Goal: Task Accomplishment & Management: Manage account settings

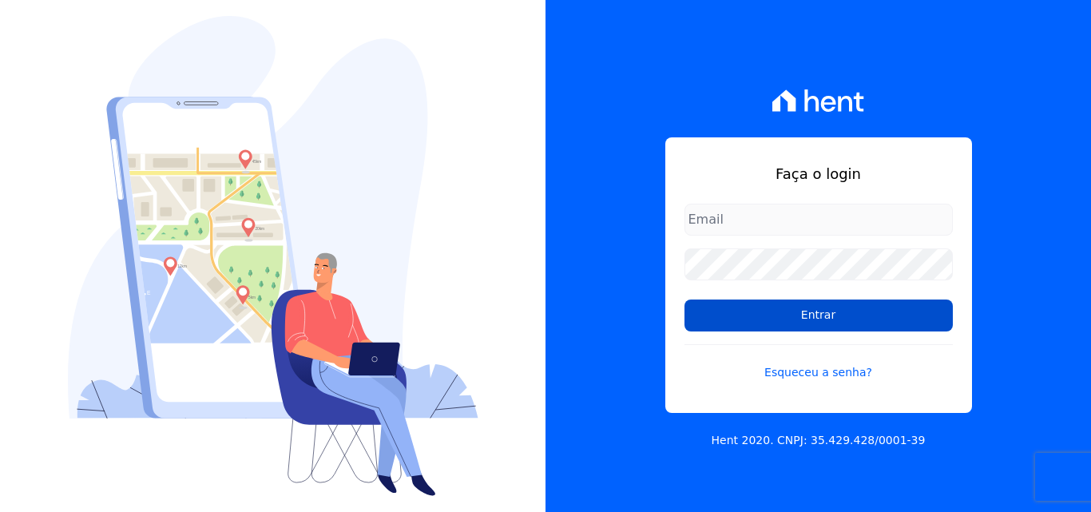
type input "luiz.nascimento@maislar.com"
click at [738, 331] on input "Entrar" at bounding box center [819, 316] width 268 height 32
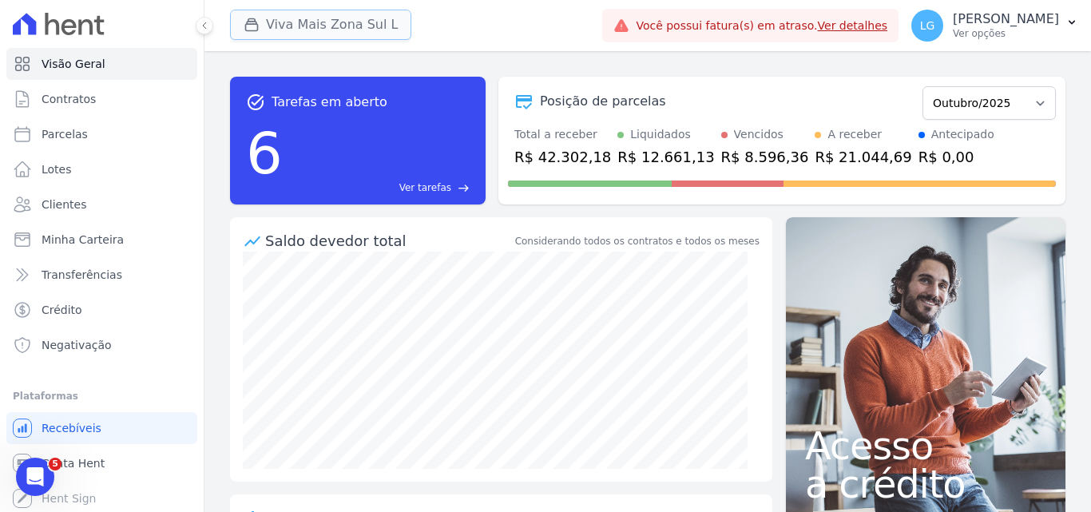
click at [325, 26] on button "Viva Mais Zona Sul L" at bounding box center [320, 25] width 181 height 30
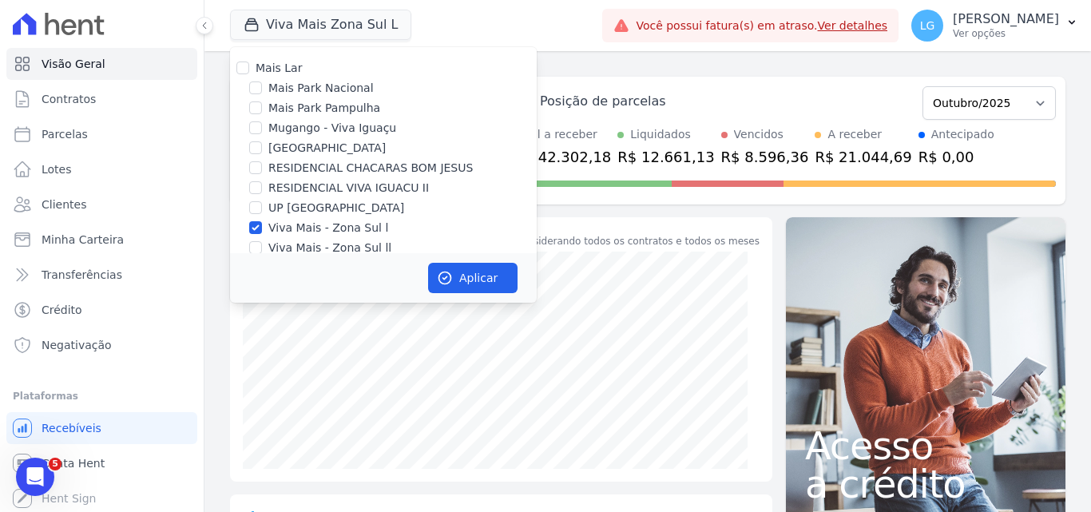
click at [305, 94] on label "Mais Park Nacional" at bounding box center [320, 88] width 105 height 17
click at [262, 94] on input "Mais Park Nacional" at bounding box center [255, 87] width 13 height 13
checkbox input "true"
click at [316, 225] on label "Viva Mais - Zona Sul l" at bounding box center [328, 228] width 120 height 17
click at [262, 225] on input "Viva Mais - Zona Sul l" at bounding box center [255, 227] width 13 height 13
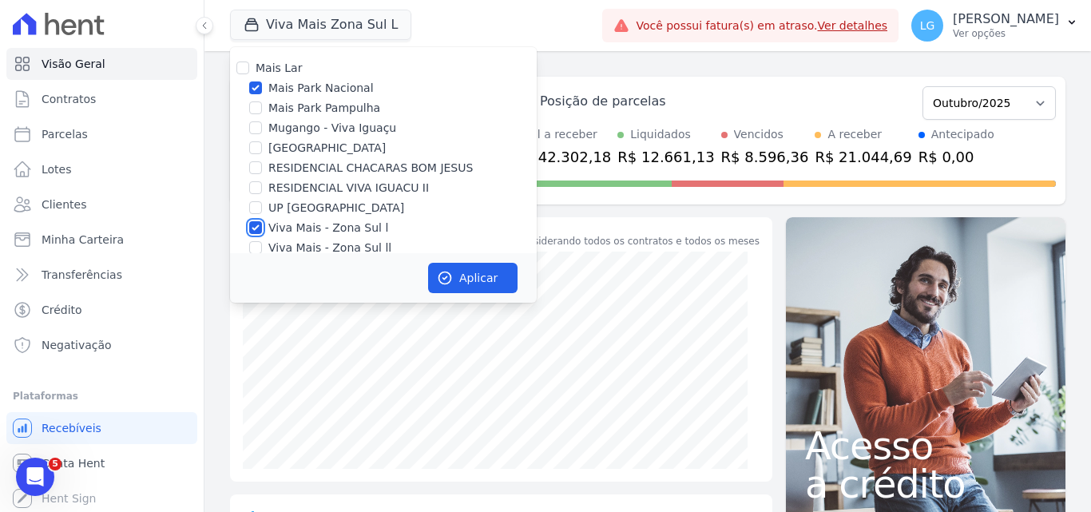
checkbox input "false"
click at [449, 272] on icon "button" at bounding box center [445, 278] width 16 height 16
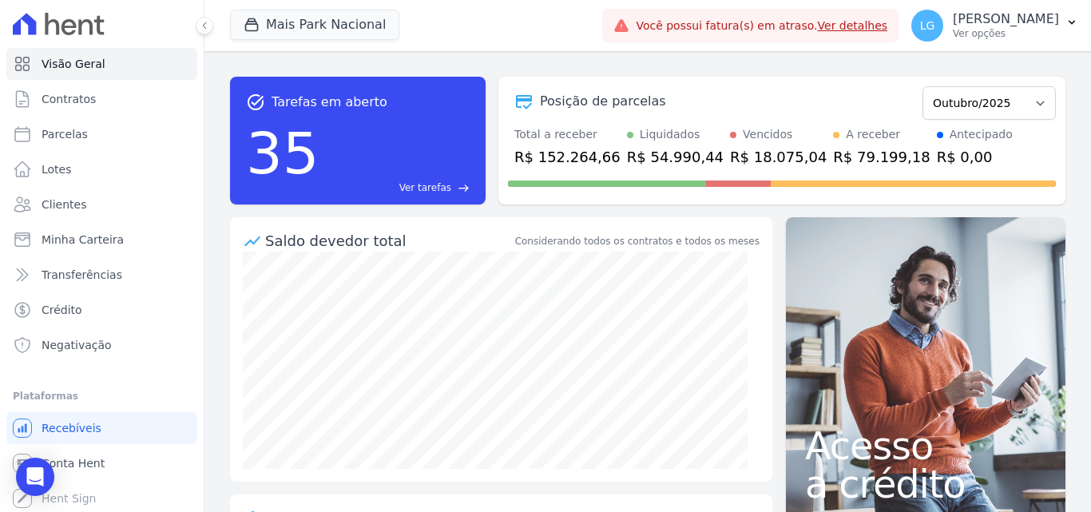
scroll to position [2, 0]
click at [95, 452] on link "Conta Hent" at bounding box center [101, 461] width 191 height 32
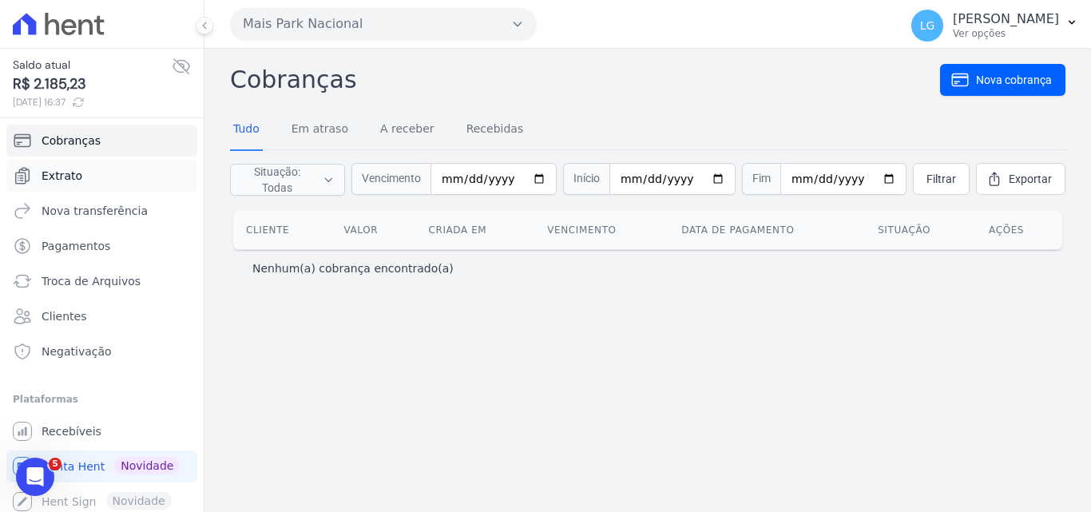
click at [69, 172] on span "Extrato" at bounding box center [62, 176] width 41 height 16
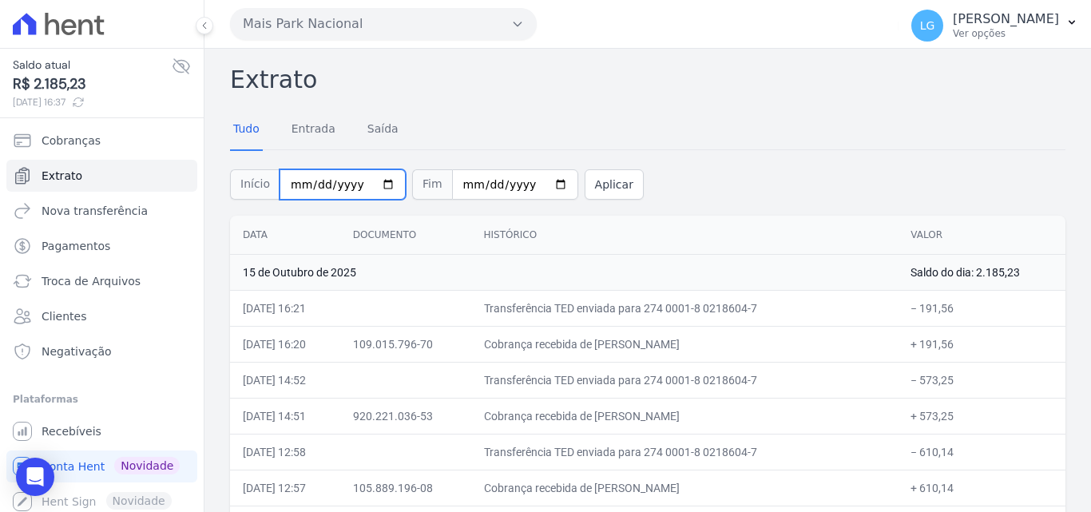
click at [352, 185] on input "[DATE]" at bounding box center [343, 184] width 126 height 30
type input "[DATE]"
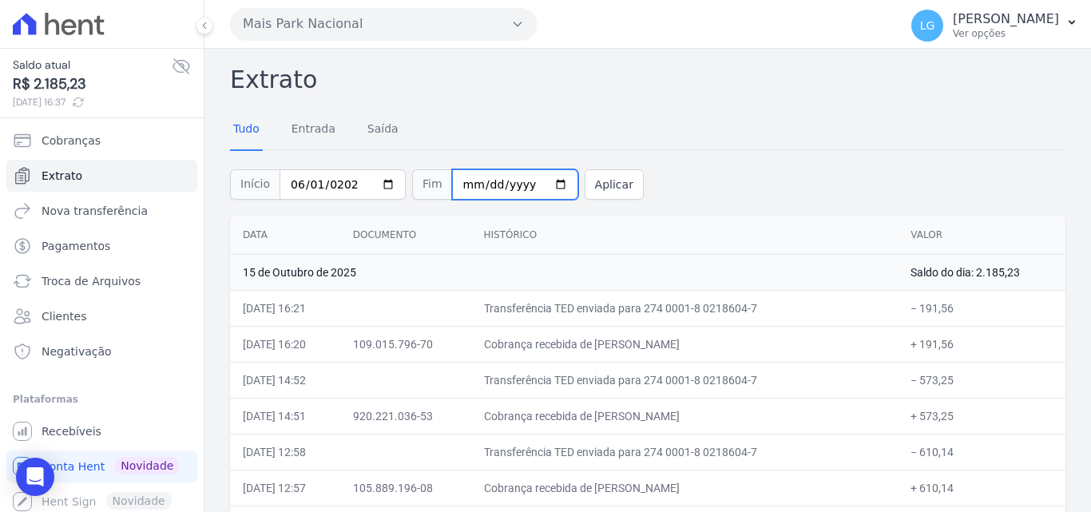
type input "2025-10-31"
click at [574, 157] on div "Início 2025-06-01 Fim Aplicar" at bounding box center [648, 182] width 836 height 66
click at [585, 182] on button "Aplicar" at bounding box center [614, 184] width 59 height 30
click at [598, 183] on button "Aplicar" at bounding box center [614, 184] width 59 height 30
click at [646, 188] on div "Início 2025-10-01 Fim 2025-10-15 Aplicar" at bounding box center [648, 182] width 836 height 66
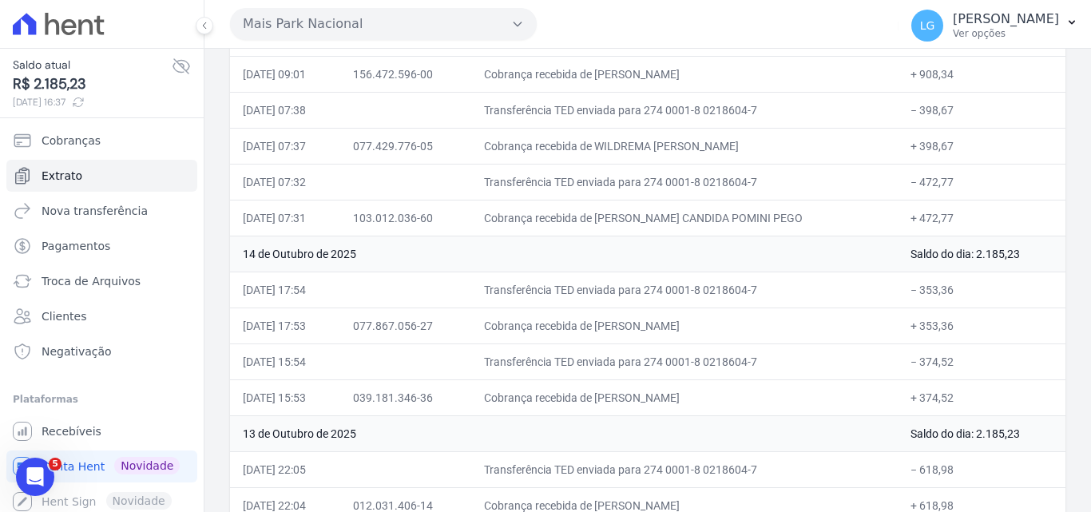
scroll to position [559, 0]
click at [696, 238] on td "14 de Outubro de 2025" at bounding box center [564, 252] width 668 height 36
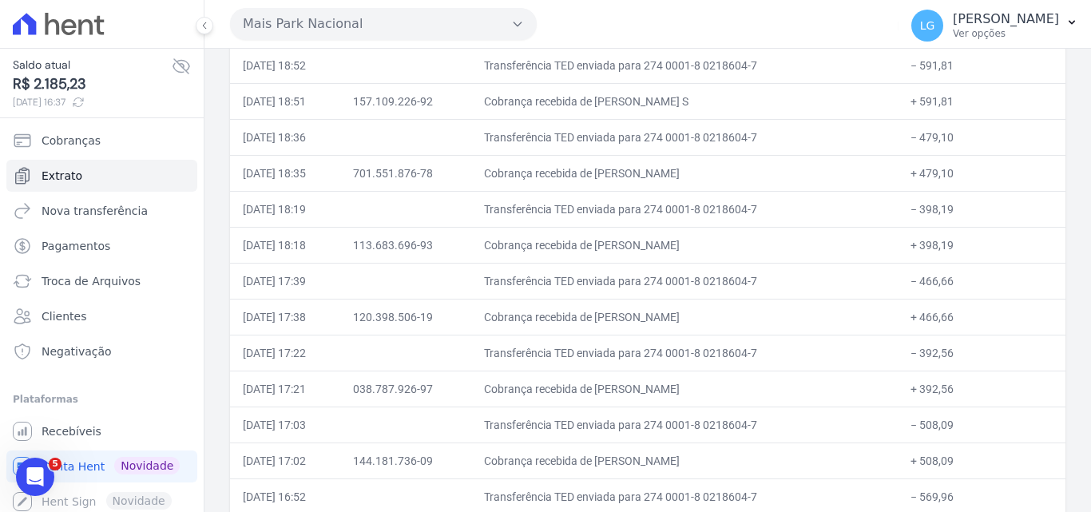
scroll to position [27, 0]
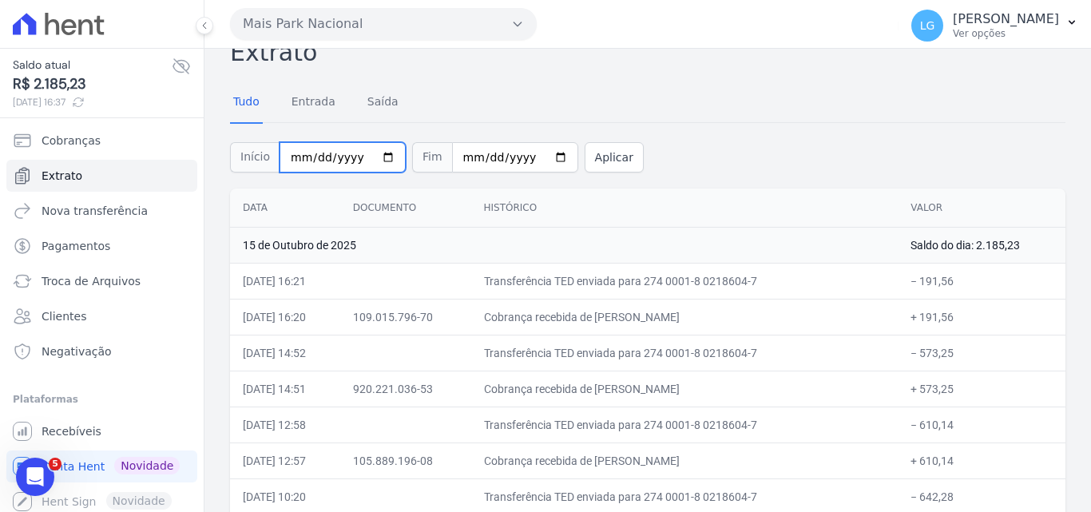
click at [296, 157] on input "2025-10-01" at bounding box center [343, 157] width 126 height 30
type input "2025-10-01"
type input "[DATE]"
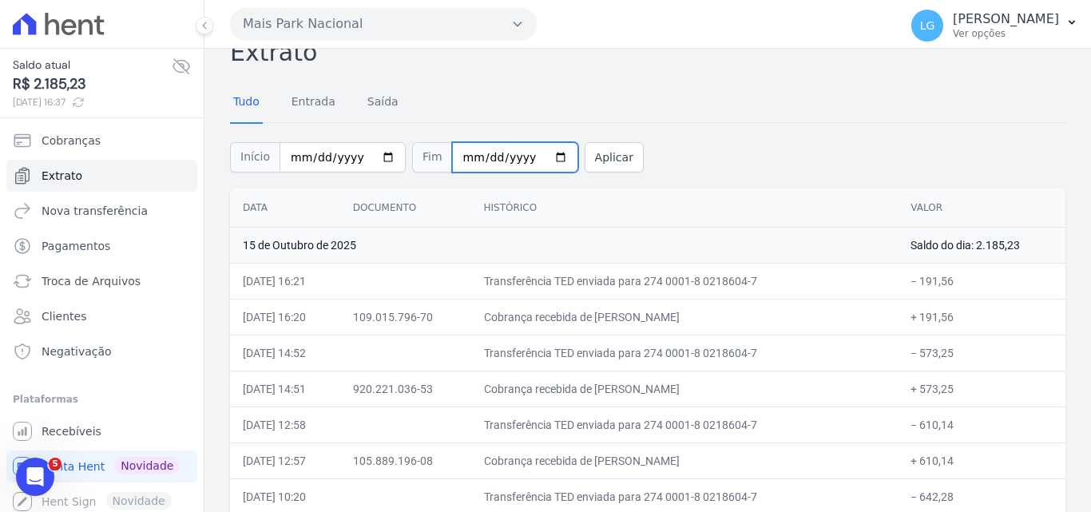
type input "2025-10-30"
type input "[DATE]"
click at [586, 159] on button "Aplicar" at bounding box center [614, 157] width 59 height 30
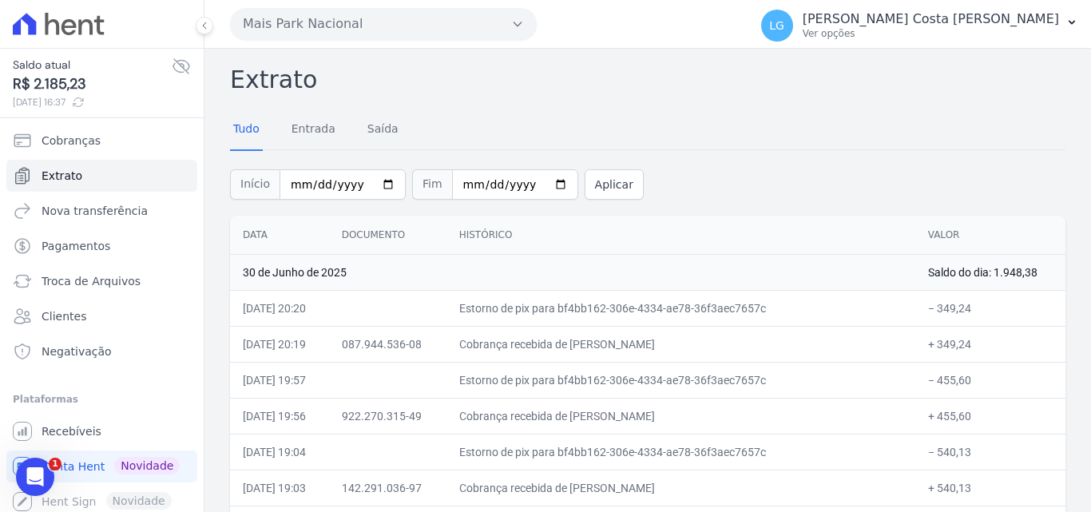
click at [663, 176] on div "Início [DATE] Fim [DATE] Aplicar" at bounding box center [648, 182] width 836 height 66
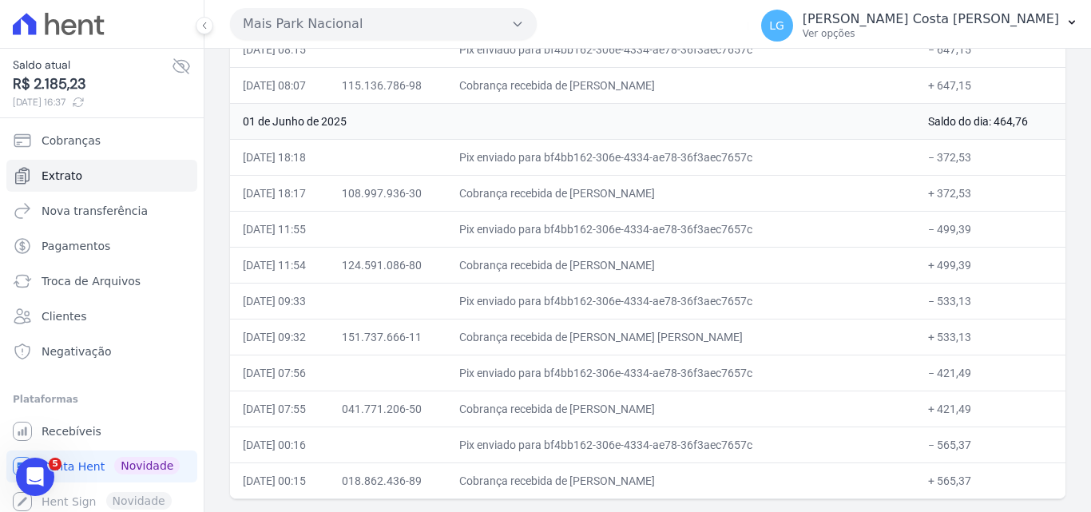
drag, startPoint x: 618, startPoint y: 480, endPoint x: 756, endPoint y: 472, distance: 138.5
click at [756, 472] on td "Cobrança recebida de [PERSON_NAME]" at bounding box center [681, 481] width 469 height 36
copy td "LUCAS CARVALHO GOMES"
click at [967, 22] on p "[PERSON_NAME]" at bounding box center [931, 19] width 256 height 16
click at [95, 424] on link "Recebíveis" at bounding box center [101, 431] width 191 height 32
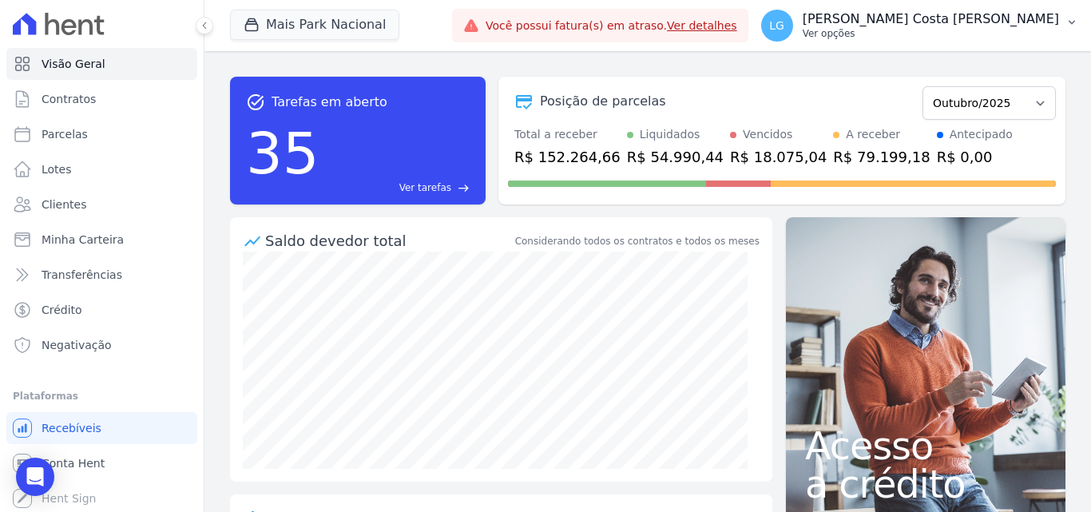
click at [974, 24] on p "[PERSON_NAME]" at bounding box center [931, 19] width 256 height 16
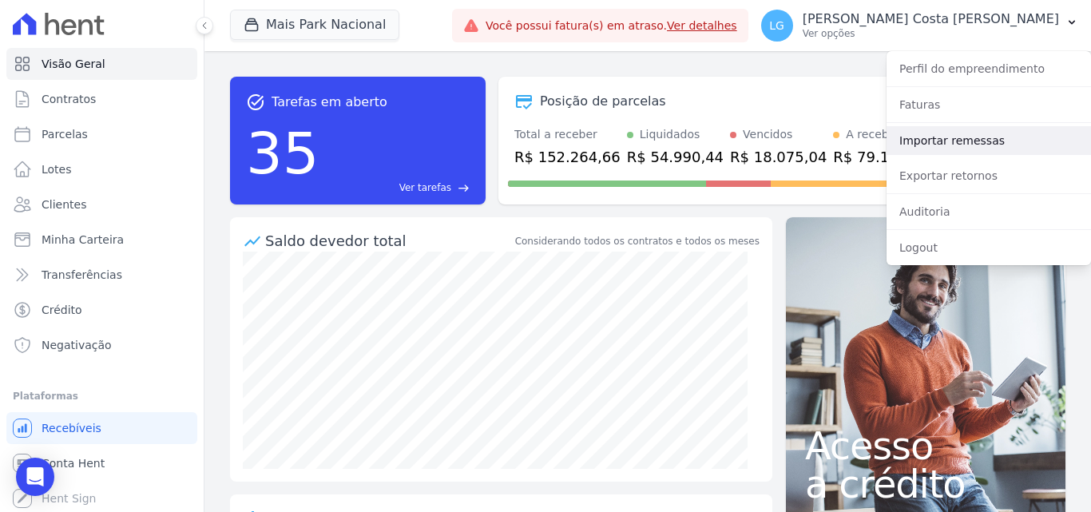
click at [927, 135] on link "Importar remessas" at bounding box center [989, 140] width 205 height 29
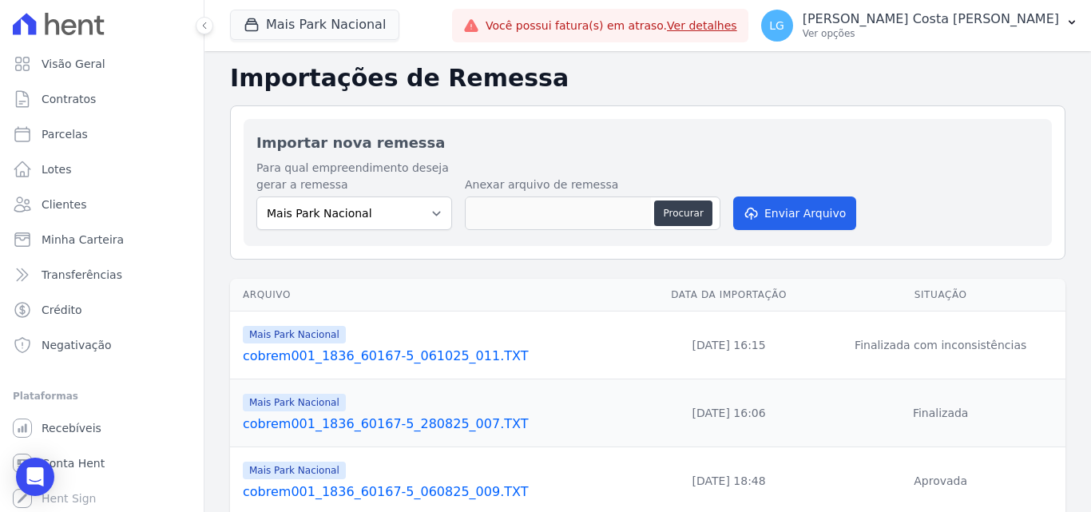
click at [459, 352] on link "cobrem001_1836_60167-5_061025_011.TXT" at bounding box center [439, 356] width 393 height 19
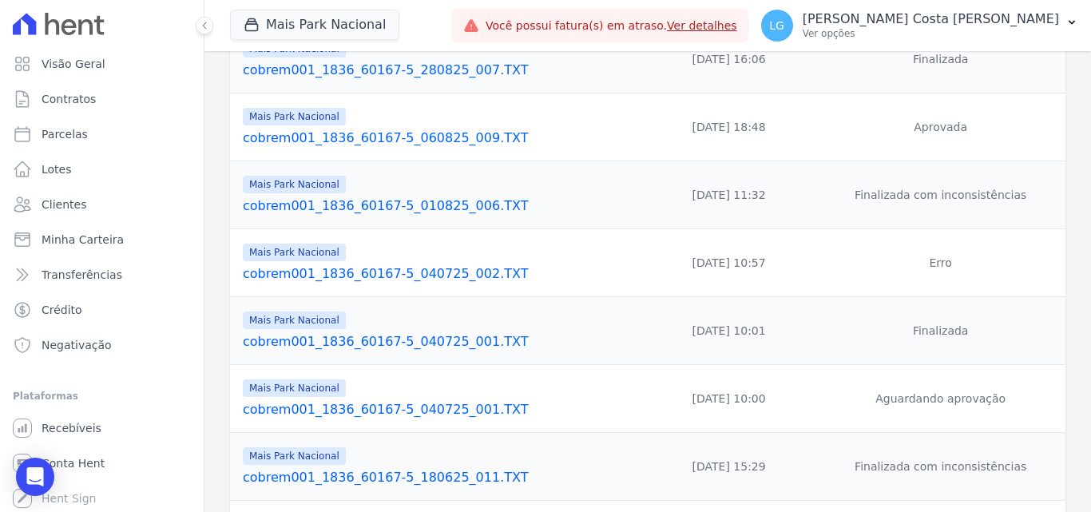
scroll to position [548, 0]
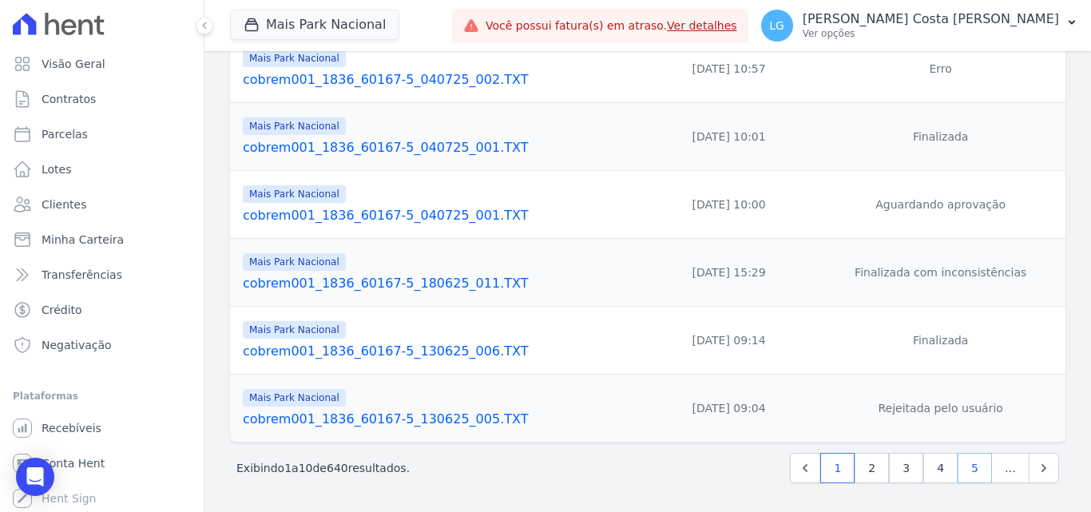
click at [964, 467] on link "5" at bounding box center [975, 468] width 34 height 30
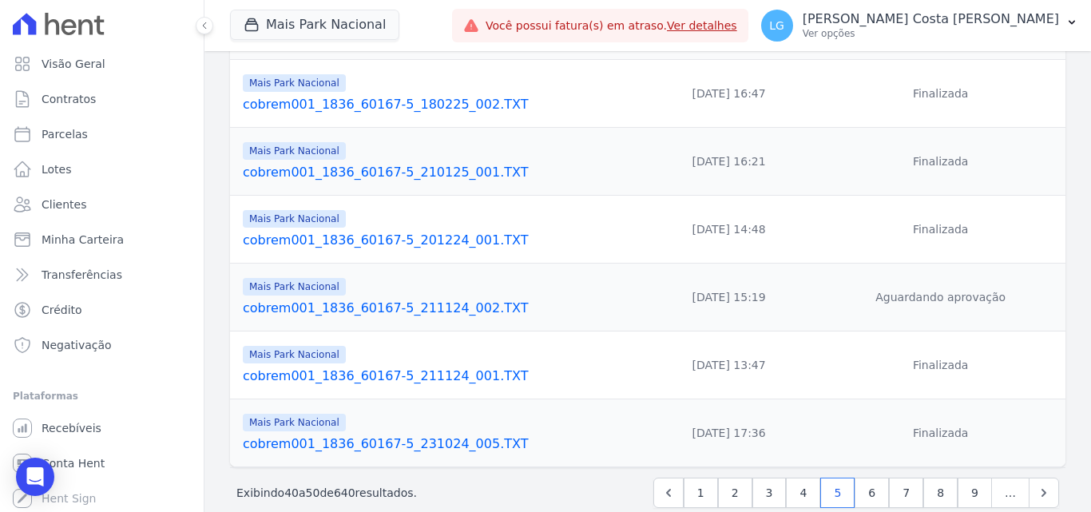
scroll to position [548, 0]
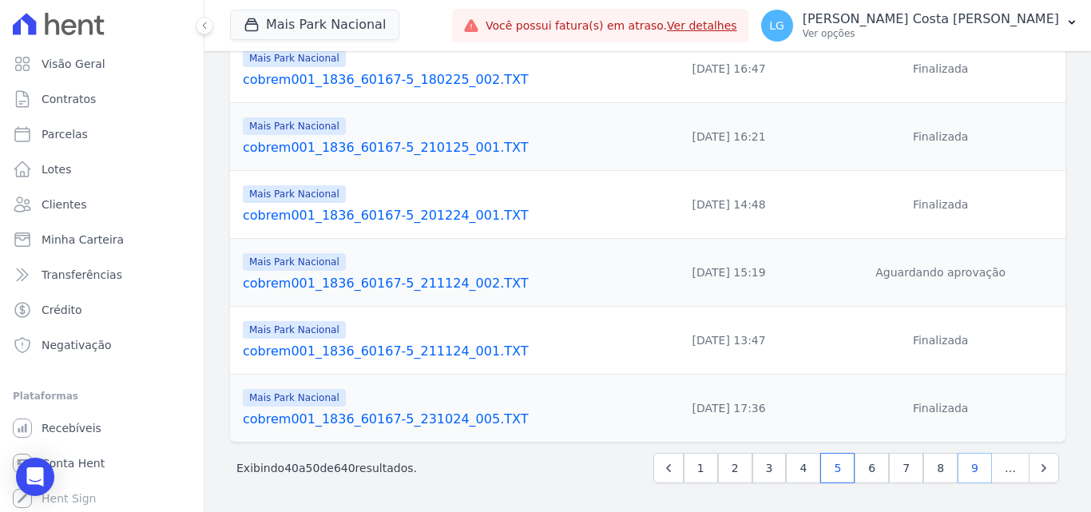
click at [968, 463] on link "9" at bounding box center [975, 468] width 34 height 30
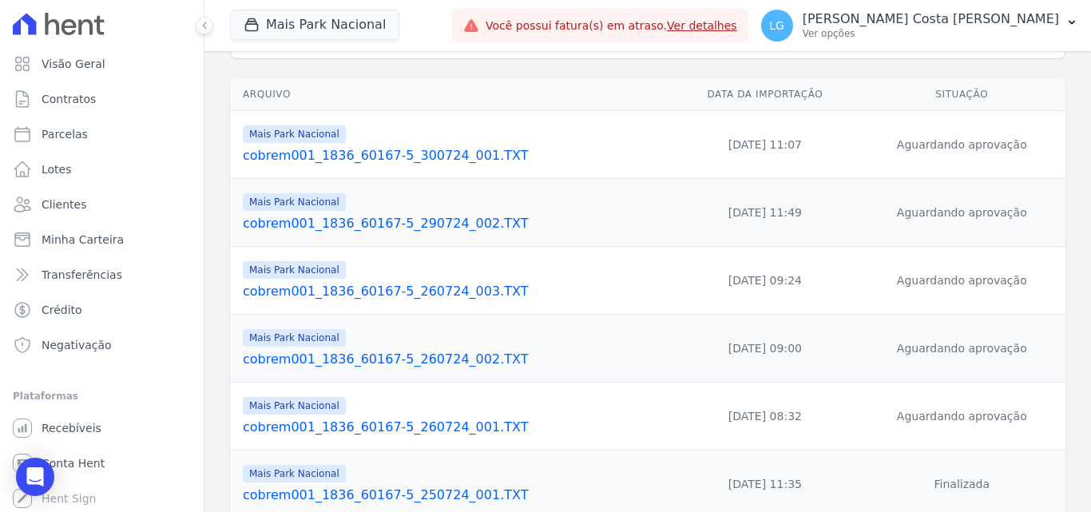
scroll to position [548, 0]
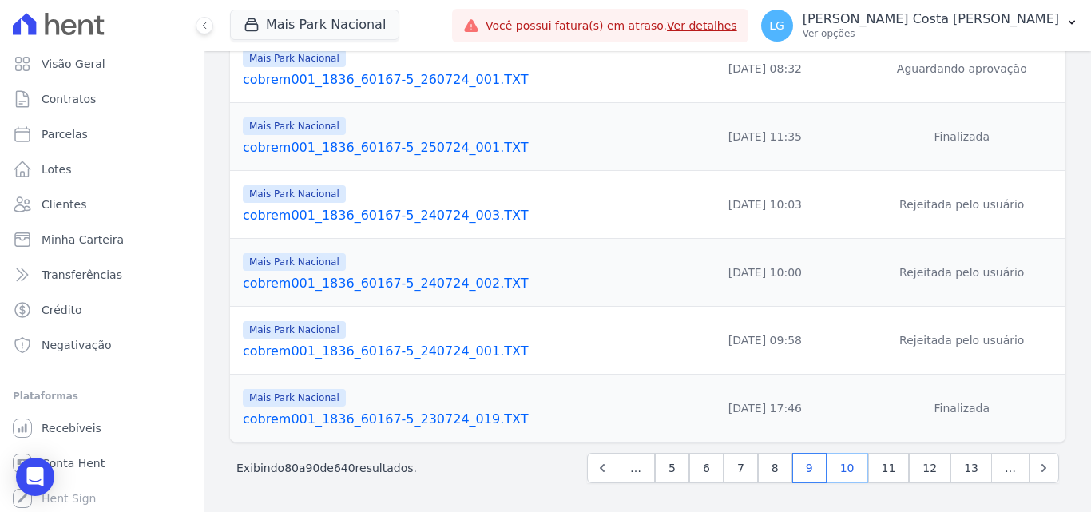
click at [849, 467] on link "10" at bounding box center [848, 468] width 42 height 30
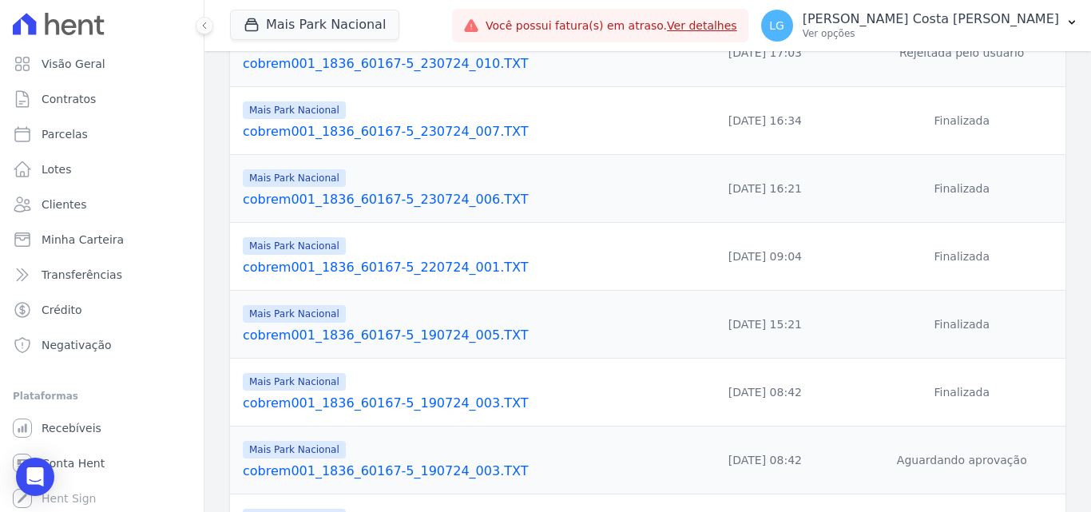
scroll to position [548, 0]
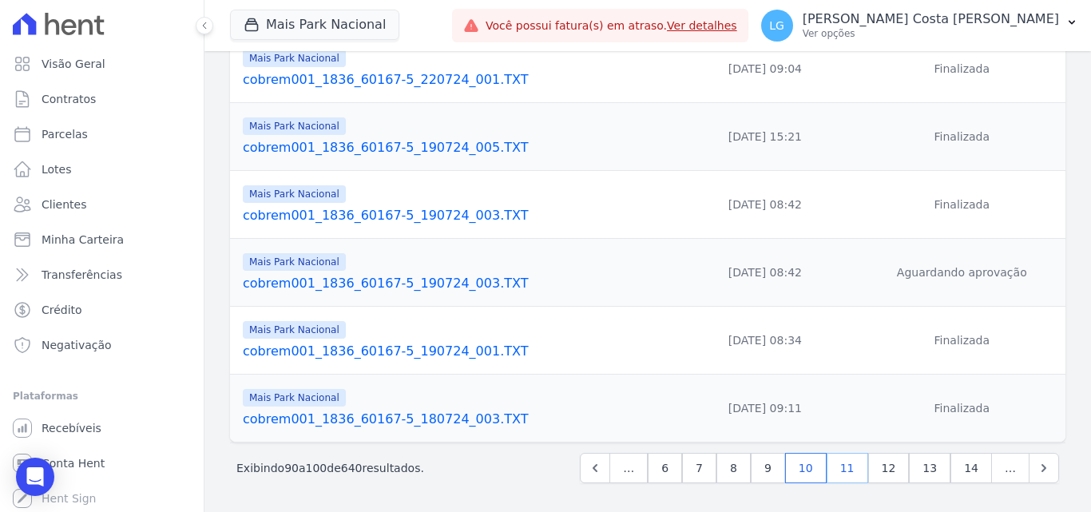
click at [840, 467] on link "11" at bounding box center [848, 468] width 42 height 30
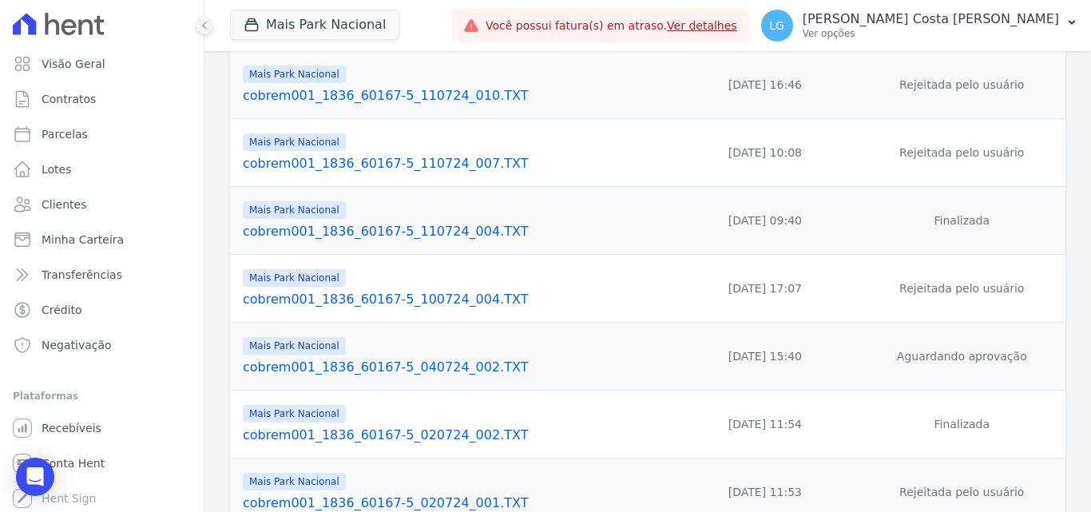
scroll to position [548, 0]
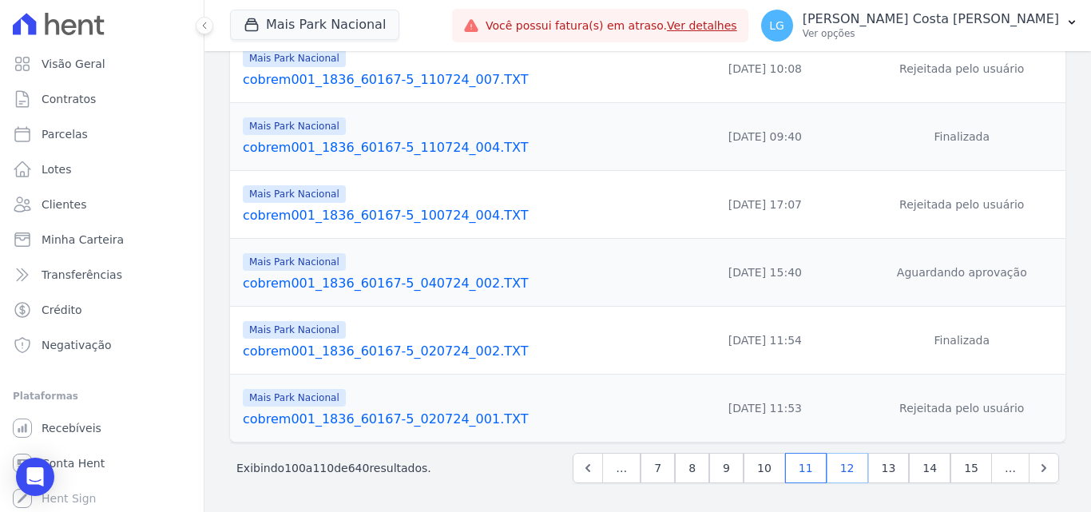
click at [841, 474] on link "12" at bounding box center [848, 468] width 42 height 30
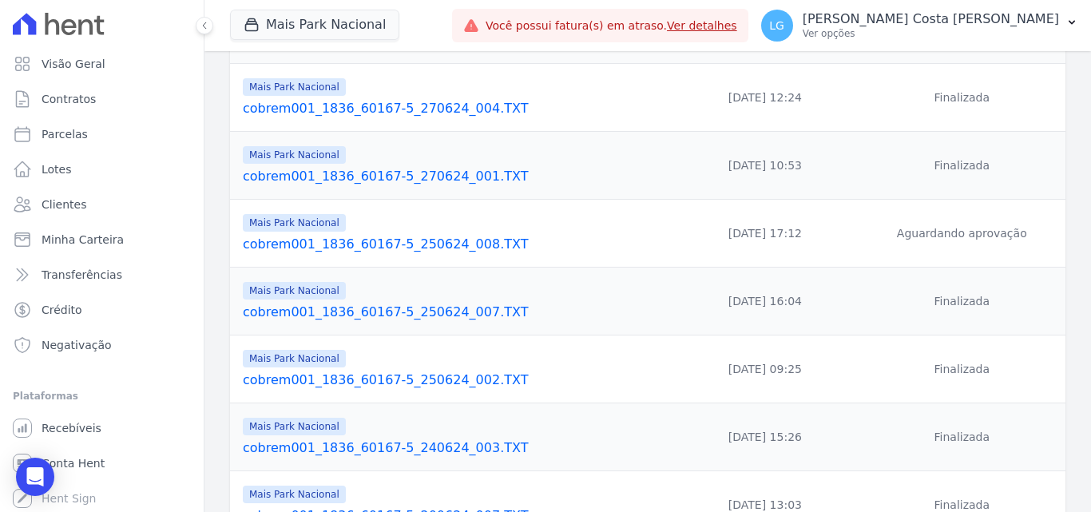
scroll to position [548, 0]
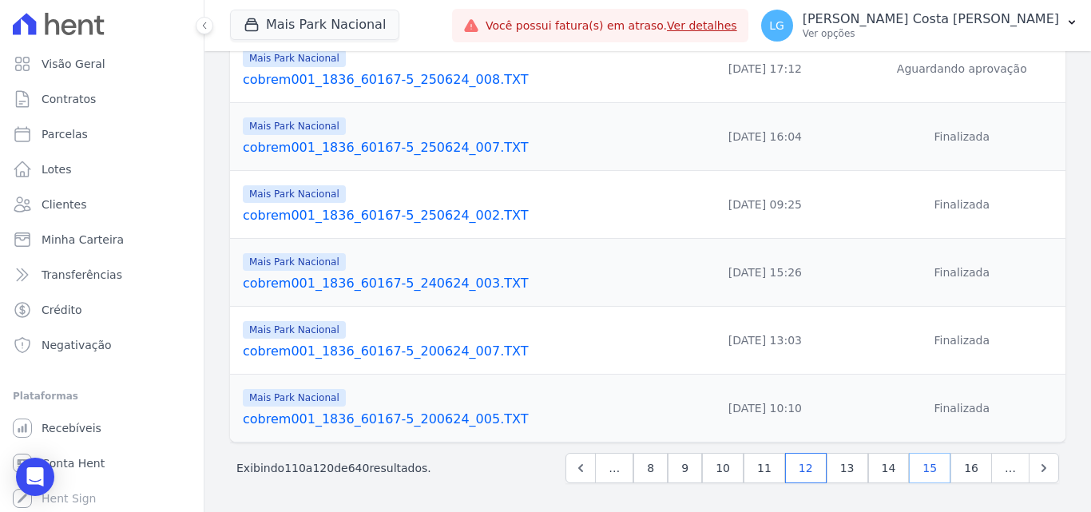
click at [930, 461] on link "15" at bounding box center [930, 468] width 42 height 30
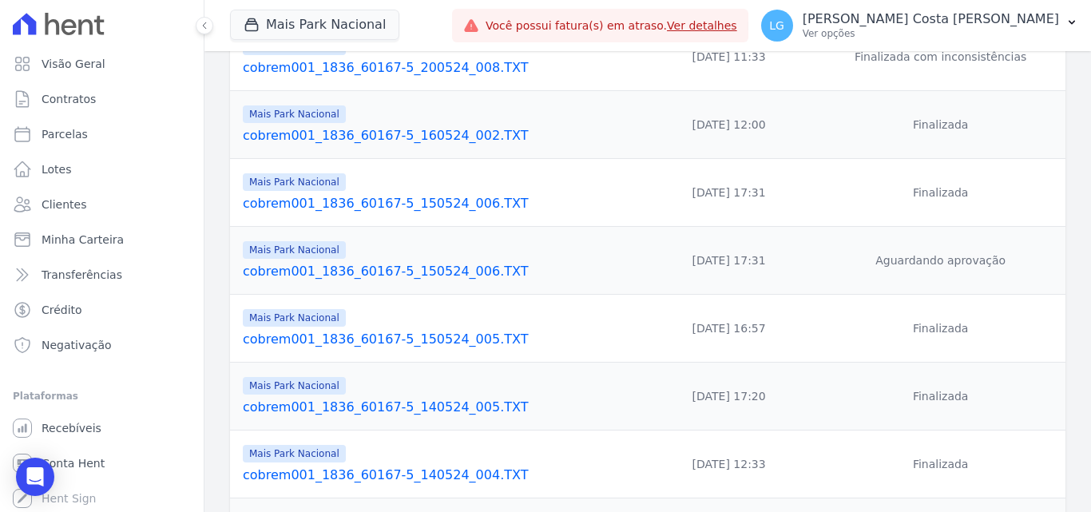
scroll to position [548, 0]
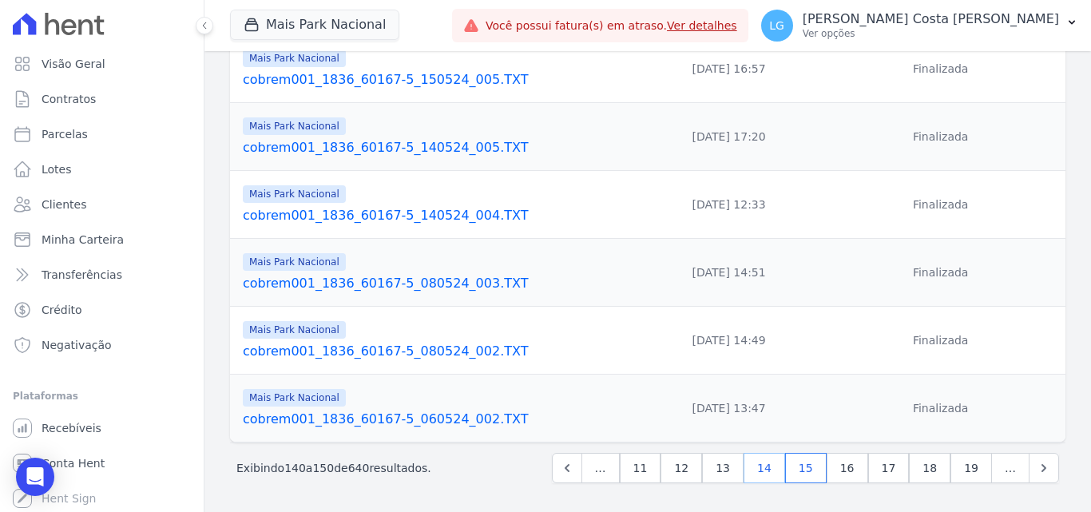
click at [773, 467] on link "14" at bounding box center [765, 468] width 42 height 30
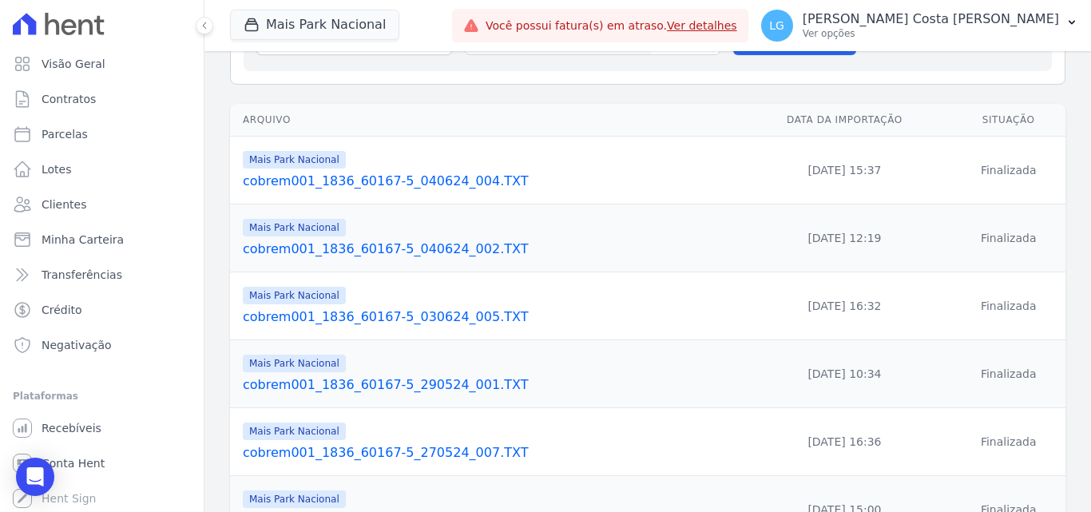
scroll to position [240, 0]
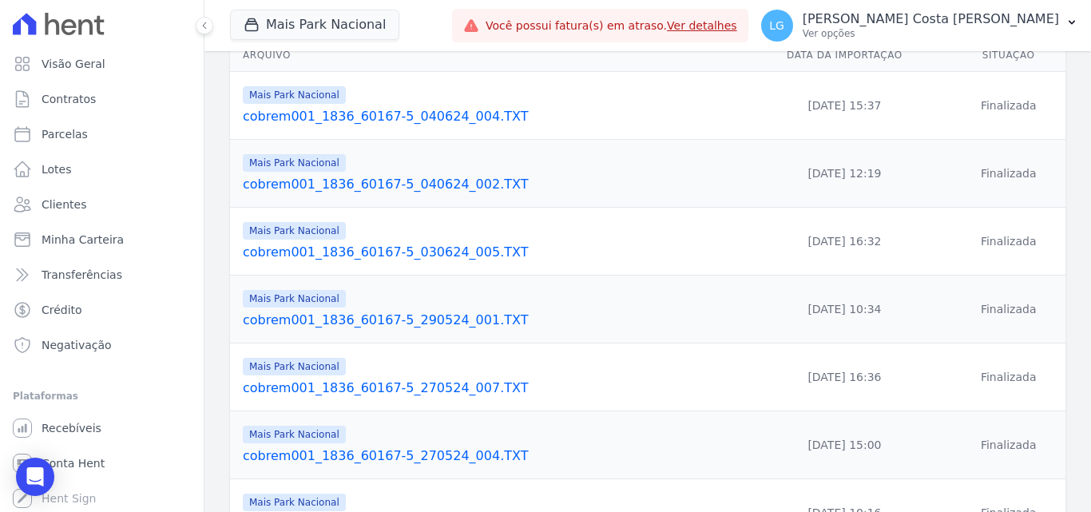
click at [387, 250] on link "cobrem001_1836_60167-5_030624_005.TXT" at bounding box center [487, 252] width 488 height 19
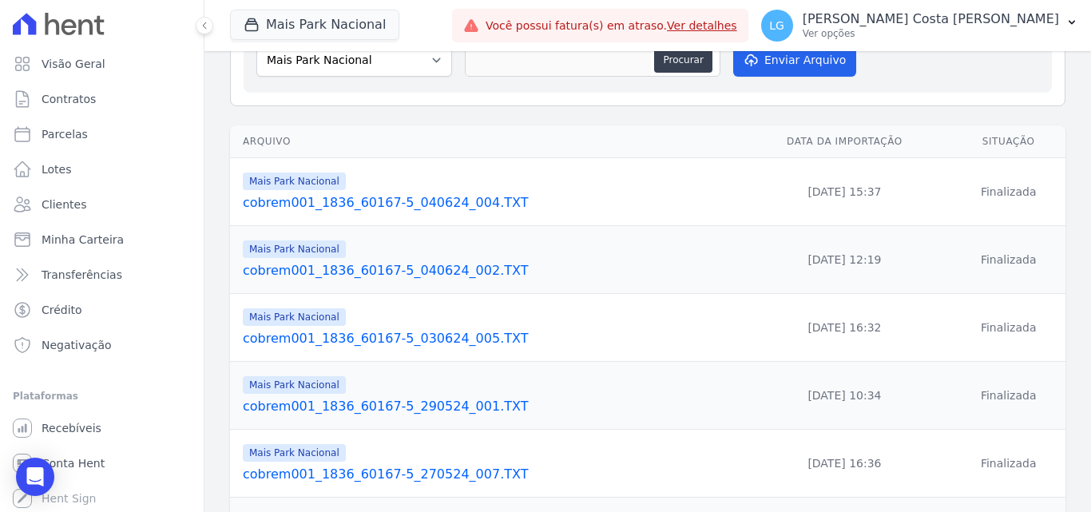
scroll to position [160, 0]
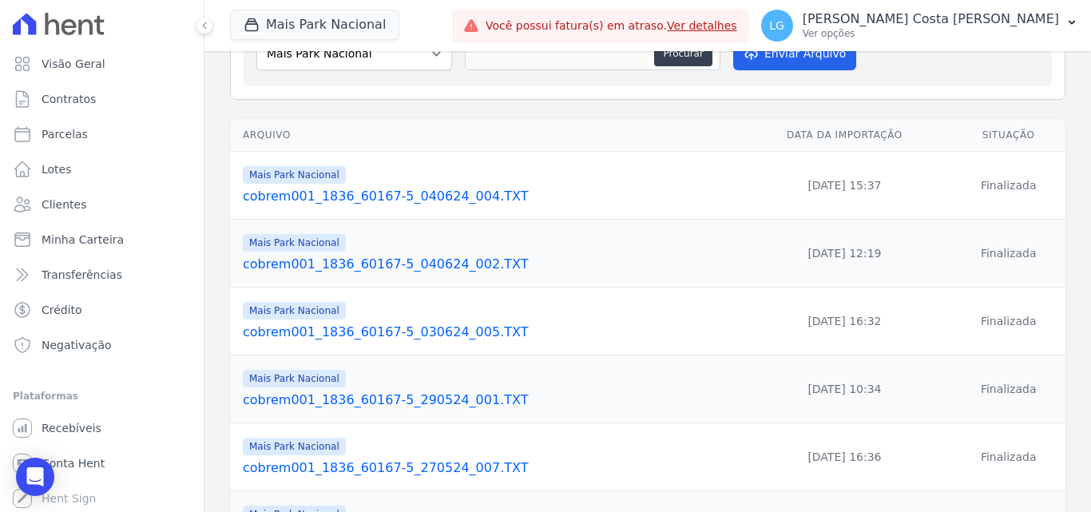
click at [400, 394] on link "cobrem001_1836_60167-5_290524_001.TXT" at bounding box center [487, 400] width 488 height 19
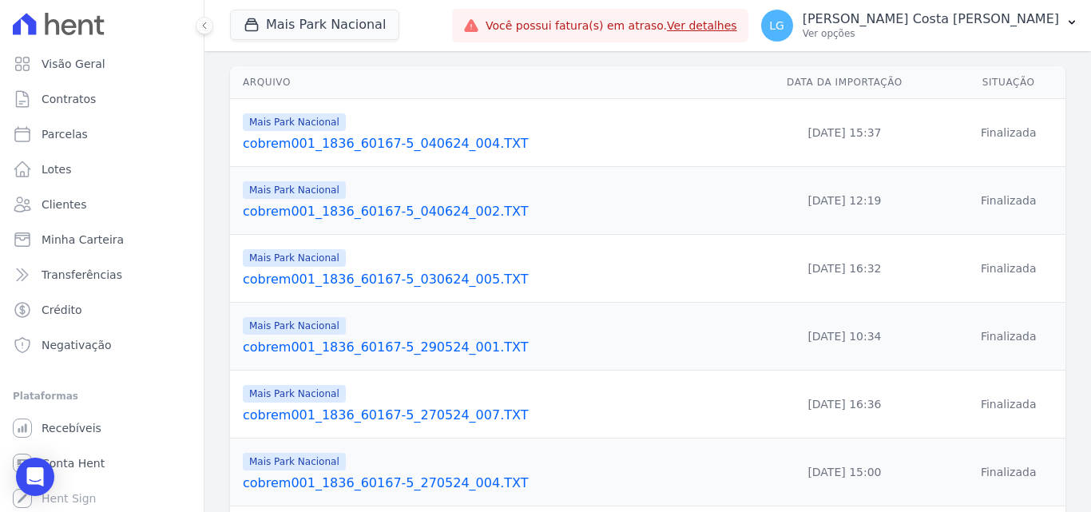
scroll to position [240, 0]
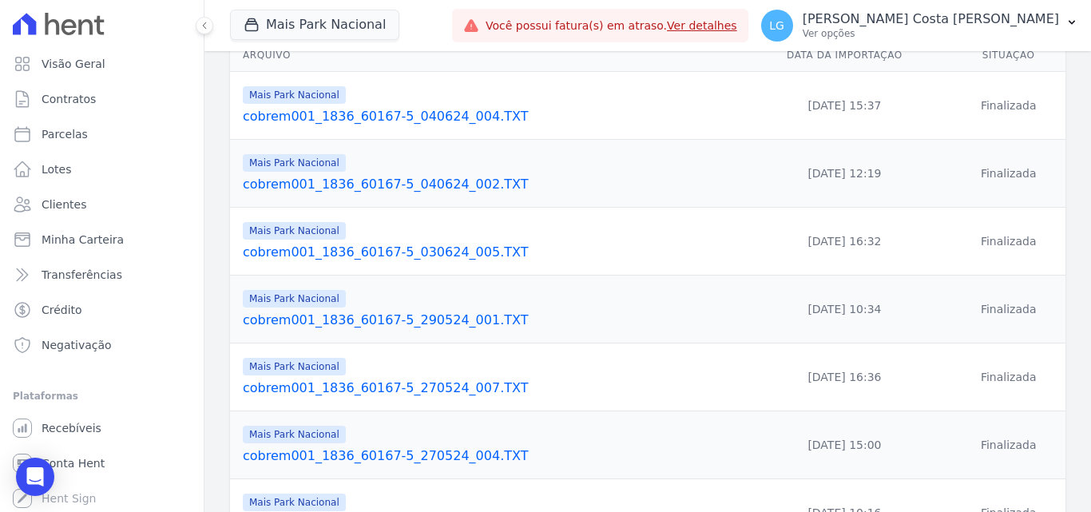
click at [273, 387] on link "cobrem001_1836_60167-5_270524_007.TXT" at bounding box center [487, 388] width 488 height 19
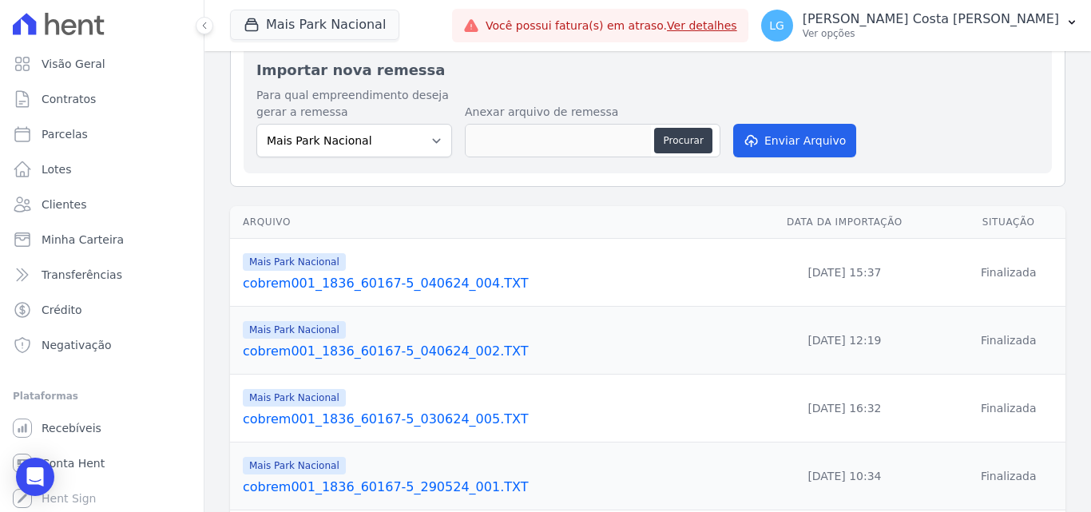
scroll to position [160, 0]
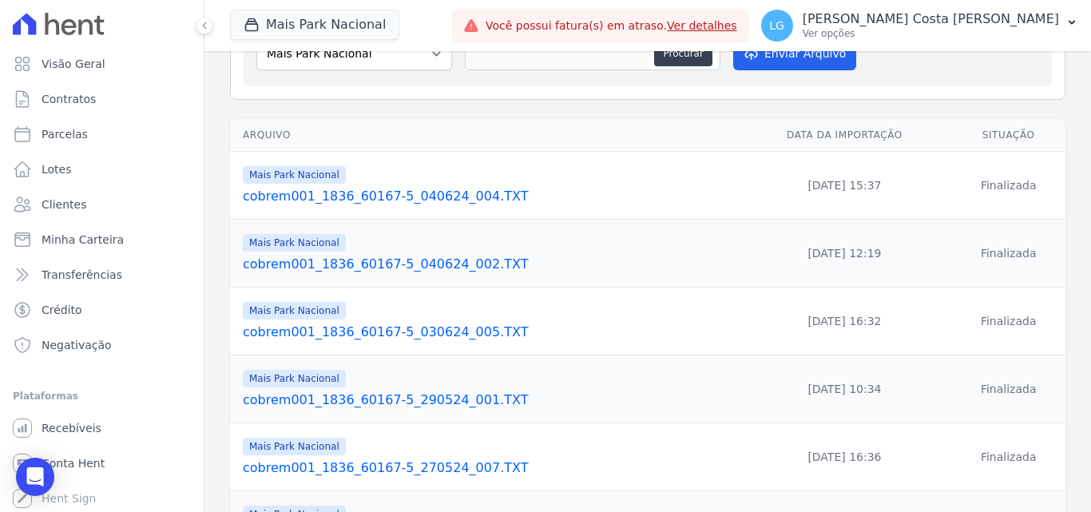
click at [294, 261] on link "cobrem001_1836_60167-5_040624_002.TXT" at bounding box center [487, 264] width 488 height 19
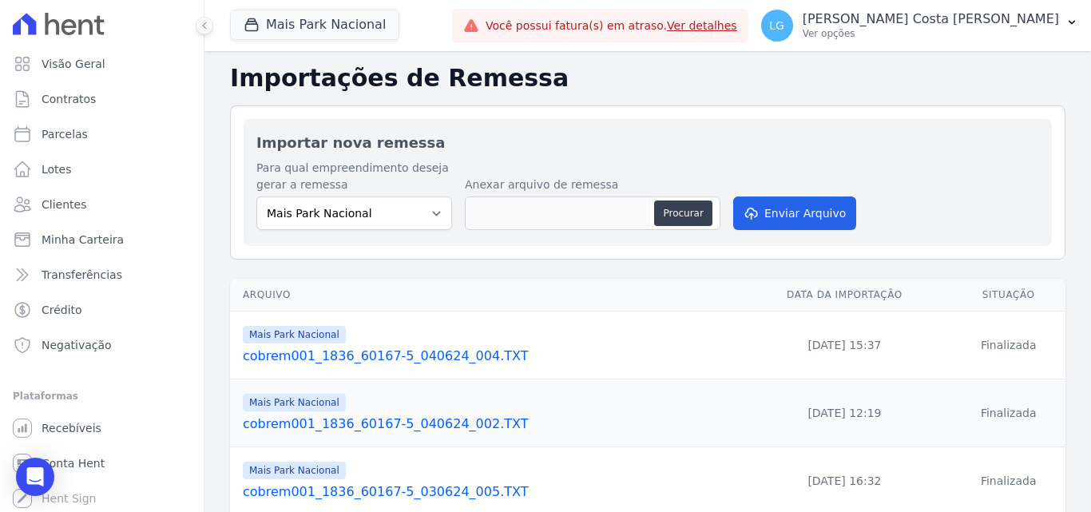
click at [294, 358] on link "cobrem001_1836_60167-5_040624_004.TXT" at bounding box center [487, 356] width 488 height 19
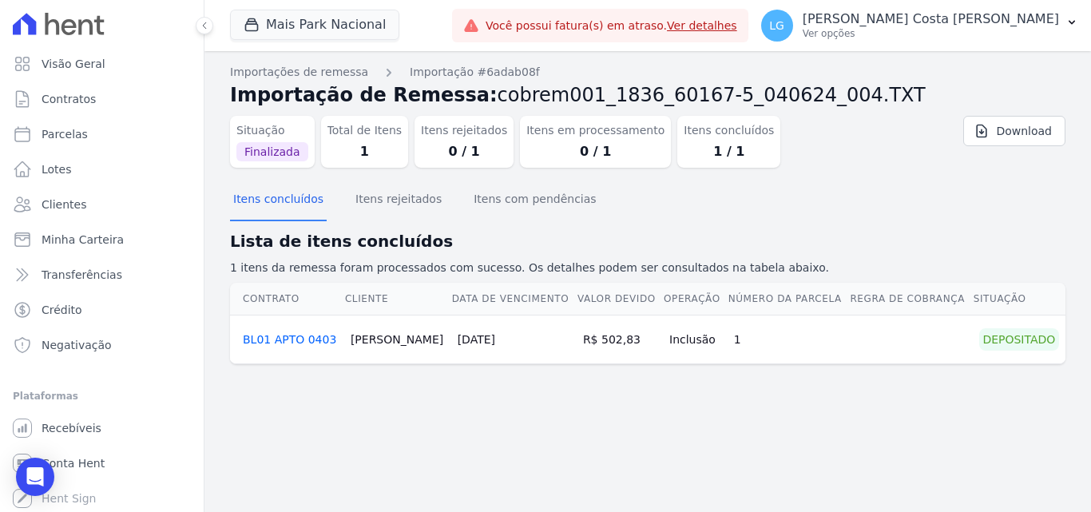
drag, startPoint x: 287, startPoint y: 348, endPoint x: 284, endPoint y: 333, distance: 14.6
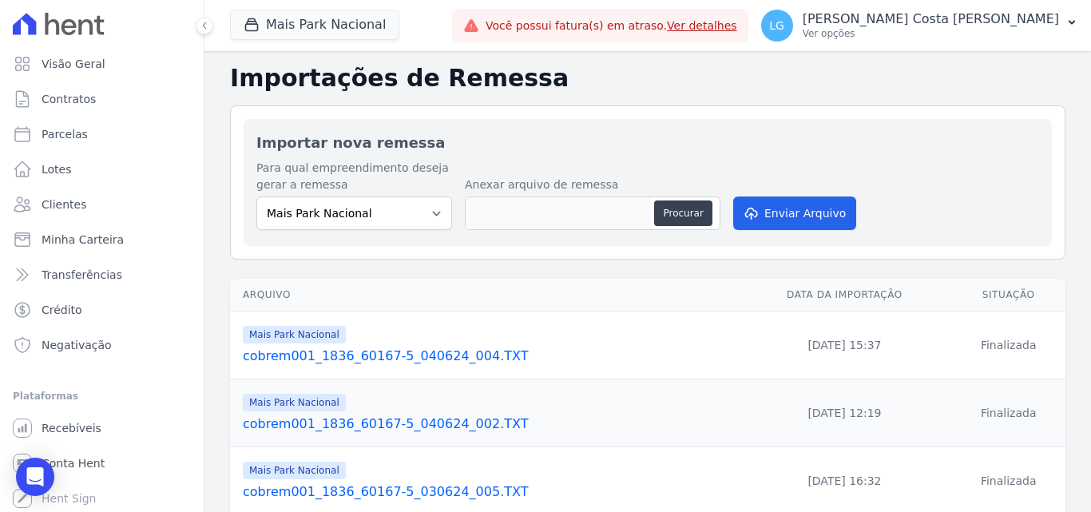
click at [291, 428] on link "cobrem001_1836_60167-5_040624_002.TXT" at bounding box center [487, 424] width 488 height 19
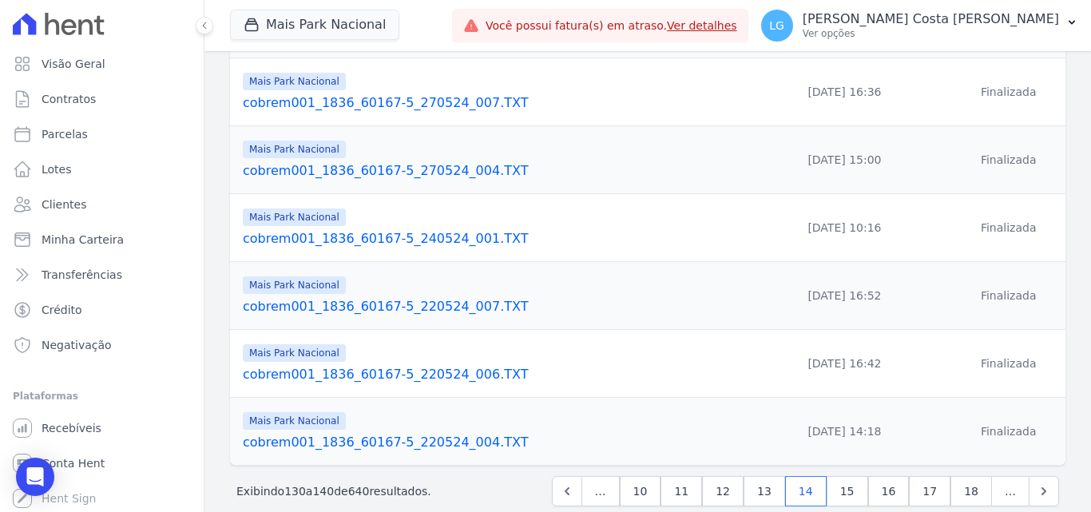
scroll to position [548, 0]
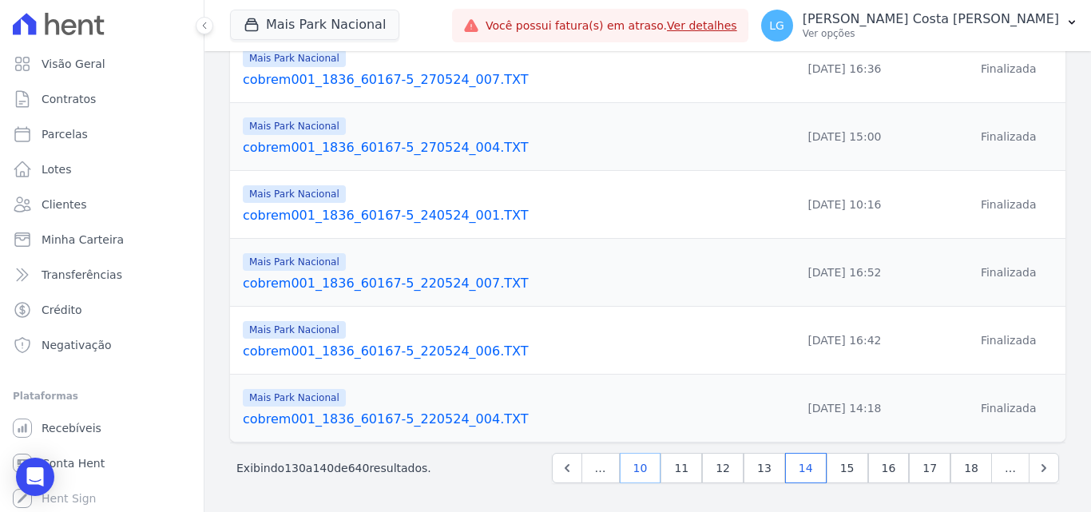
click at [658, 469] on link "10" at bounding box center [641, 468] width 42 height 30
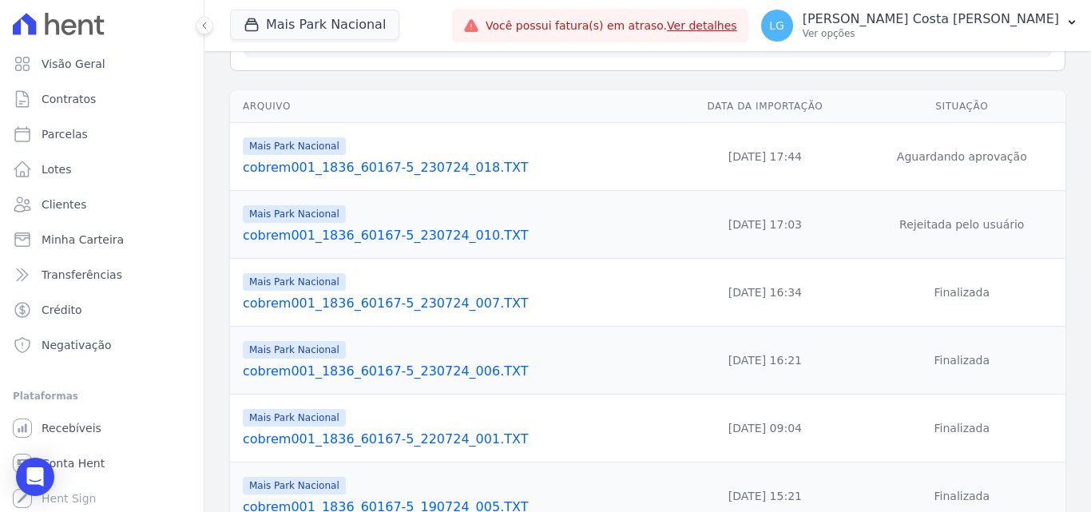
scroll to position [548, 0]
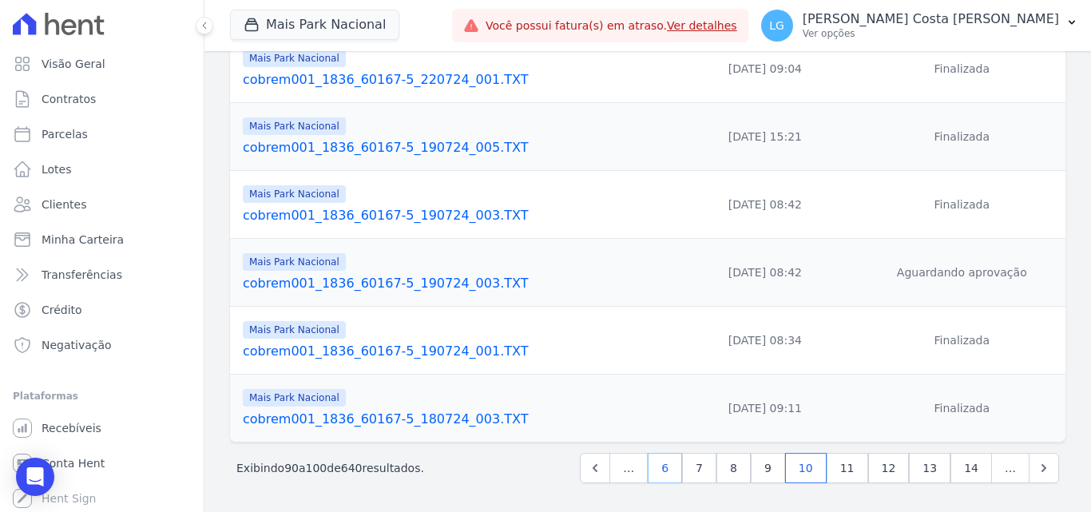
click at [672, 471] on link "6" at bounding box center [665, 468] width 34 height 30
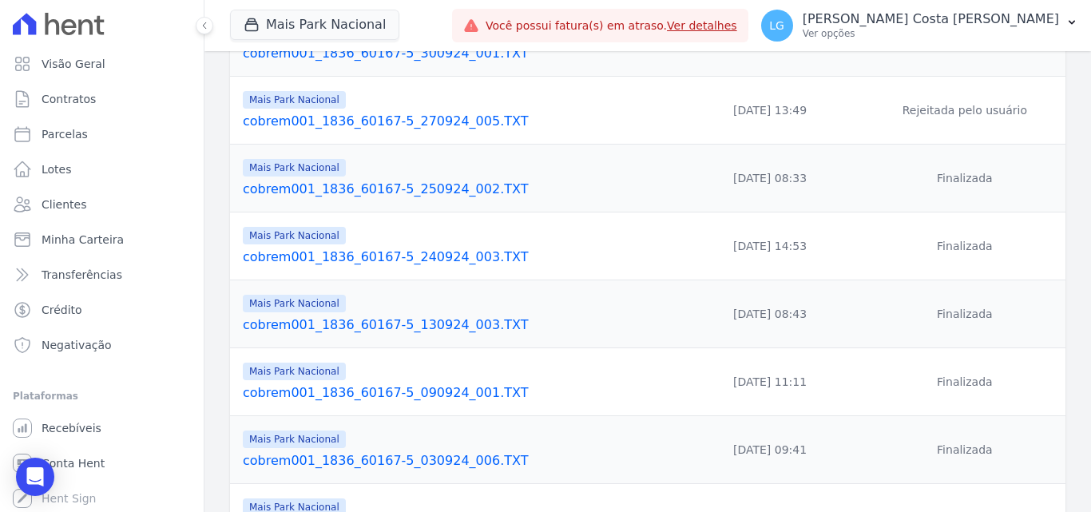
scroll to position [548, 0]
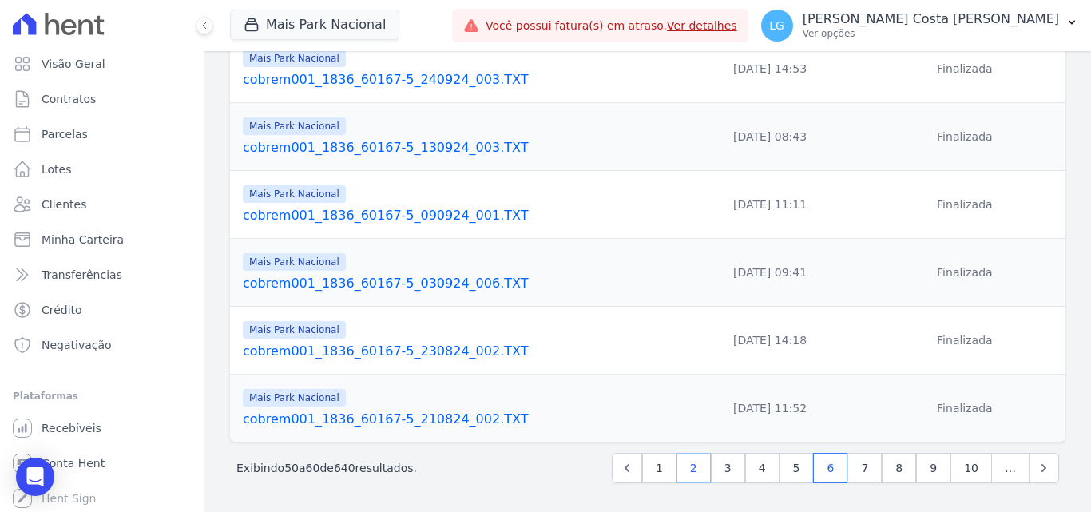
click at [692, 474] on link "2" at bounding box center [694, 468] width 34 height 30
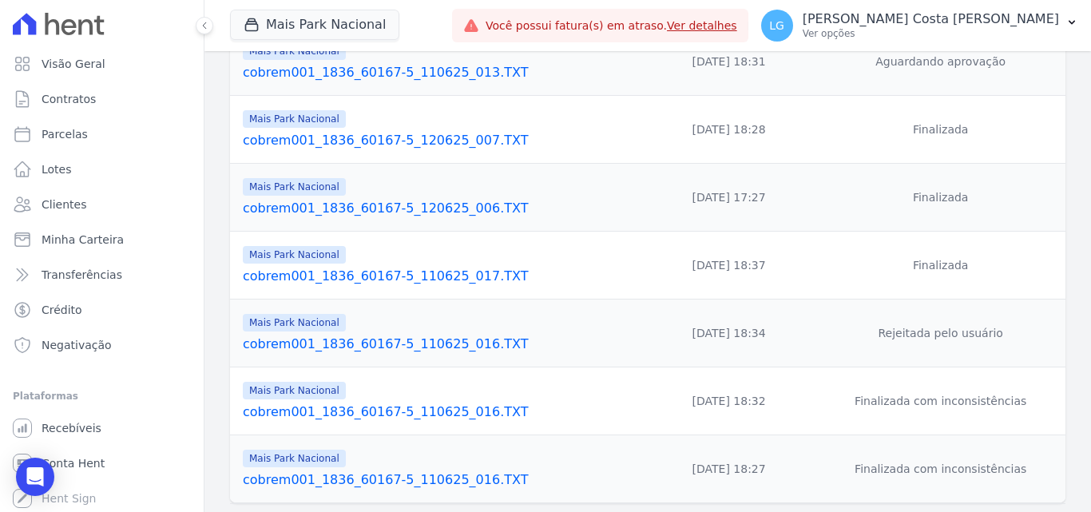
scroll to position [548, 0]
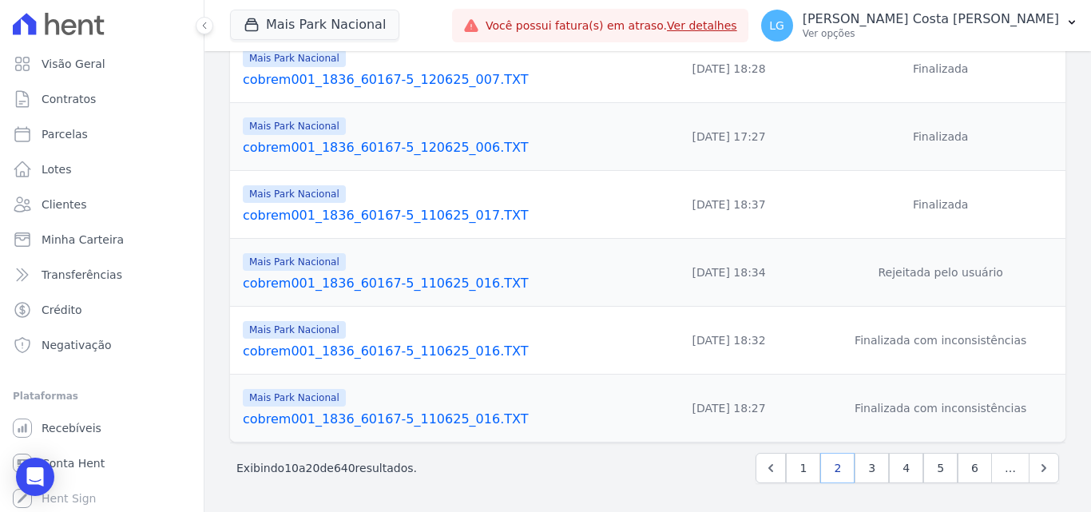
click at [829, 465] on link "2" at bounding box center [838, 468] width 34 height 30
click at [855, 466] on link "3" at bounding box center [872, 468] width 34 height 30
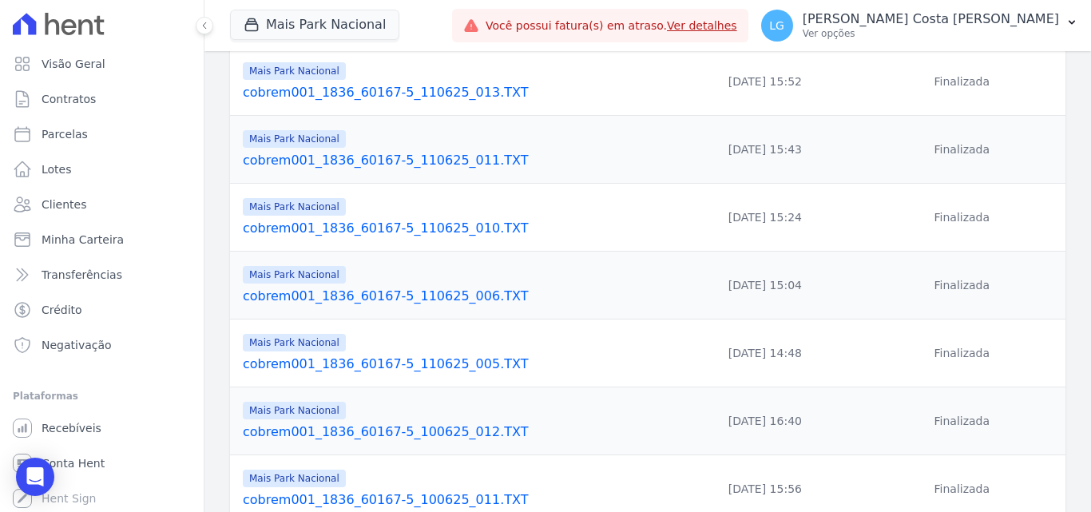
scroll to position [548, 0]
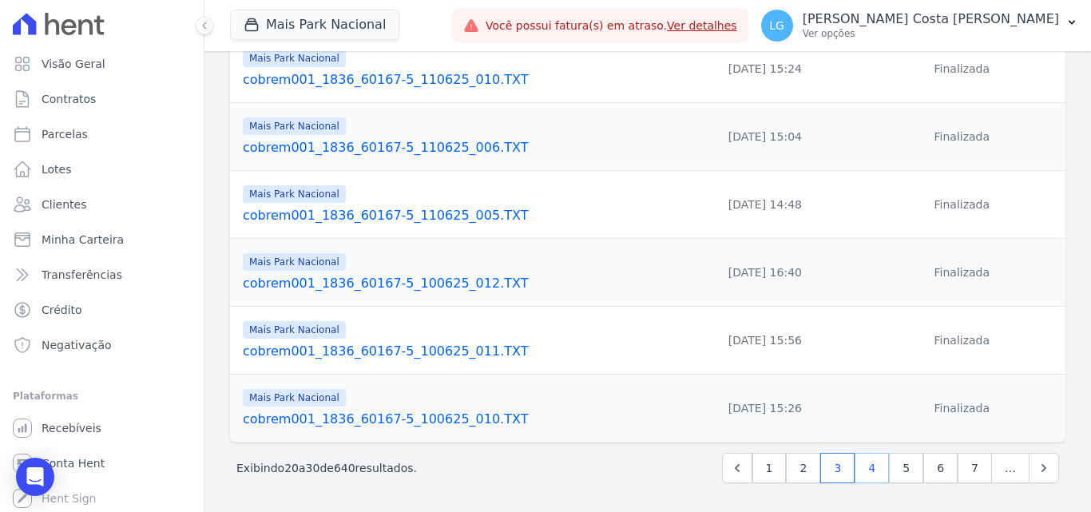
click at [867, 477] on link "4" at bounding box center [872, 468] width 34 height 30
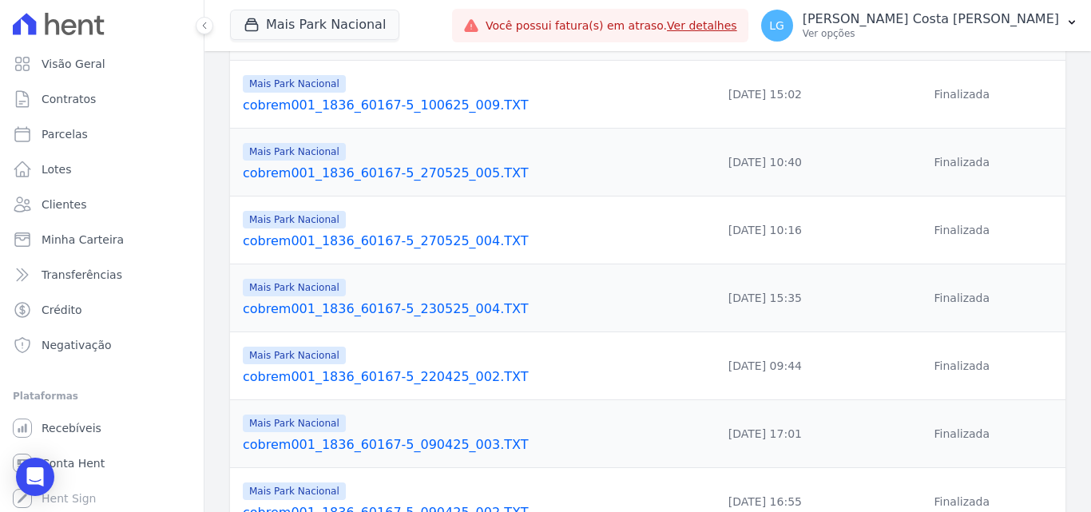
scroll to position [160, 0]
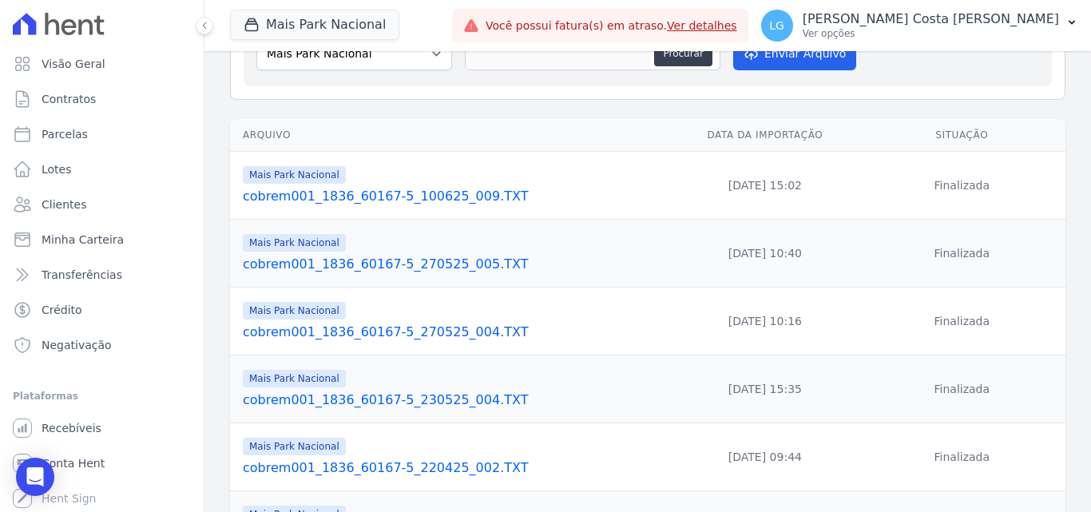
click at [359, 260] on link "cobrem001_1836_60167-5_270525_005.TXT" at bounding box center [454, 264] width 423 height 19
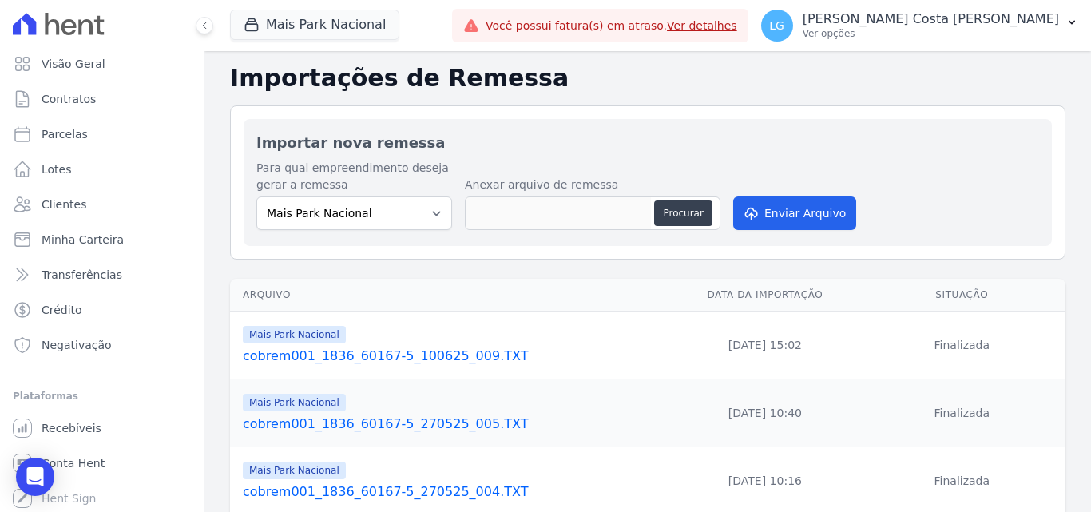
click at [366, 352] on link "cobrem001_1836_60167-5_100625_009.TXT" at bounding box center [454, 356] width 423 height 19
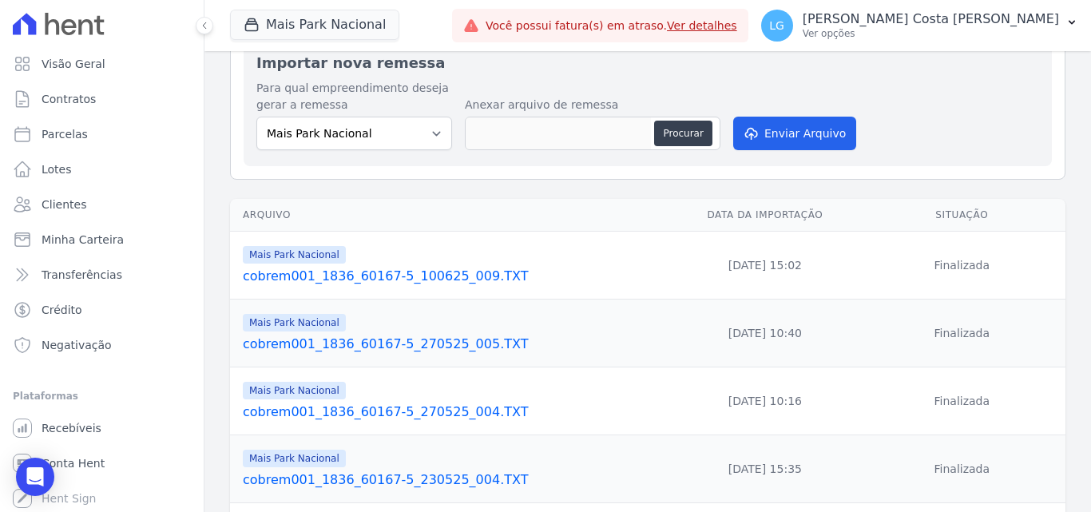
click at [360, 414] on link "cobrem001_1836_60167-5_270525_004.TXT" at bounding box center [454, 412] width 423 height 19
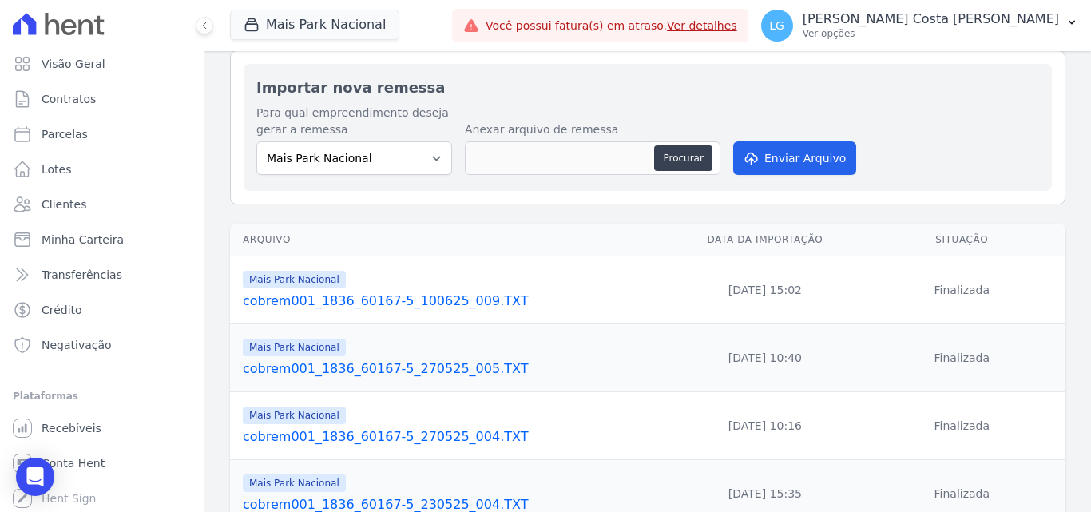
scroll to position [160, 0]
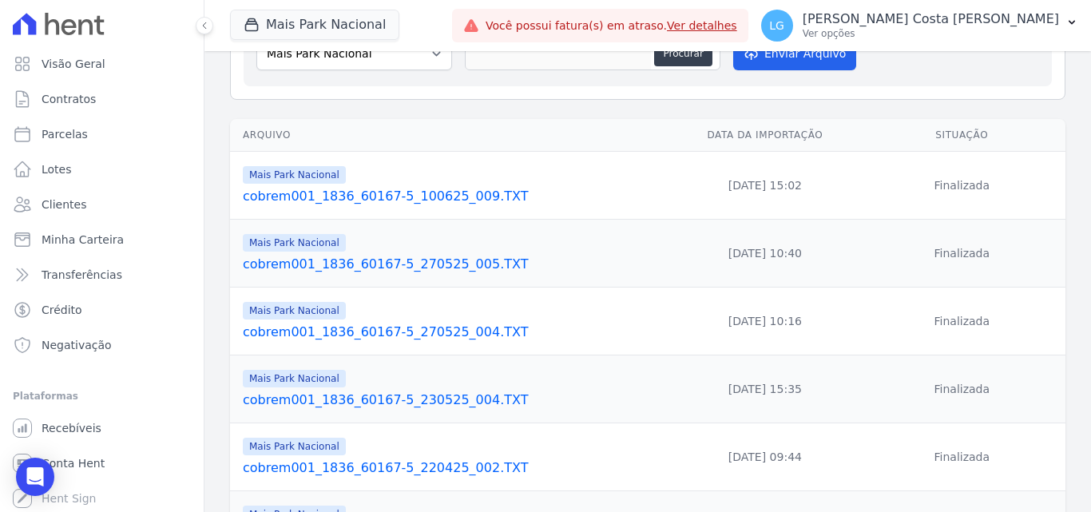
click at [366, 335] on link "cobrem001_1836_60167-5_270525_004.TXT" at bounding box center [454, 332] width 423 height 19
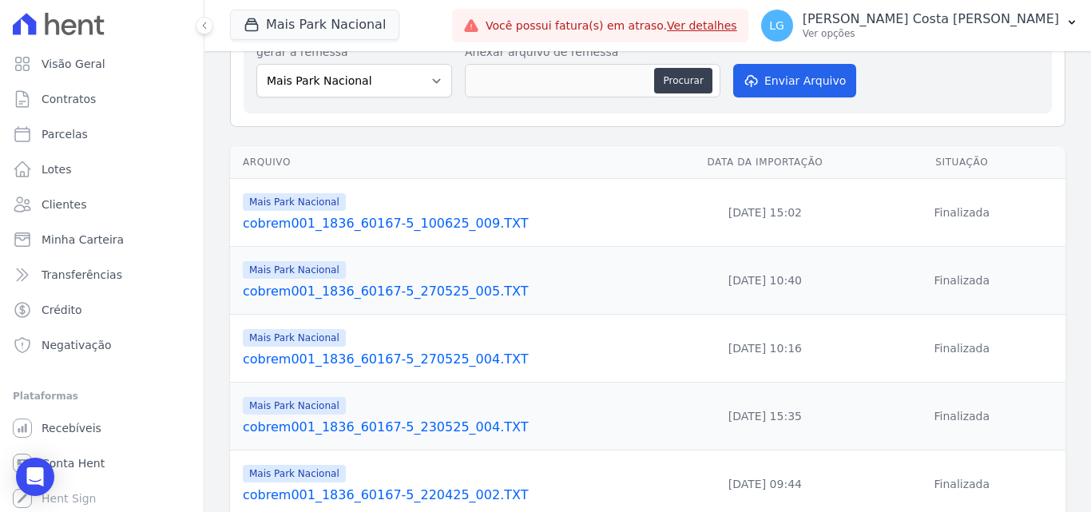
scroll to position [160, 0]
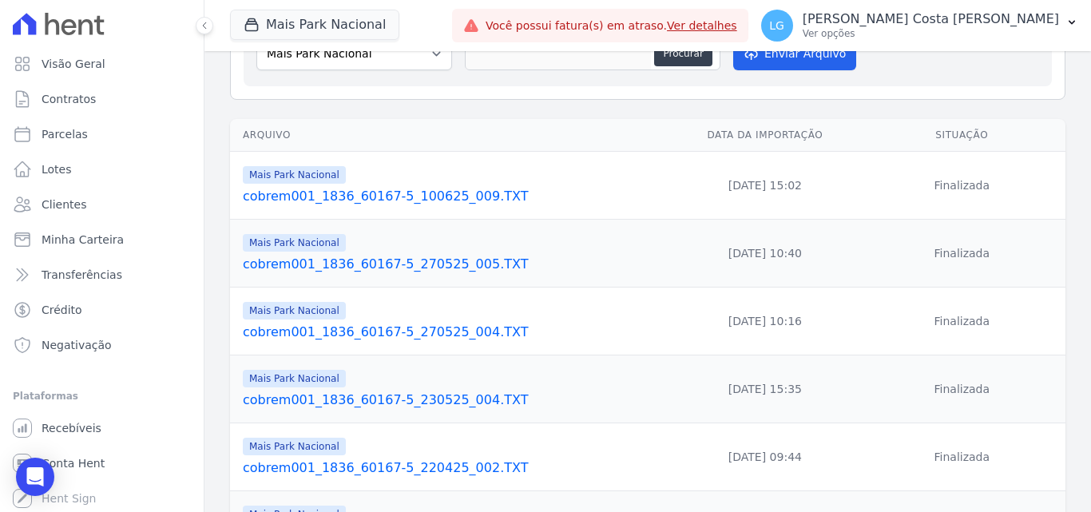
click at [352, 402] on link "cobrem001_1836_60167-5_230525_004.TXT" at bounding box center [454, 400] width 423 height 19
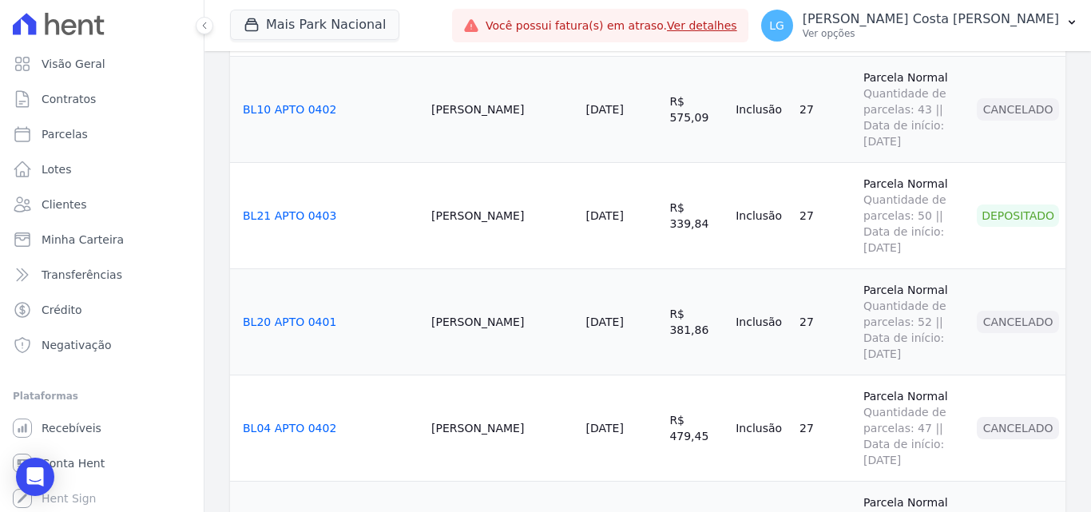
scroll to position [399, 0]
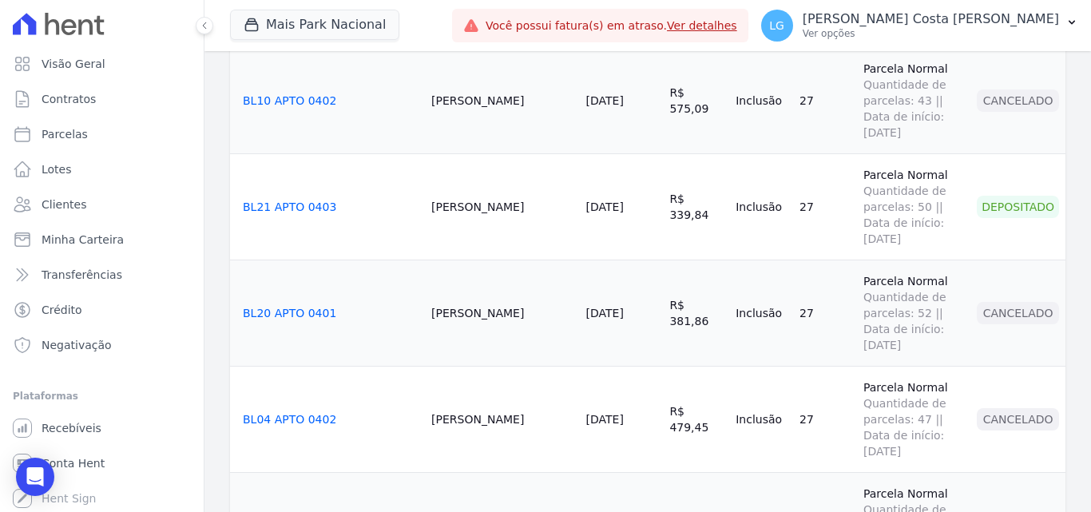
click at [580, 366] on td "27/06/2025" at bounding box center [622, 419] width 84 height 106
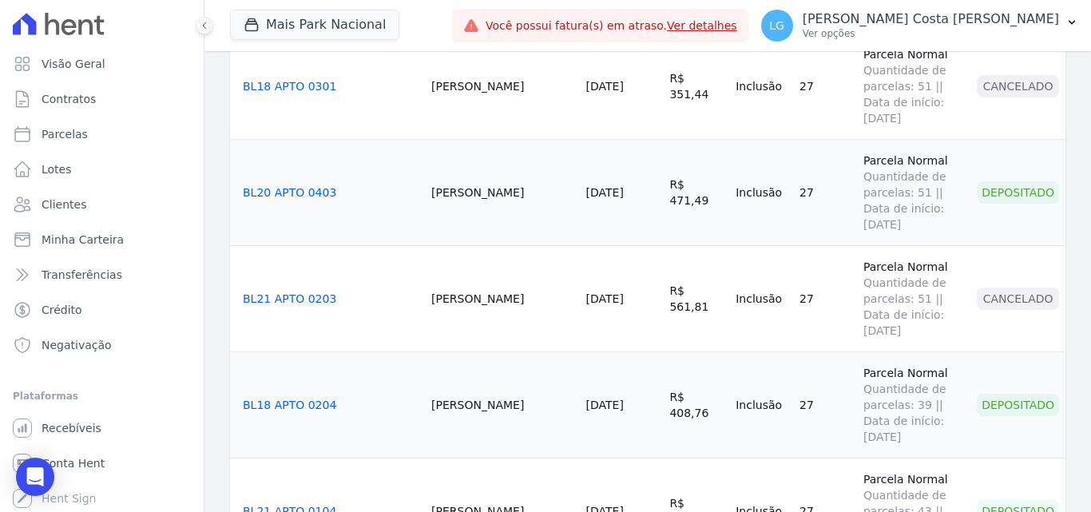
scroll to position [2477, 0]
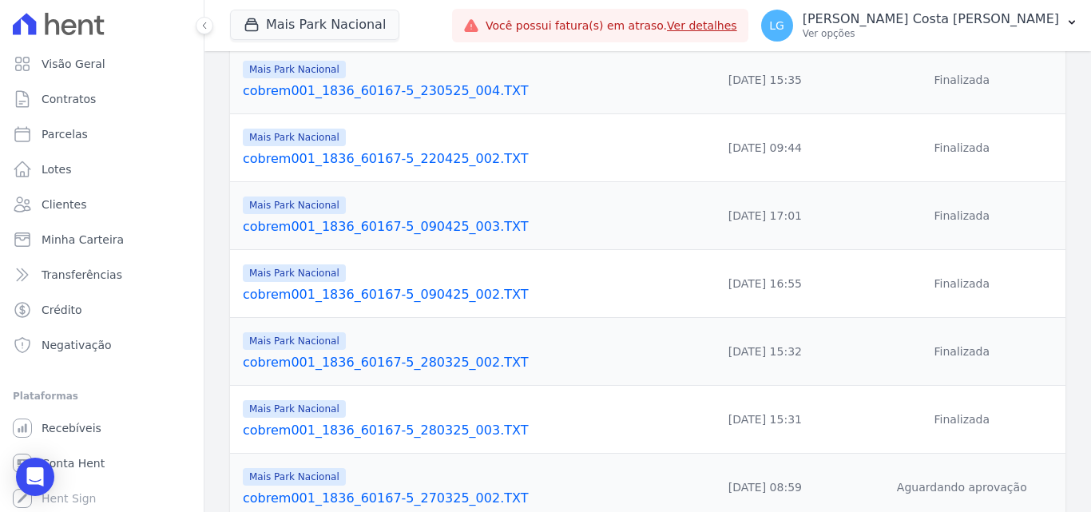
scroll to position [548, 0]
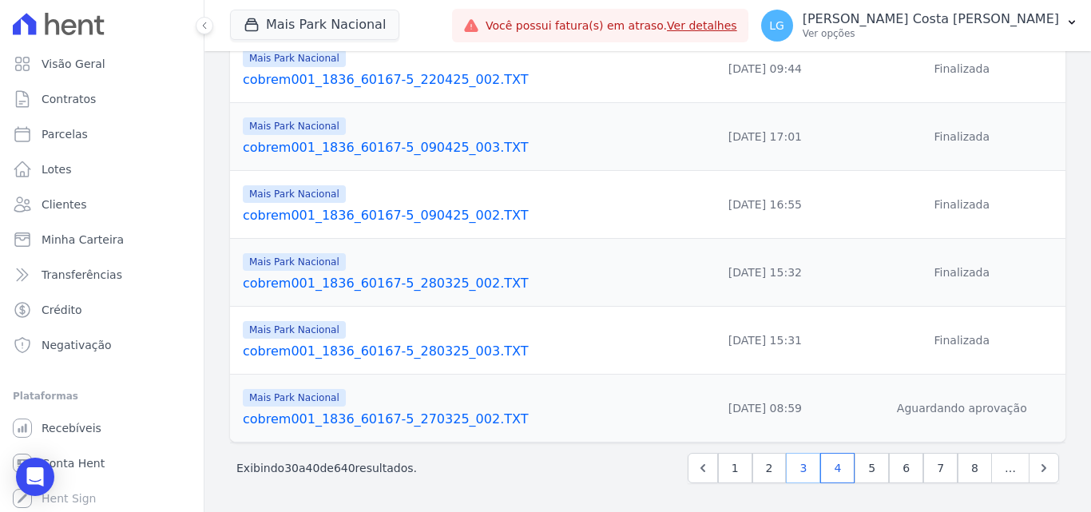
click at [791, 467] on link "3" at bounding box center [803, 468] width 34 height 30
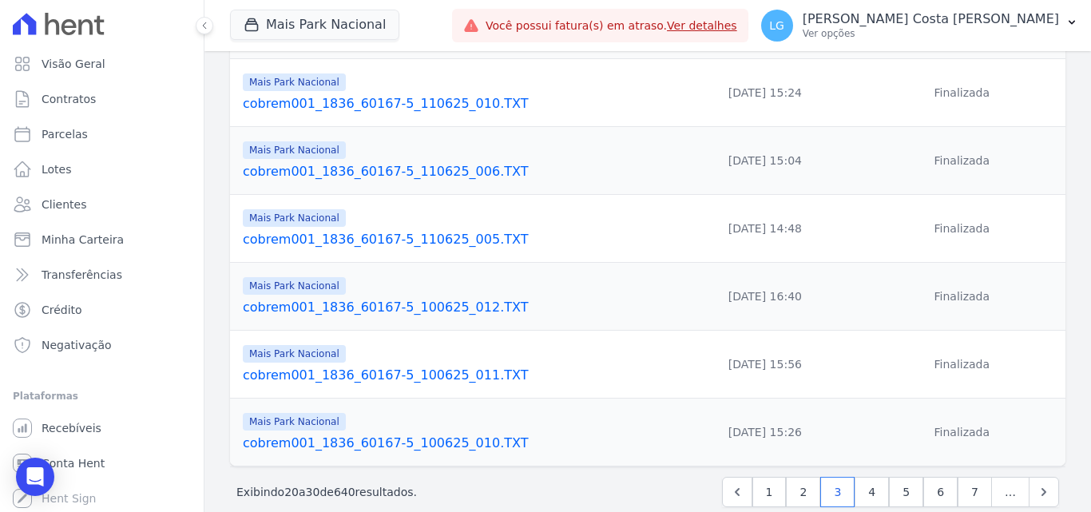
scroll to position [548, 0]
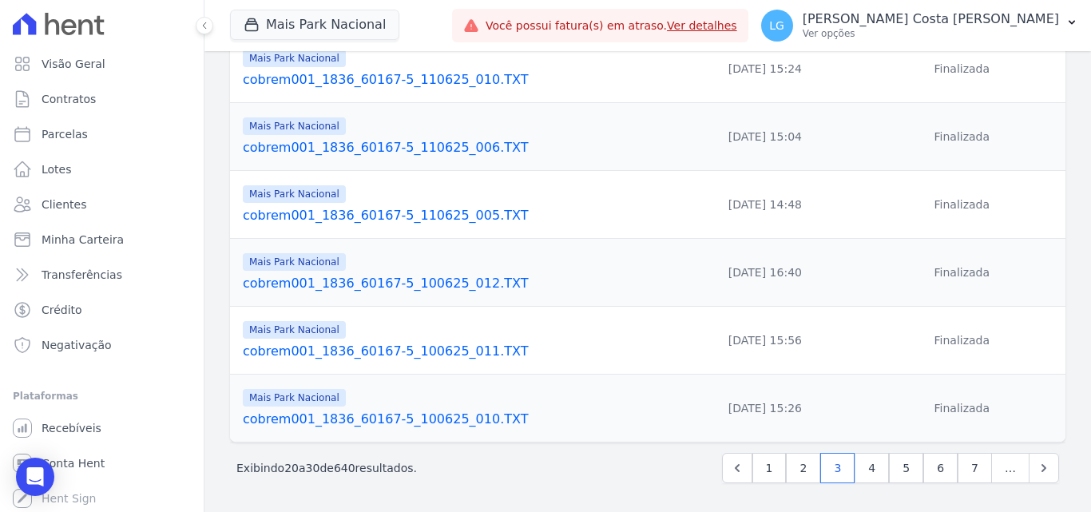
click at [337, 422] on link "cobrem001_1836_60167-5_100625_010.TXT" at bounding box center [454, 419] width 423 height 19
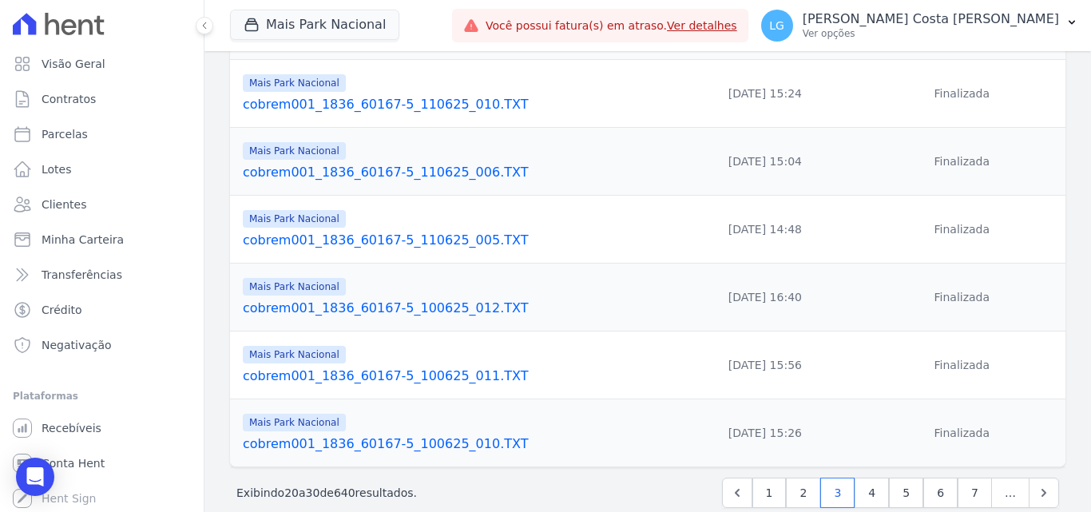
scroll to position [548, 0]
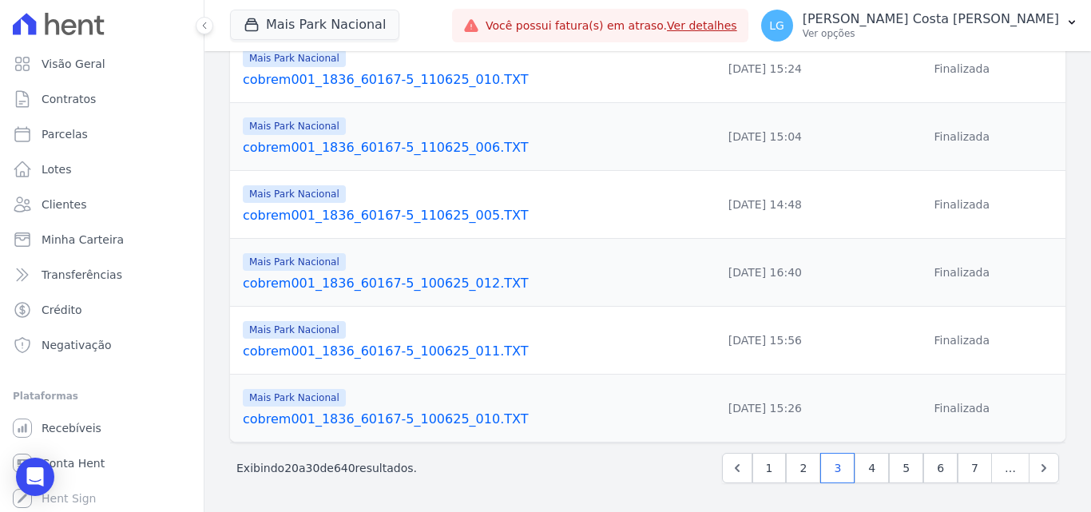
click at [326, 352] on link "cobrem001_1836_60167-5_100625_011.TXT" at bounding box center [454, 351] width 423 height 19
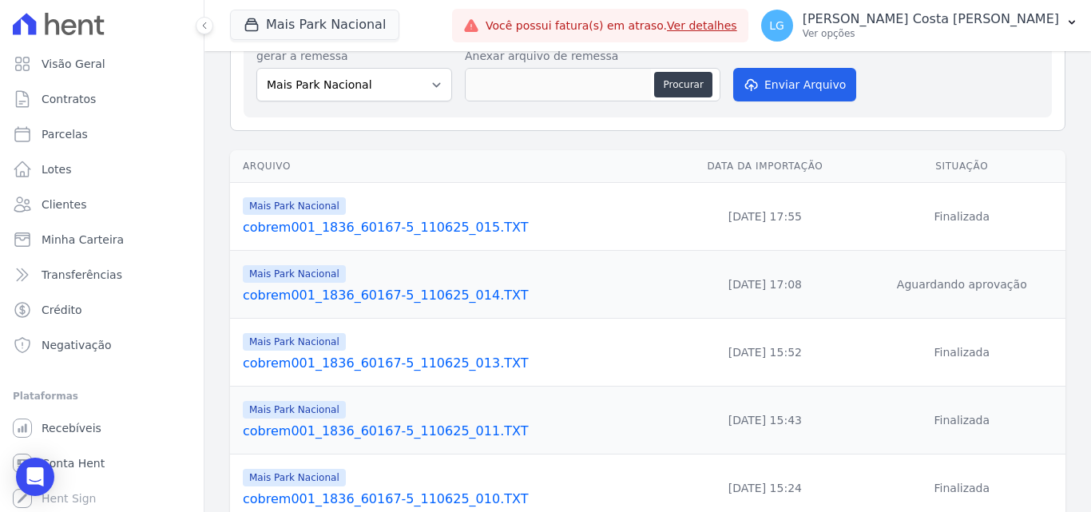
scroll to position [548, 0]
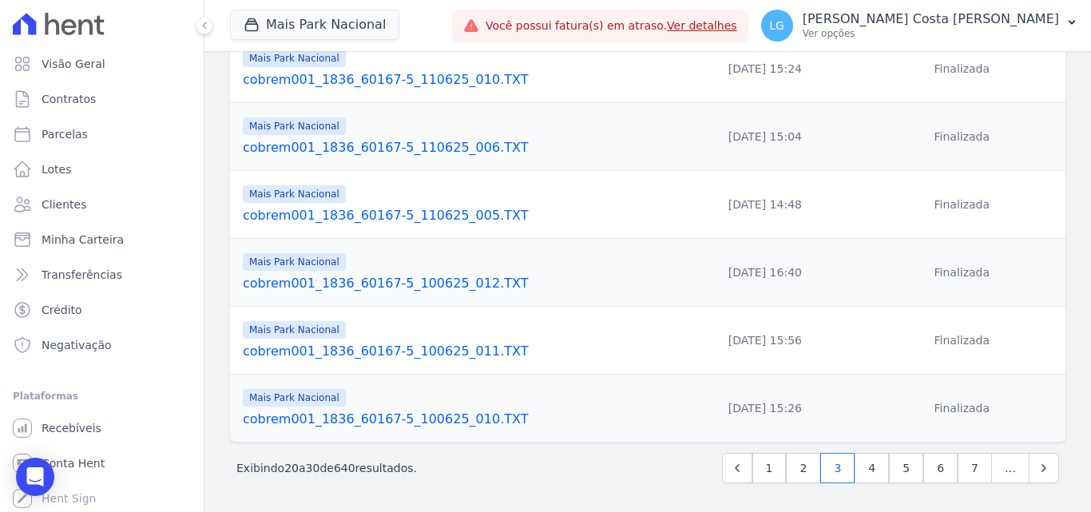
click at [339, 281] on link "cobrem001_1836_60167-5_100625_012.TXT" at bounding box center [454, 283] width 423 height 19
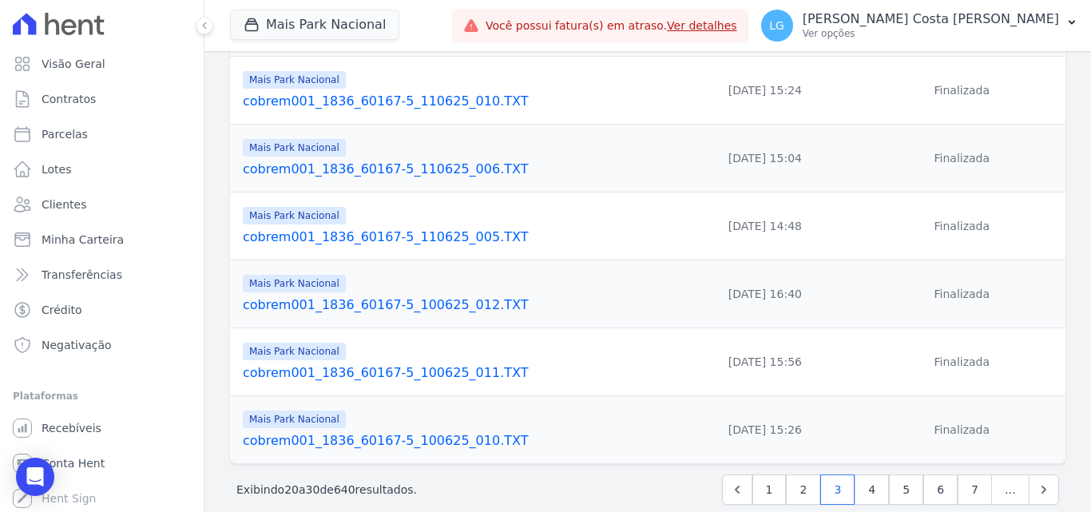
scroll to position [548, 0]
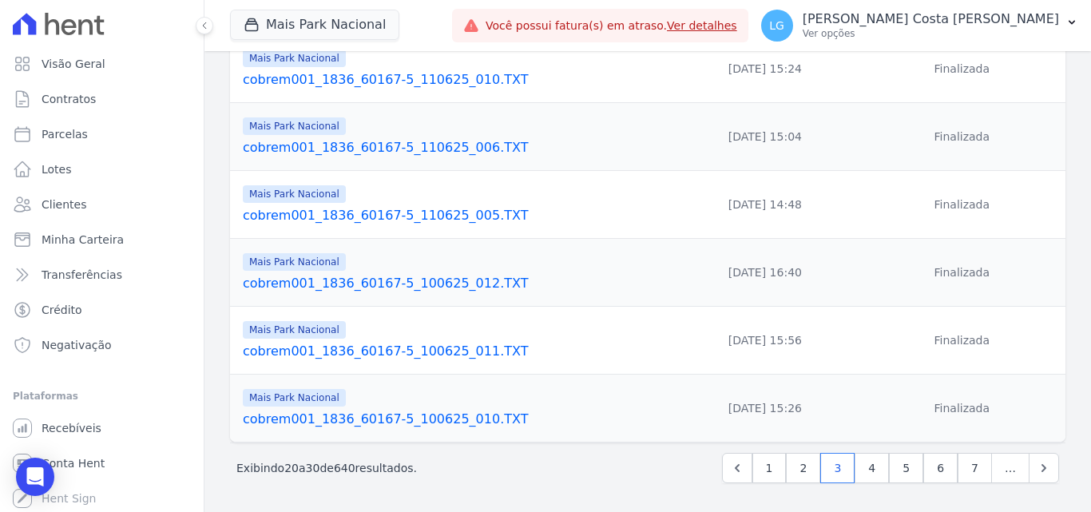
click at [411, 213] on link "cobrem001_1836_60167-5_110625_005.TXT" at bounding box center [454, 215] width 423 height 19
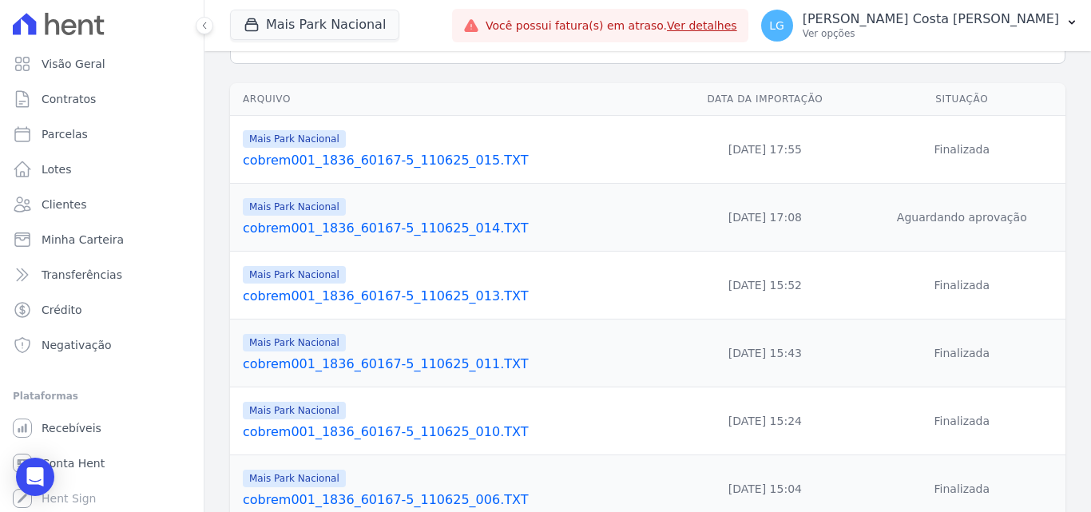
scroll to position [548, 0]
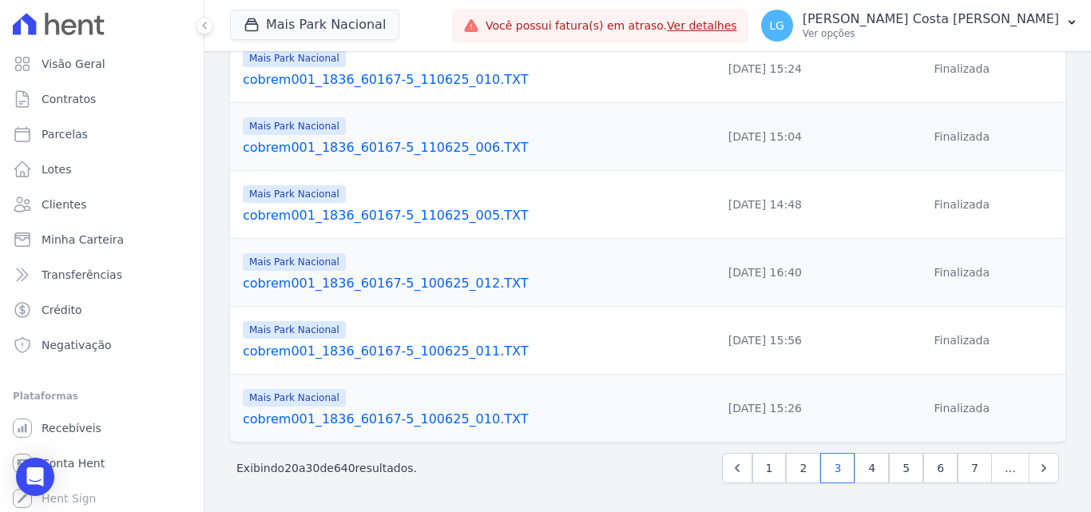
click at [397, 146] on link "cobrem001_1836_60167-5_110625_006.TXT" at bounding box center [454, 147] width 423 height 19
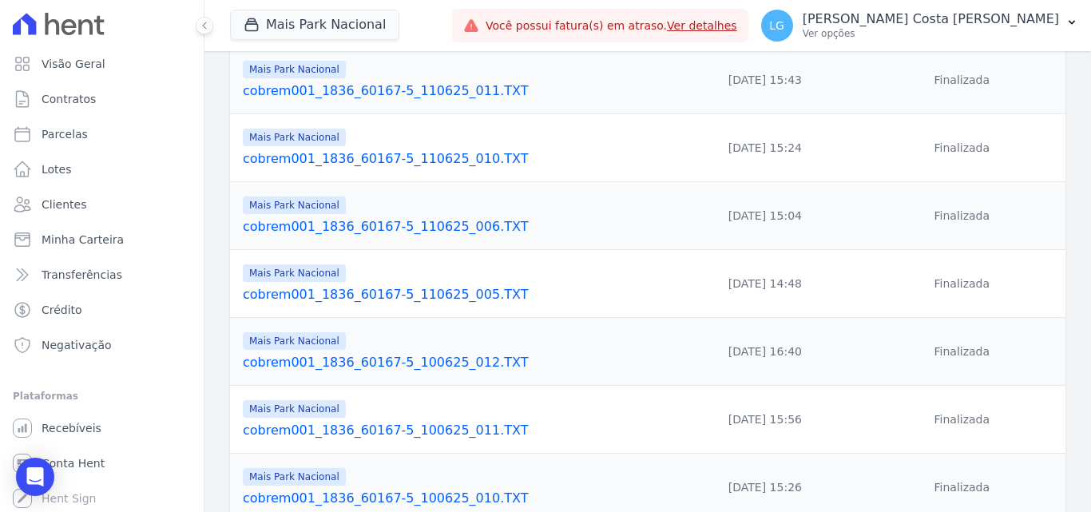
scroll to position [548, 0]
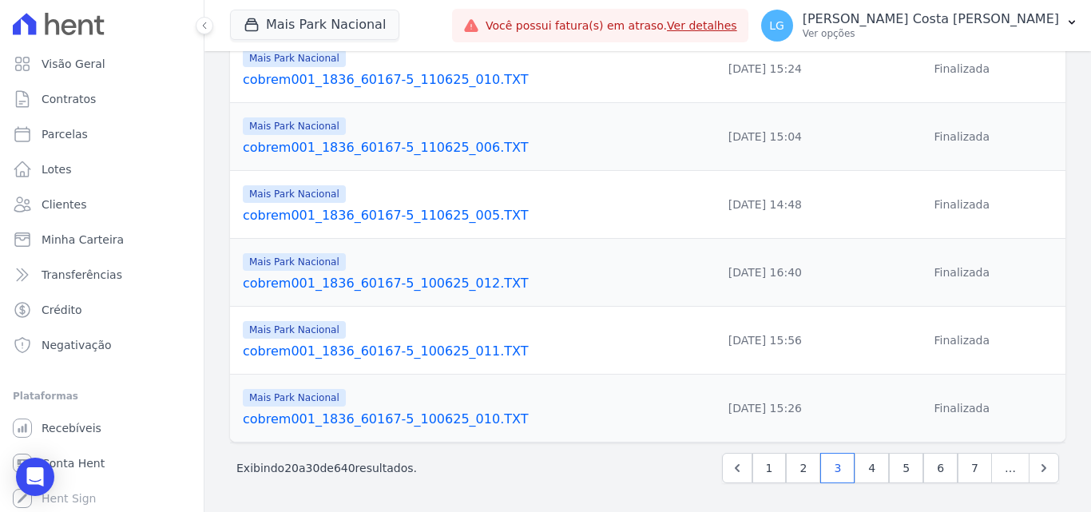
click at [358, 81] on link "cobrem001_1836_60167-5_110625_010.TXT" at bounding box center [454, 79] width 423 height 19
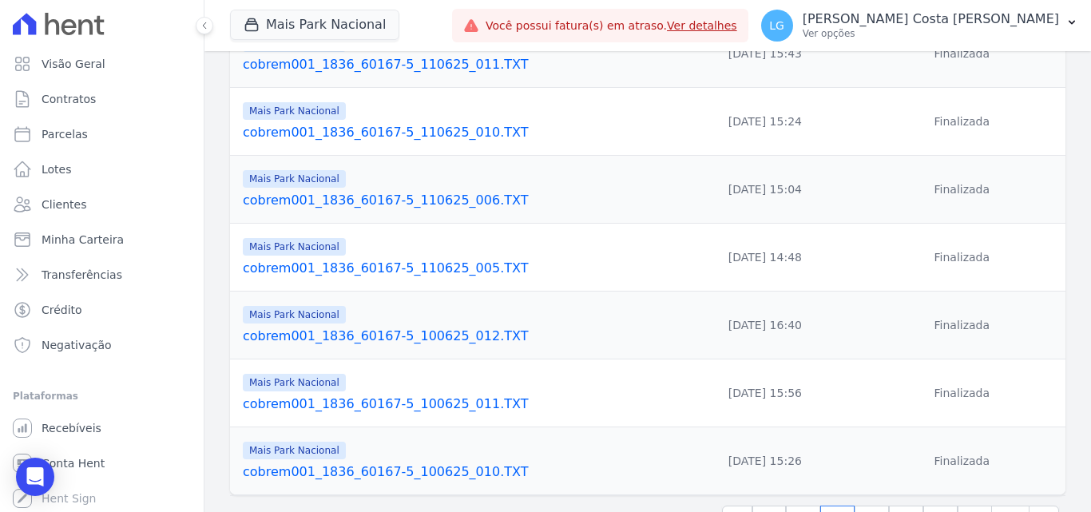
scroll to position [468, 0]
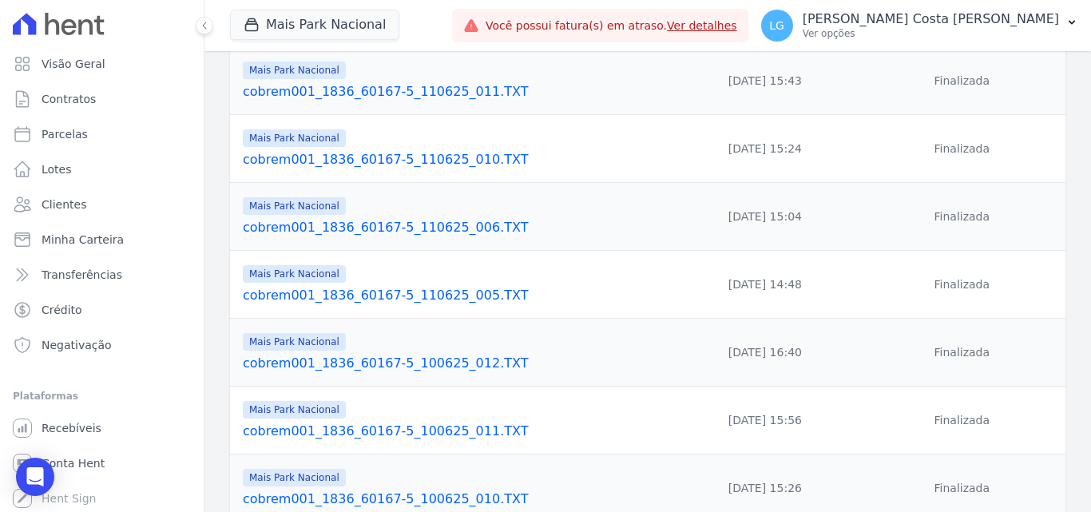
click at [337, 87] on link "cobrem001_1836_60167-5_110625_011.TXT" at bounding box center [454, 91] width 423 height 19
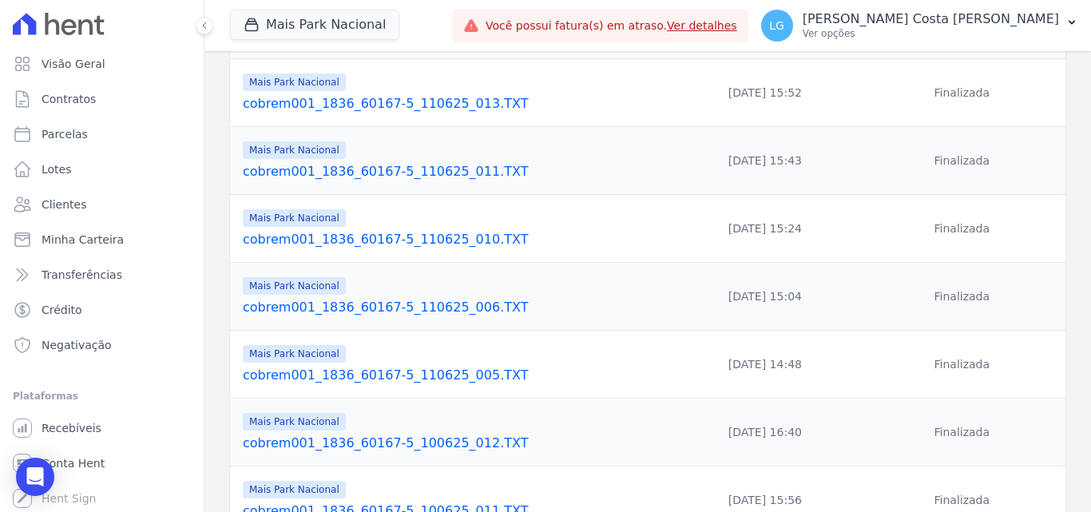
click at [443, 106] on link "cobrem001_1836_60167-5_110625_013.TXT" at bounding box center [454, 103] width 423 height 19
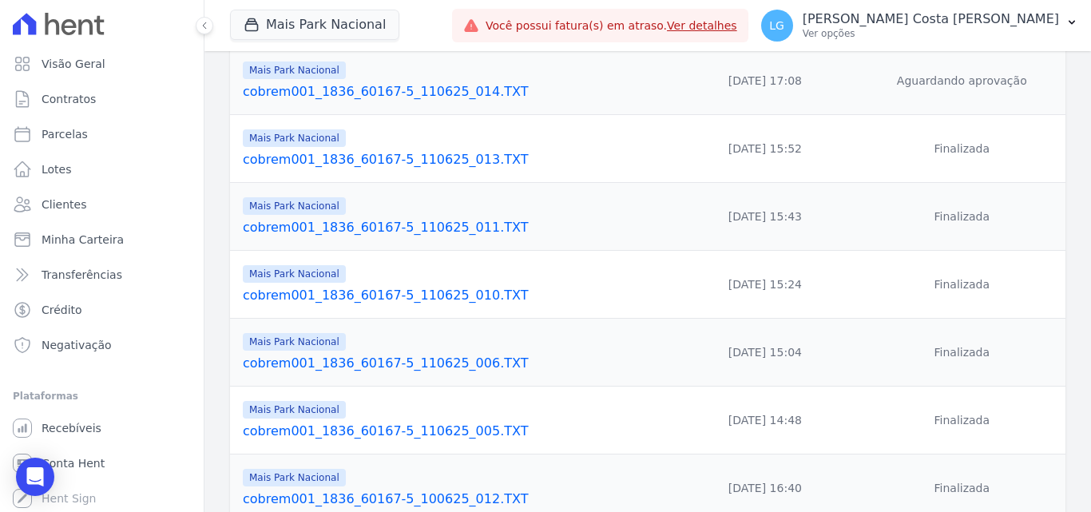
scroll to position [308, 0]
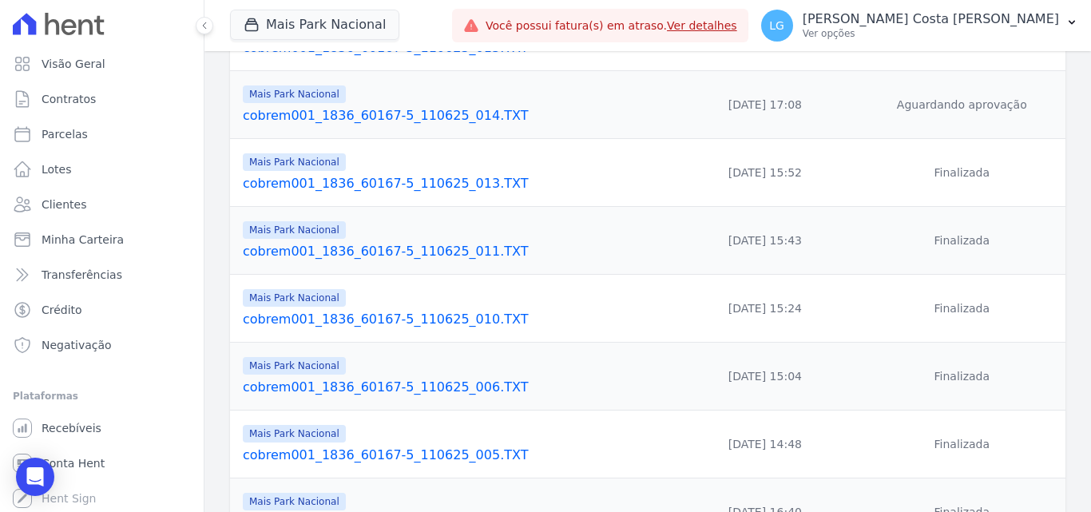
click at [415, 117] on link "cobrem001_1836_60167-5_110625_014.TXT" at bounding box center [454, 115] width 423 height 19
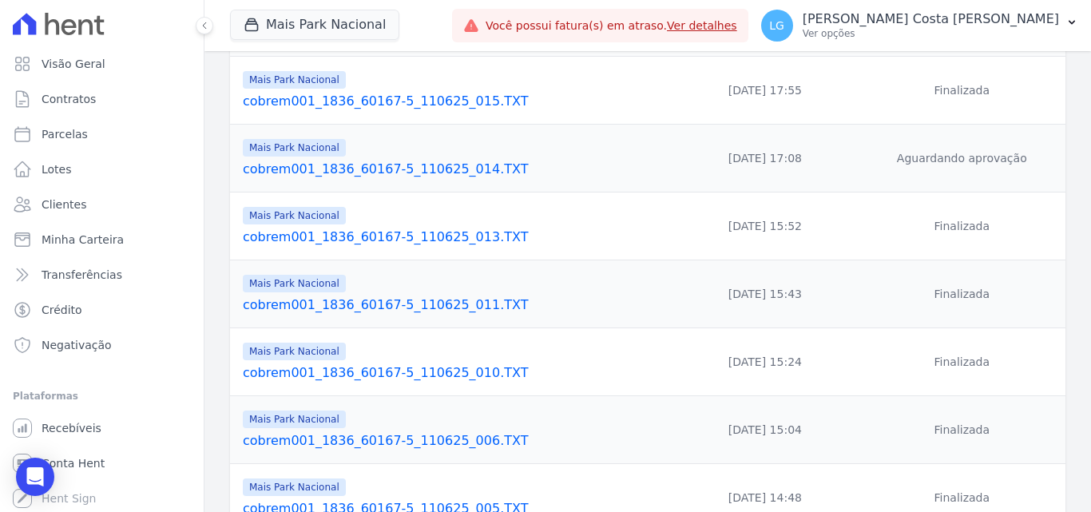
scroll to position [229, 0]
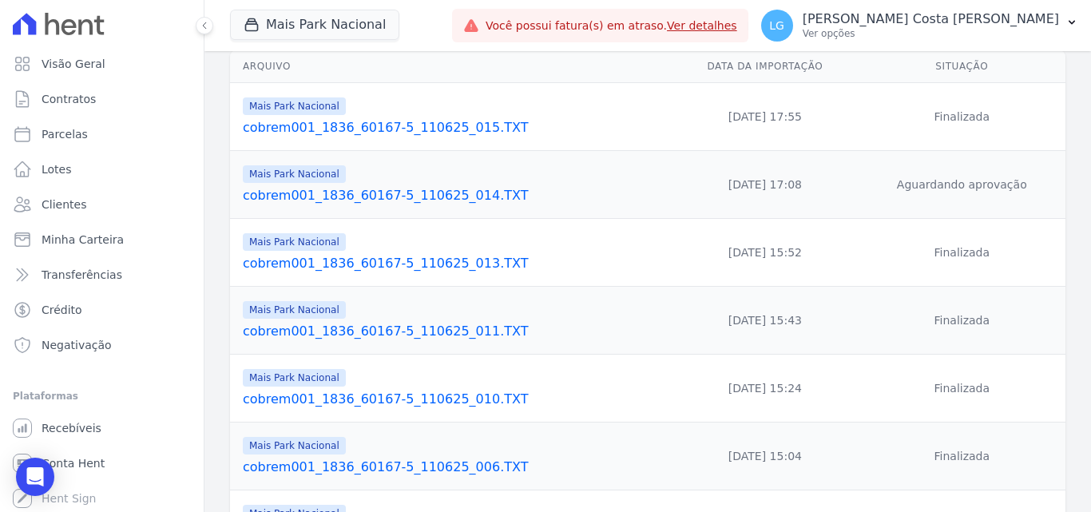
click at [336, 128] on link "cobrem001_1836_60167-5_110625_015.TXT" at bounding box center [454, 127] width 423 height 19
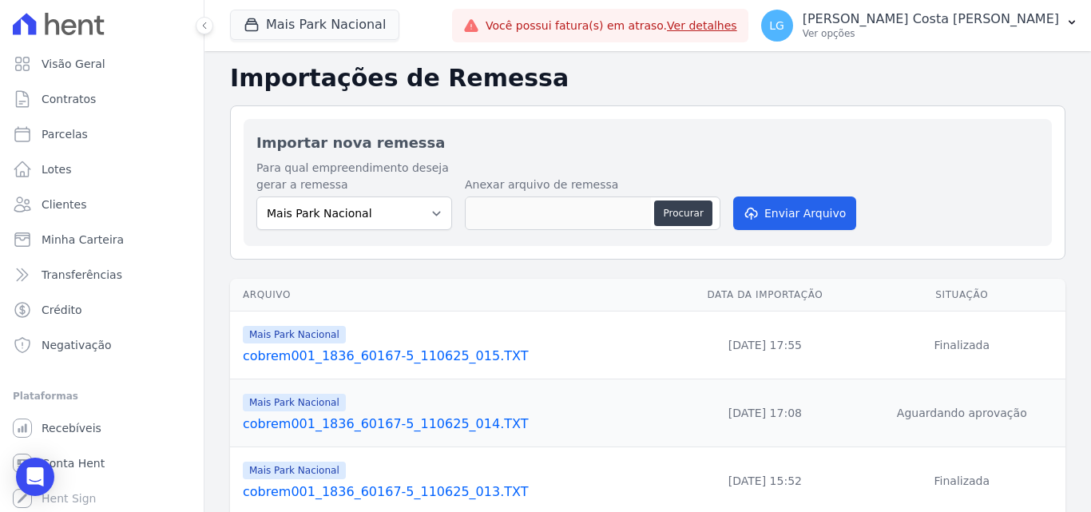
click at [372, 353] on link "cobrem001_1836_60167-5_110625_015.TXT" at bounding box center [454, 356] width 423 height 19
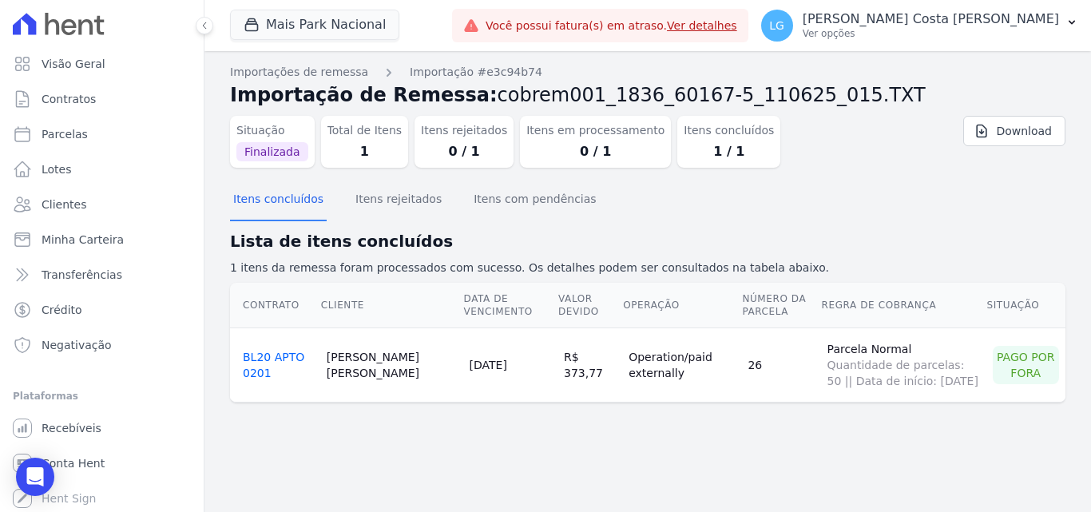
drag, startPoint x: 367, startPoint y: 344, endPoint x: 366, endPoint y: 336, distance: 8.8
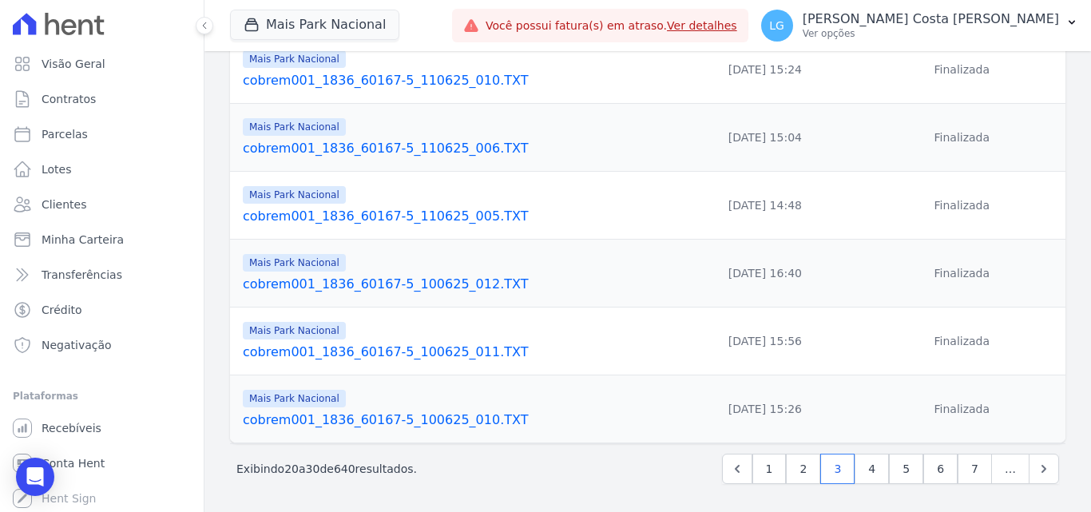
scroll to position [548, 0]
click at [868, 473] on link "4" at bounding box center [872, 468] width 34 height 30
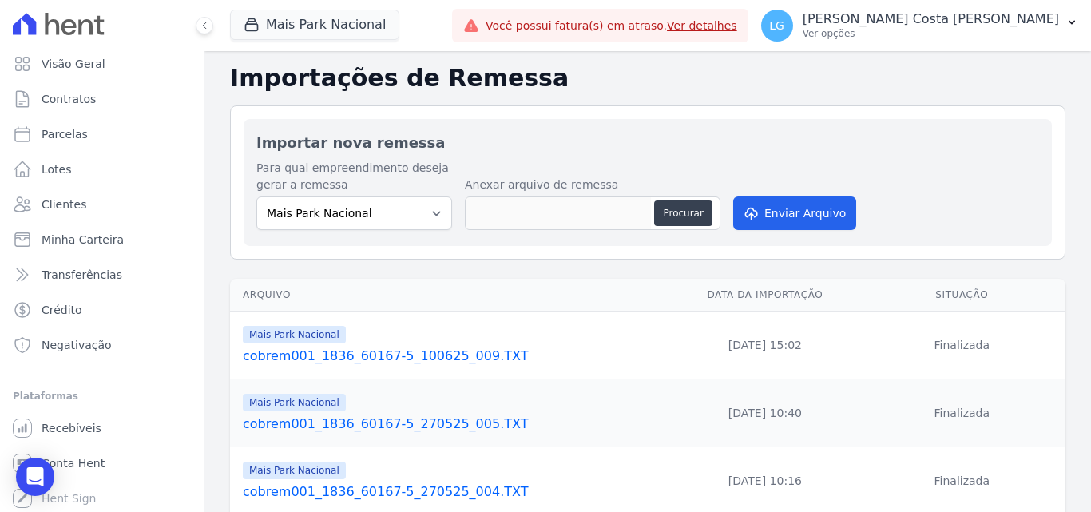
click at [397, 418] on link "cobrem001_1836_60167-5_270525_005.TXT" at bounding box center [454, 424] width 423 height 19
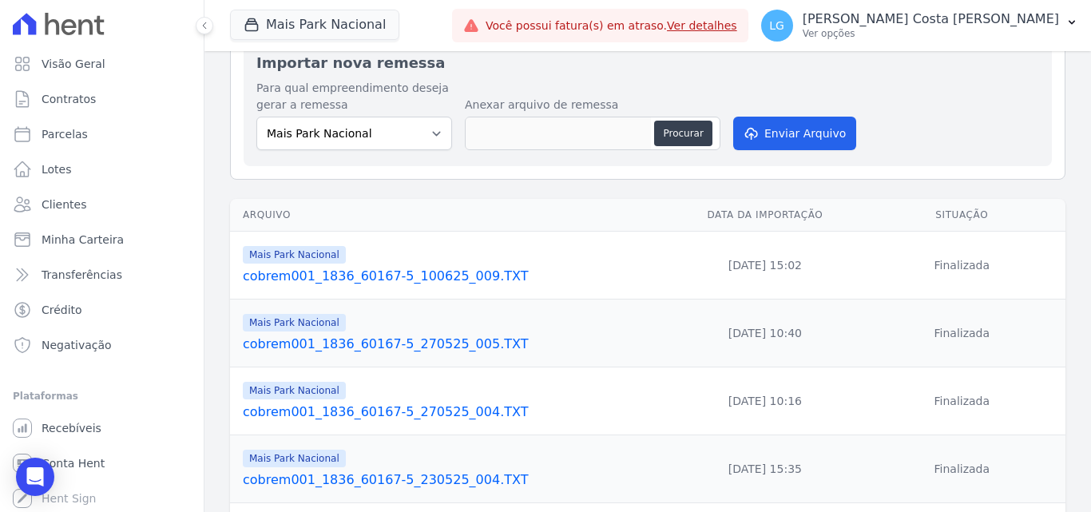
click at [398, 407] on link "cobrem001_1836_60167-5_270525_004.TXT" at bounding box center [454, 412] width 423 height 19
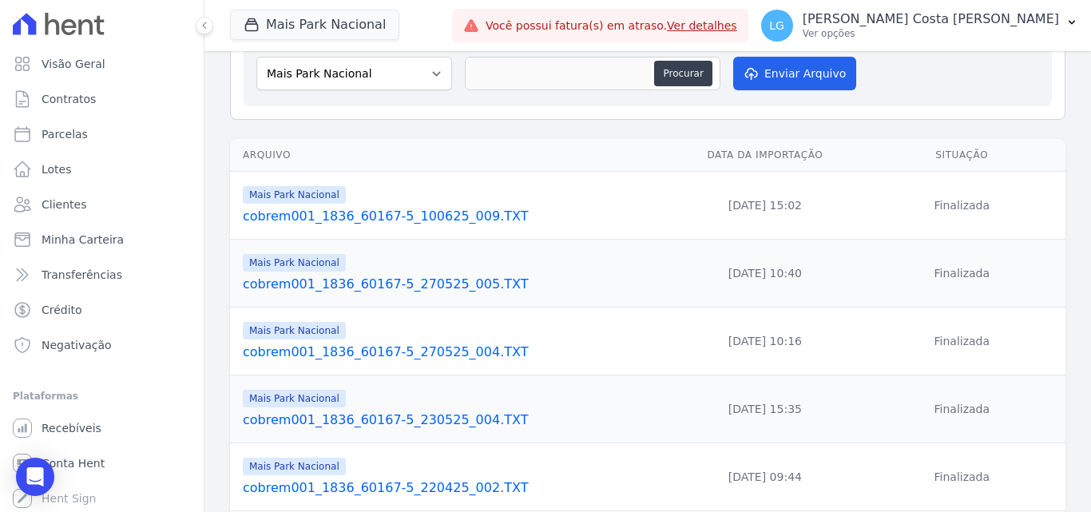
scroll to position [160, 0]
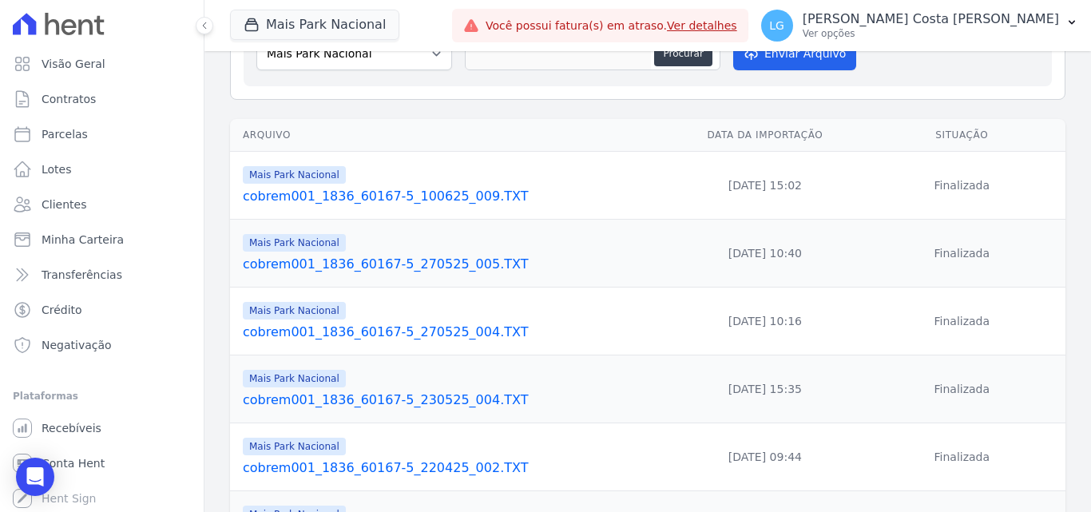
click at [378, 396] on link "cobrem001_1836_60167-5_230525_004.TXT" at bounding box center [454, 400] width 423 height 19
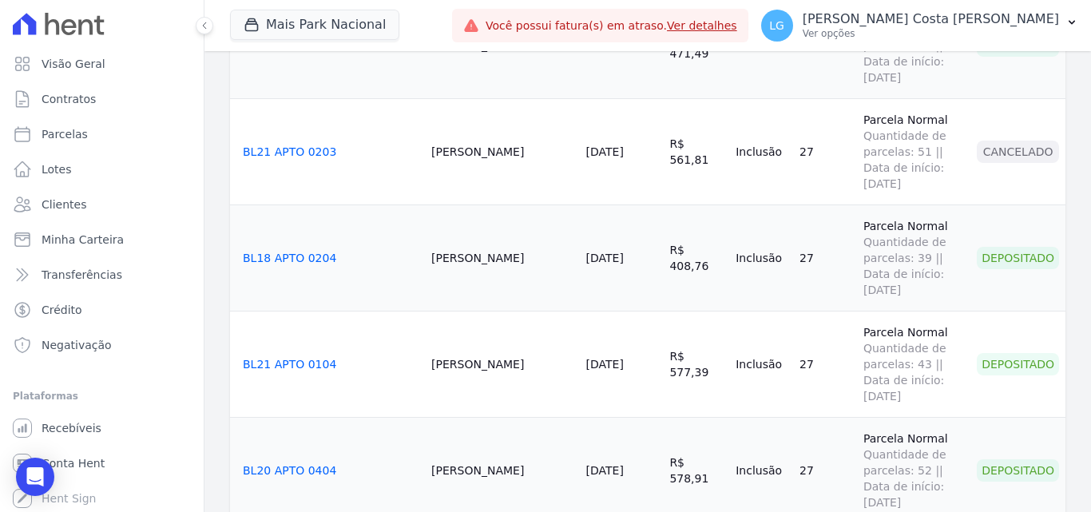
scroll to position [2317, 0]
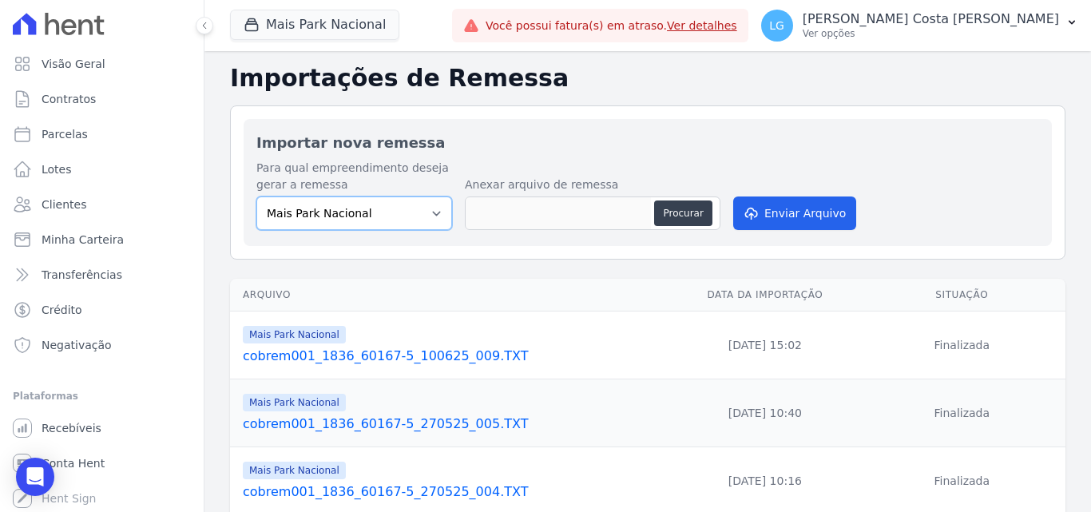
click at [416, 206] on select "Mais Park Nacional Mais Park Pampulha Mugango - Viva Iguaçu Parque Primavera RE…" at bounding box center [354, 214] width 196 height 34
click at [430, 167] on label "Para qual empreendimento deseja gerar a remessa" at bounding box center [354, 177] width 196 height 34
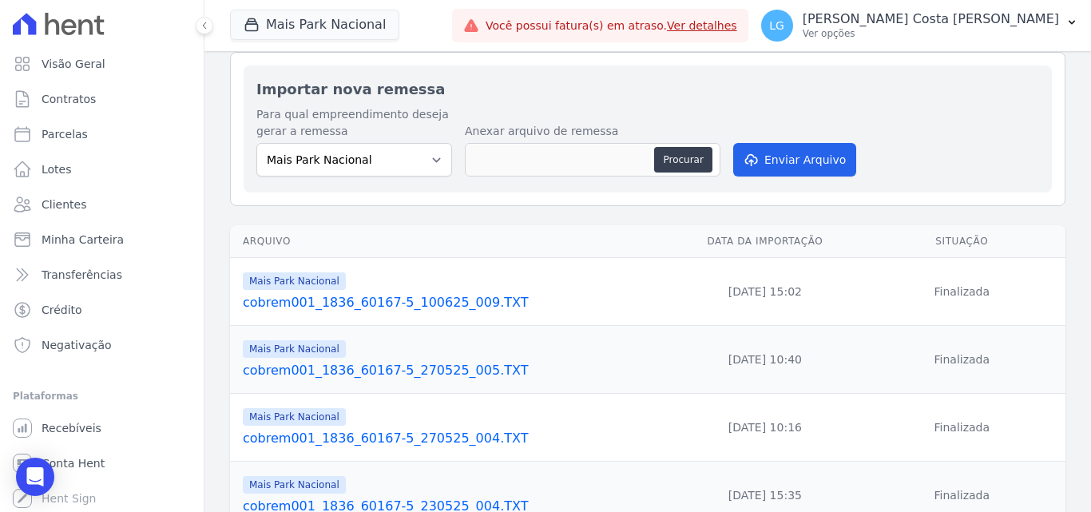
scroll to position [80, 0]
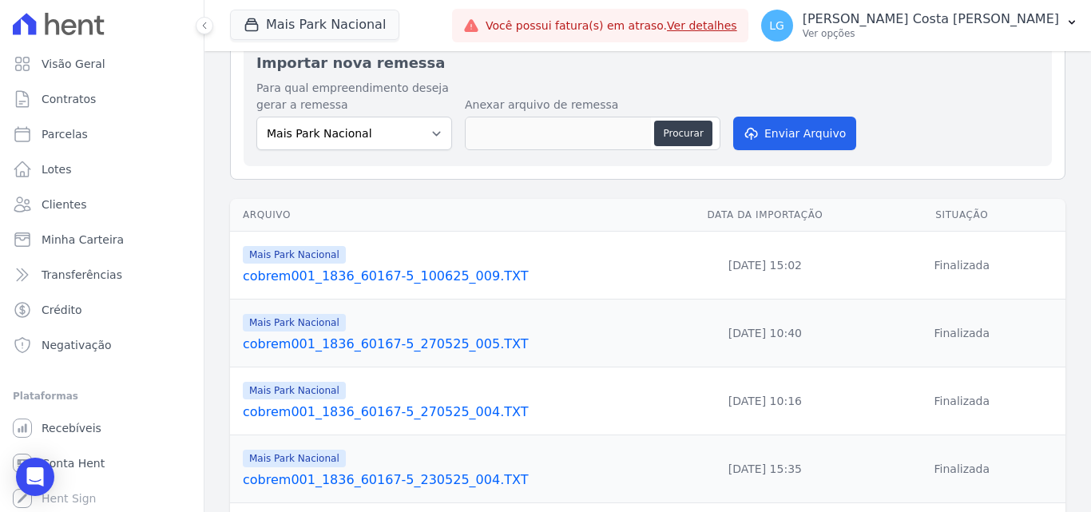
click at [404, 276] on link "cobrem001_1836_60167-5_100625_009.TXT" at bounding box center [454, 276] width 423 height 19
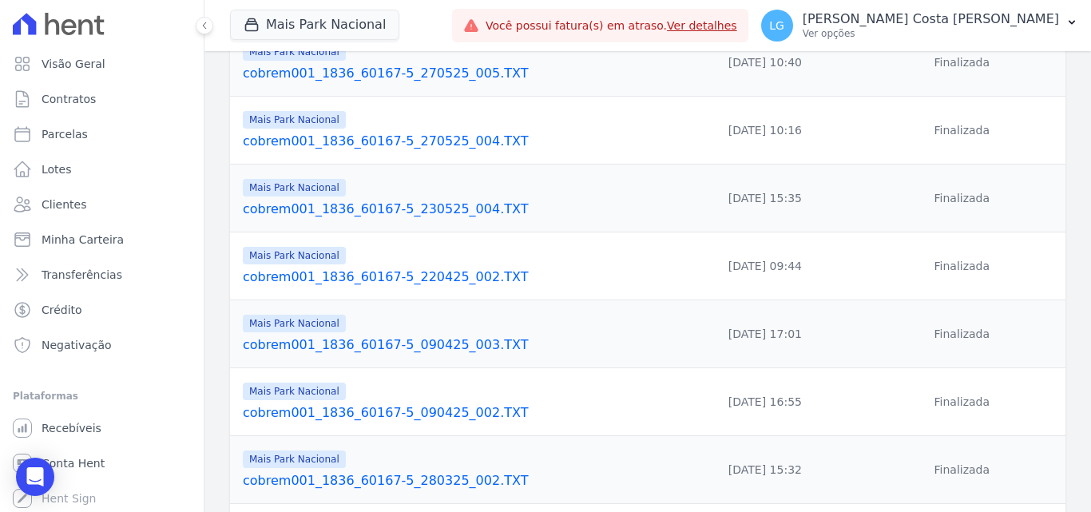
scroll to position [149, 0]
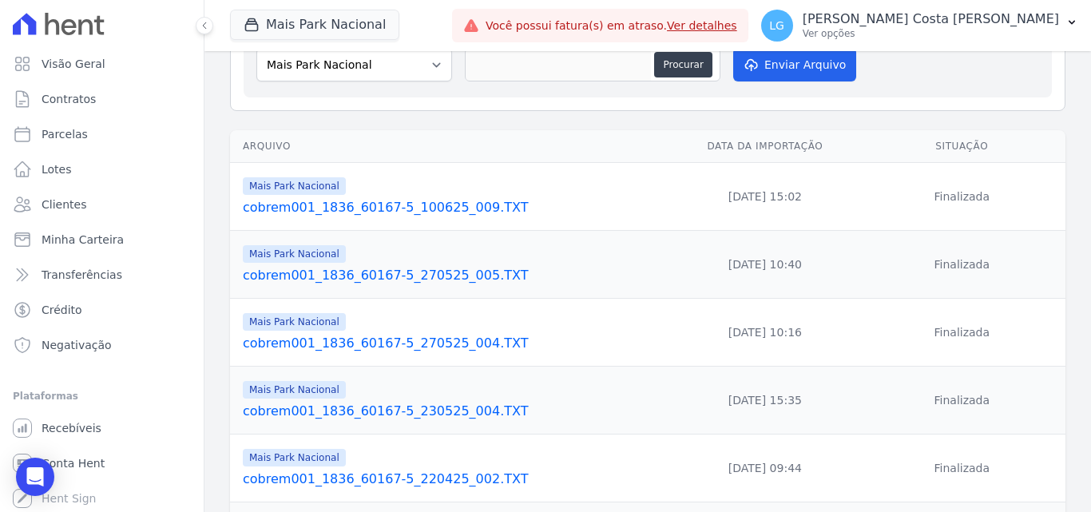
click at [308, 275] on link "cobrem001_1836_60167-5_270525_005.TXT" at bounding box center [454, 275] width 423 height 19
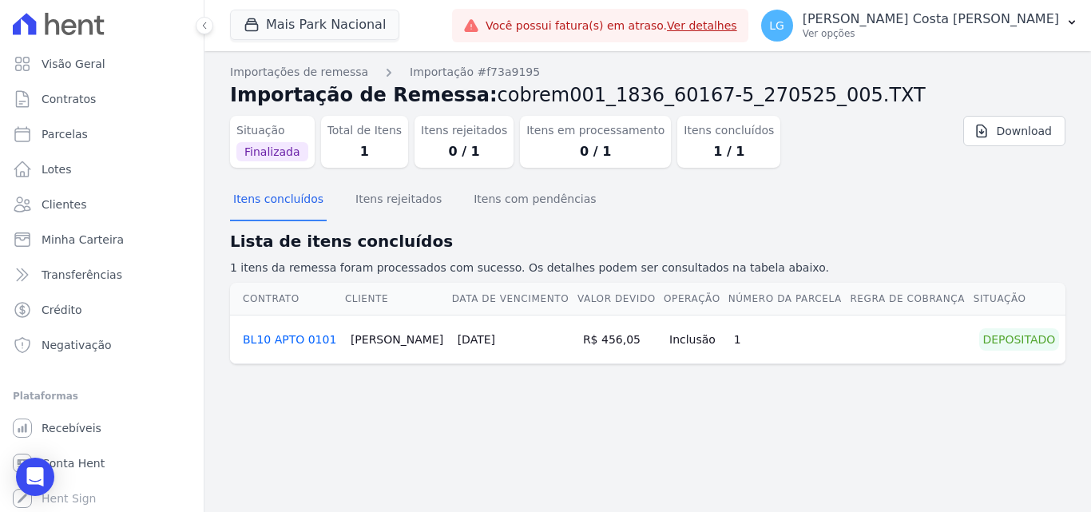
drag, startPoint x: 474, startPoint y: 286, endPoint x: 464, endPoint y: 274, distance: 15.3
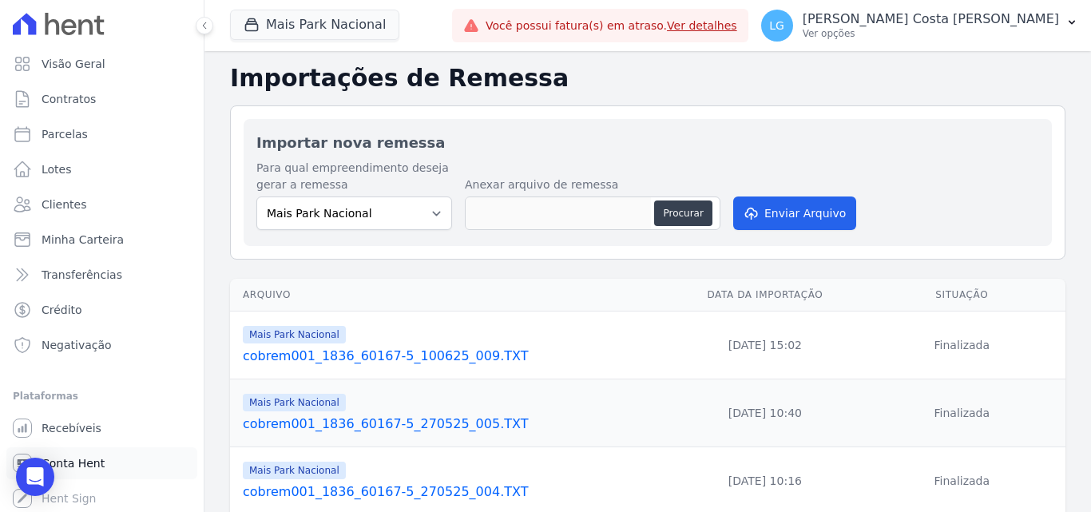
click at [79, 451] on link "Conta Hent" at bounding box center [101, 463] width 191 height 32
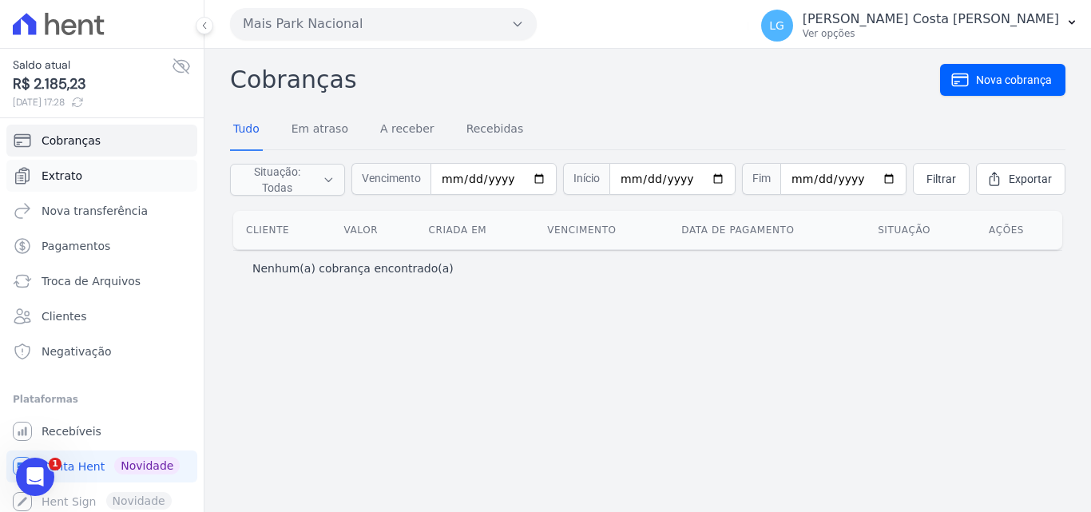
click at [107, 182] on link "Extrato" at bounding box center [101, 176] width 191 height 32
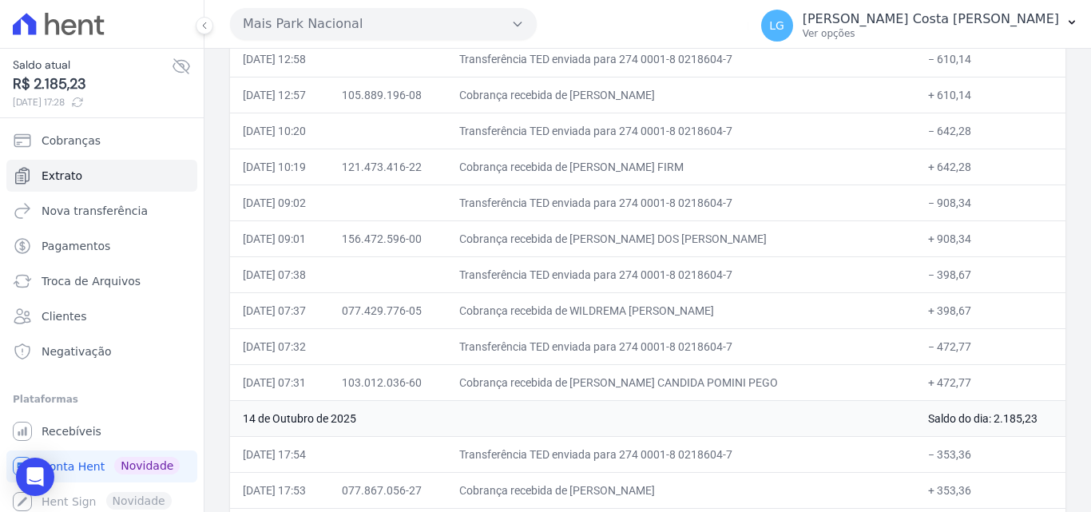
scroll to position [399, 0]
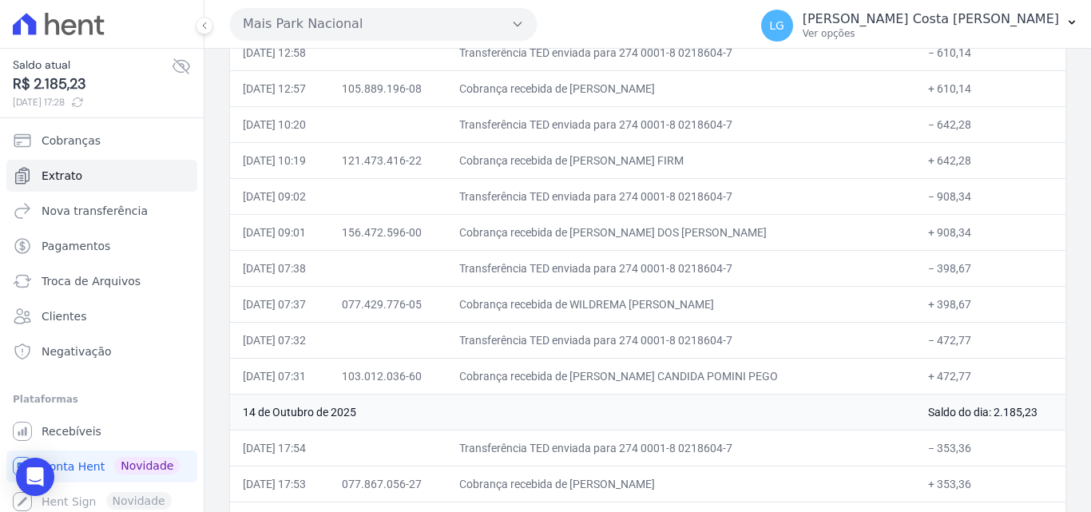
click at [533, 302] on td "Cobrança recebida de WILDREMA [PERSON_NAME]" at bounding box center [681, 304] width 469 height 36
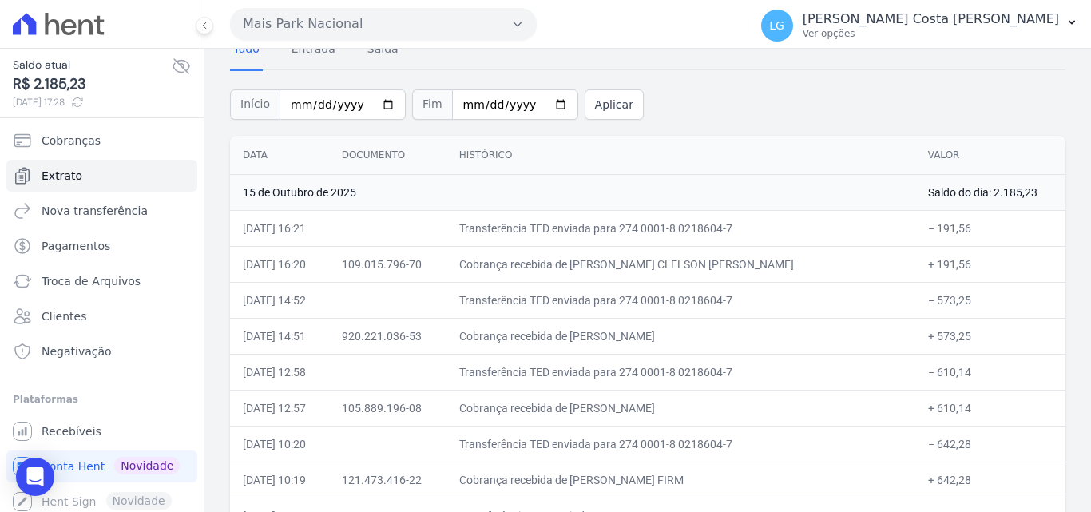
scroll to position [0, 0]
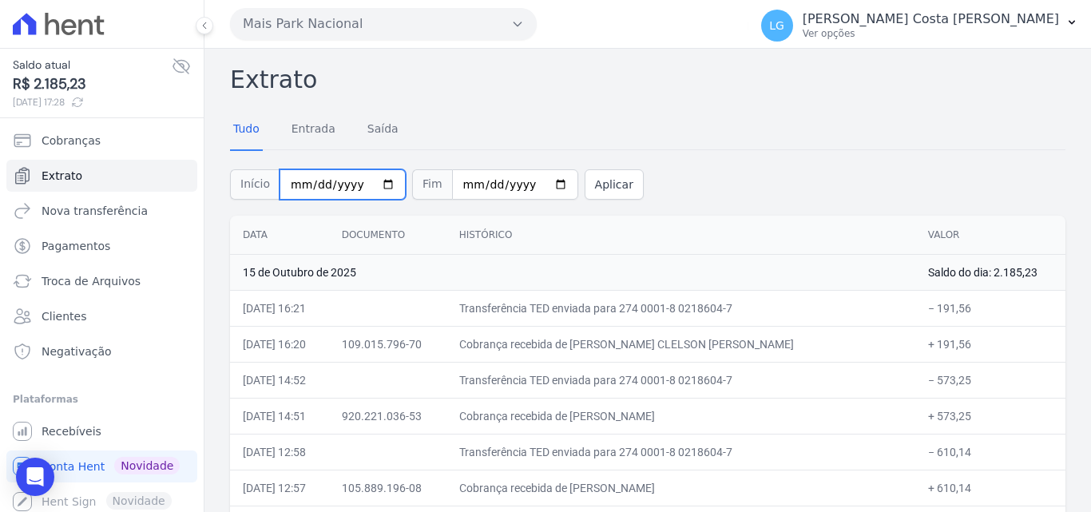
click at [308, 181] on input "2025-10-01" at bounding box center [343, 184] width 126 height 30
type input "[DATE]"
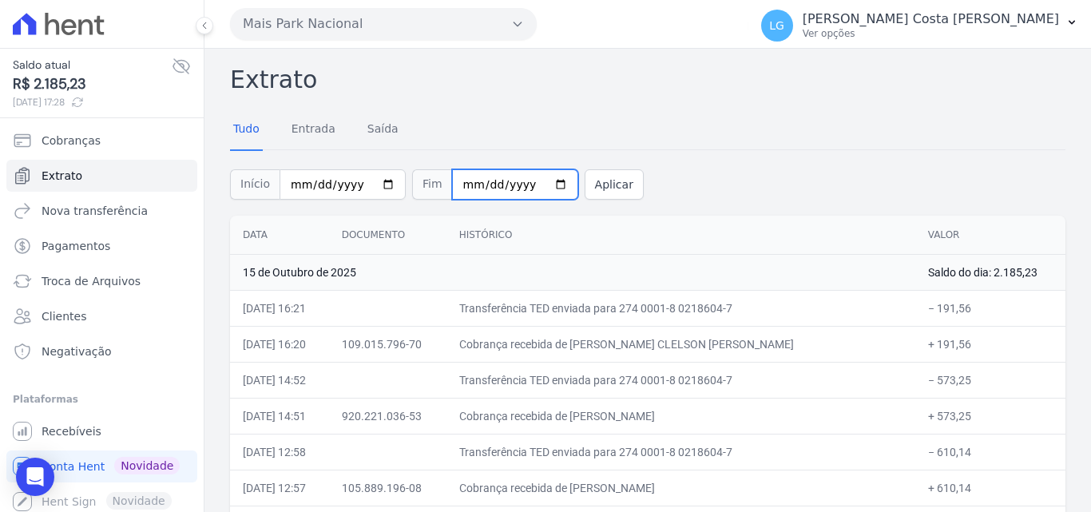
click at [477, 183] on input "2025-10-15" at bounding box center [515, 184] width 126 height 30
type input "2025-06-15"
click at [598, 185] on button "Aplicar" at bounding box center [614, 184] width 59 height 30
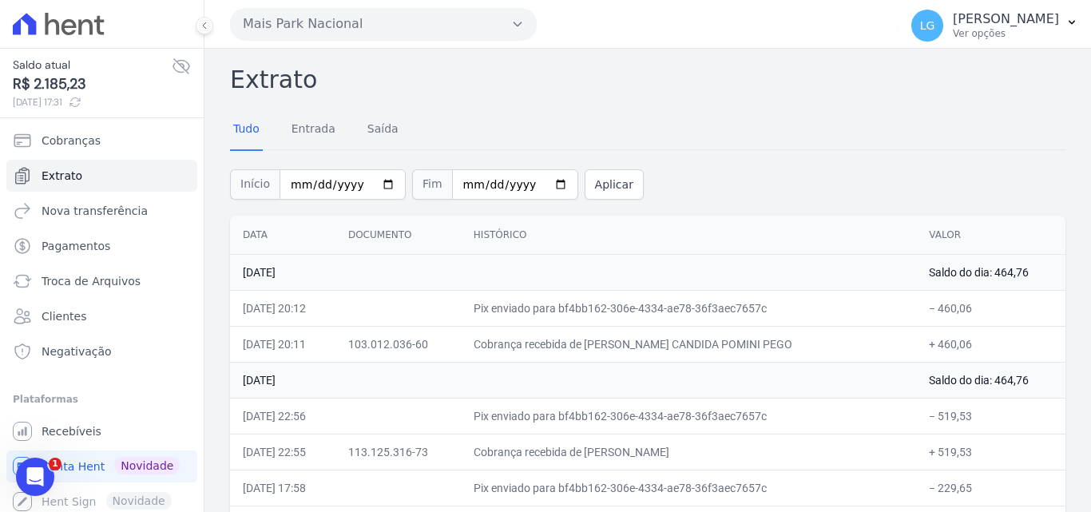
click at [662, 133] on div "Tudo Entrada Saída" at bounding box center [648, 129] width 836 height 39
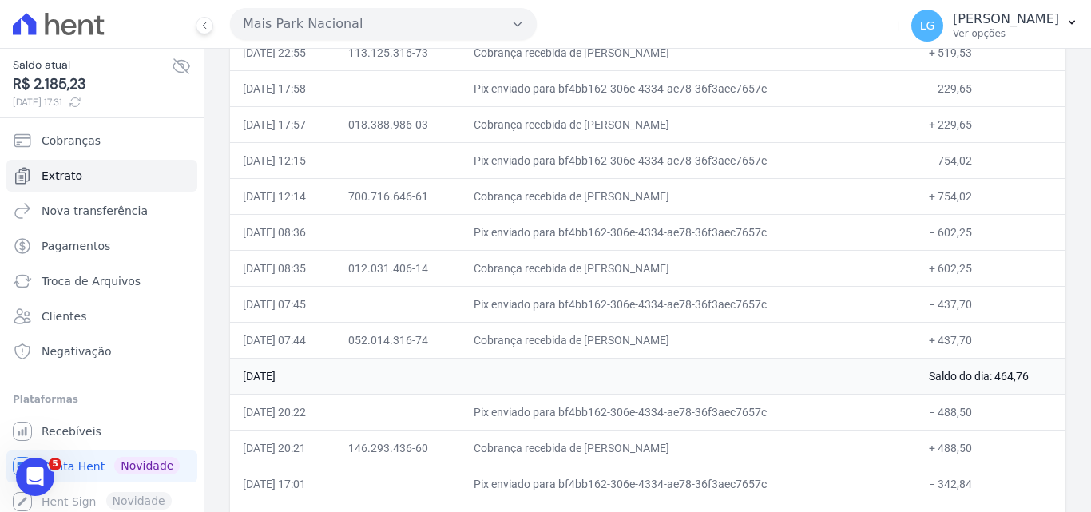
click at [690, 161] on td "Pix enviado para bf4bb162-306e-4334-ae78-36f3aec7657c" at bounding box center [689, 160] width 456 height 36
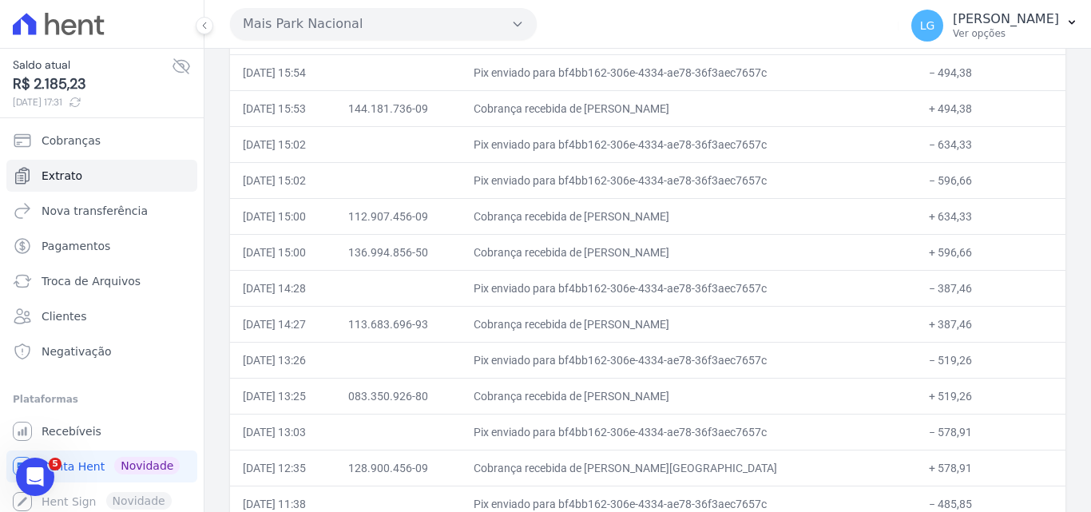
scroll to position [6714, 0]
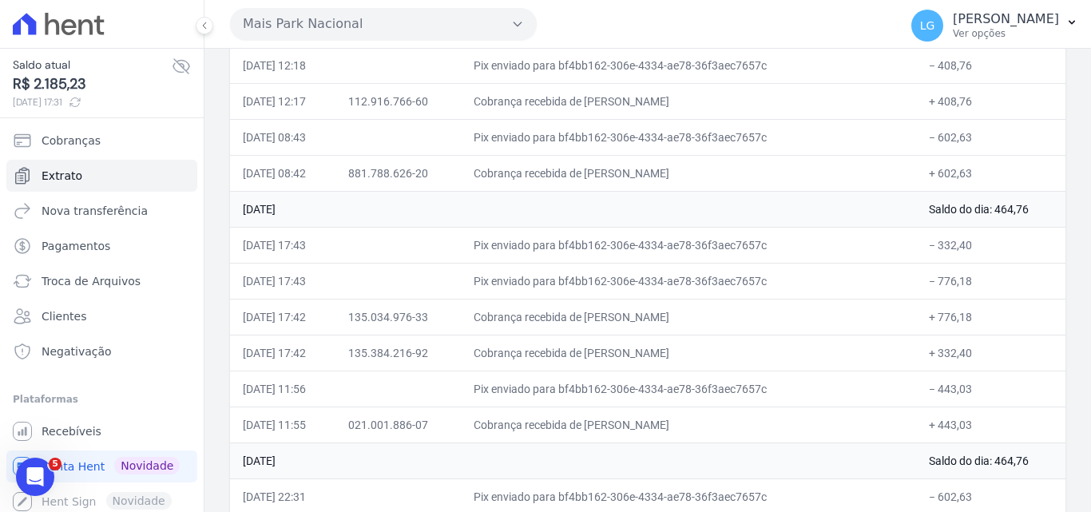
drag, startPoint x: 624, startPoint y: 314, endPoint x: 777, endPoint y: 304, distance: 152.9
click at [777, 304] on td "Cobrança recebida de [PERSON_NAME] [PERSON_NAME]" at bounding box center [689, 317] width 456 height 36
copy td "DAIANE RODRIGUES BRANDAO"
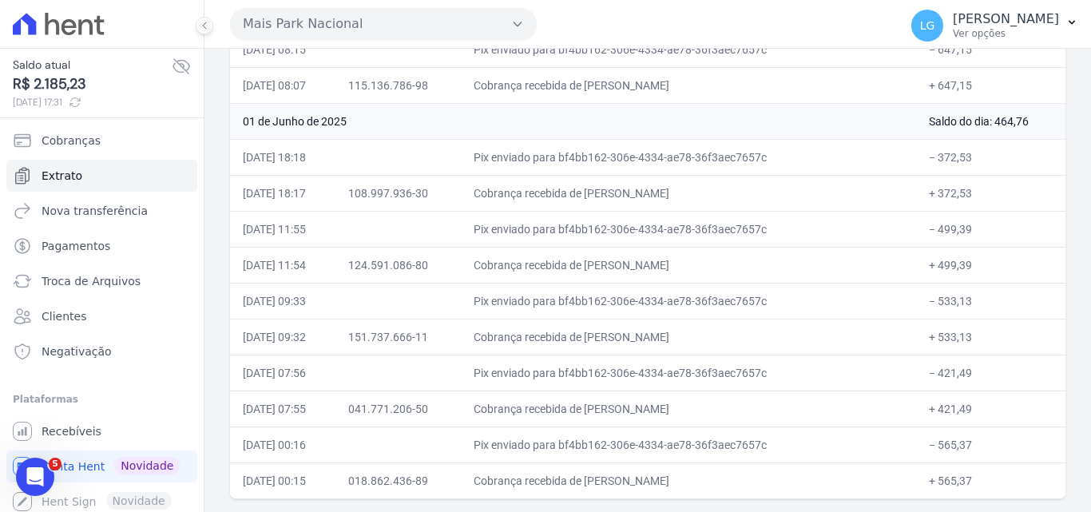
drag, startPoint x: 766, startPoint y: 478, endPoint x: 621, endPoint y: 491, distance: 146.0
click at [621, 491] on td "Cobrança recebida de [PERSON_NAME]" at bounding box center [689, 481] width 456 height 36
copy td "[PERSON_NAME]"
click at [119, 139] on link "Cobranças" at bounding box center [101, 141] width 191 height 32
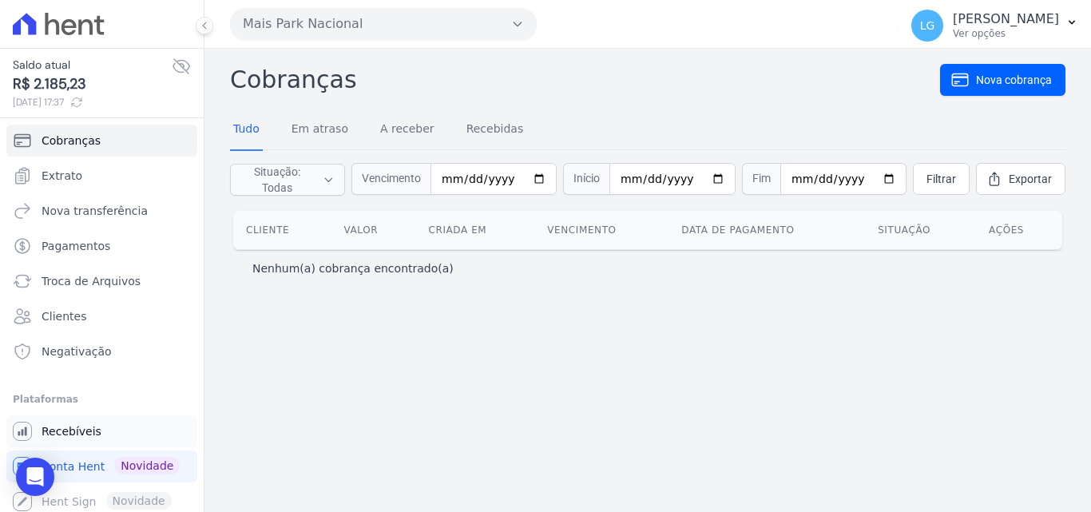
click at [87, 427] on span "Recebíveis" at bounding box center [72, 431] width 60 height 16
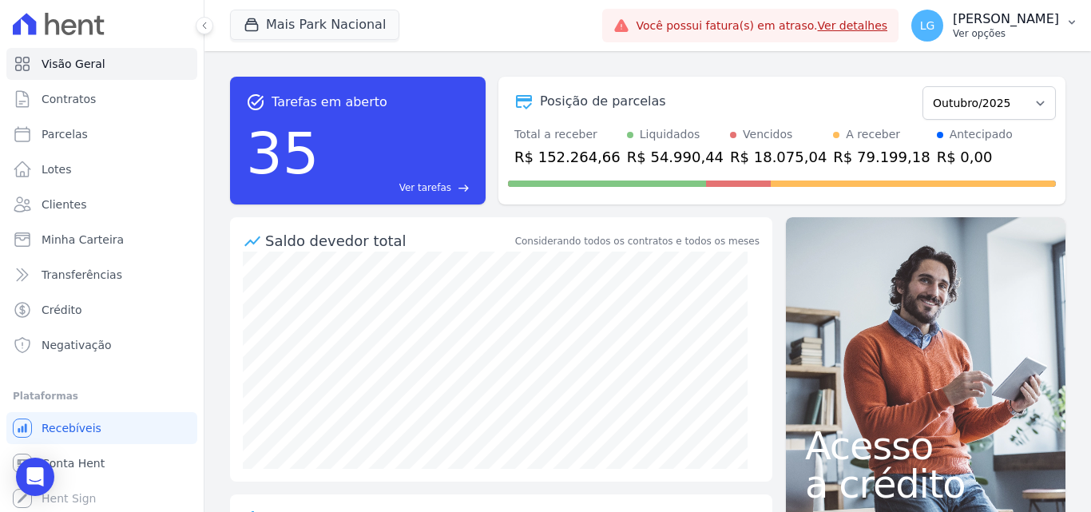
click at [1015, 17] on p "[PERSON_NAME] Costa [PERSON_NAME]" at bounding box center [1006, 19] width 106 height 16
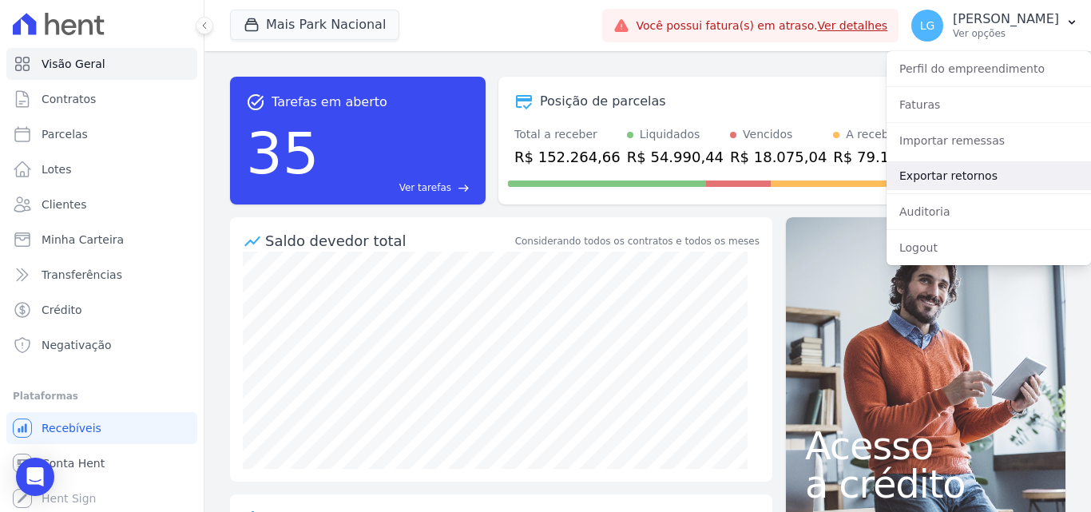
click at [963, 168] on link "Exportar retornos" at bounding box center [989, 175] width 205 height 29
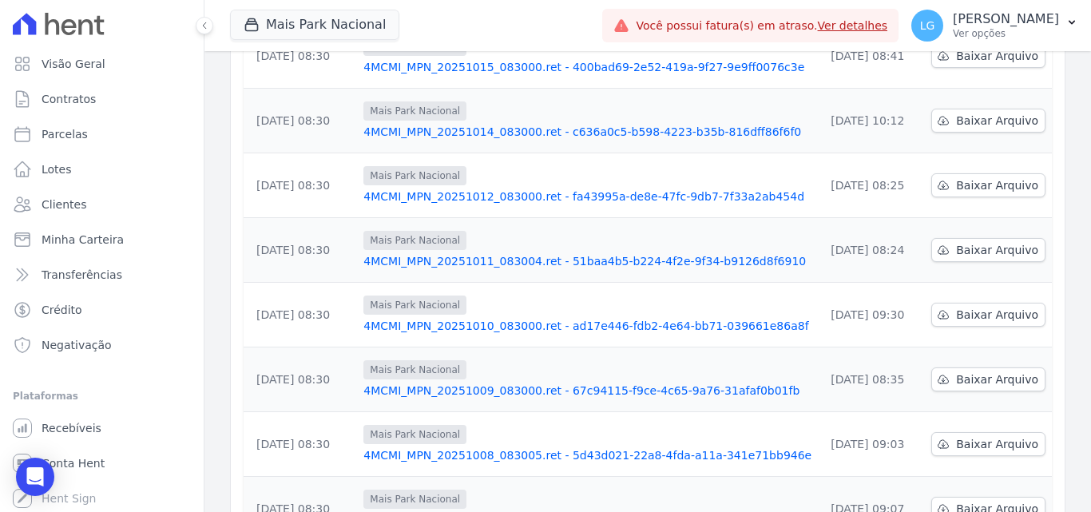
scroll to position [498, 0]
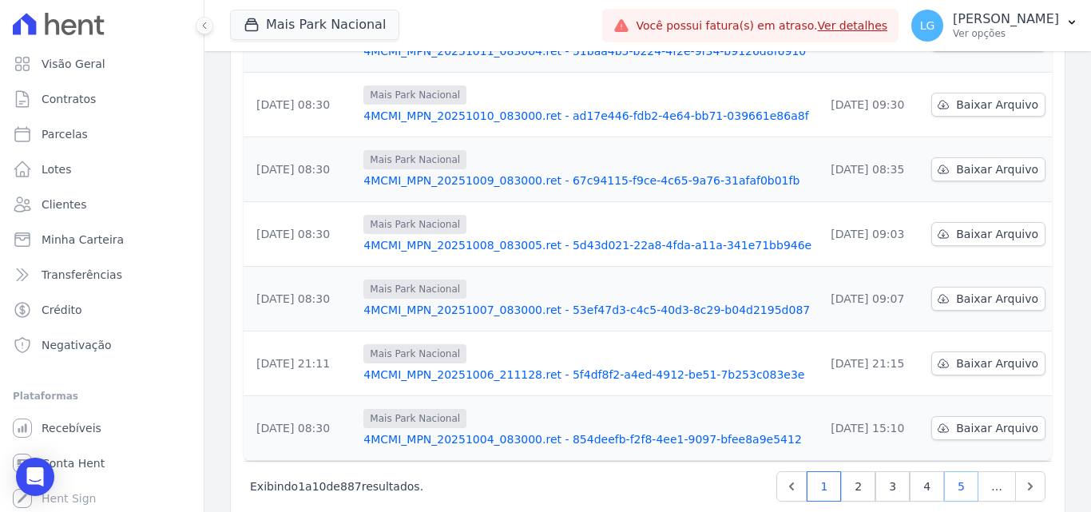
click at [946, 471] on link "5" at bounding box center [961, 486] width 34 height 30
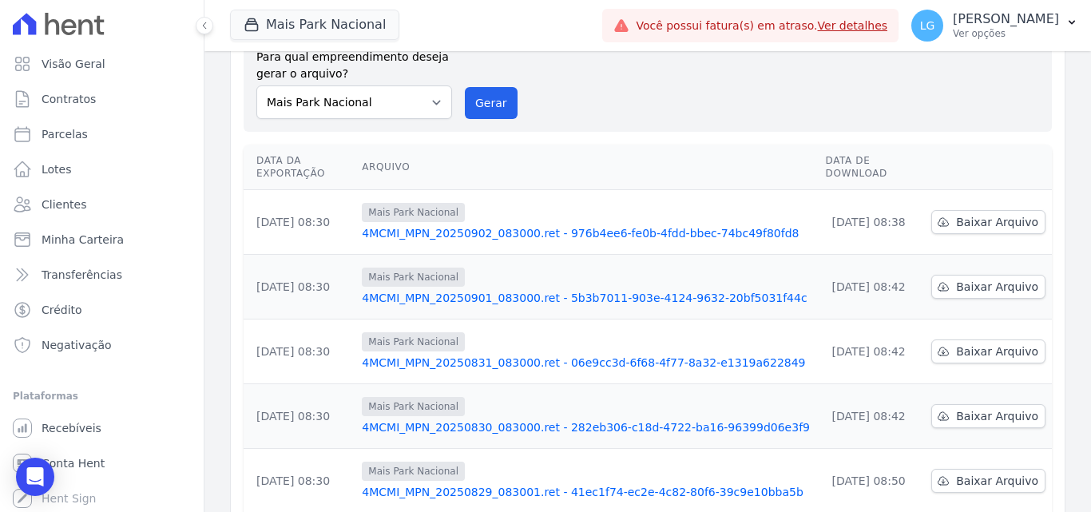
scroll to position [479, 0]
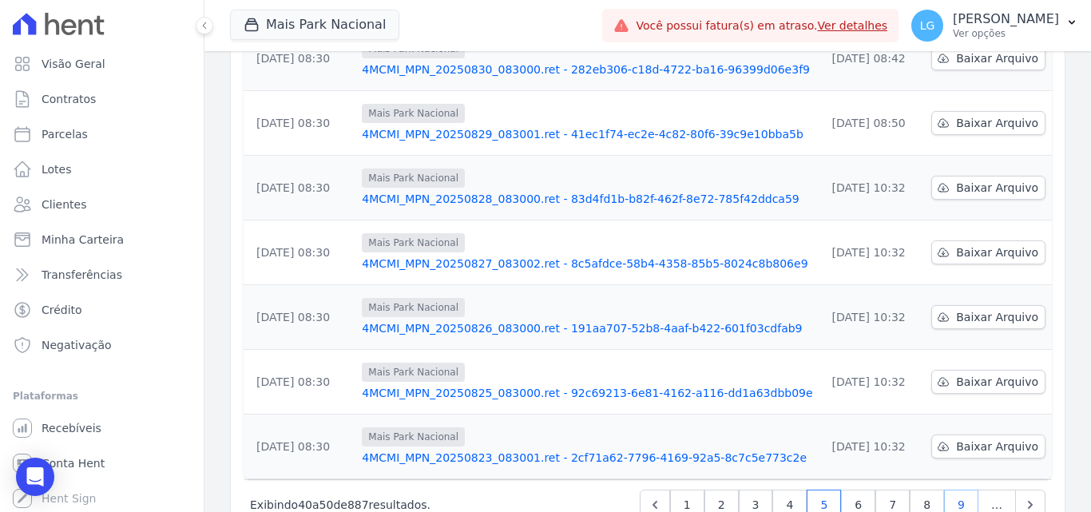
click at [954, 490] on link "9" at bounding box center [961, 505] width 34 height 30
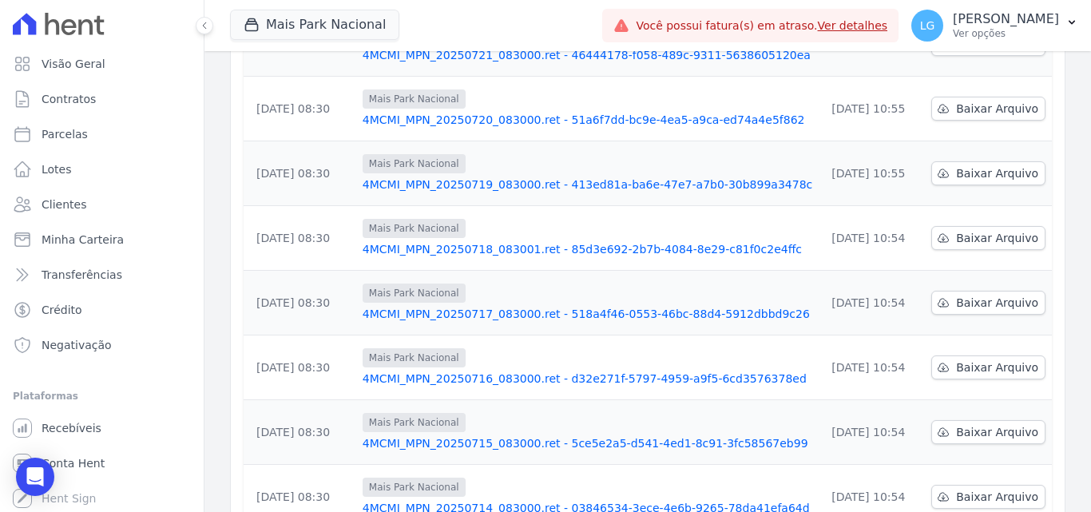
scroll to position [498, 0]
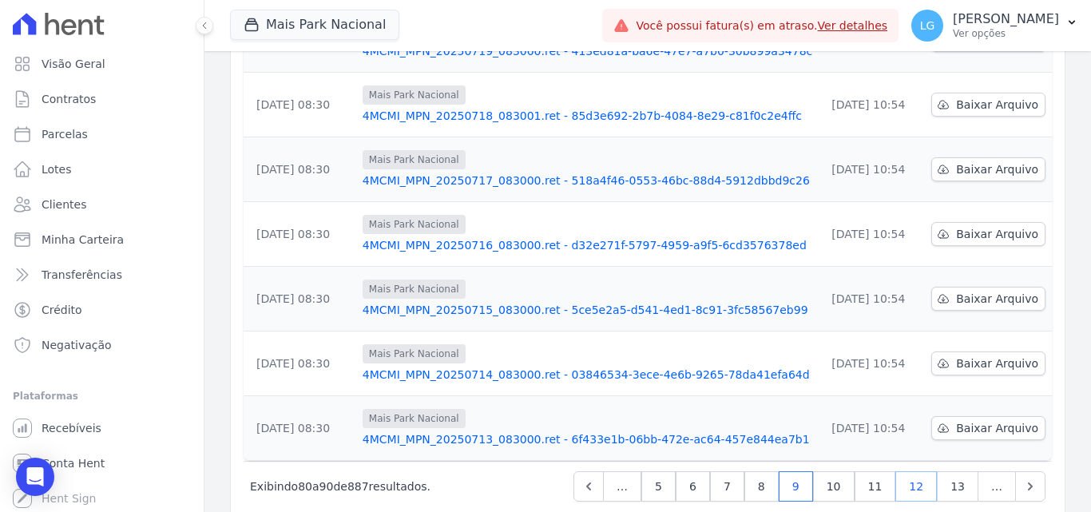
click at [900, 471] on link "12" at bounding box center [917, 486] width 42 height 30
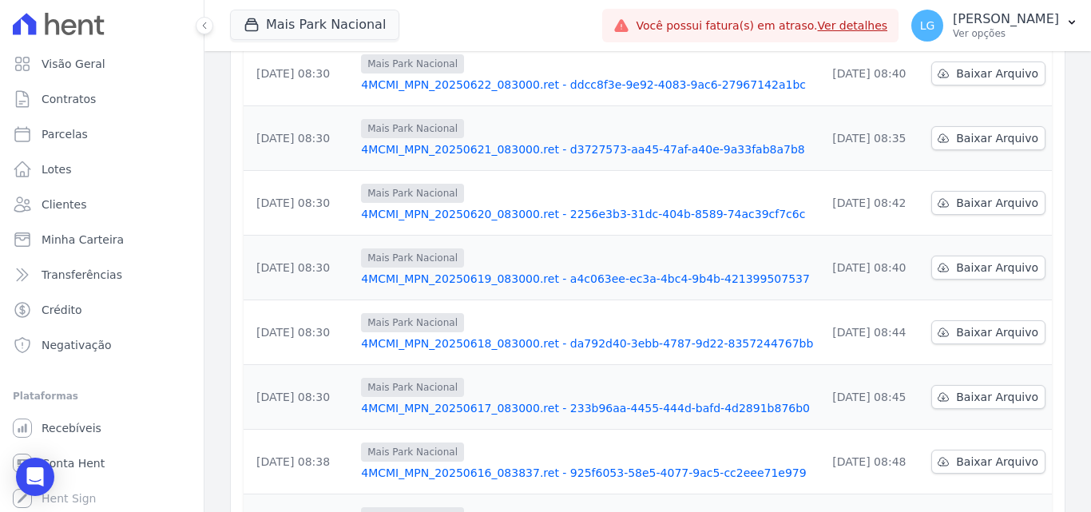
scroll to position [498, 0]
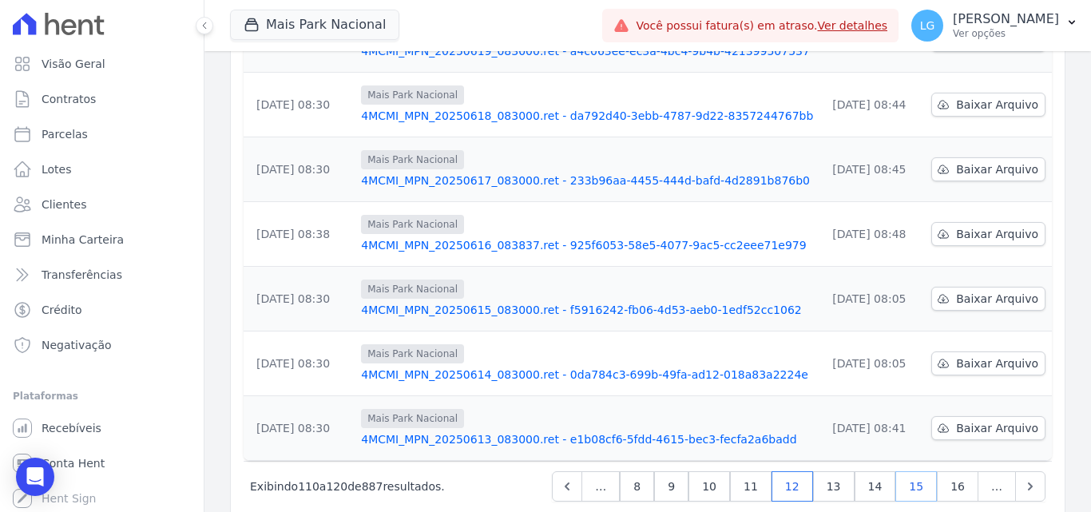
click at [912, 471] on link "15" at bounding box center [917, 486] width 42 height 30
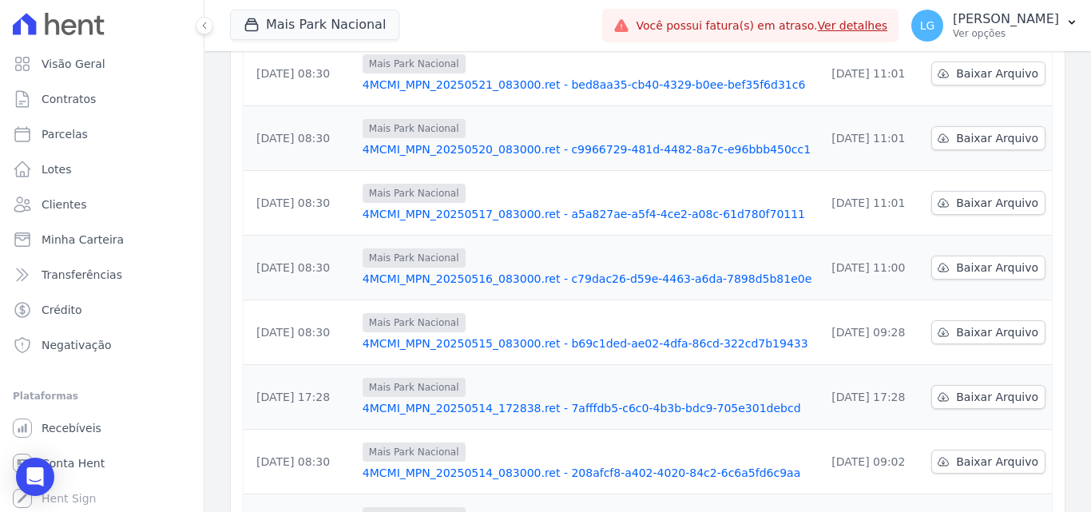
scroll to position [498, 0]
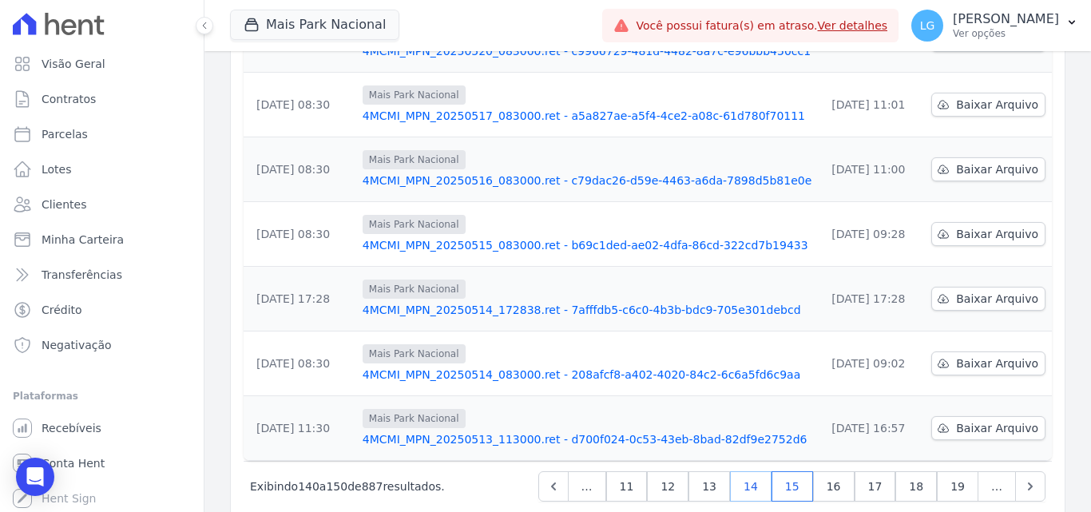
click at [769, 471] on link "14" at bounding box center [751, 486] width 42 height 30
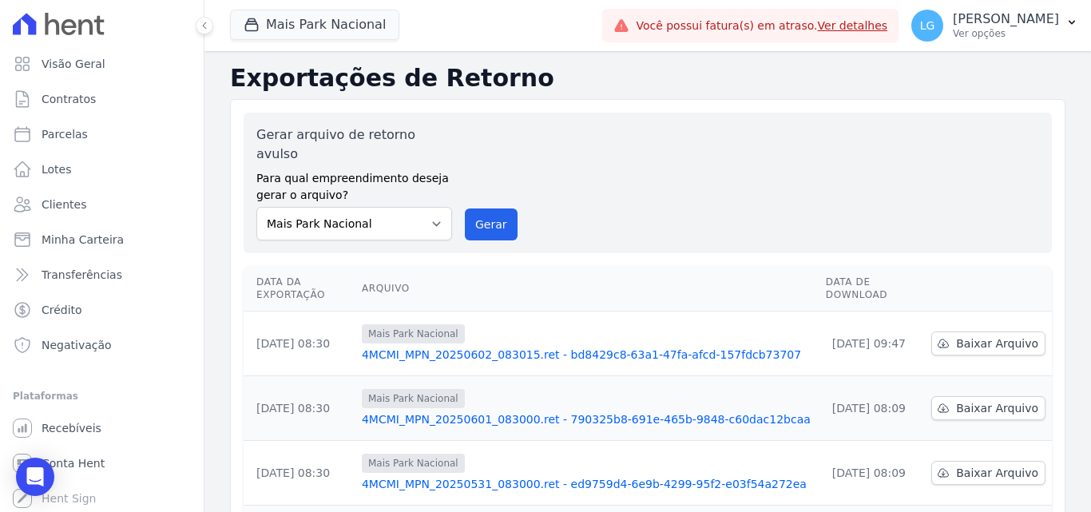
click at [566, 347] on link "4MCMI_MPN_20250602_083015.ret - bd8429c8-63a1-47fa-afcd-157fdcb73707" at bounding box center [587, 355] width 451 height 16
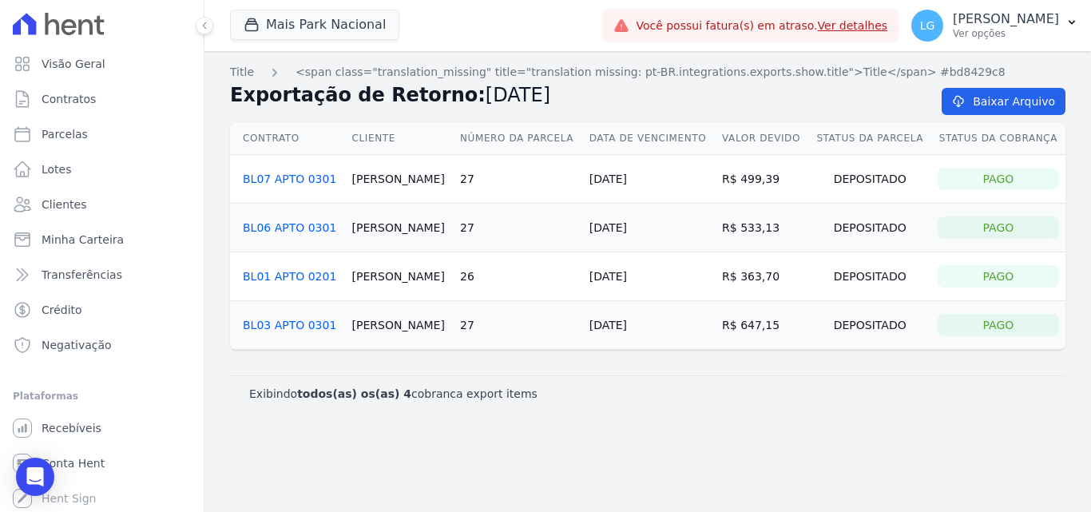
click at [544, 398] on div "Exibindo todos(as) os(as) 4 cobranca export items" at bounding box center [647, 394] width 797 height 16
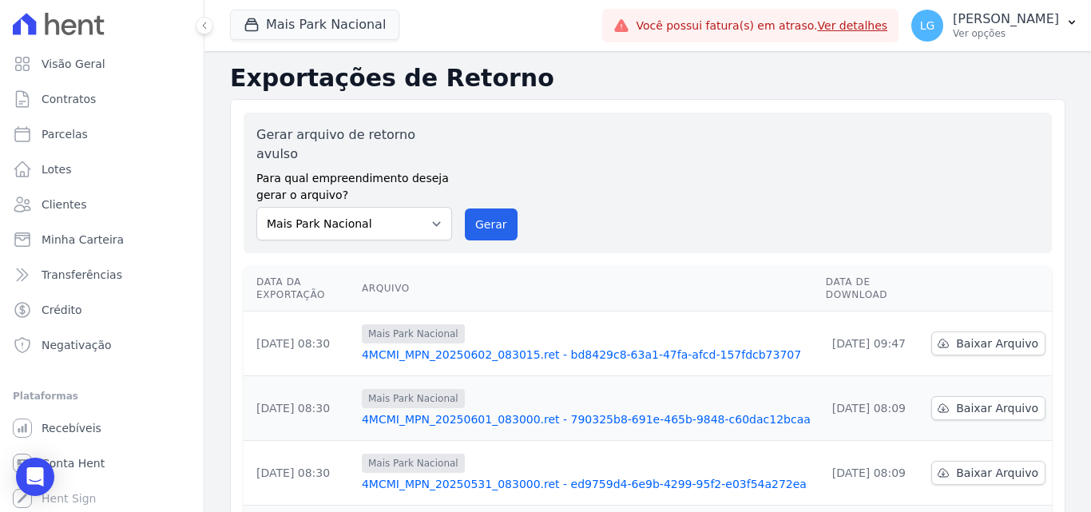
click at [469, 411] on link "4MCMI_MPN_20250601_083000.ret - 790325b8-691e-465b-9848-c60dac12bcaa" at bounding box center [587, 419] width 451 height 16
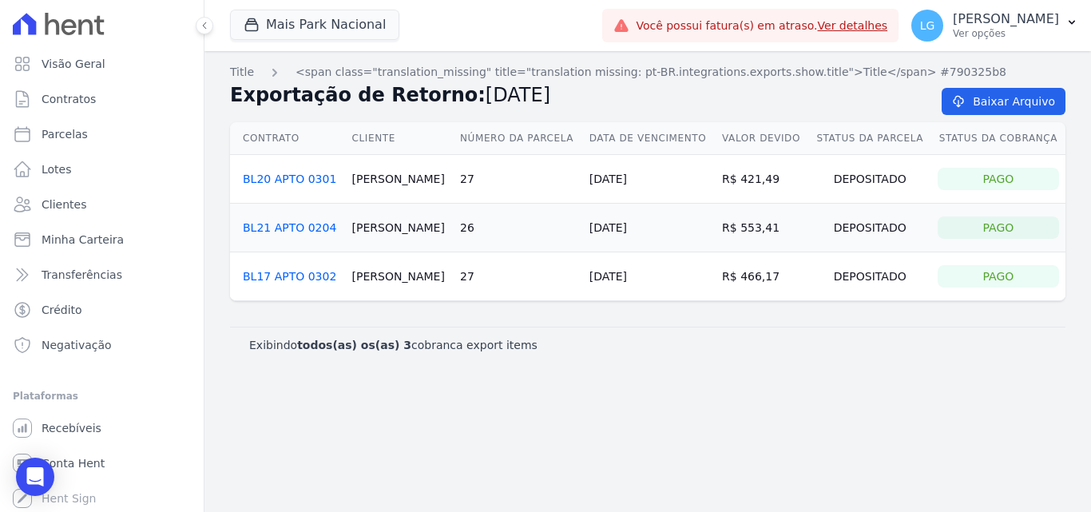
click at [283, 229] on link "BL21 APTO 0204" at bounding box center [289, 227] width 93 height 13
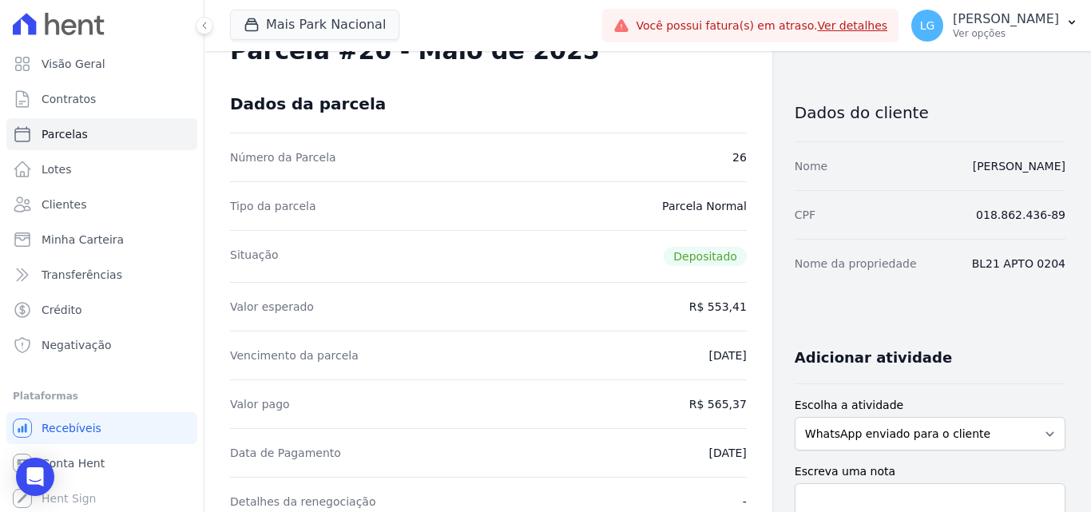
scroll to position [80, 0]
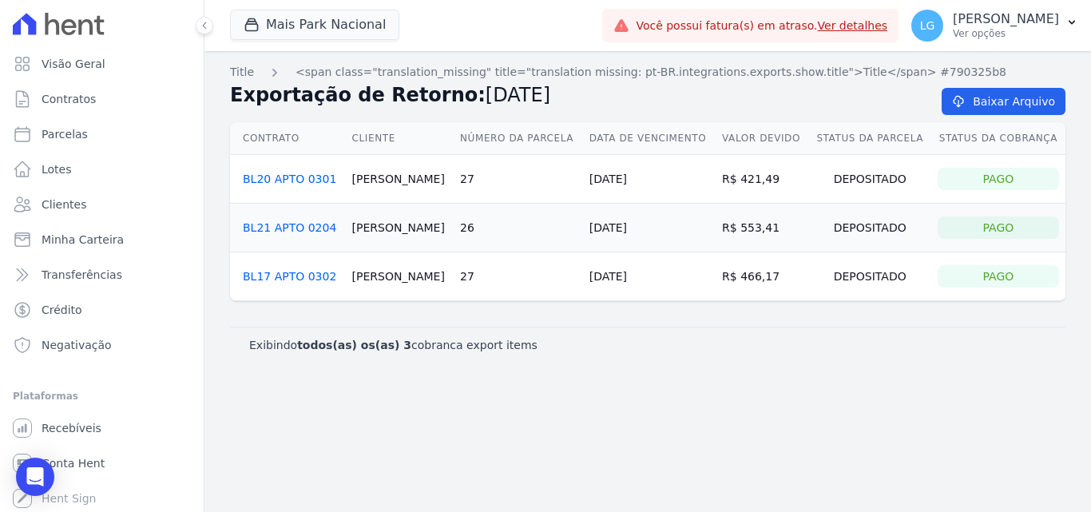
click at [285, 276] on link "BL17 APTO 0302" at bounding box center [289, 276] width 93 height 13
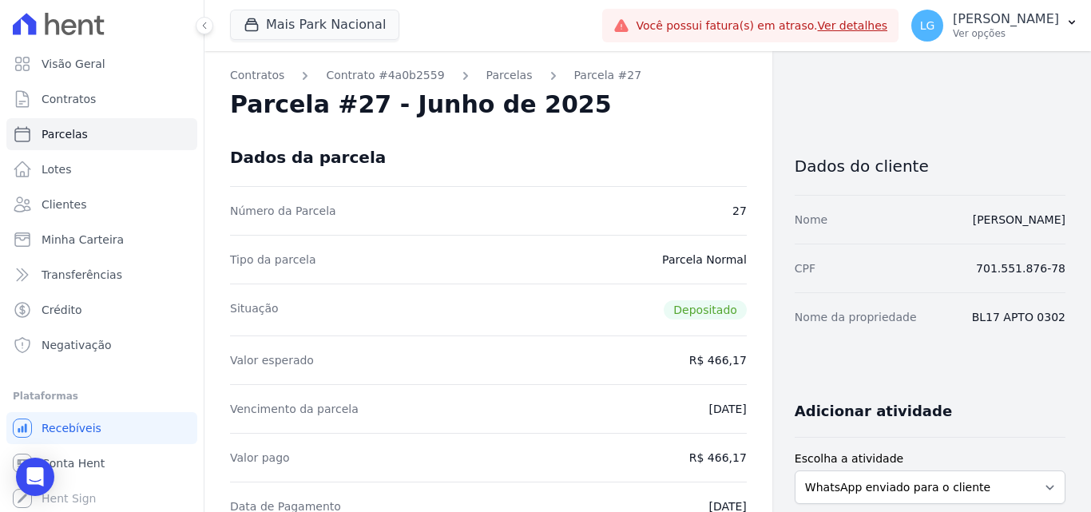
drag, startPoint x: 904, startPoint y: 217, endPoint x: 1059, endPoint y: 213, distance: 155.1
copy link "TALITA DE ALMEIDA SANTOS"
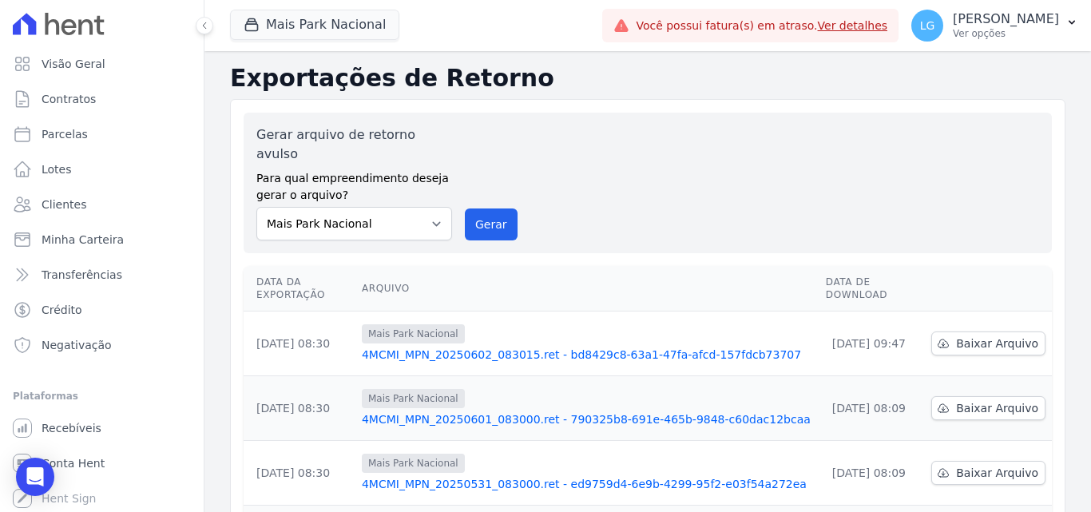
click at [457, 347] on link "4MCMI_MPN_20250602_083015.ret - bd8429c8-63a1-47fa-afcd-157fdcb73707" at bounding box center [587, 355] width 451 height 16
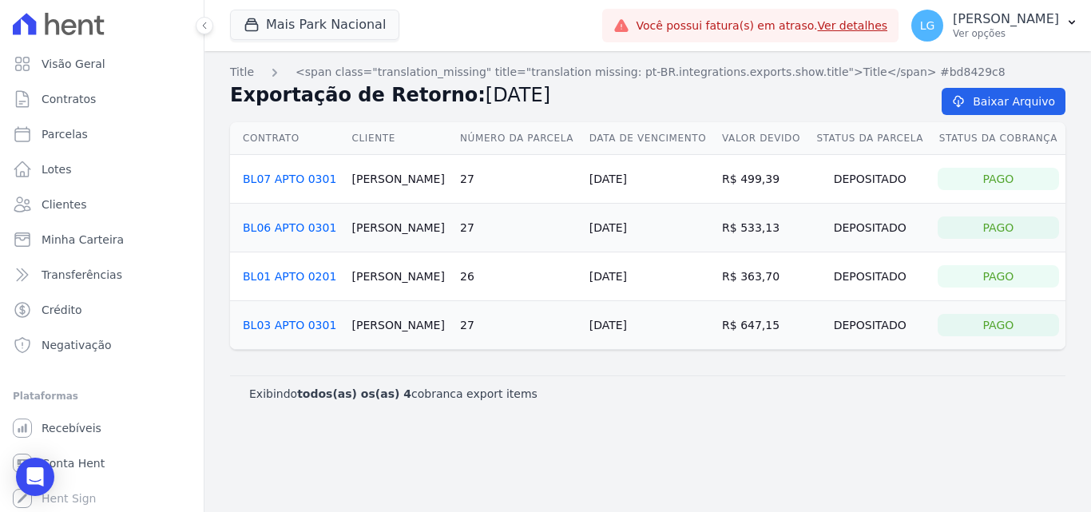
click at [292, 274] on link "BL01 APTO 0201" at bounding box center [289, 276] width 93 height 13
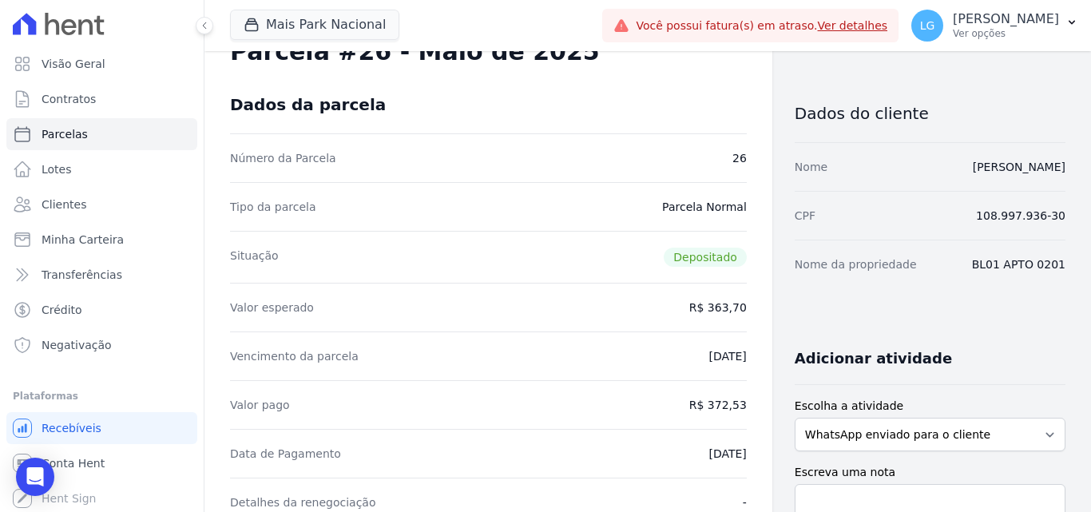
scroll to position [80, 0]
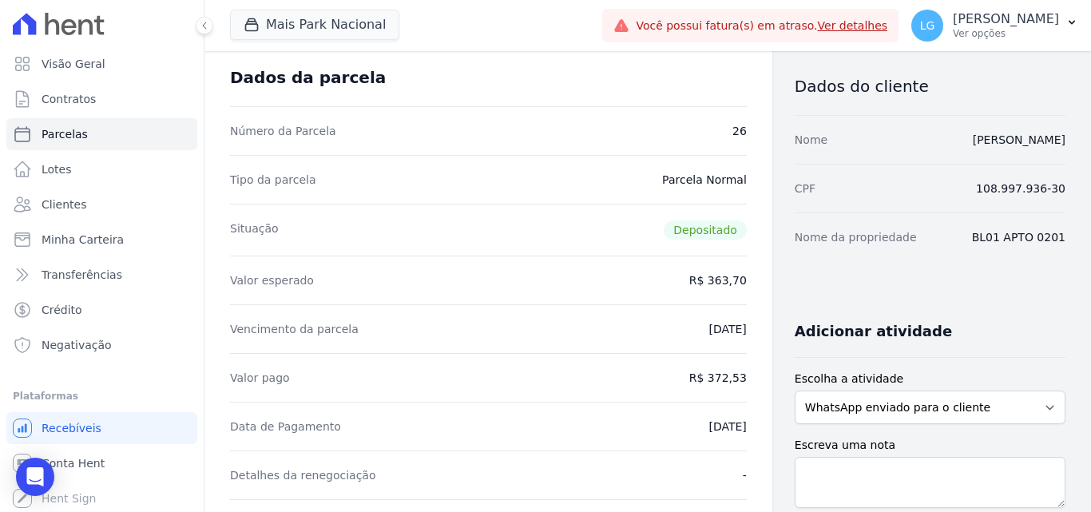
drag, startPoint x: 879, startPoint y: 140, endPoint x: 1073, endPoint y: 140, distance: 194.1
copy link "NAIARA RAMIELE ROSA DA SILVA"
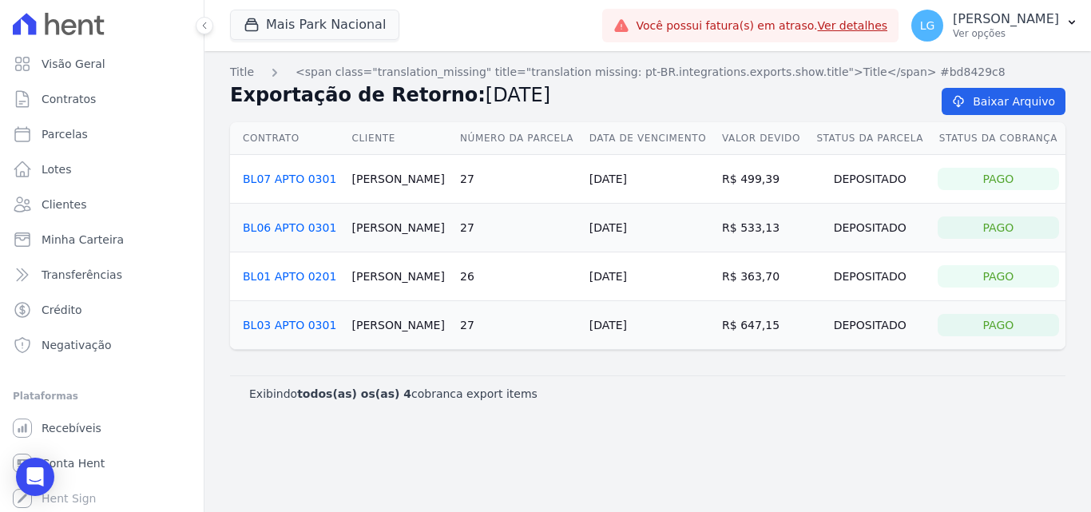
click at [300, 324] on link "BL03 APTO 0301" at bounding box center [289, 325] width 93 height 13
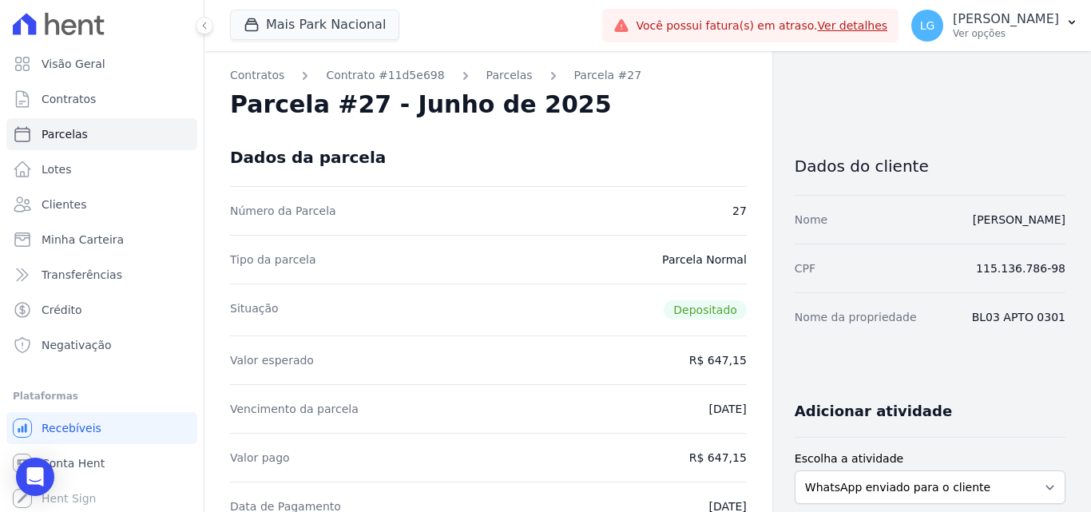
drag, startPoint x: 856, startPoint y: 219, endPoint x: 1078, endPoint y: 215, distance: 221.3
copy link "THIAGO GONÇALVES DE SOUZA SILVA"
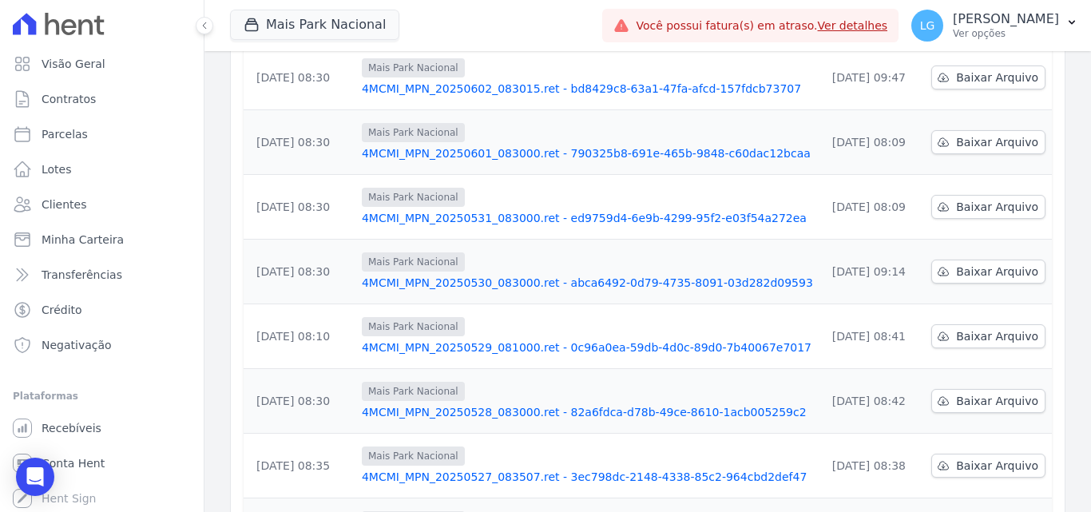
scroll to position [498, 0]
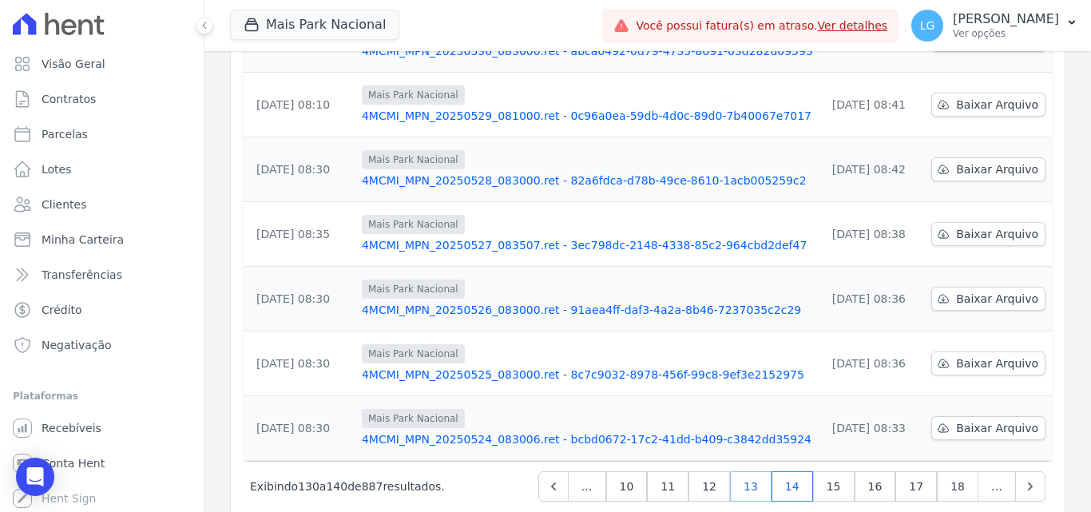
click at [764, 471] on link "13" at bounding box center [751, 486] width 42 height 30
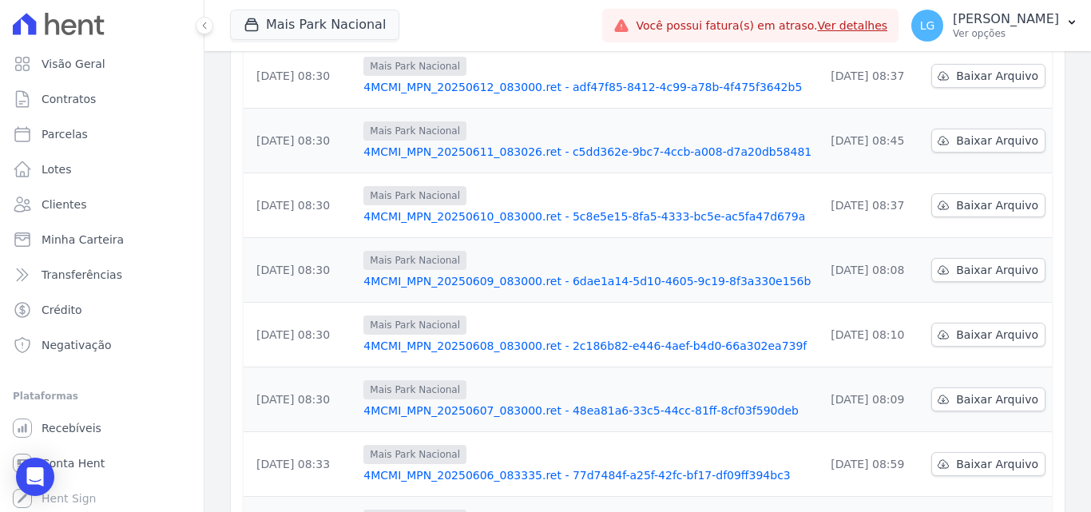
scroll to position [320, 0]
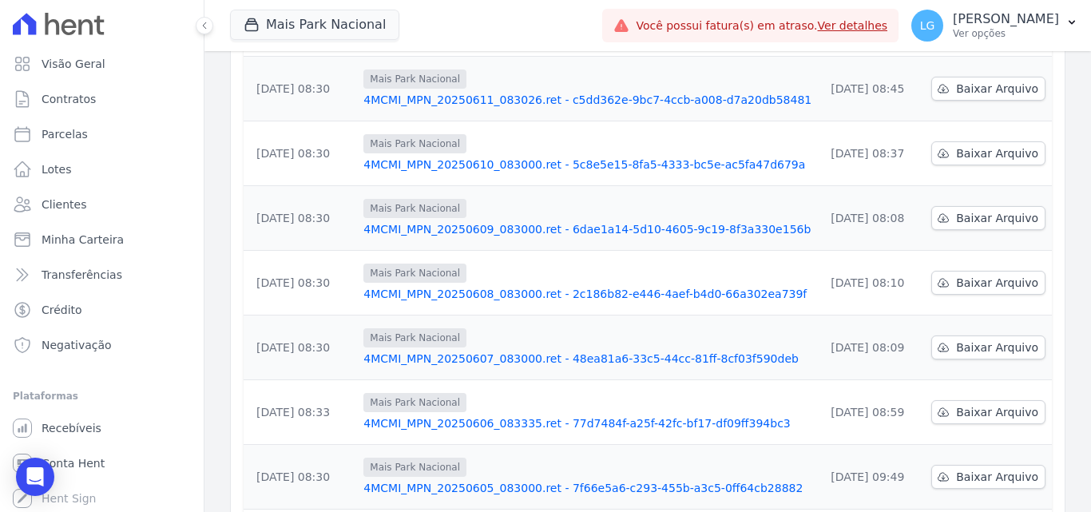
click at [508, 415] on link "4MCMI_MPN_20250606_083335.ret - 77d7484f-a25f-42fc-bf17-df09ff394bc3" at bounding box center [588, 423] width 448 height 16
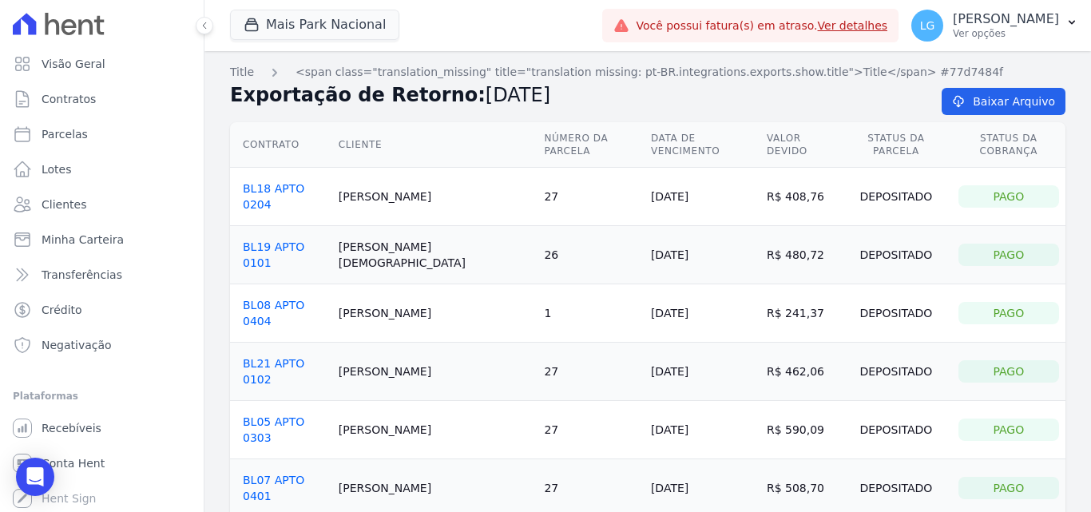
scroll to position [58, 0]
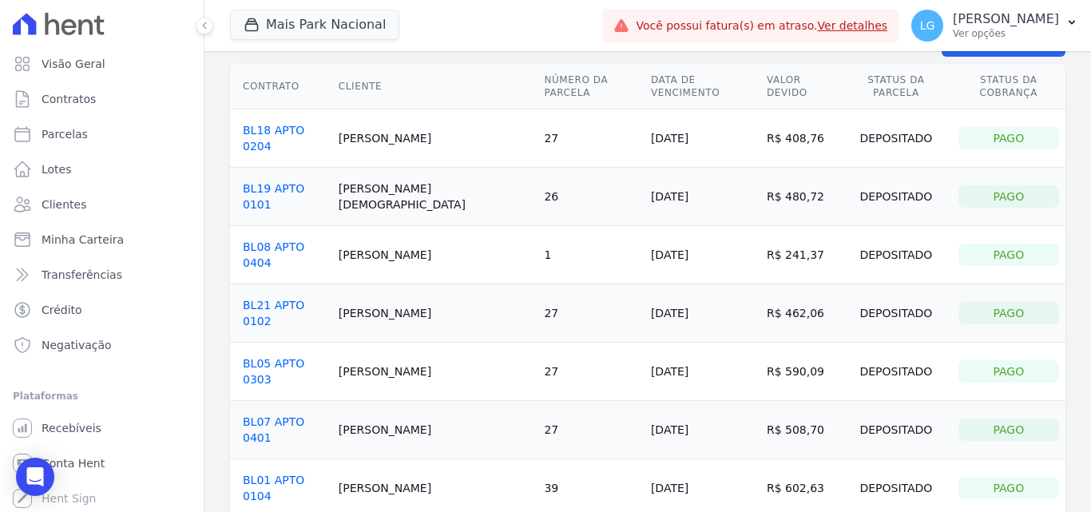
click at [288, 415] on link "BL07 APTO 0401" at bounding box center [274, 429] width 62 height 29
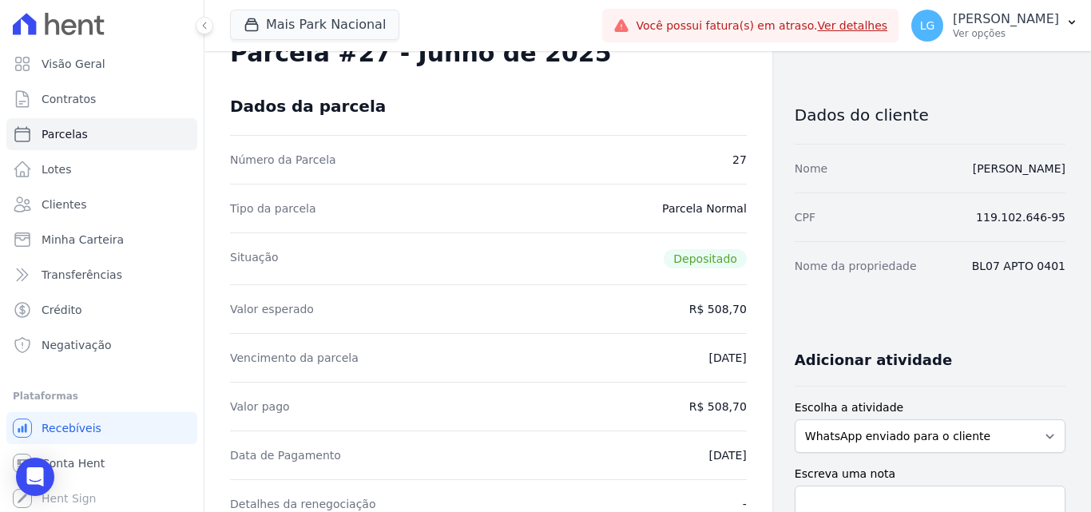
scroll to position [80, 0]
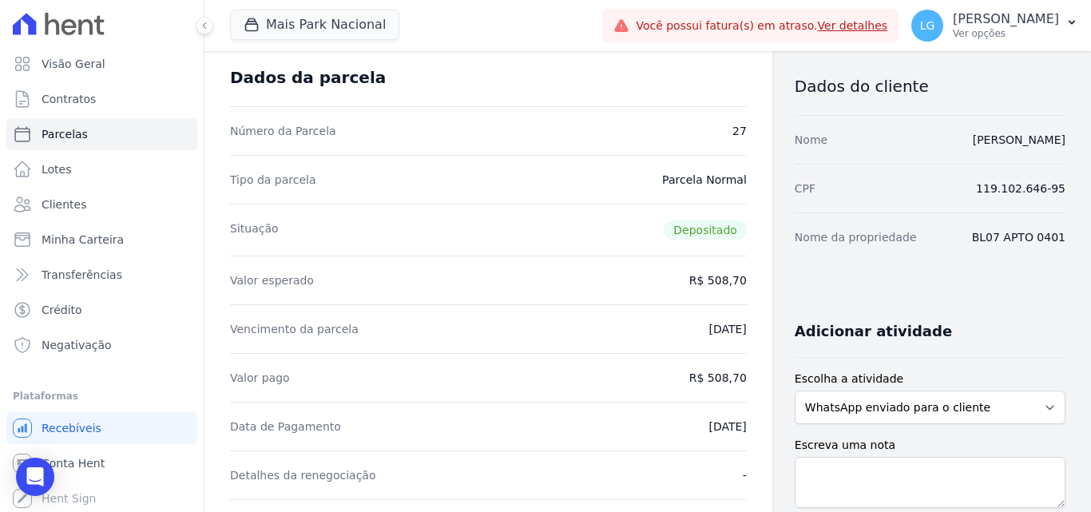
drag, startPoint x: 527, startPoint y: 288, endPoint x: 515, endPoint y: 278, distance: 15.3
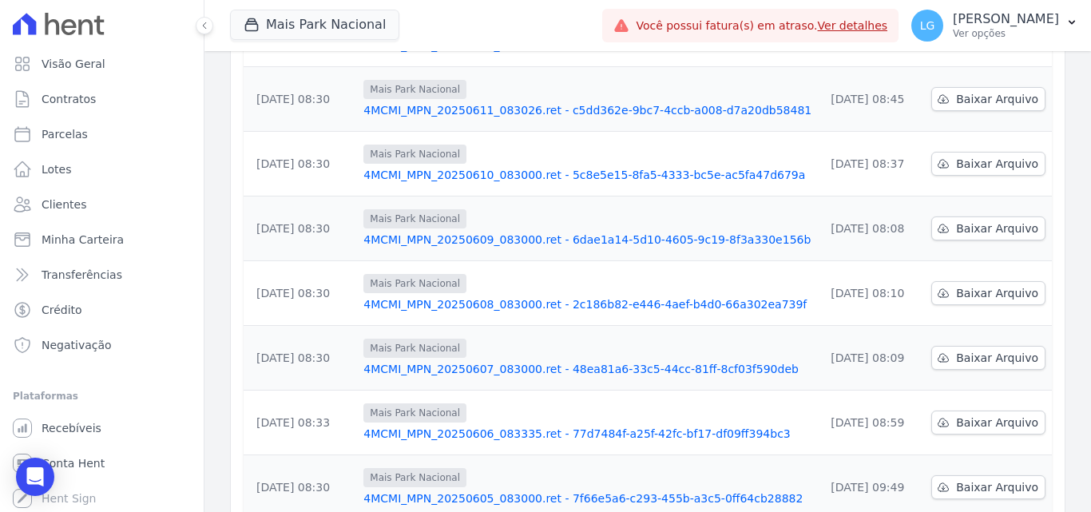
scroll to position [320, 0]
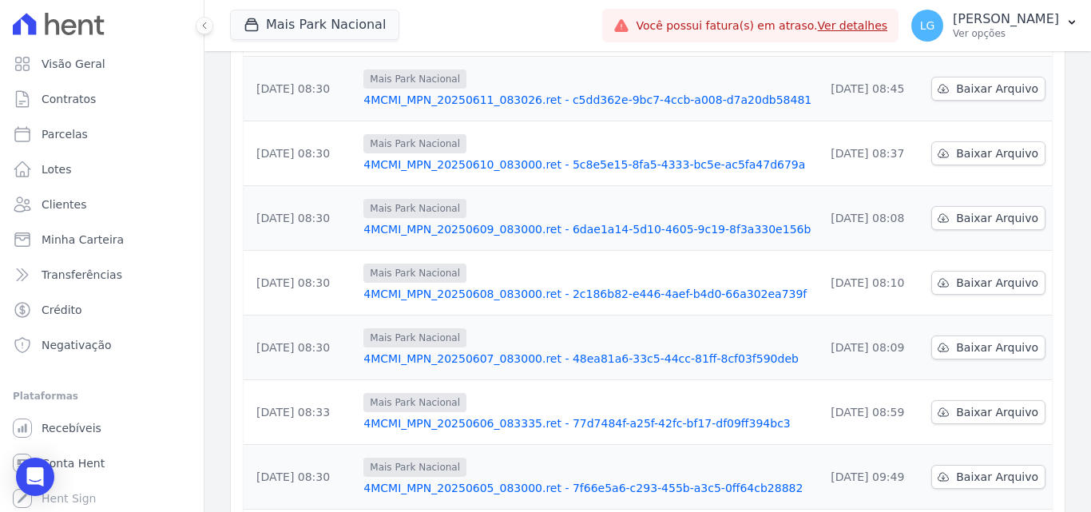
click at [483, 351] on link "4MCMI_MPN_20250607_083000.ret - 48ea81a6-33c5-44cc-81ff-8cf03f590deb" at bounding box center [588, 359] width 448 height 16
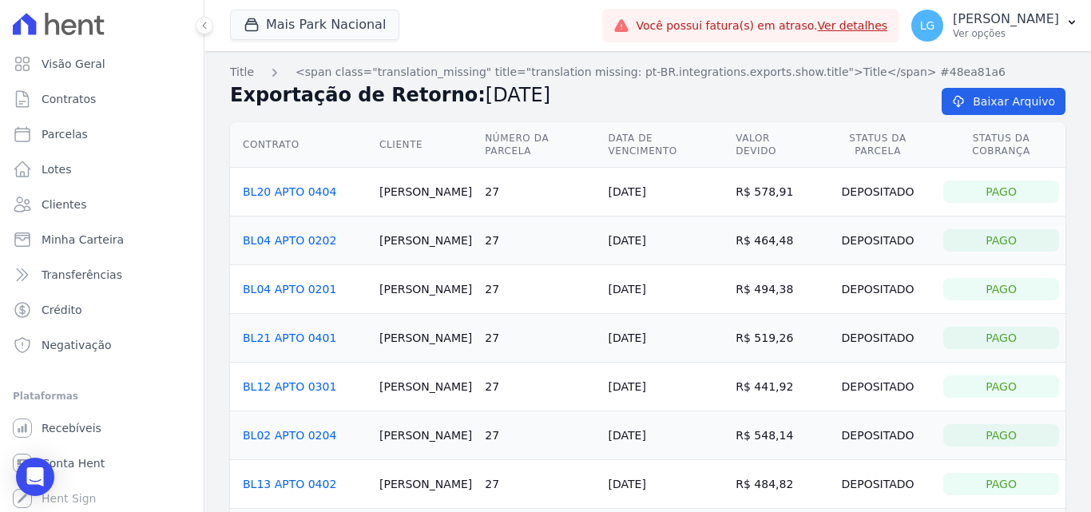
drag, startPoint x: 463, startPoint y: 316, endPoint x: 458, endPoint y: 309, distance: 8.5
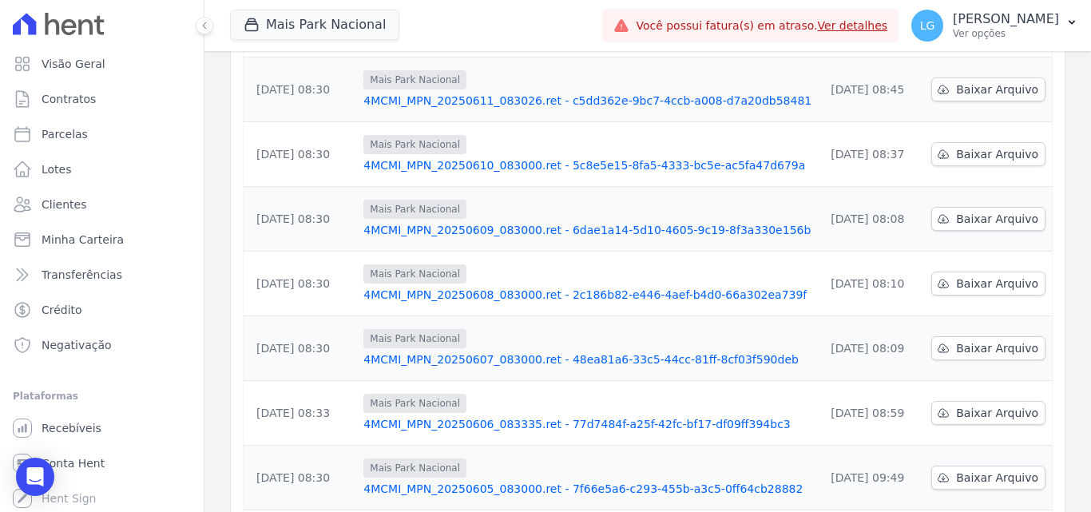
scroll to position [320, 0]
click at [463, 480] on link "4MCMI_MPN_20250605_083000.ret - 7f66e5a6-c293-455b-a3c5-0ff64cb28882" at bounding box center [588, 488] width 448 height 16
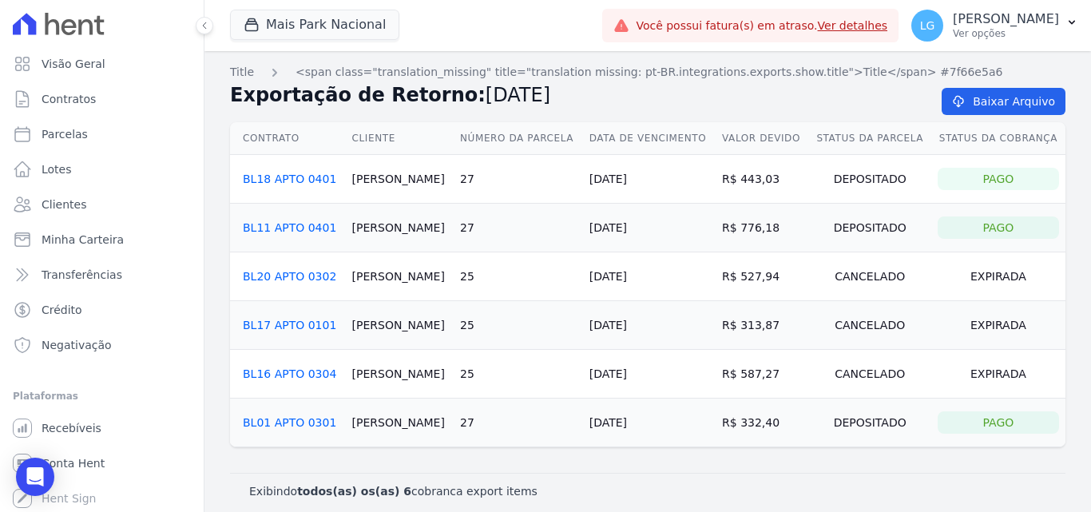
drag, startPoint x: 485, startPoint y: 376, endPoint x: 471, endPoint y: 361, distance: 20.3
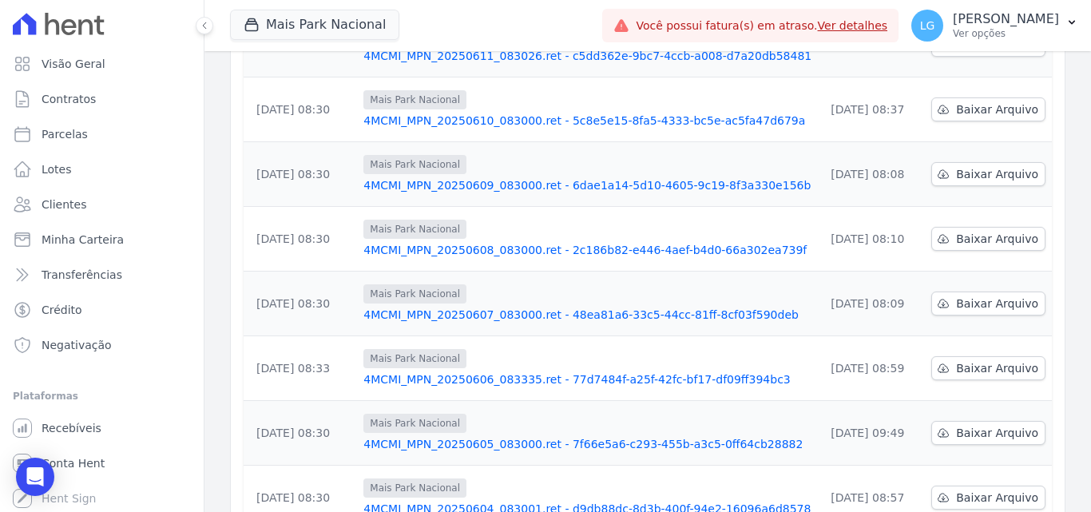
scroll to position [399, 0]
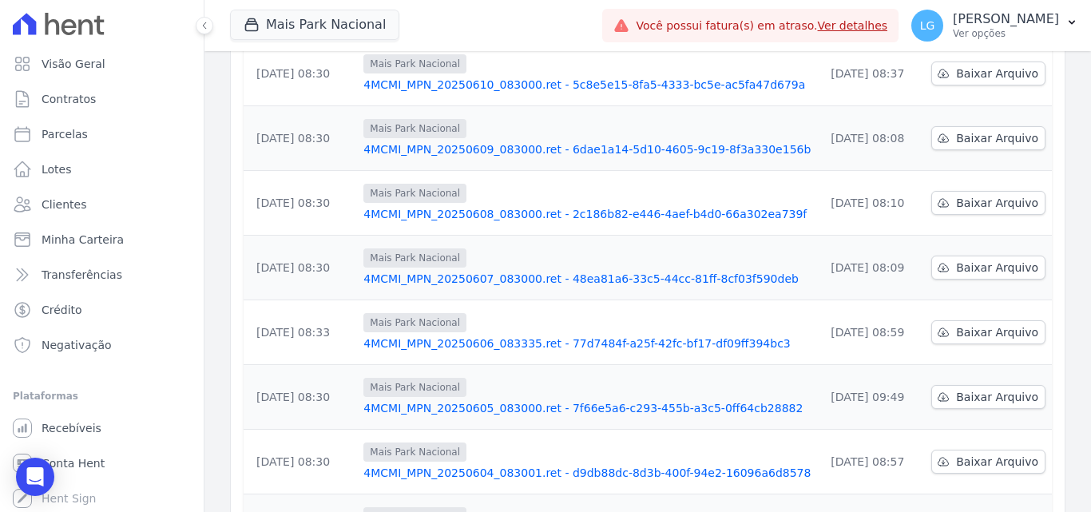
click at [459, 465] on link "4MCMI_MPN_20250604_083001.ret - d9db88dc-8d3b-400f-94e2-16096a6d8578" at bounding box center [588, 473] width 448 height 16
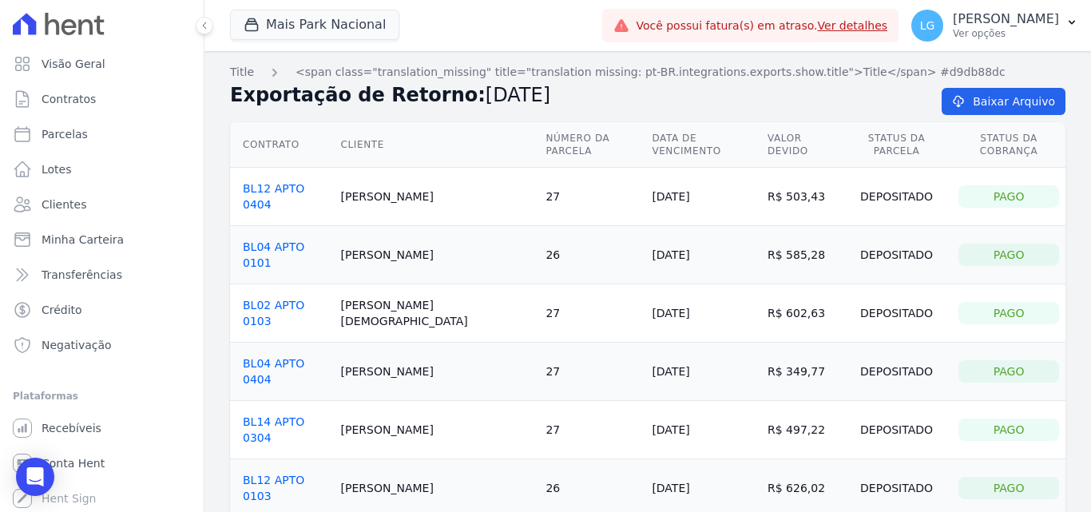
click at [293, 182] on link "BL12 APTO 0404" at bounding box center [274, 196] width 62 height 29
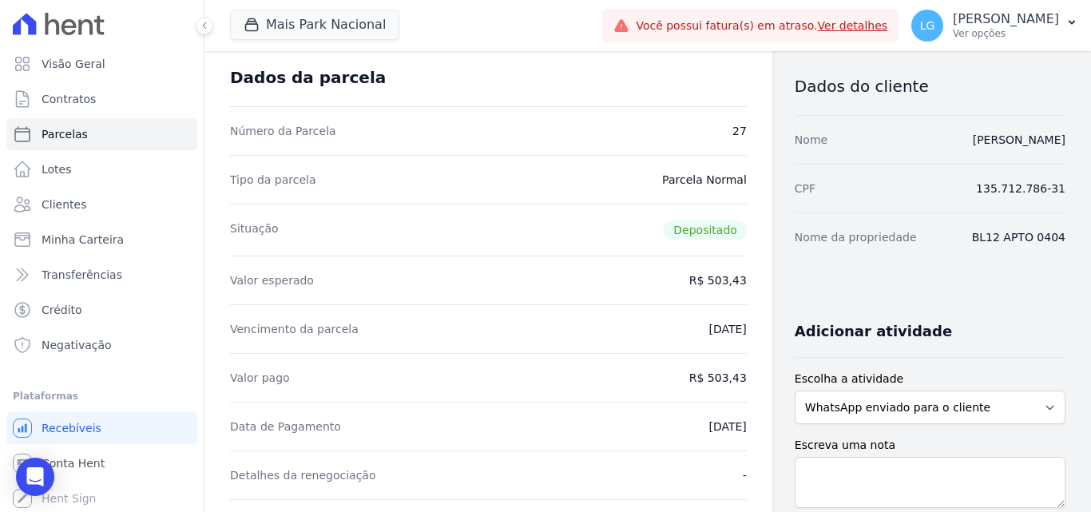
scroll to position [160, 0]
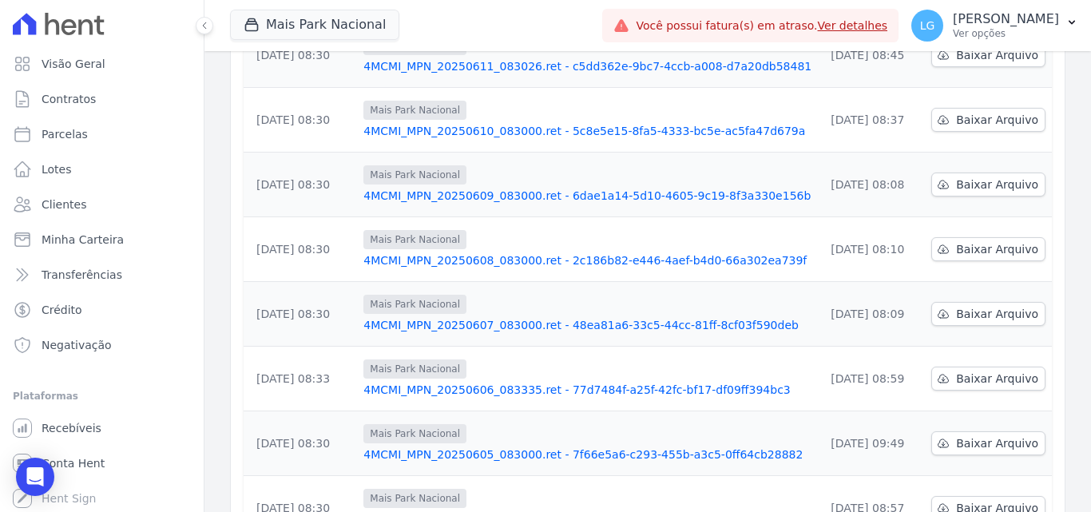
scroll to position [399, 0]
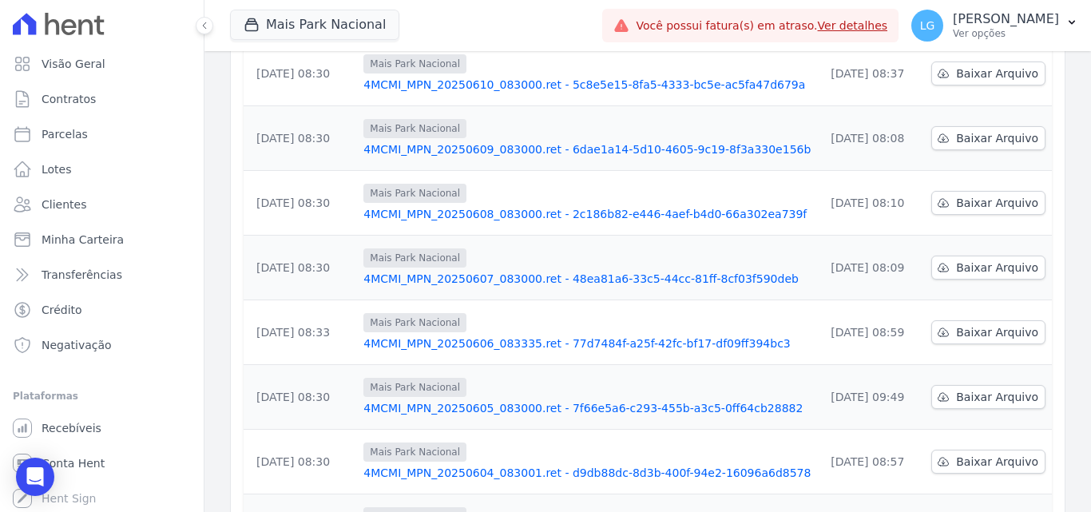
click at [461, 206] on link "4MCMI_MPN_20250608_083000.ret - 2c186b82-e446-4aef-b4d0-66a302ea739f" at bounding box center [588, 214] width 448 height 16
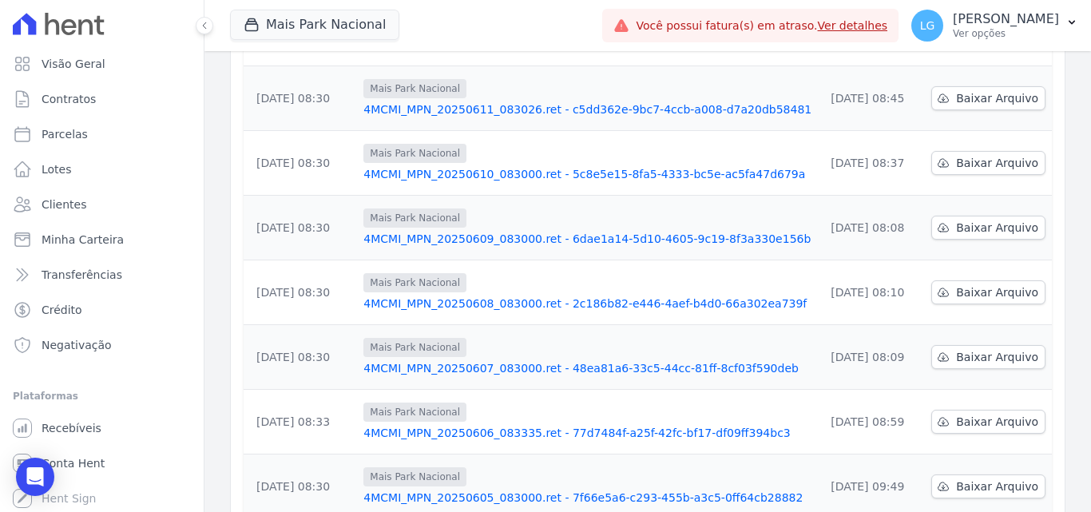
scroll to position [320, 0]
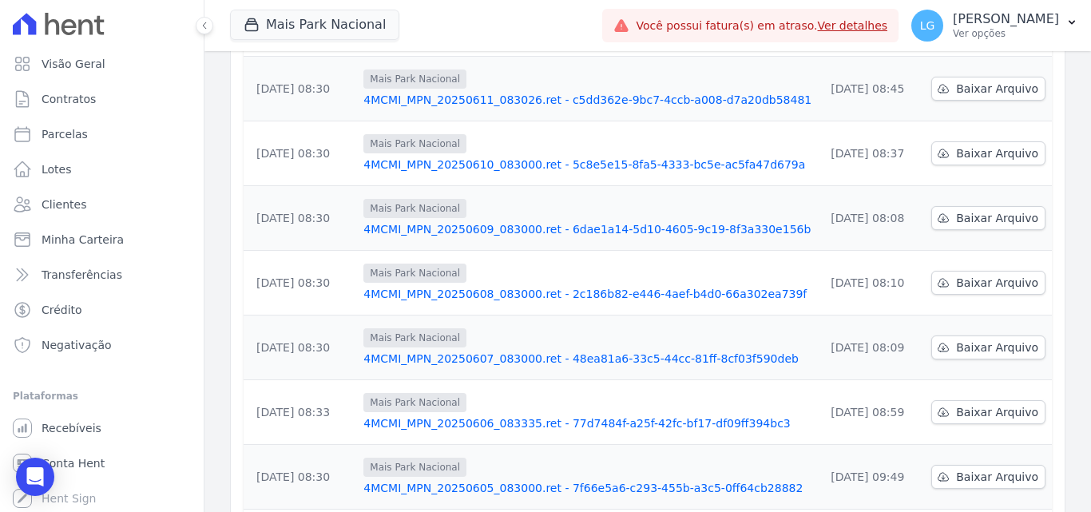
click at [439, 351] on link "4MCMI_MPN_20250607_083000.ret - 48ea81a6-33c5-44cc-81ff-8cf03f590deb" at bounding box center [588, 359] width 448 height 16
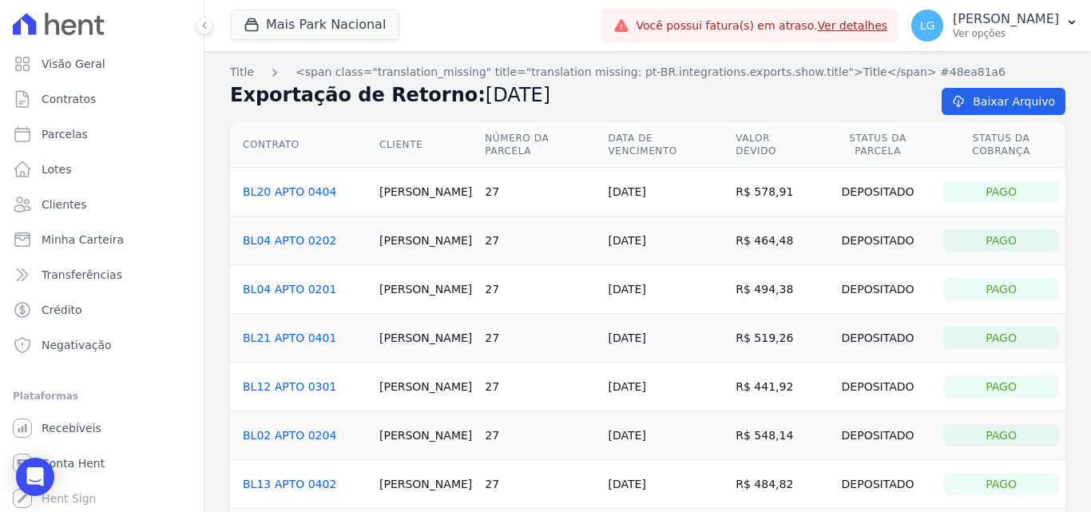
click at [299, 332] on link "BL21 APTO 0401" at bounding box center [289, 338] width 93 height 13
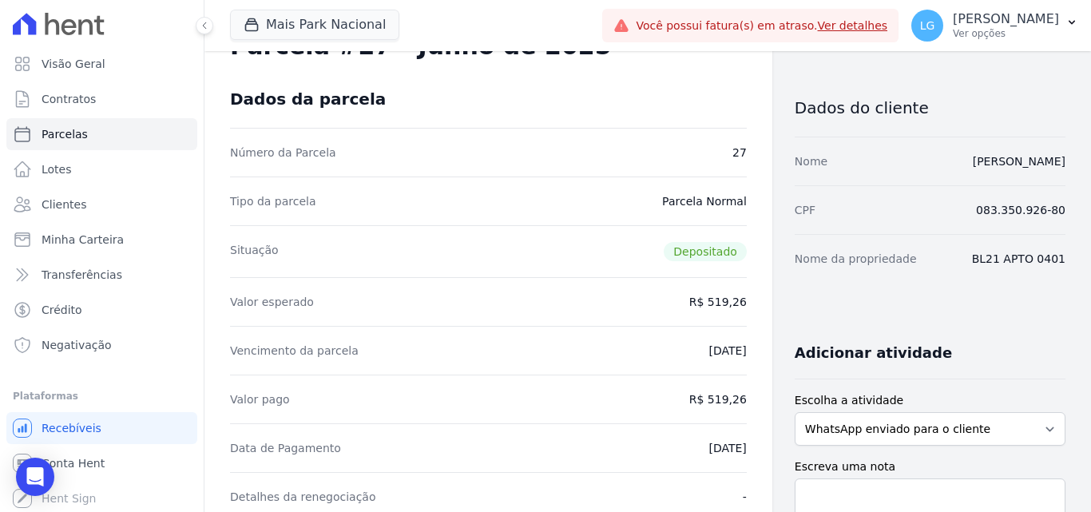
scroll to position [80, 0]
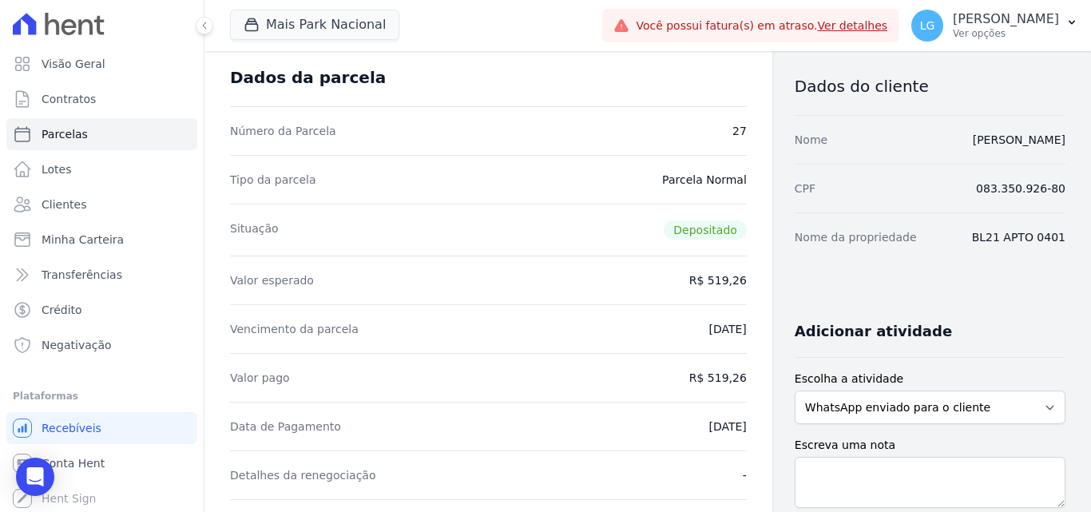
drag, startPoint x: 856, startPoint y: 141, endPoint x: 1066, endPoint y: 140, distance: 210.1
copy link "HEITOR HENRIQUE DE MELO FERREIRA"
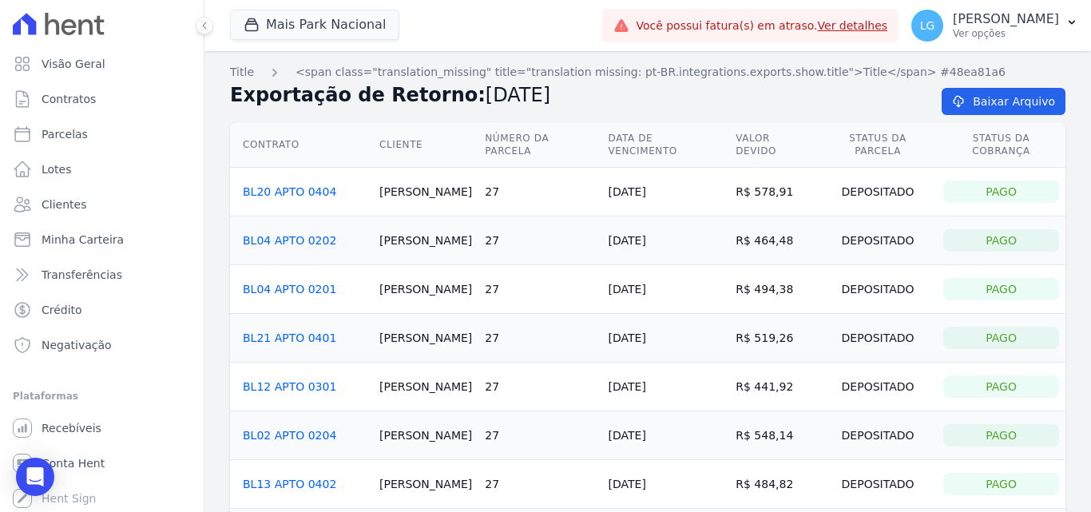
drag, startPoint x: 299, startPoint y: 280, endPoint x: 290, endPoint y: 282, distance: 8.9
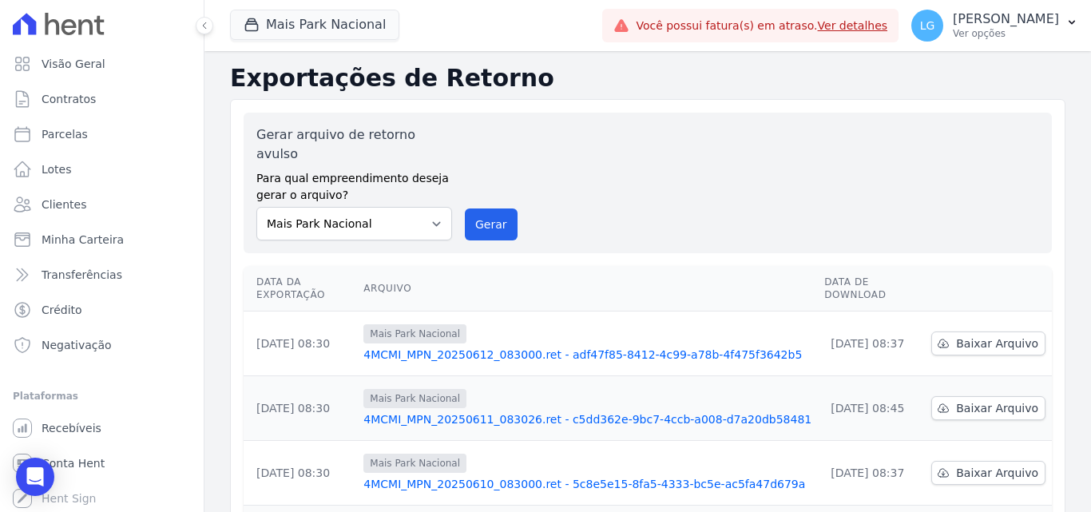
click at [466, 347] on link "4MCMI_MPN_20250612_083000.ret - adf47f85-8412-4c99-a78b-4f475f3642b5" at bounding box center [588, 355] width 448 height 16
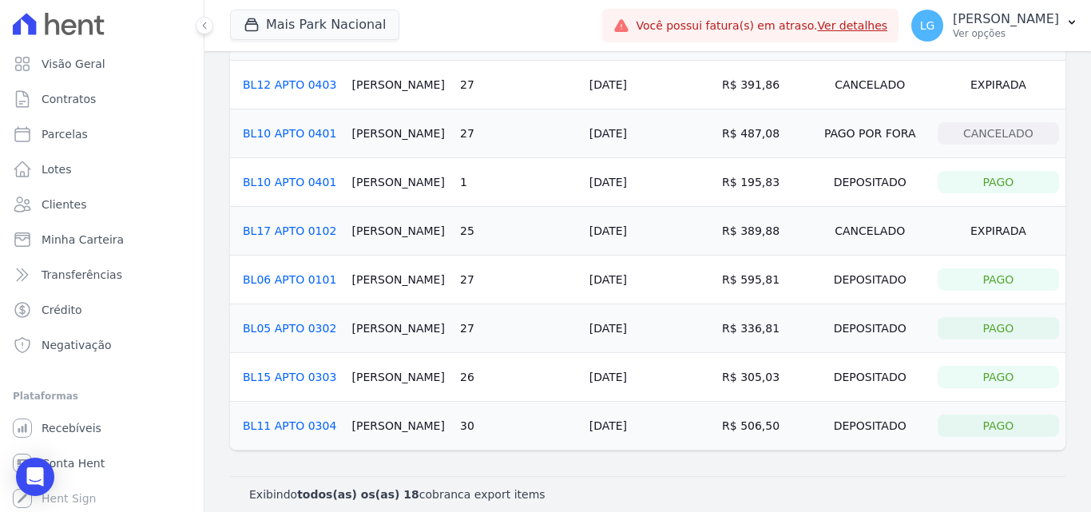
scroll to position [594, 0]
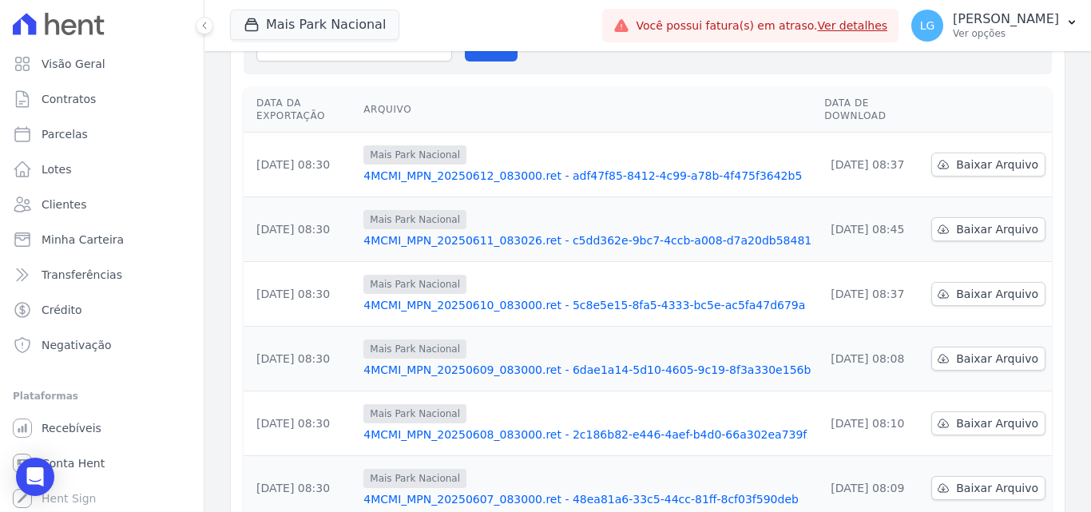
scroll to position [498, 0]
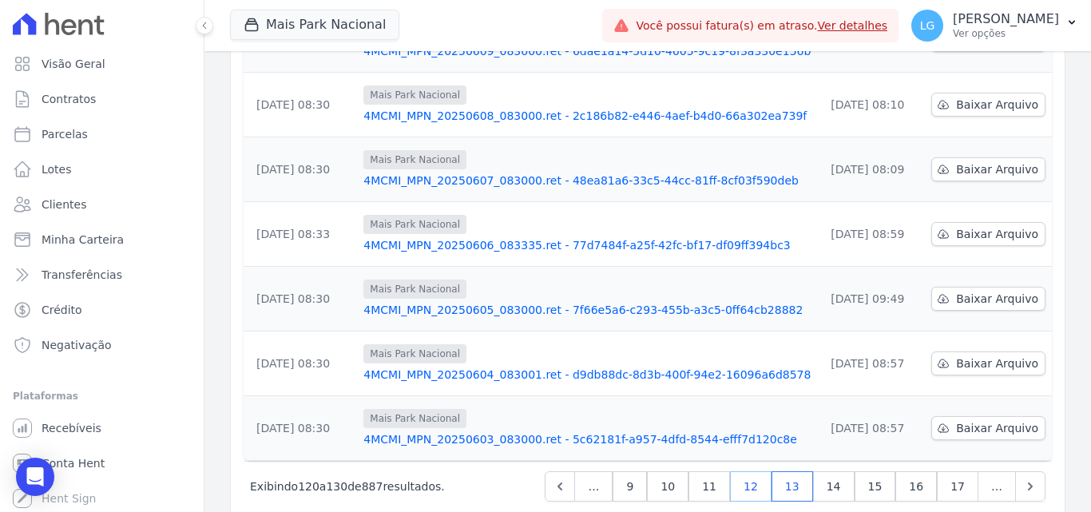
click at [769, 471] on link "12" at bounding box center [751, 486] width 42 height 30
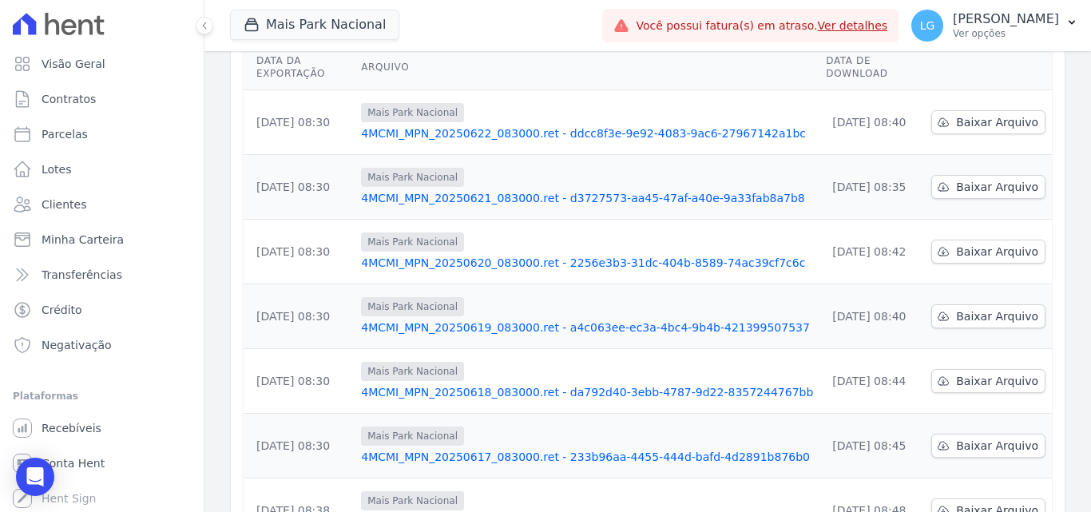
scroll to position [498, 0]
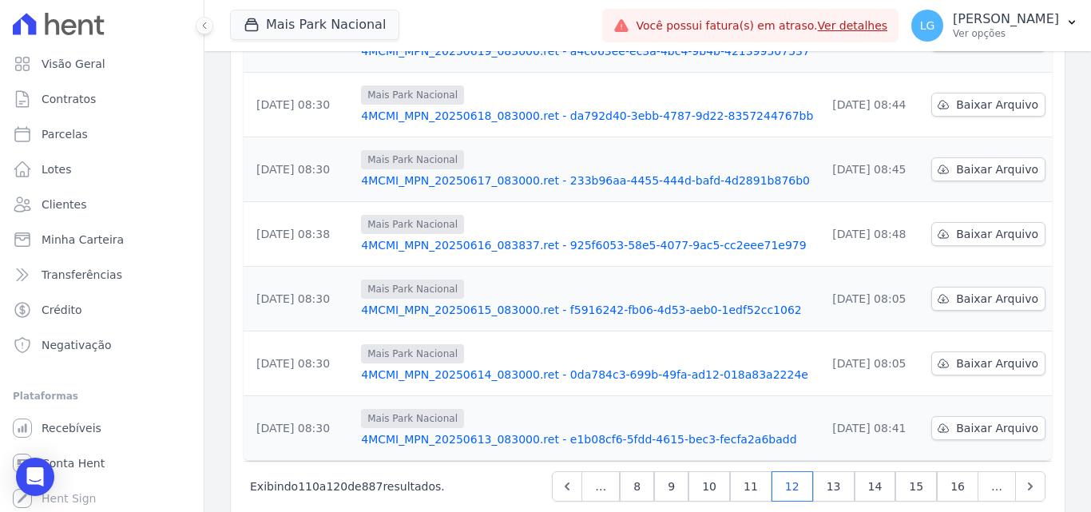
click at [649, 431] on link "4MCMI_MPN_20250613_083000.ret - e1b08cf6-5fdd-4615-bec3-fecfa2a6badd" at bounding box center [587, 439] width 452 height 16
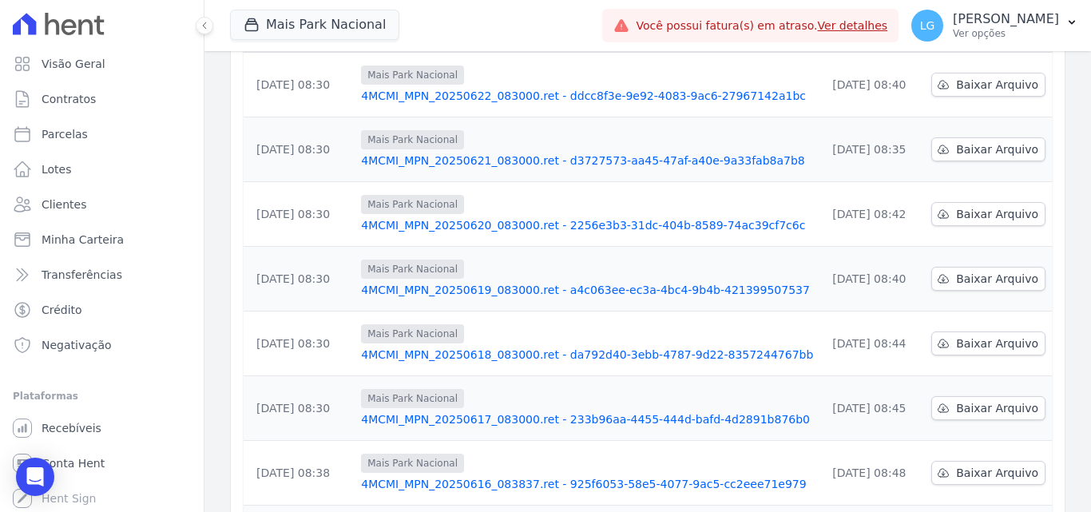
scroll to position [498, 0]
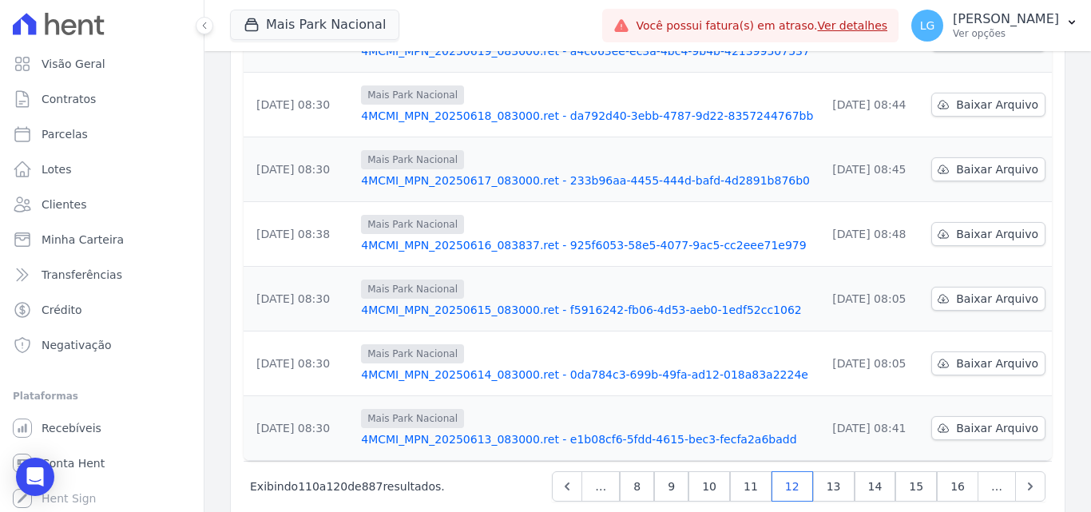
click at [519, 367] on link "4MCMI_MPN_20250614_083000.ret - 0da784c3-699b-49fa-ad12-018a83a2224e" at bounding box center [587, 375] width 452 height 16
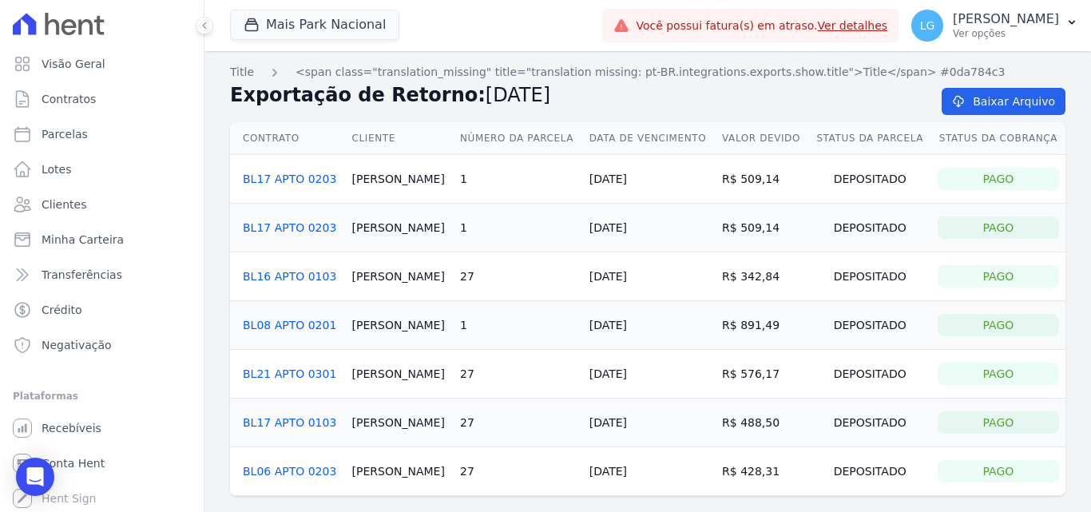
scroll to position [58, 0]
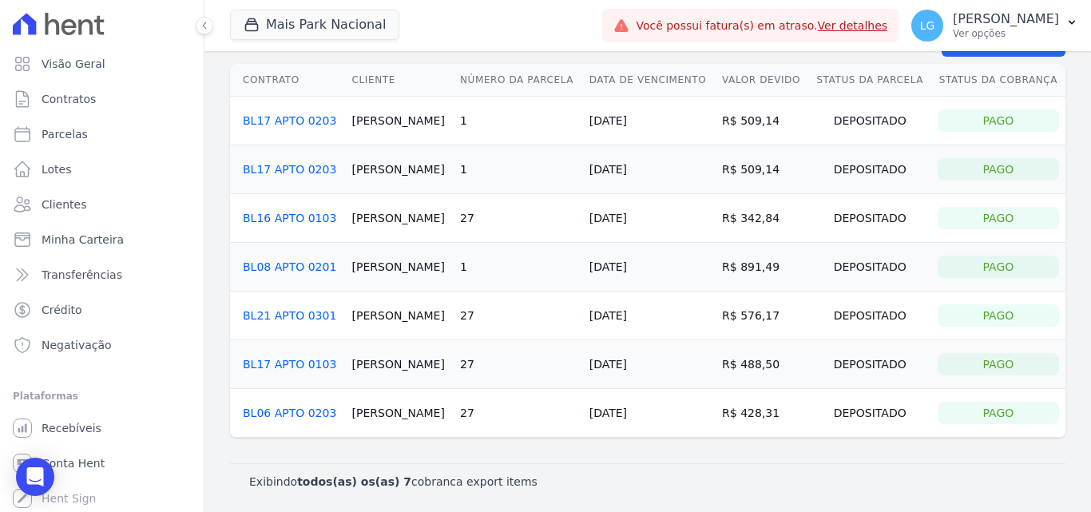
click at [298, 266] on link "BL08 APTO 0201" at bounding box center [289, 266] width 93 height 13
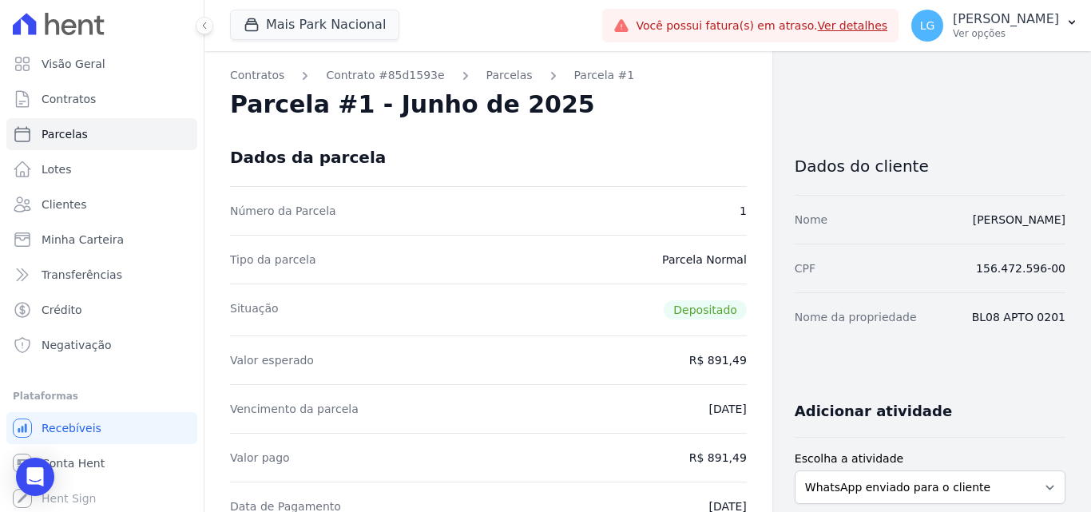
drag, startPoint x: 890, startPoint y: 222, endPoint x: 1062, endPoint y: 217, distance: 171.8
copy link "GABRIEL RONALD DOS SANTOS"
drag, startPoint x: 322, startPoint y: 284, endPoint x: 325, endPoint y: 260, distance: 25.0
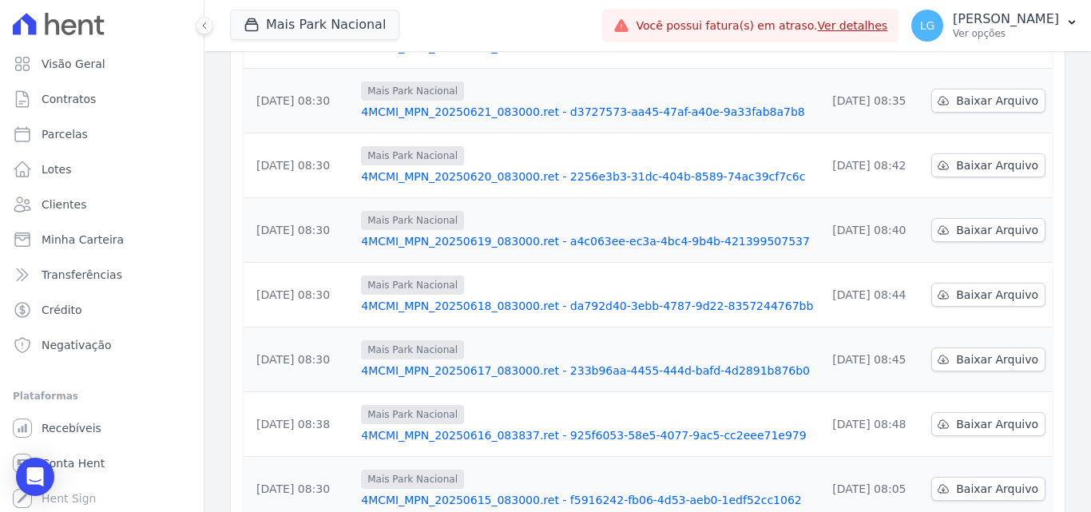
scroll to position [320, 0]
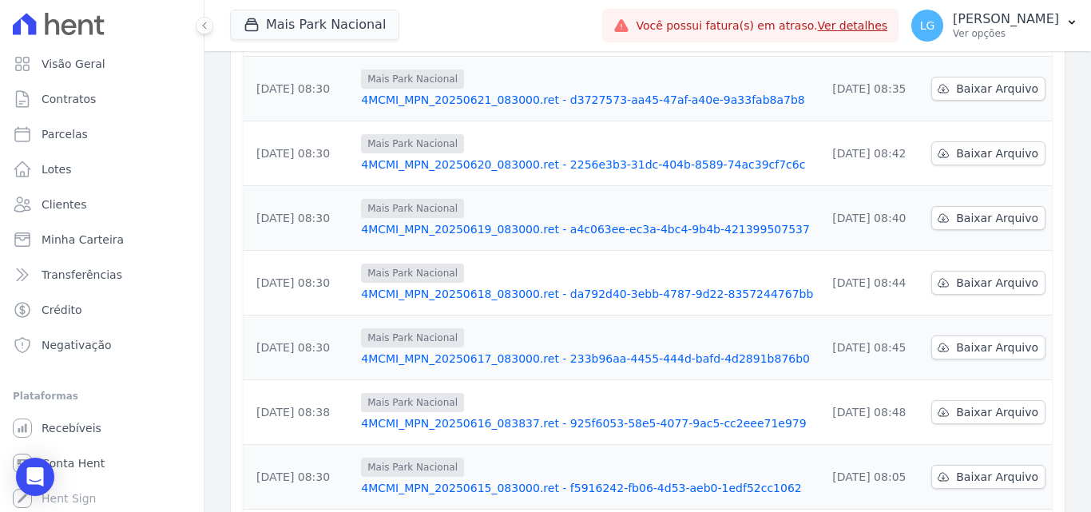
click at [444, 351] on link "4MCMI_MPN_20250617_083000.ret - 233b96aa-4455-444d-bafd-4d2891b876b0" at bounding box center [587, 359] width 452 height 16
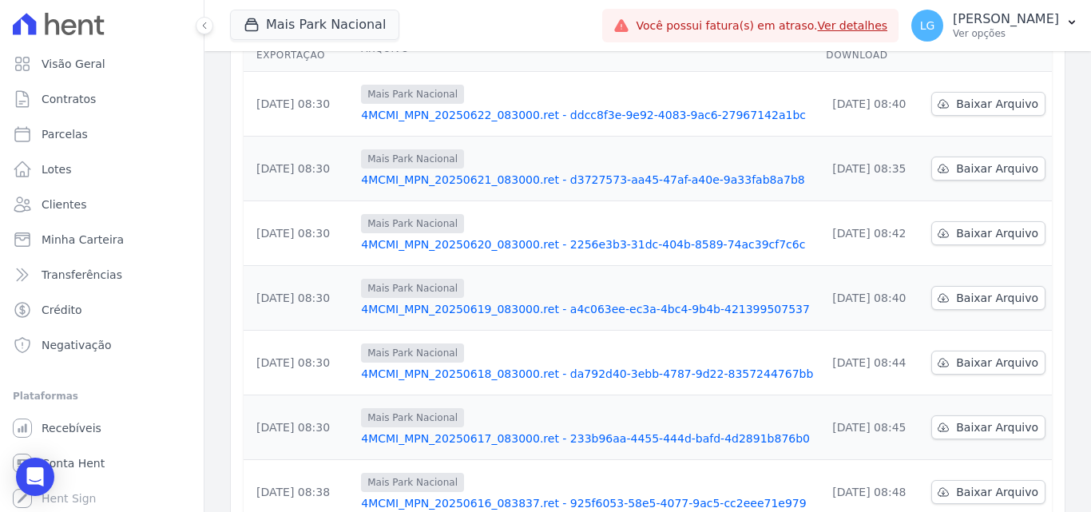
scroll to position [320, 0]
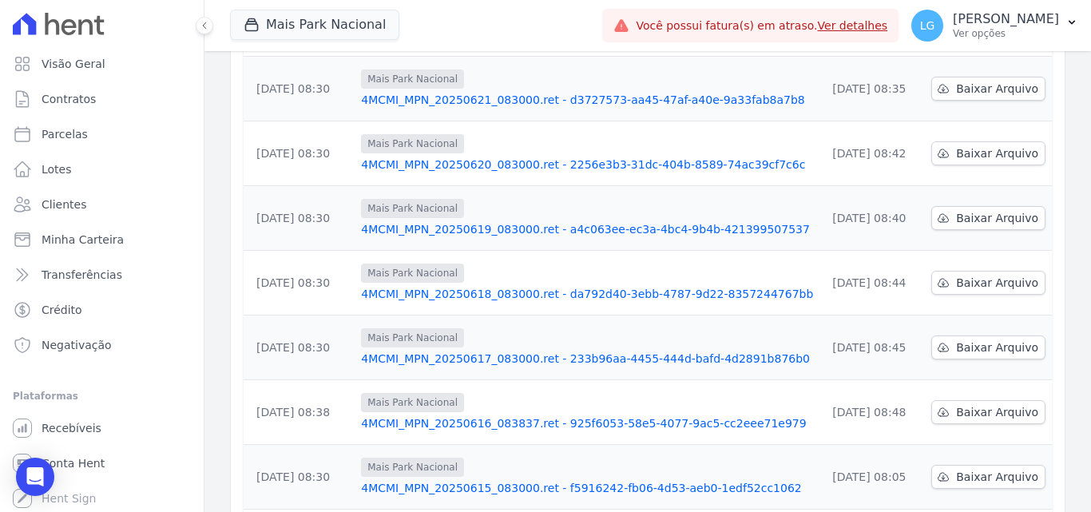
click at [470, 351] on link "4MCMI_MPN_20250617_083000.ret - 233b96aa-4455-444d-bafd-4d2891b876b0" at bounding box center [587, 359] width 452 height 16
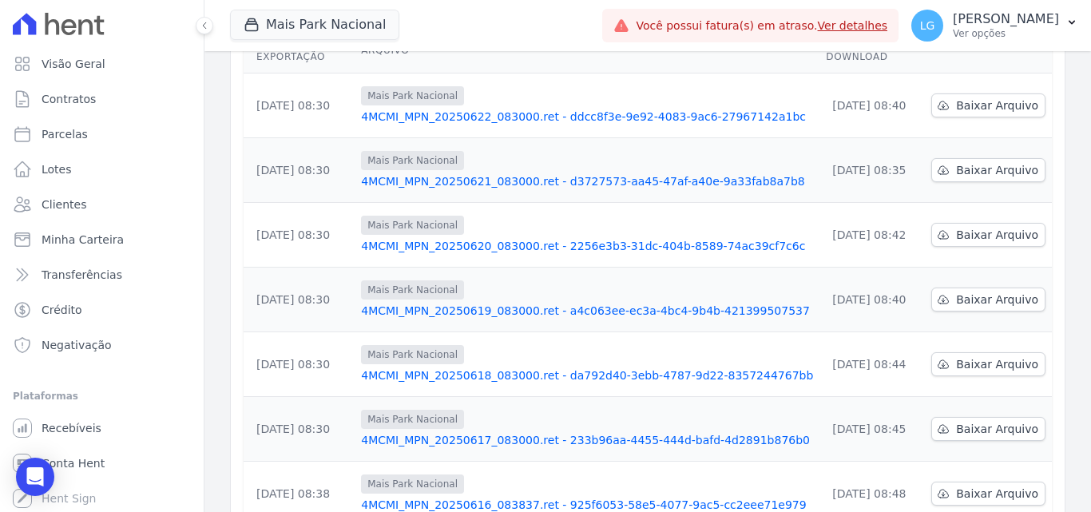
scroll to position [240, 0]
click at [409, 431] on link "4MCMI_MPN_20250617_083000.ret - 233b96aa-4455-444d-bafd-4d2891b876b0" at bounding box center [587, 439] width 452 height 16
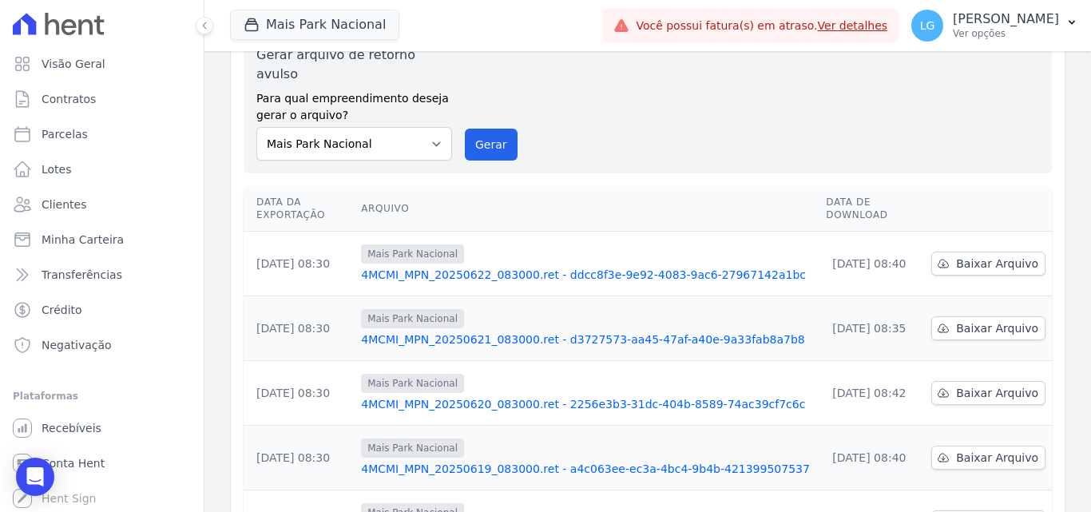
scroll to position [160, 0]
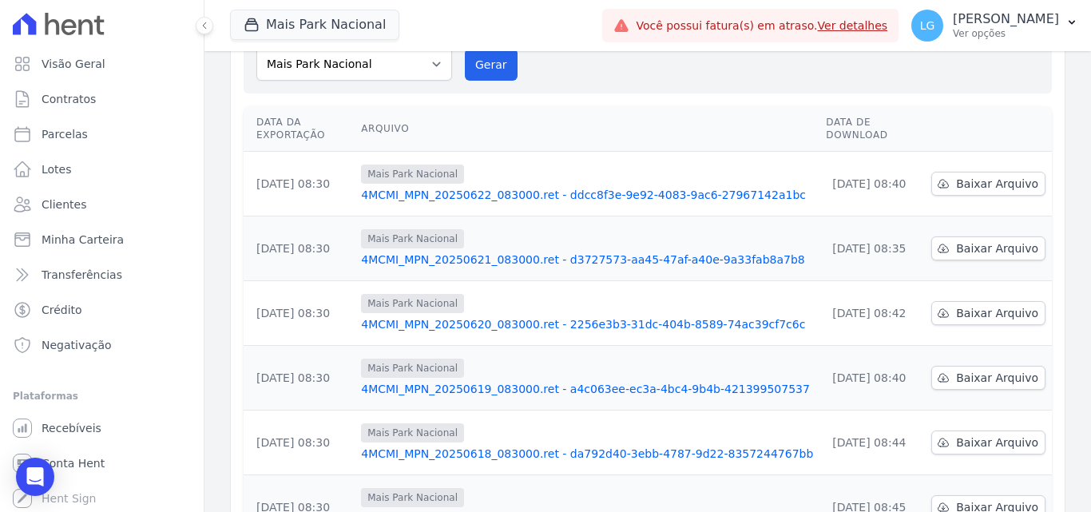
click at [423, 446] on link "4MCMI_MPN_20250618_083000.ret - da792d40-3ebb-4787-9d22-8357244767bb" at bounding box center [587, 454] width 452 height 16
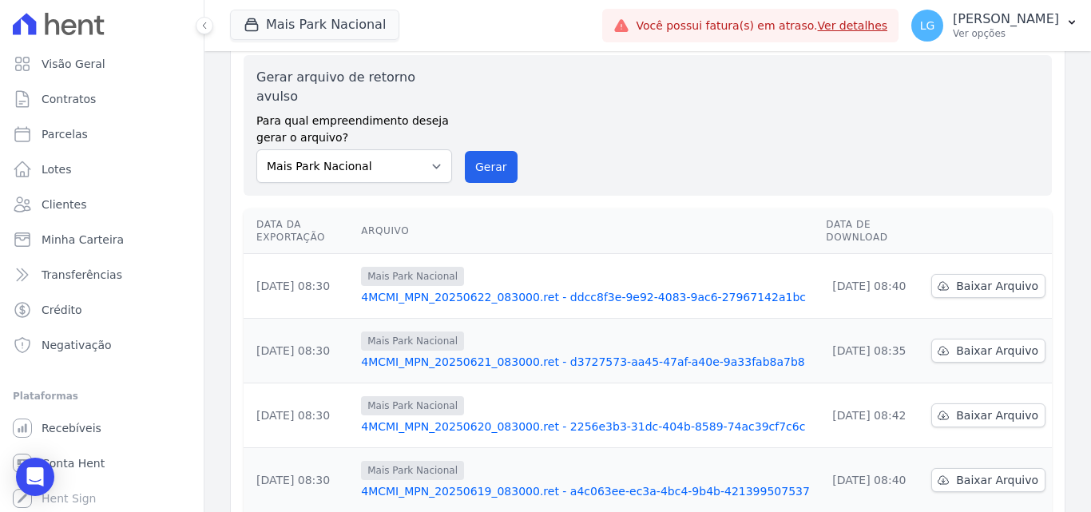
scroll to position [160, 0]
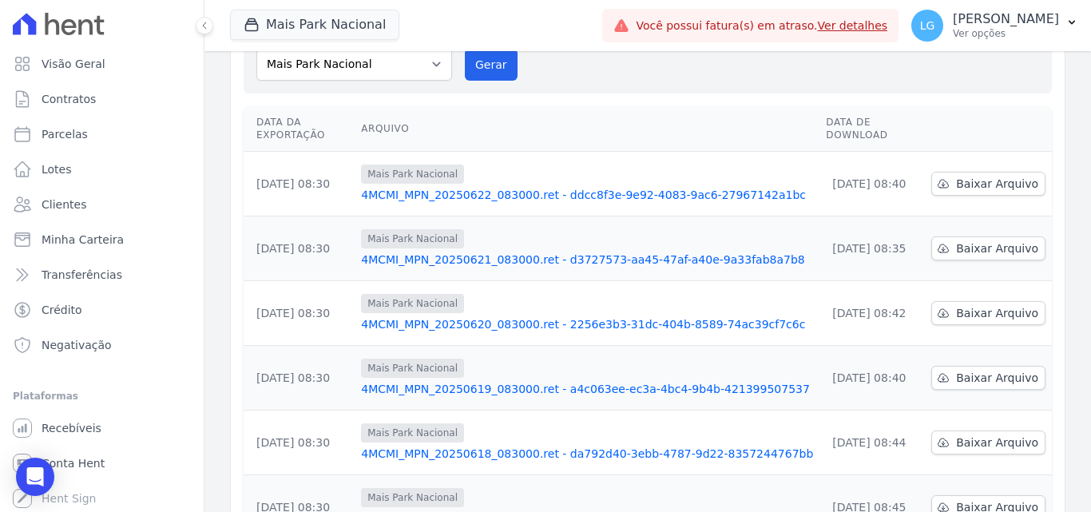
click at [424, 381] on link "4MCMI_MPN_20250619_083000.ret - a4c063ee-ec3a-4bc4-9b4b-421399507537" at bounding box center [587, 389] width 452 height 16
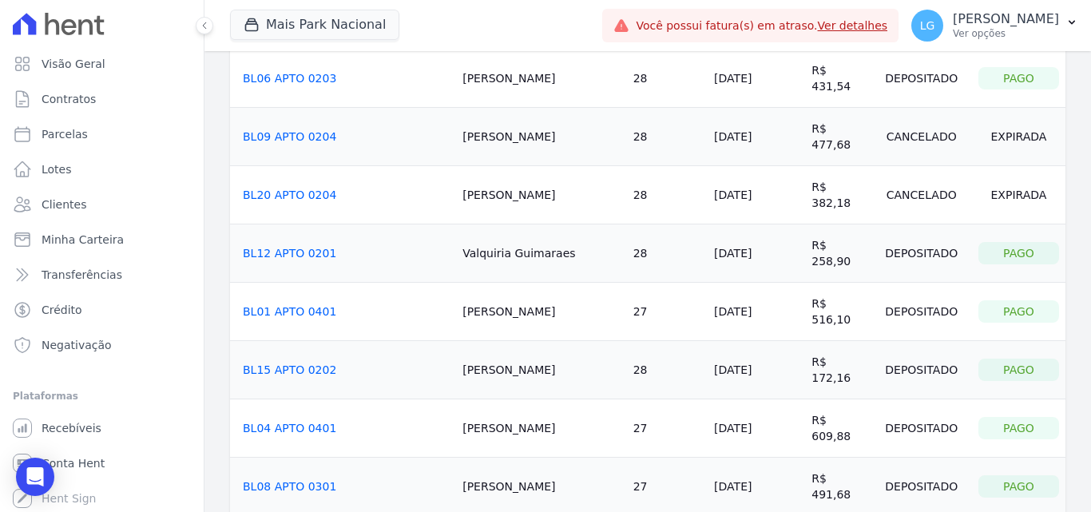
scroll to position [1579, 0]
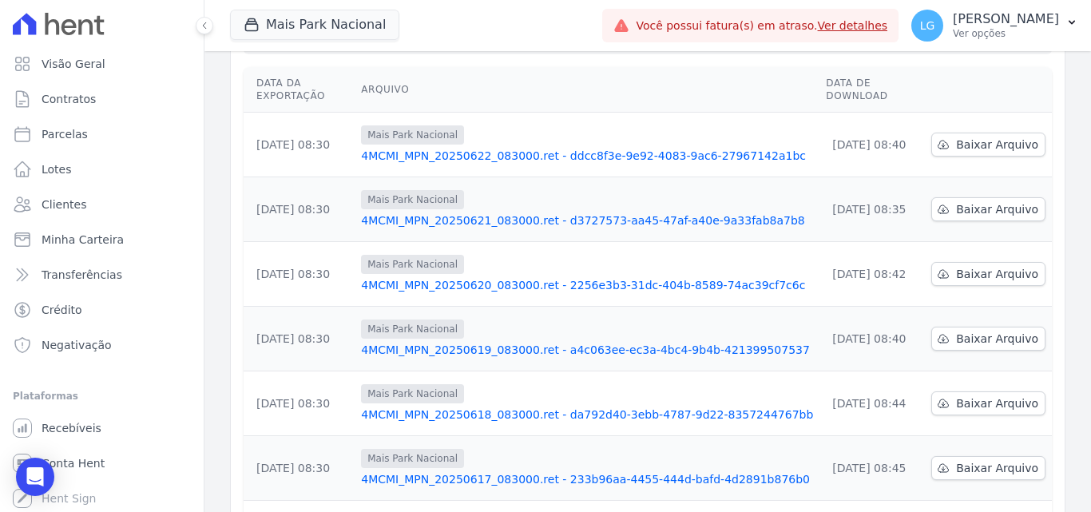
scroll to position [160, 0]
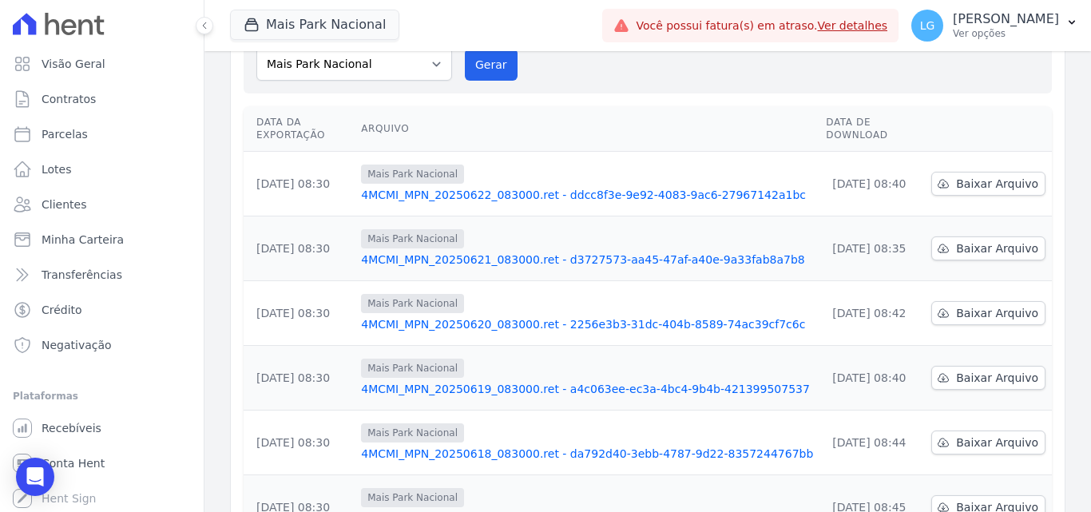
click at [454, 316] on link "4MCMI_MPN_20250620_083000.ret - 2256e3b3-31dc-404b-8589-74ac39cf7c6c" at bounding box center [587, 324] width 452 height 16
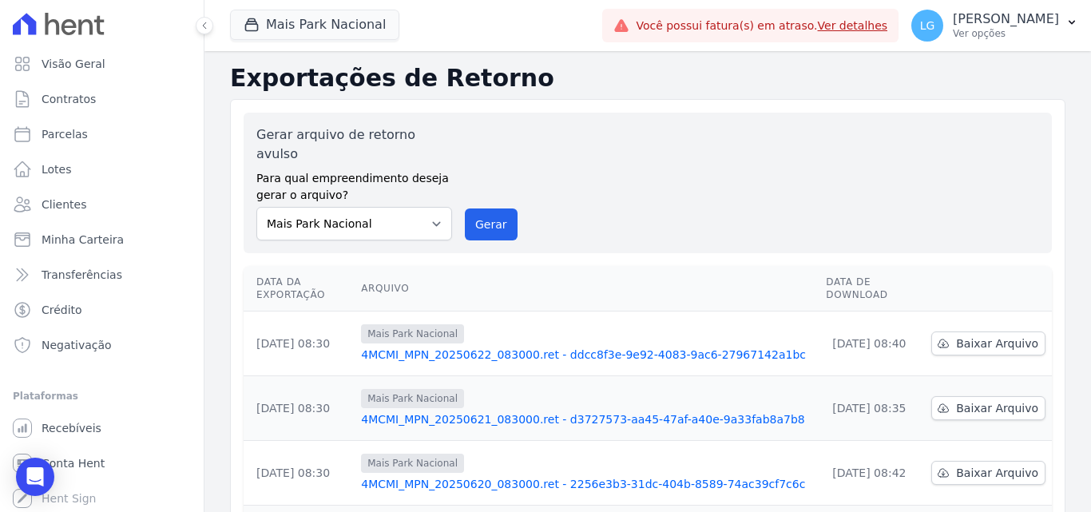
click at [407, 411] on link "4MCMI_MPN_20250621_083000.ret - d3727573-aa45-47af-a40e-9a33fab8a7b8" at bounding box center [587, 419] width 452 height 16
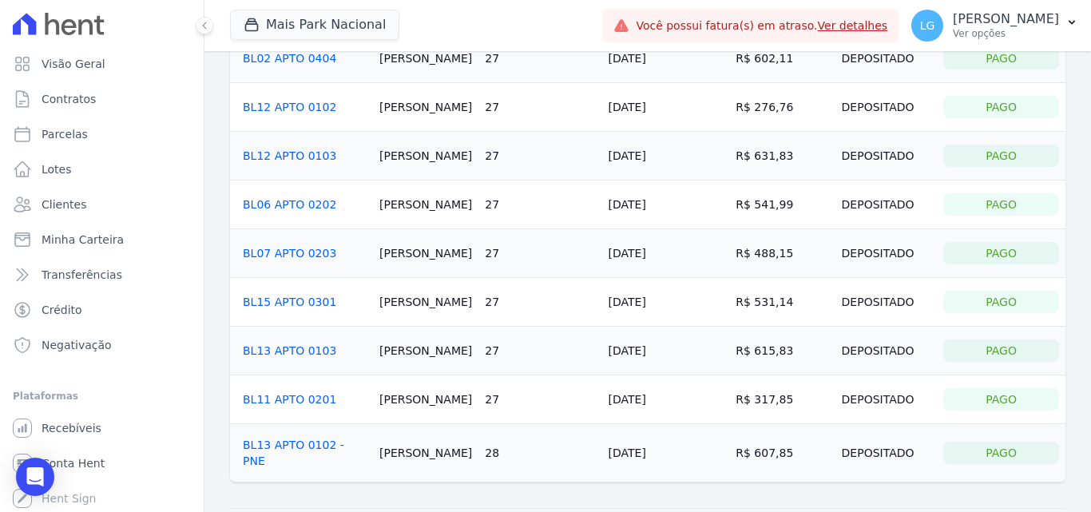
scroll to position [302, 0]
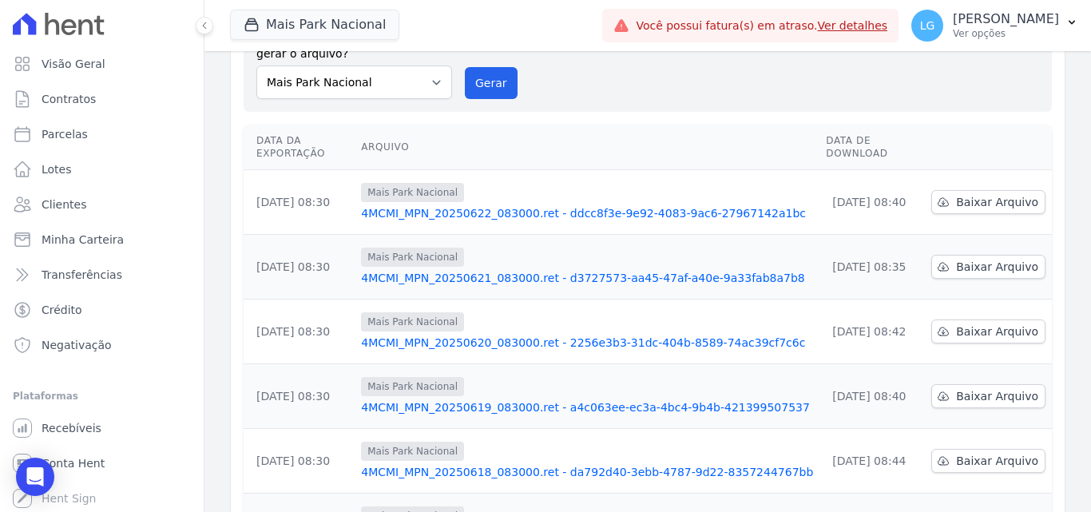
scroll to position [240, 0]
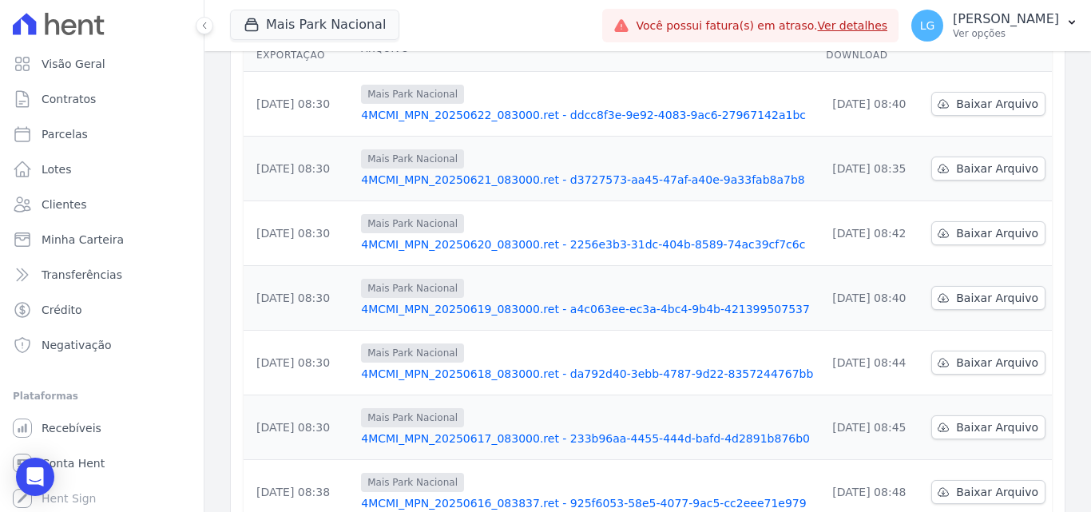
click at [442, 495] on link "4MCMI_MPN_20250616_083837.ret - 925f6053-58e5-4077-9ac5-cc2eee71e979" at bounding box center [587, 503] width 452 height 16
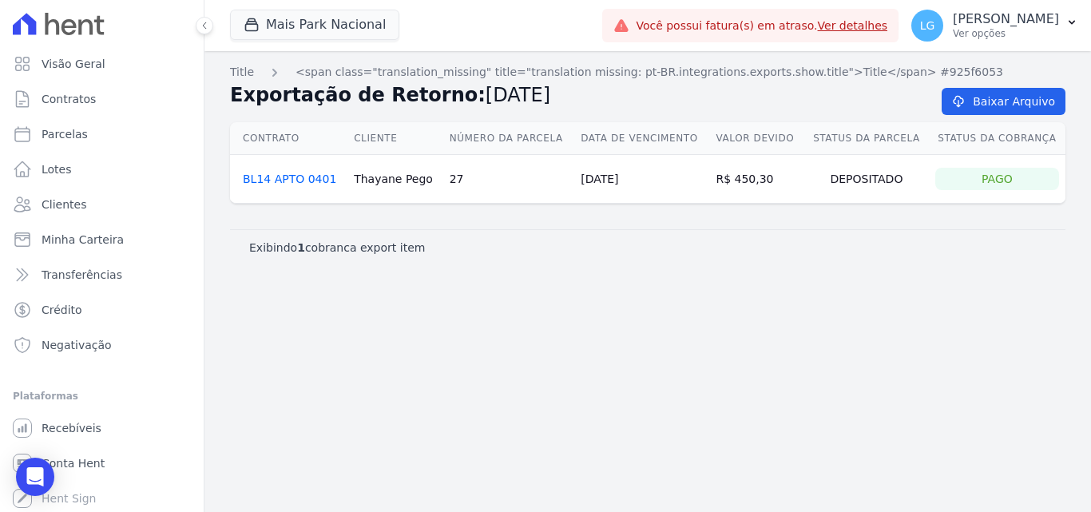
drag, startPoint x: 403, startPoint y: 393, endPoint x: 402, endPoint y: 384, distance: 8.9
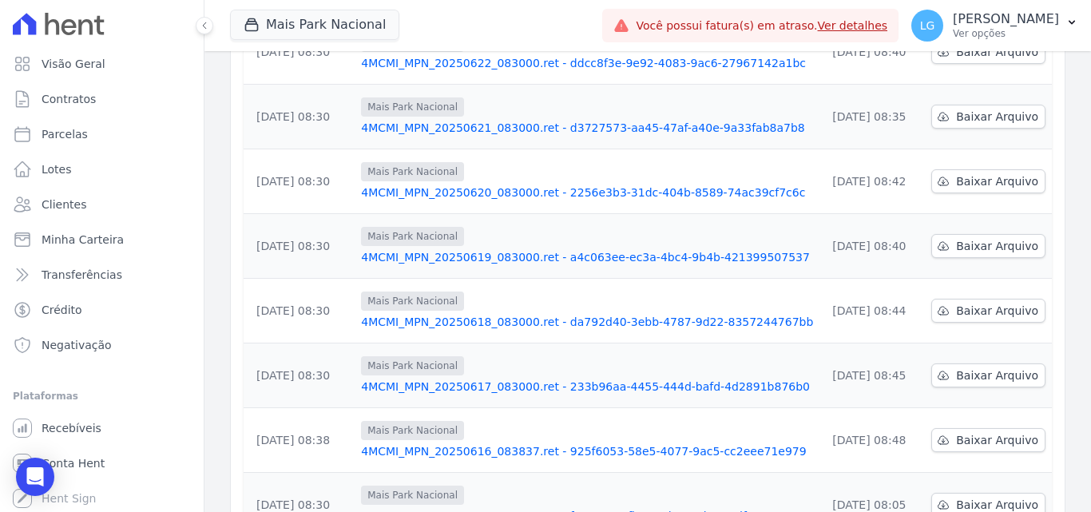
scroll to position [320, 0]
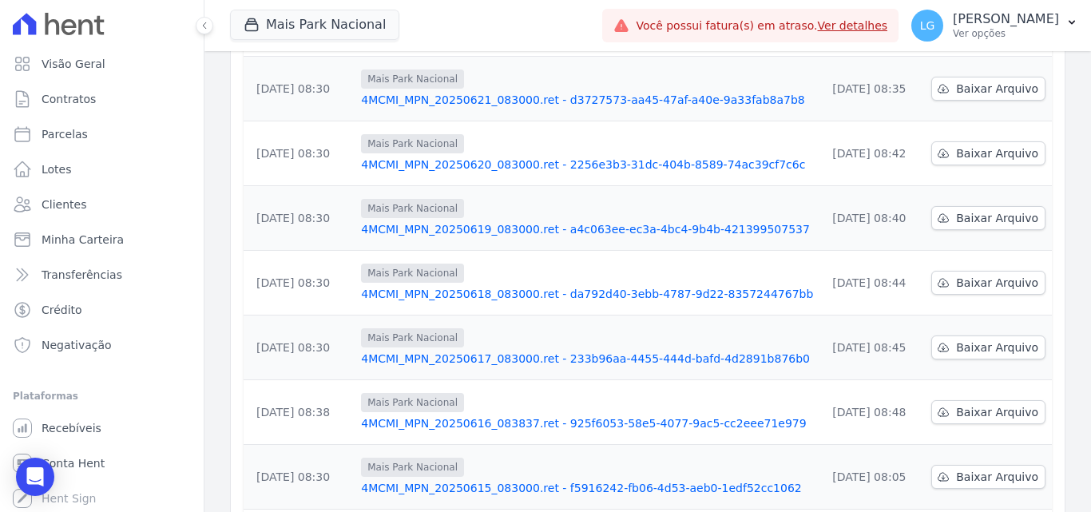
click at [433, 480] on link "4MCMI_MPN_20250615_083000.ret - f5916242-fb06-4d53-aeb0-1edf52cc1062" at bounding box center [587, 488] width 452 height 16
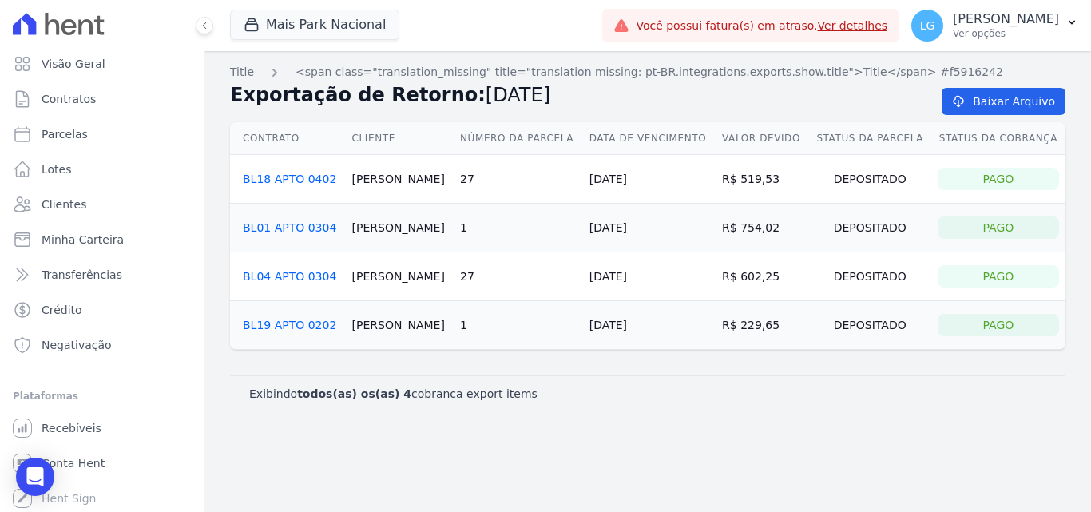
click at [313, 226] on link "BL01 APTO 0304" at bounding box center [289, 227] width 93 height 13
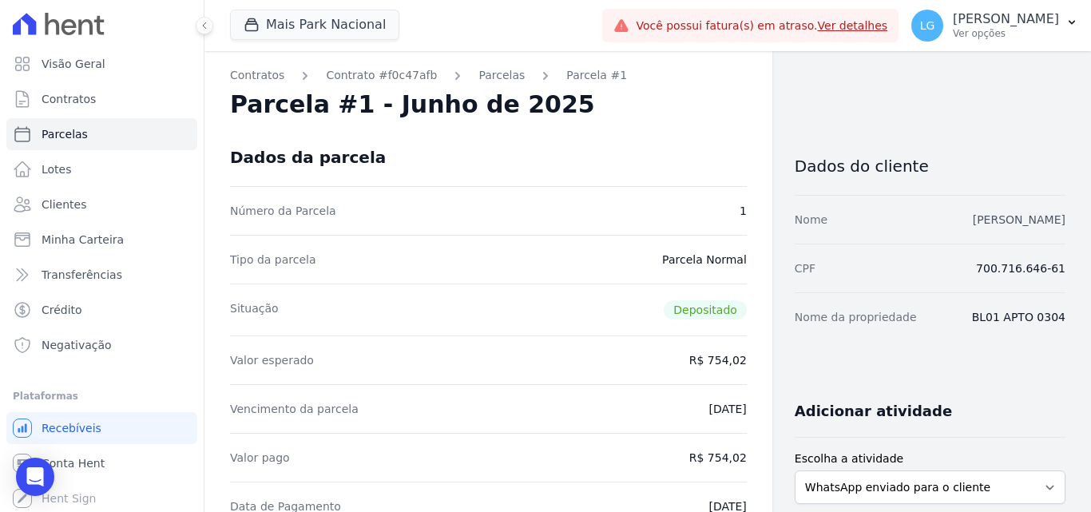
drag, startPoint x: 930, startPoint y: 224, endPoint x: 1051, endPoint y: 219, distance: 121.5
click at [1051, 219] on div "Nome GABRIEL ROCHA SILVA" at bounding box center [930, 219] width 271 height 49
copy link "GABRIEL ROCHA SILVA"
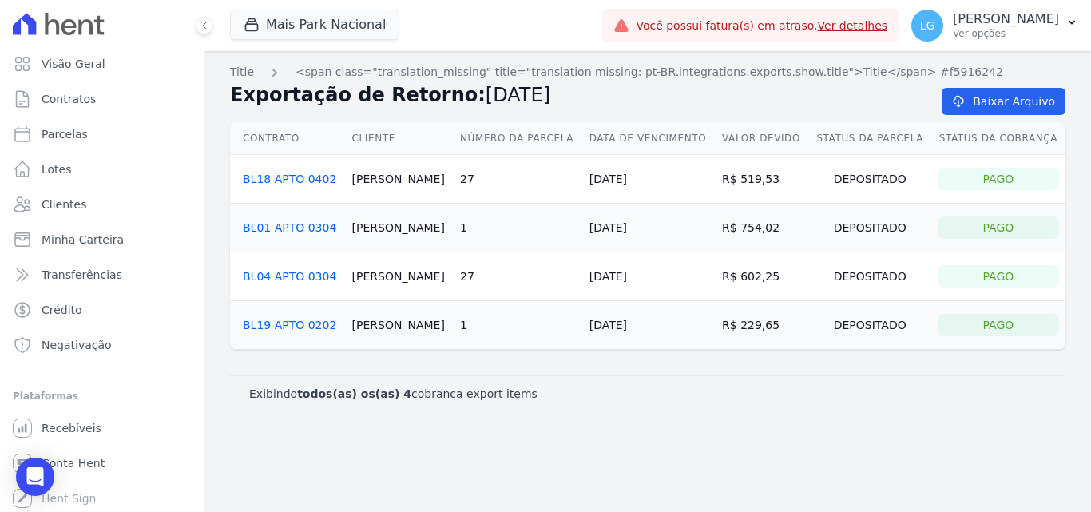
click at [325, 272] on link "BL04 APTO 0304" at bounding box center [289, 276] width 93 height 13
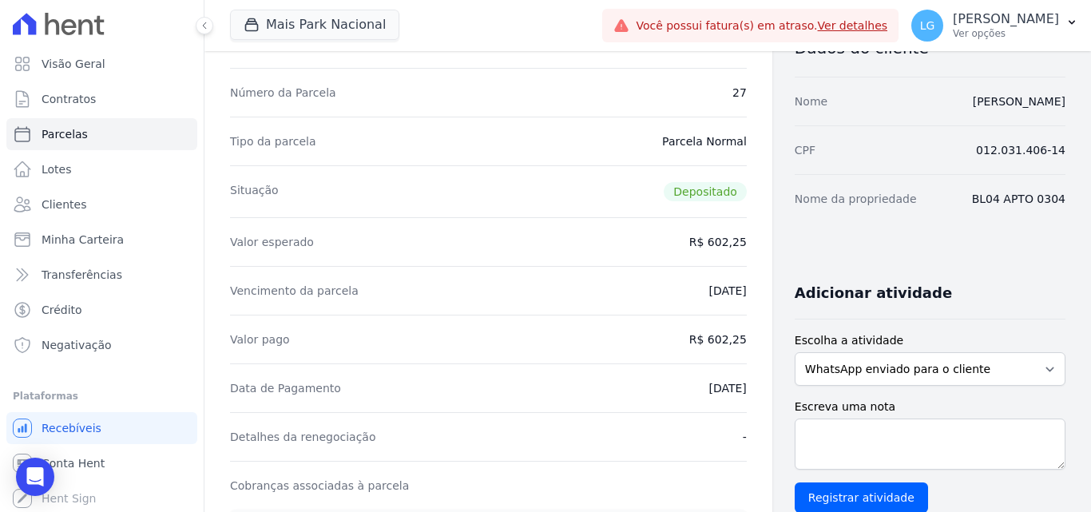
scroll to position [160, 0]
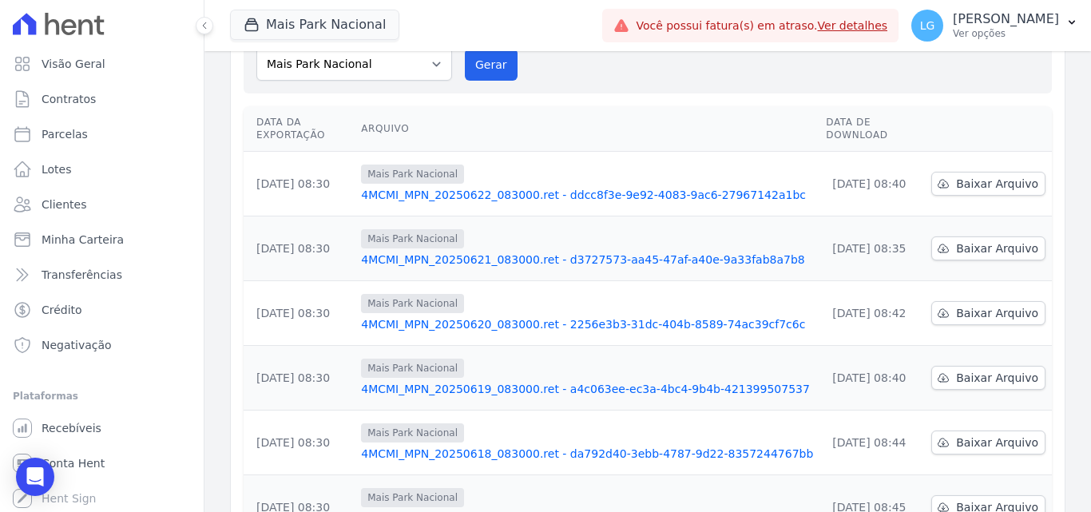
scroll to position [399, 0]
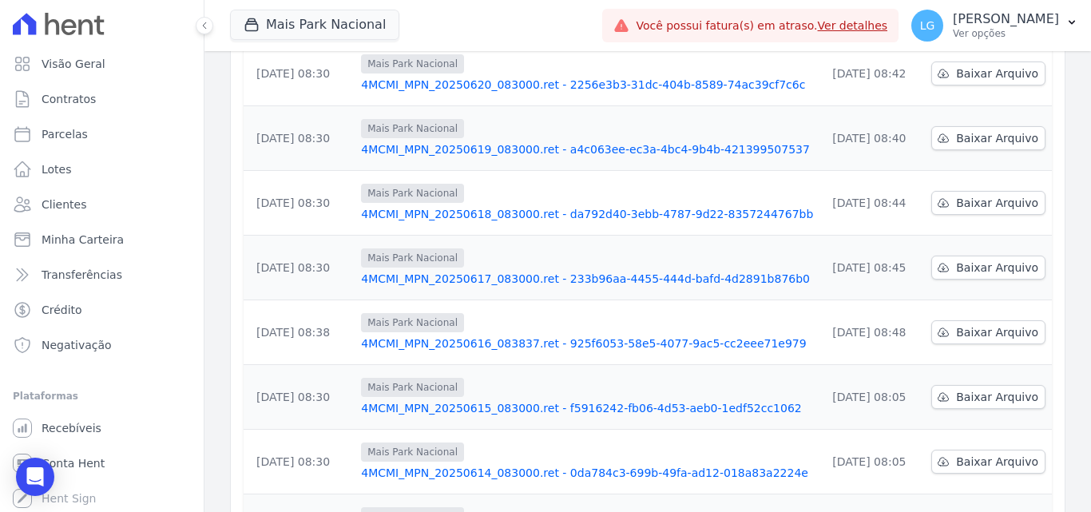
click at [499, 336] on link "4MCMI_MPN_20250616_083837.ret - 925f6053-58e5-4077-9ac5-cc2eee71e979" at bounding box center [587, 344] width 452 height 16
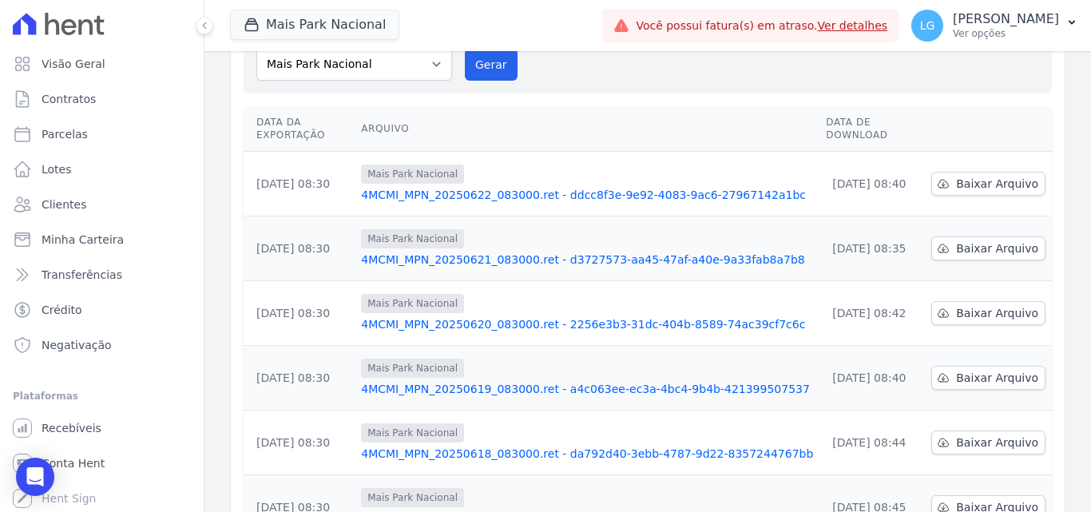
scroll to position [240, 0]
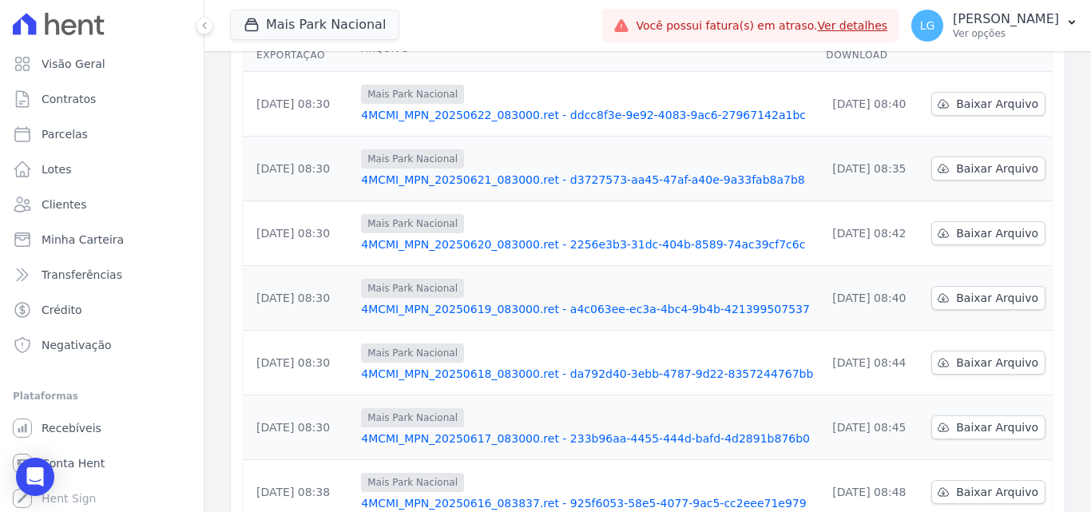
click at [425, 431] on link "4MCMI_MPN_20250617_083000.ret - 233b96aa-4455-444d-bafd-4d2891b876b0" at bounding box center [587, 439] width 452 height 16
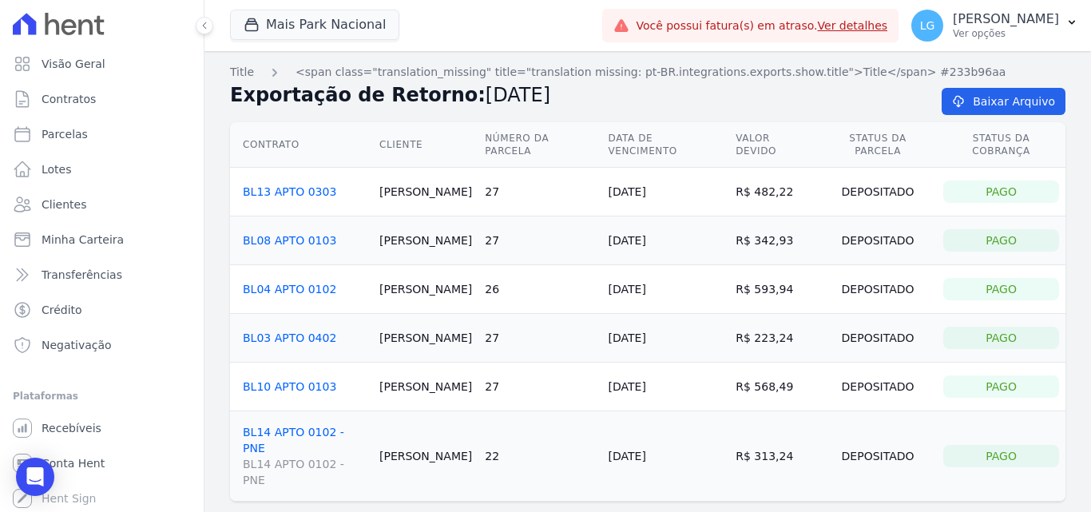
click at [300, 283] on link "BL04 APTO 0102" at bounding box center [289, 289] width 93 height 13
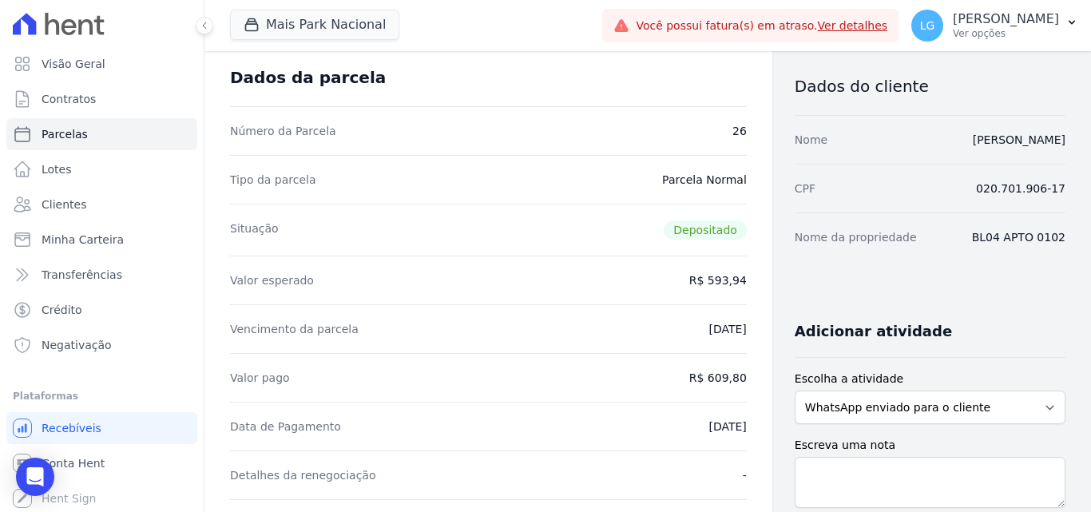
scroll to position [160, 0]
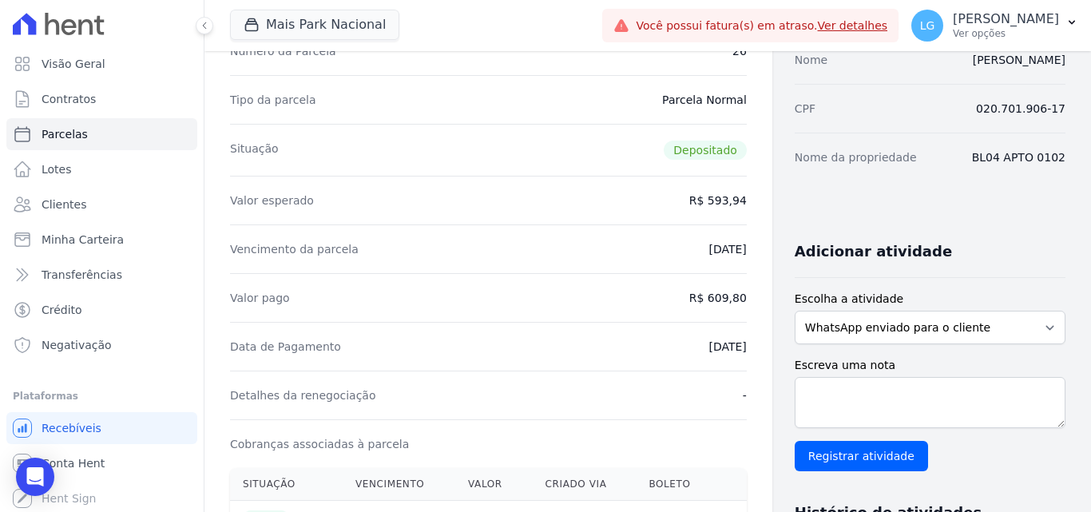
click at [586, 341] on div "Data de Pagamento 17/06/2025" at bounding box center [488, 346] width 517 height 49
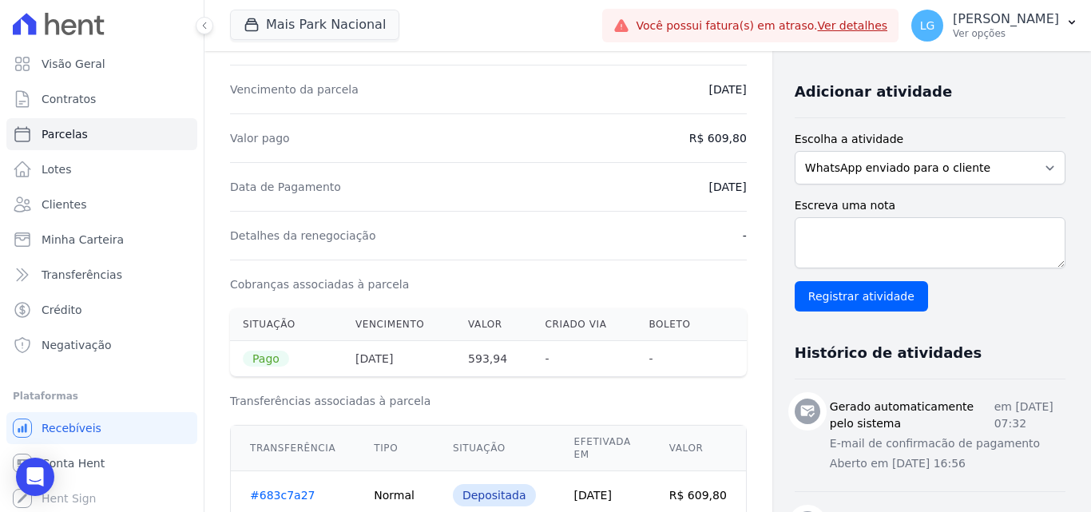
scroll to position [399, 0]
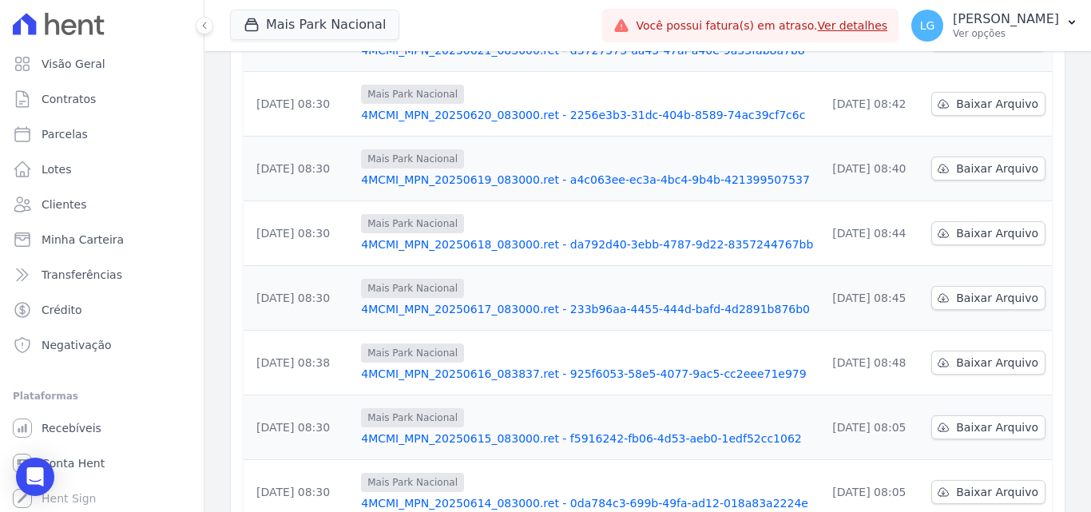
scroll to position [399, 0]
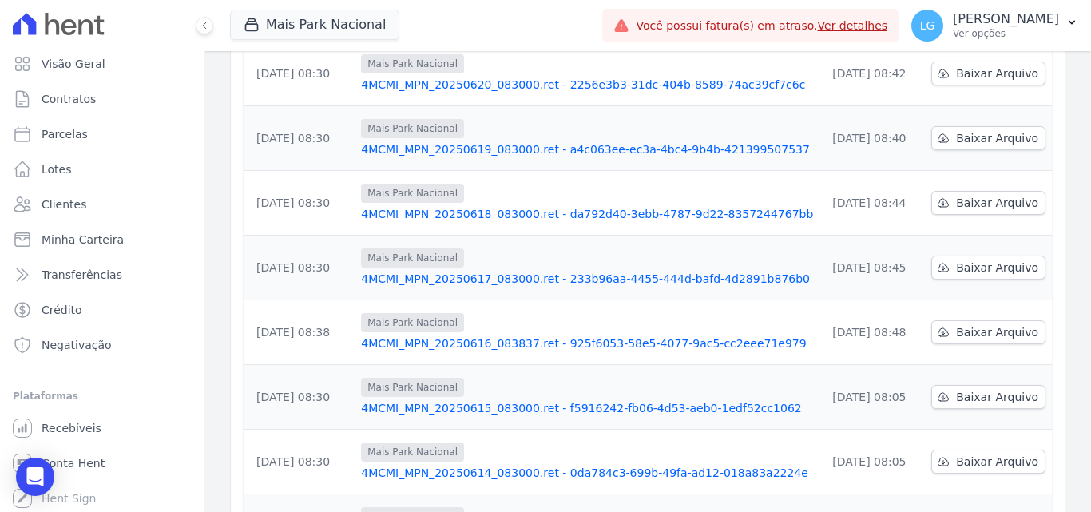
click at [465, 271] on link "4MCMI_MPN_20250617_083000.ret - 233b96aa-4455-444d-bafd-4d2891b876b0" at bounding box center [587, 279] width 452 height 16
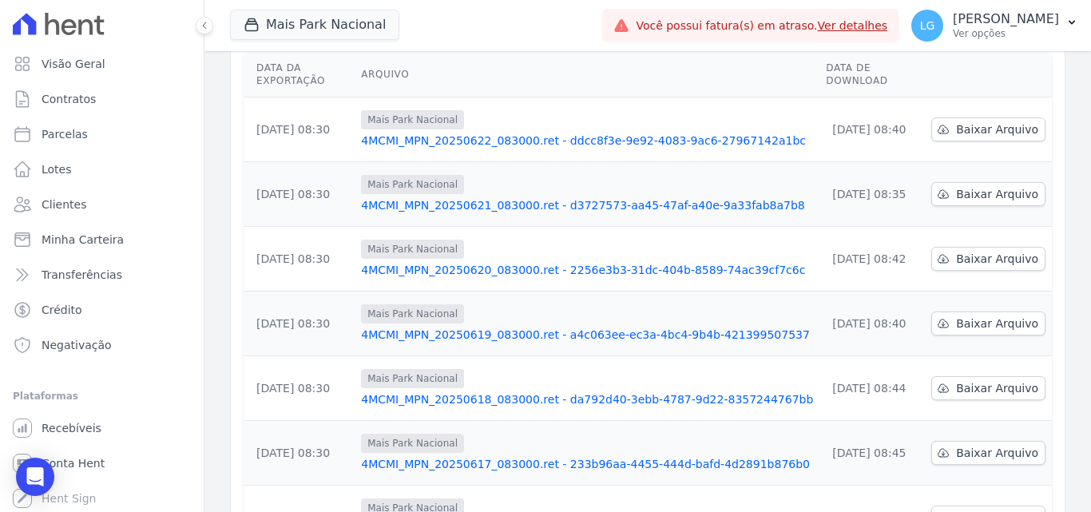
scroll to position [240, 0]
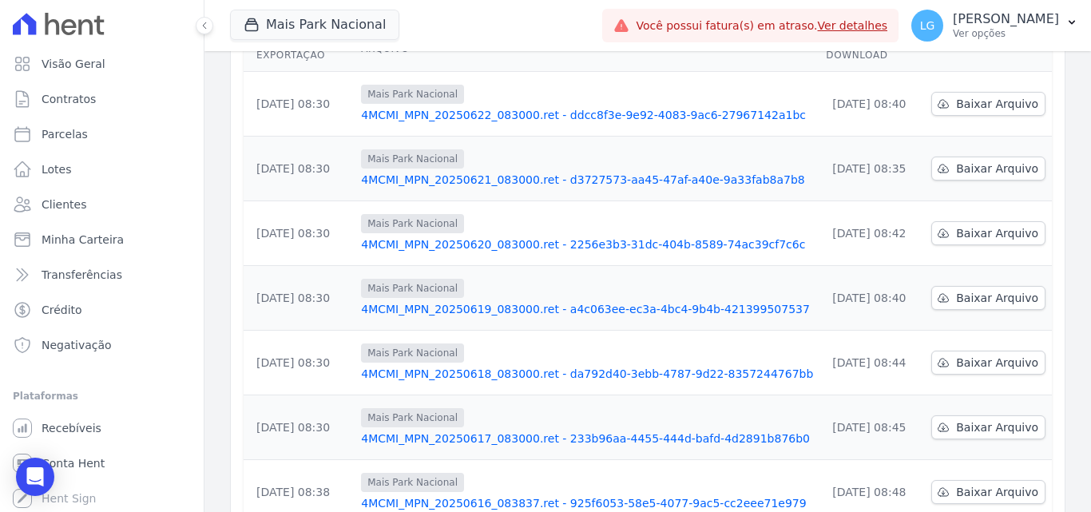
click at [511, 495] on link "4MCMI_MPN_20250616_083837.ret - 925f6053-58e5-4077-9ac5-cc2eee71e979" at bounding box center [587, 503] width 452 height 16
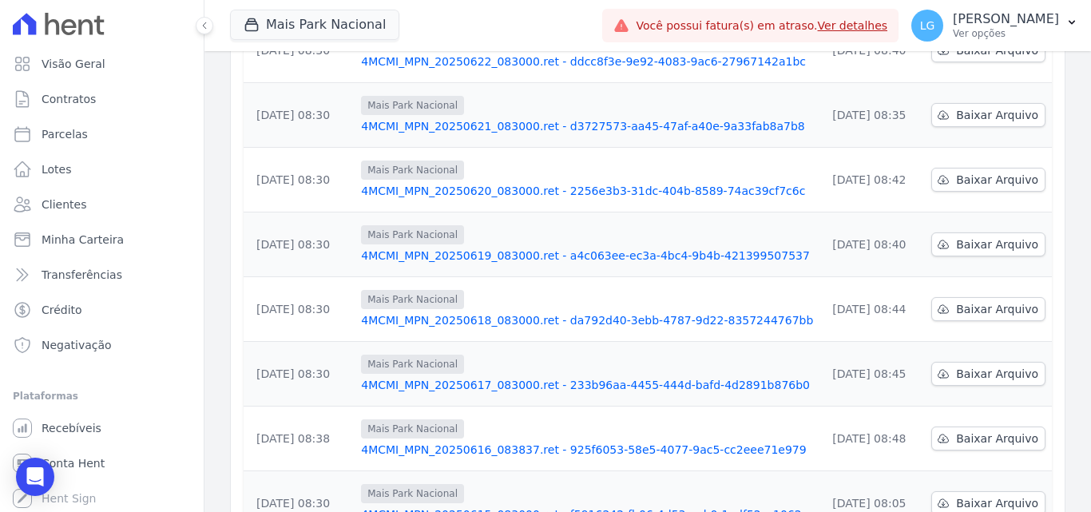
scroll to position [320, 0]
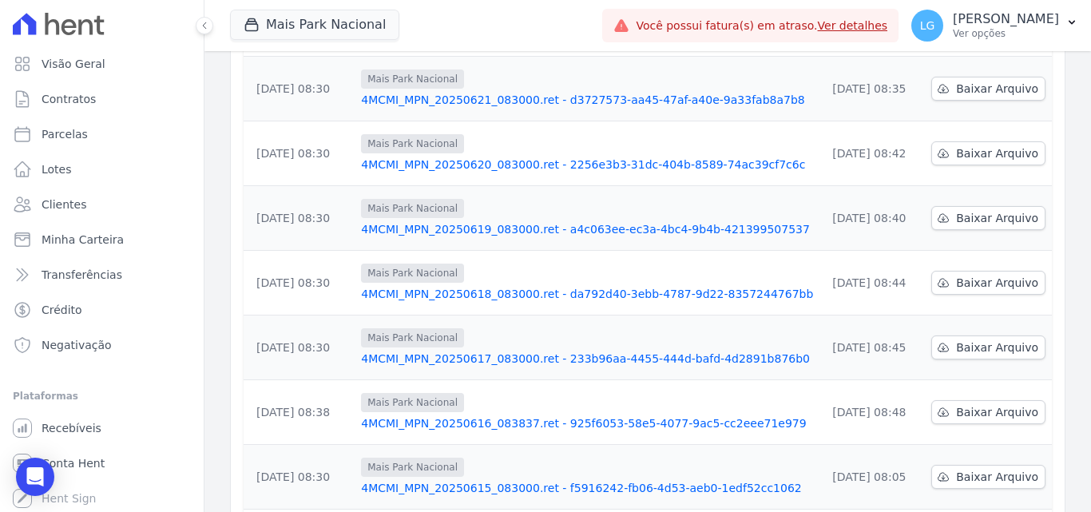
click at [495, 480] on link "4MCMI_MPN_20250615_083000.ret - f5916242-fb06-4d53-aeb0-1edf52cc1062" at bounding box center [587, 488] width 452 height 16
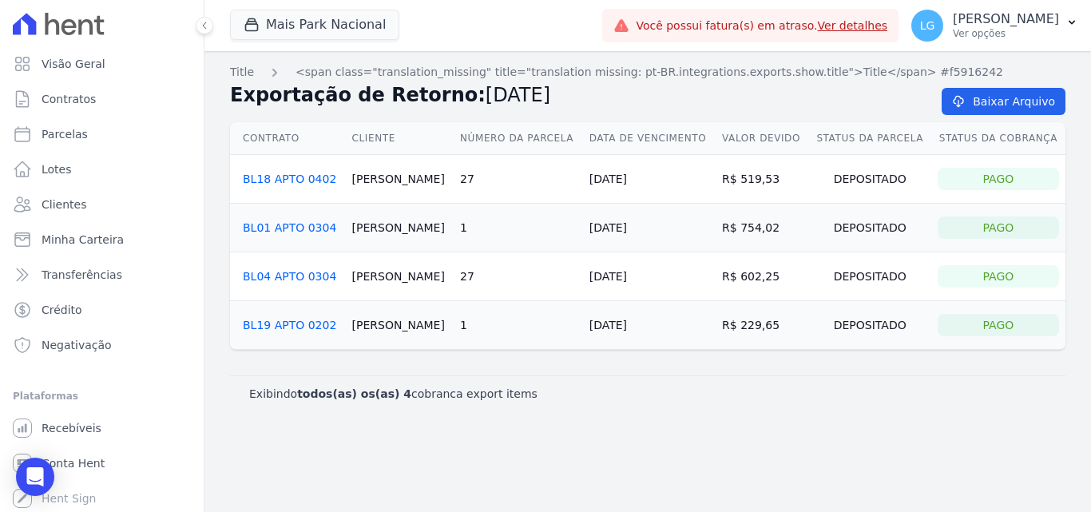
click at [288, 279] on link "BL04 APTO 0304" at bounding box center [289, 276] width 93 height 13
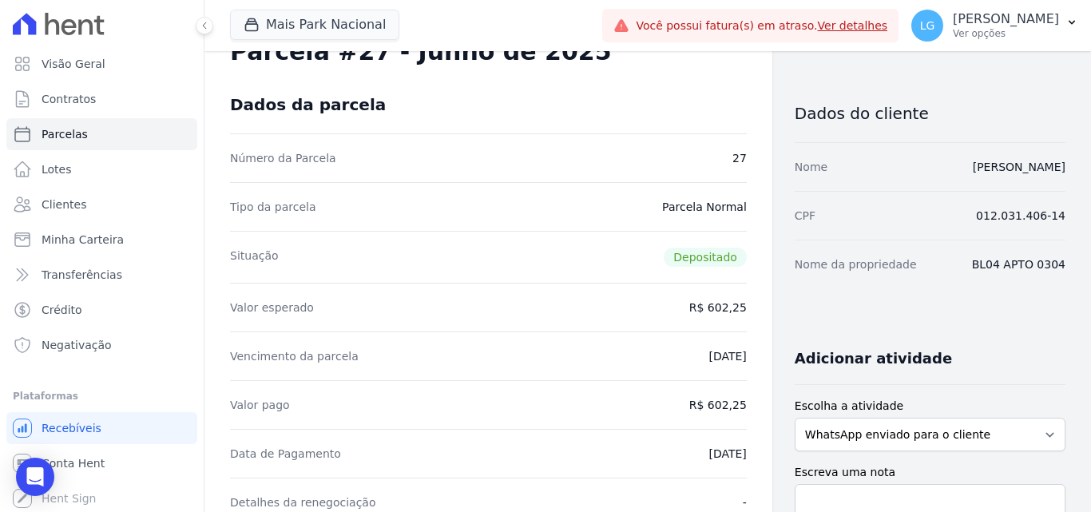
scroll to position [80, 0]
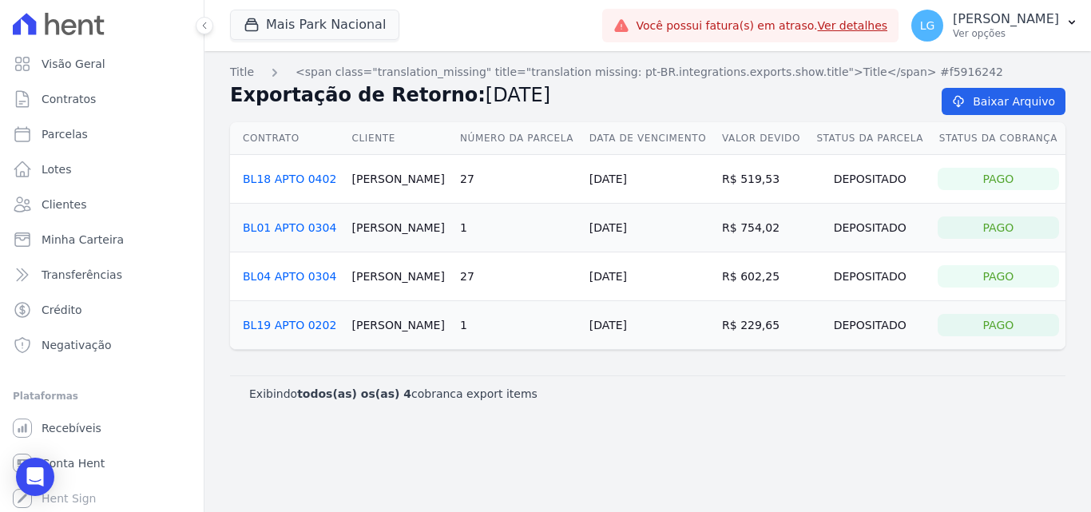
drag, startPoint x: 869, startPoint y: 420, endPoint x: 668, endPoint y: 232, distance: 275.8
click at [670, 232] on div "Title <span class="translation_missing" title="translation missing: pt-BR.integ…" at bounding box center [648, 281] width 887 height 461
click at [728, 376] on div "Exibindo todos(as) os(as) 4 cobranca export items" at bounding box center [648, 394] width 836 height 36
click at [570, 318] on td "1" at bounding box center [518, 325] width 129 height 49
drag, startPoint x: 574, startPoint y: 295, endPoint x: 562, endPoint y: 284, distance: 16.4
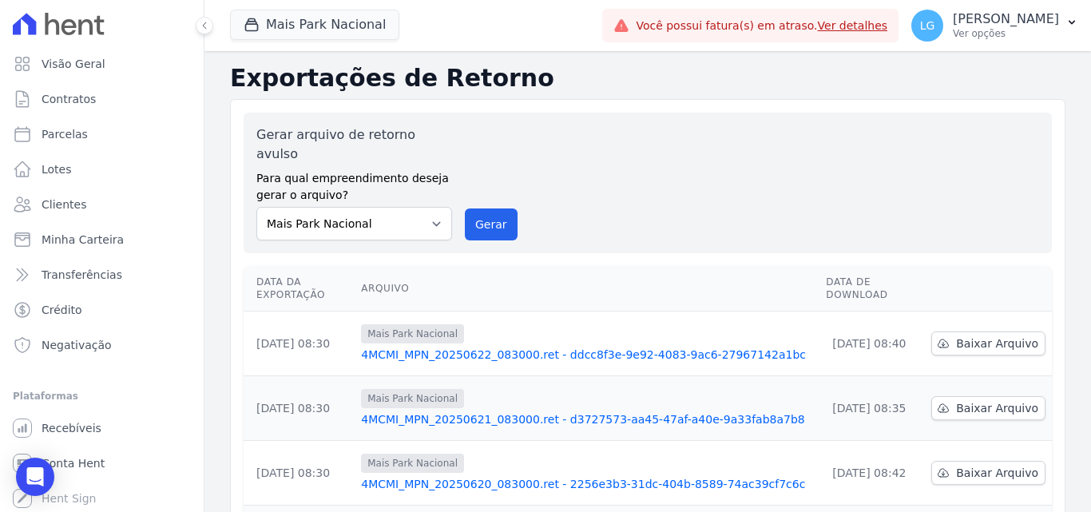
click at [439, 347] on link "4MCMI_MPN_20250622_083000.ret - ddcc8f3e-9e92-4083-9ac6-27967142a1bc" at bounding box center [587, 355] width 452 height 16
click at [582, 411] on link "4MCMI_MPN_20250621_083000.ret - d3727573-aa45-47af-a40e-9a33fab8a7b8" at bounding box center [587, 419] width 452 height 16
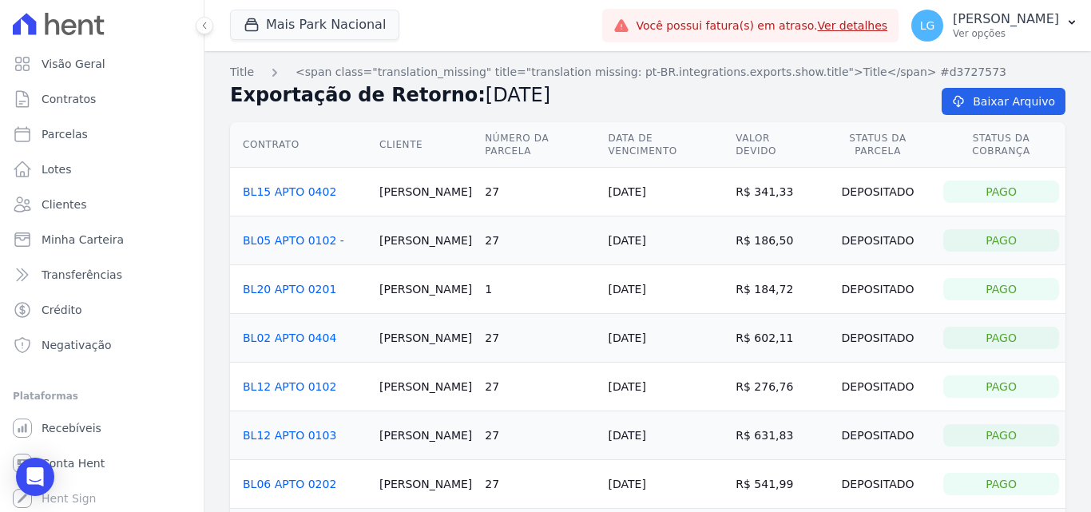
click at [315, 332] on link "BL02 APTO 0404" at bounding box center [289, 338] width 93 height 13
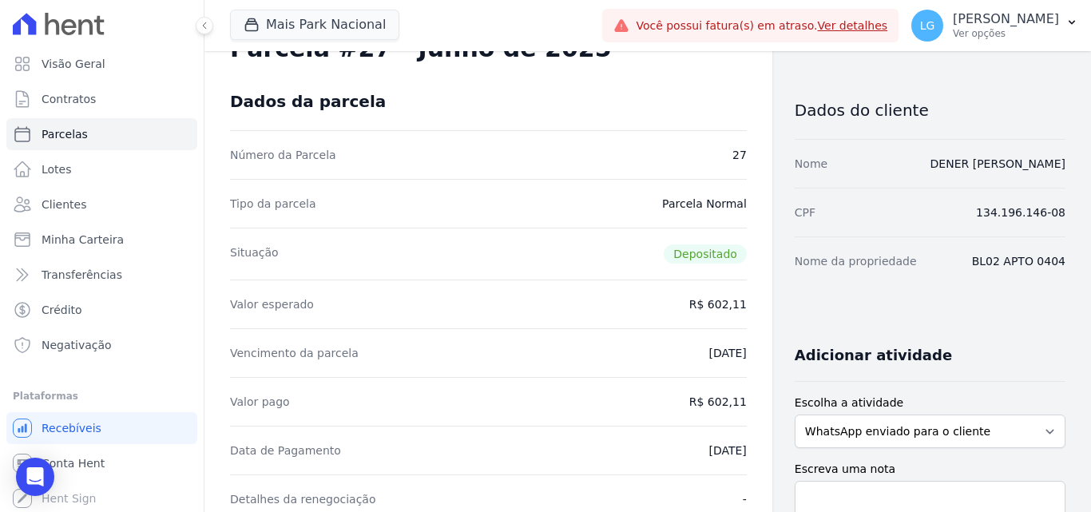
scroll to position [80, 0]
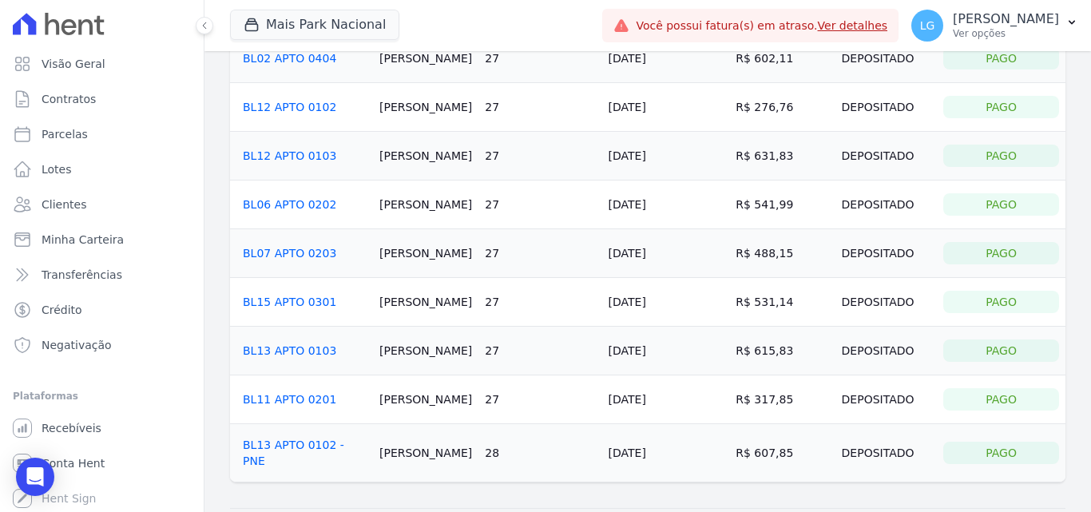
scroll to position [302, 0]
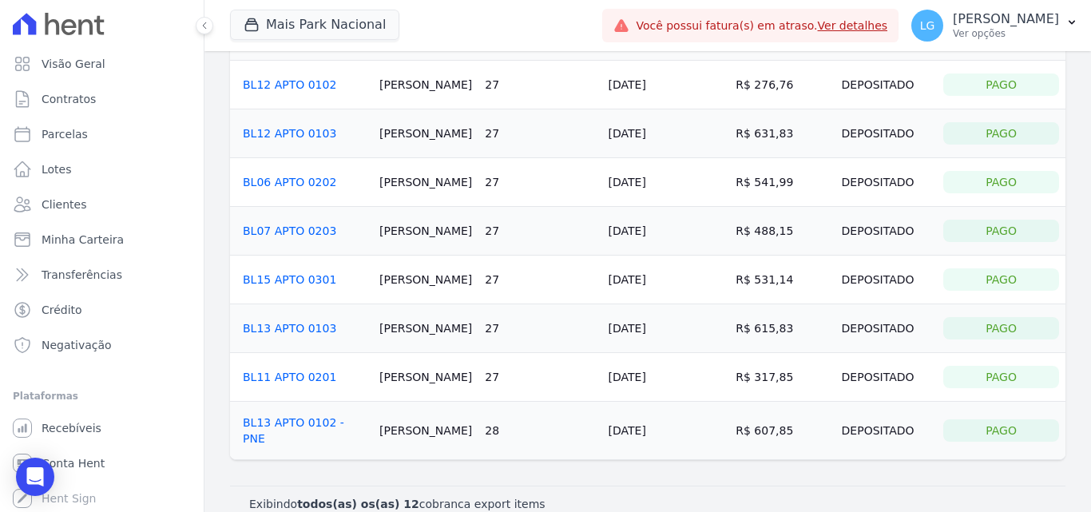
click at [341, 416] on link "BL13 APTO 0102 - PNE" at bounding box center [293, 430] width 101 height 29
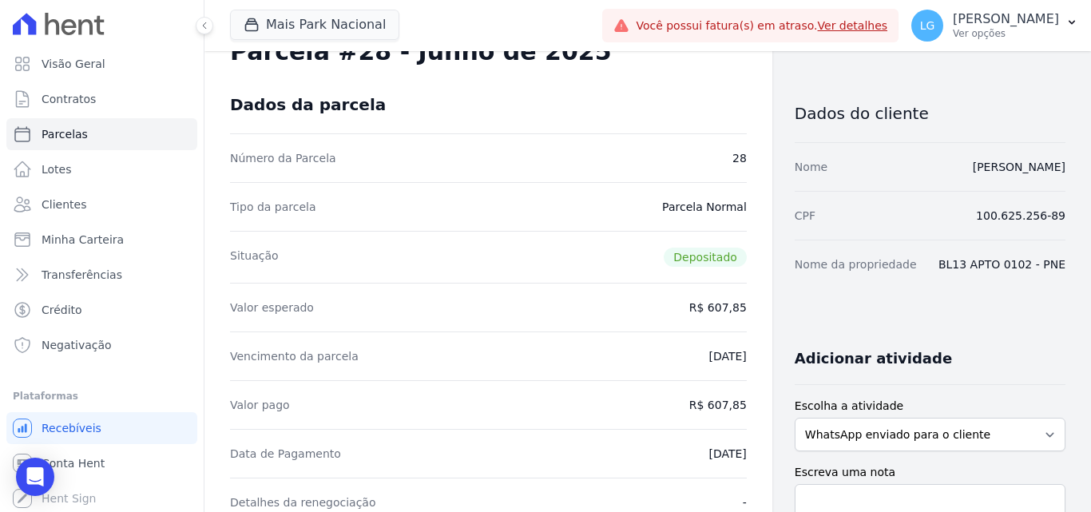
scroll to position [80, 0]
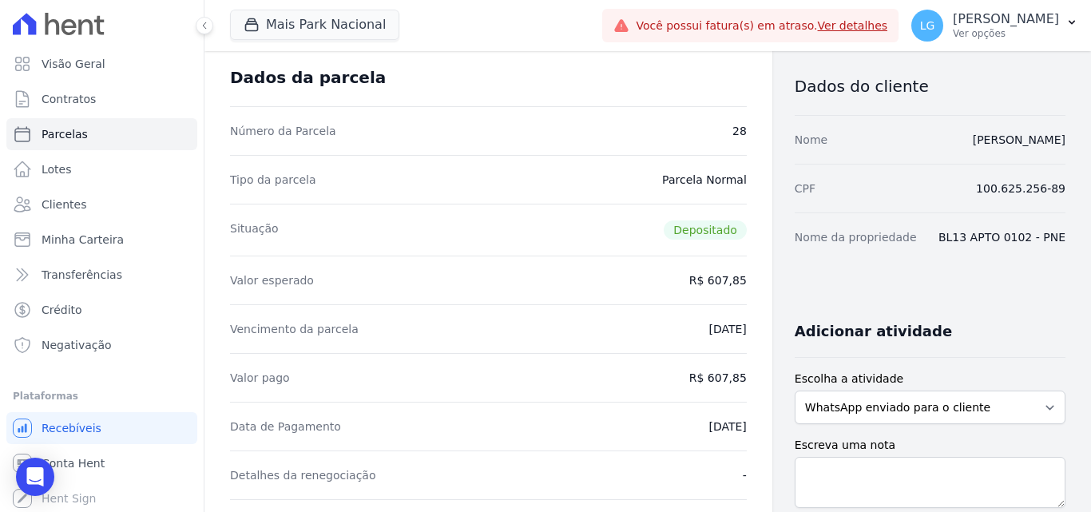
drag, startPoint x: 472, startPoint y: 369, endPoint x: 474, endPoint y: 357, distance: 12.1
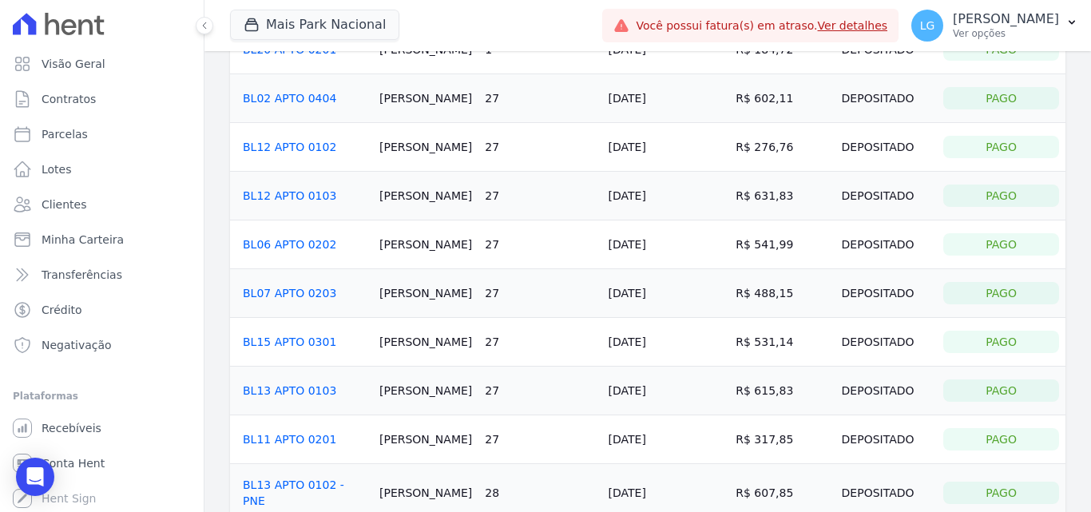
scroll to position [302, 0]
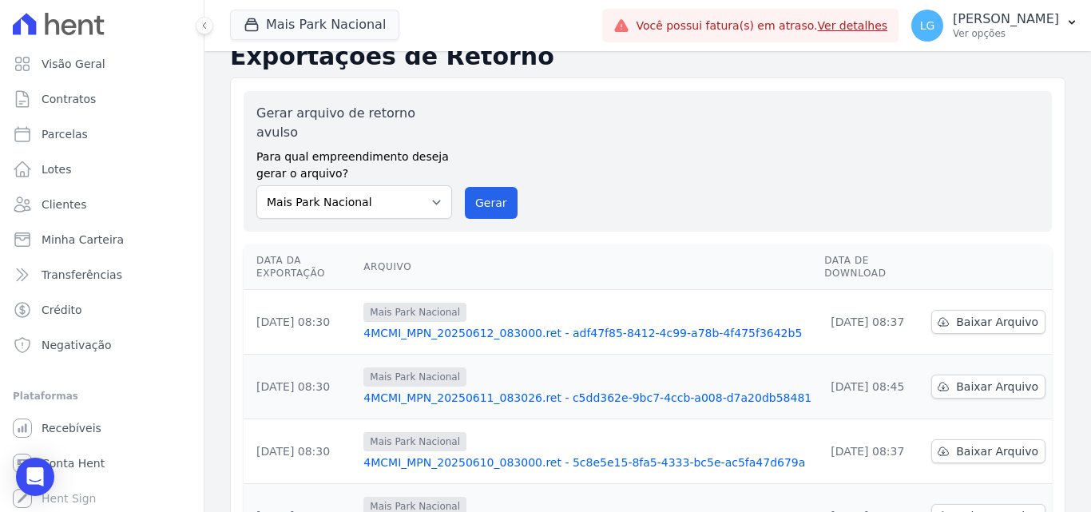
scroll to position [18, 0]
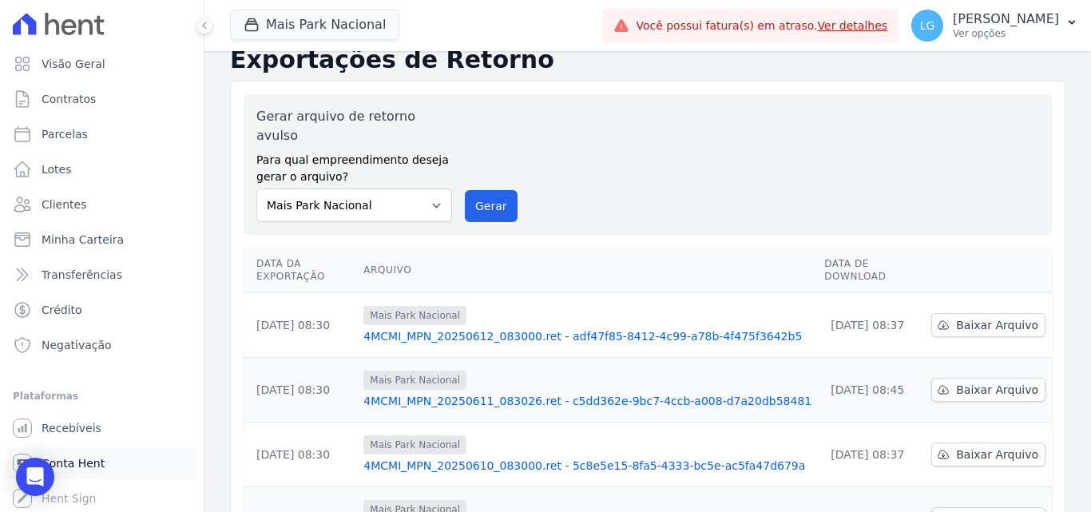
click at [93, 459] on span "Conta Hent" at bounding box center [73, 463] width 63 height 16
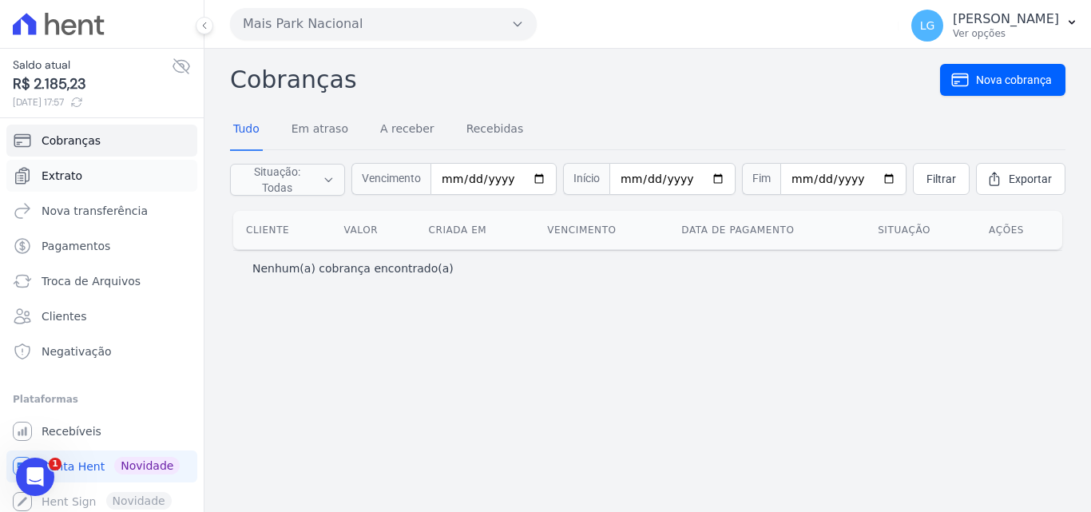
click at [98, 181] on link "Extrato" at bounding box center [101, 176] width 191 height 32
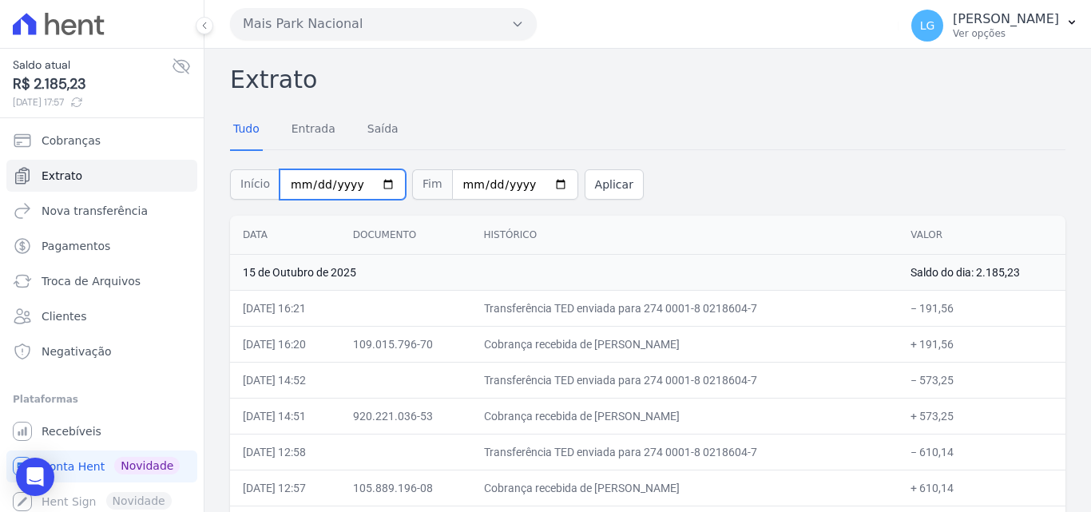
click at [315, 187] on input "2025-10-01" at bounding box center [343, 184] width 126 height 30
type input "[DATE]"
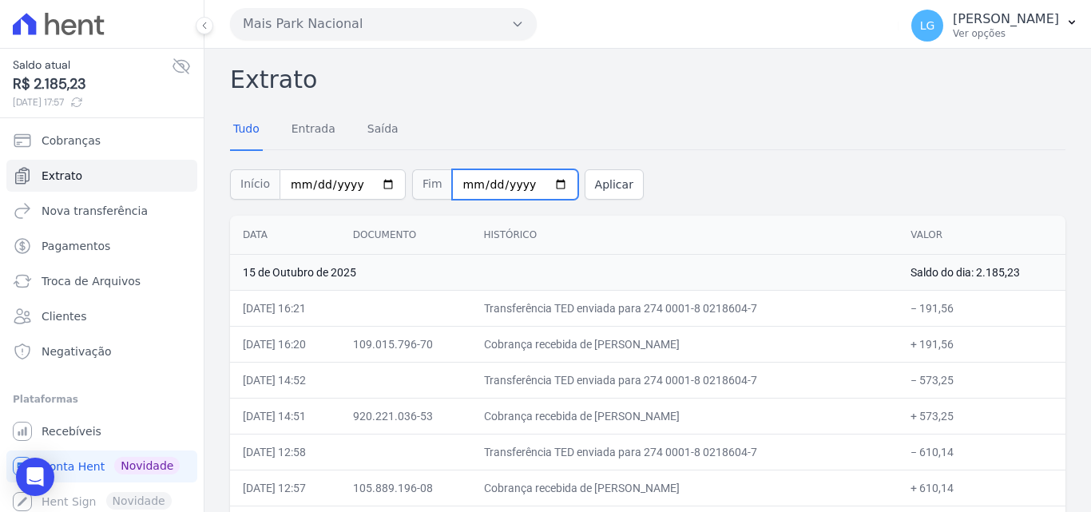
click at [460, 184] on input "2025-10-15" at bounding box center [515, 184] width 126 height 30
type input "2025-10-30"
type input "[DATE]"
click at [589, 176] on button "Aplicar" at bounding box center [614, 184] width 59 height 30
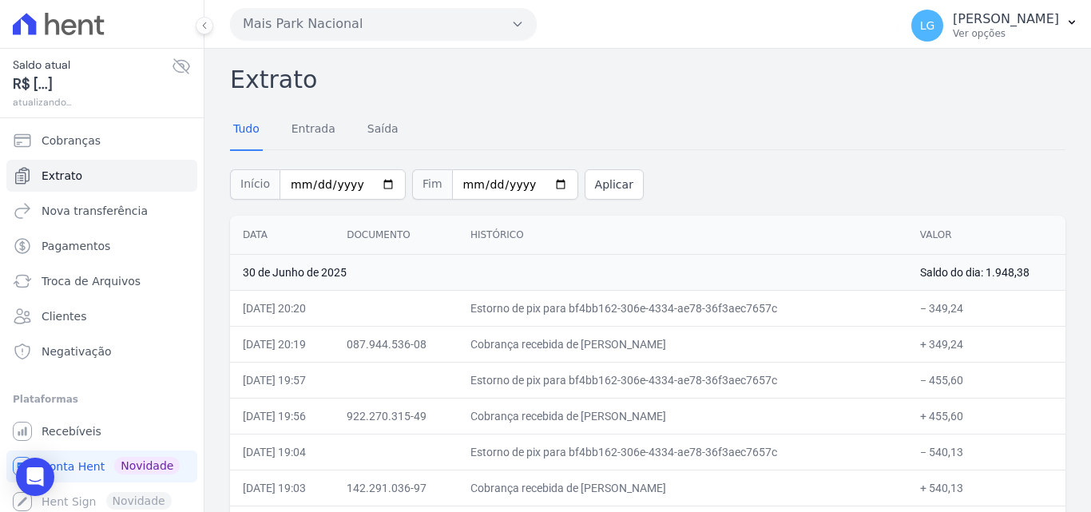
click at [722, 192] on div "Início [DATE] Fim [DATE] Aplicar" at bounding box center [648, 182] width 836 height 66
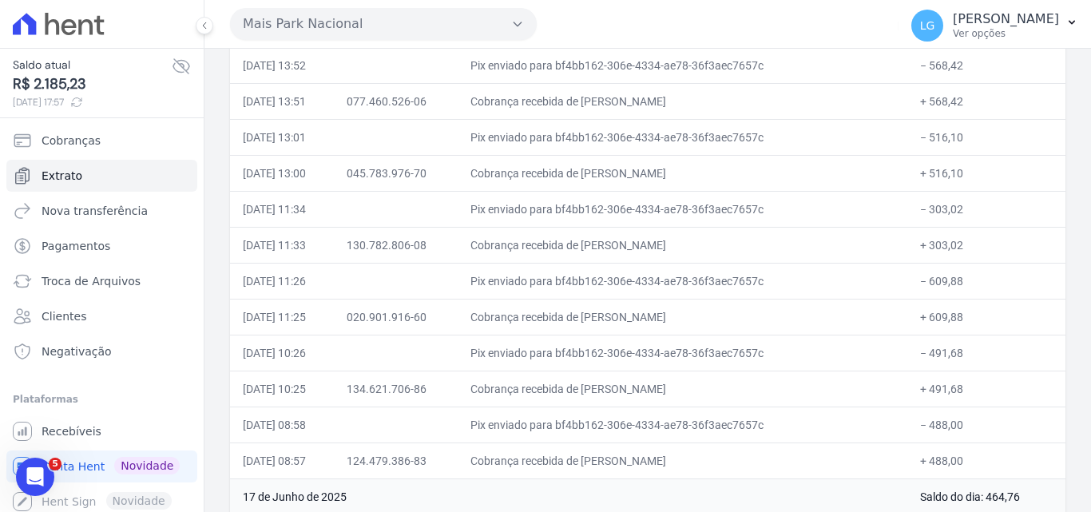
scroll to position [5636, 0]
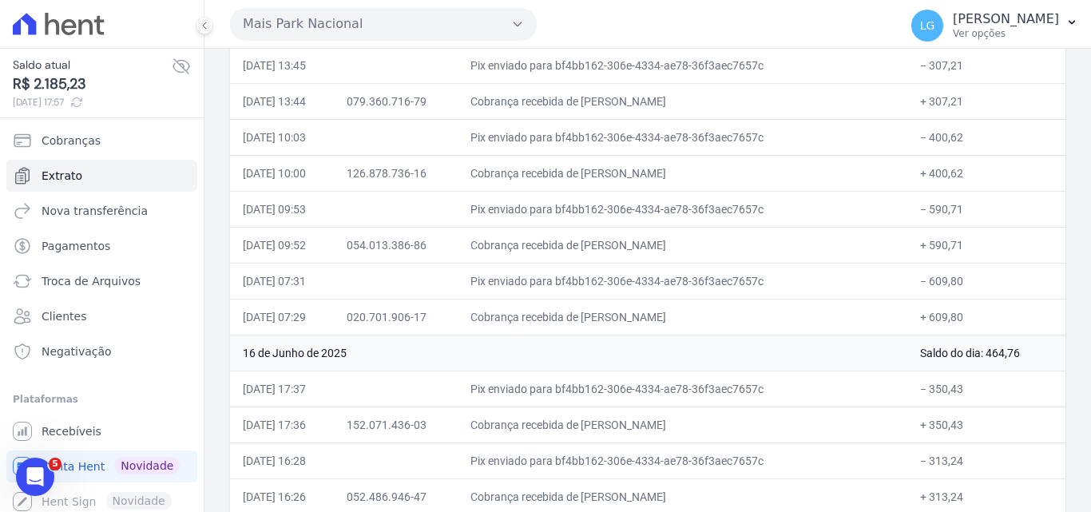
drag, startPoint x: 622, startPoint y: 317, endPoint x: 795, endPoint y: 317, distance: 173.4
click at [795, 317] on td "Cobrança recebida de [PERSON_NAME]" at bounding box center [683, 317] width 450 height 36
copy td "[PERSON_NAME]"
click at [66, 425] on span "Recebíveis" at bounding box center [72, 431] width 60 height 16
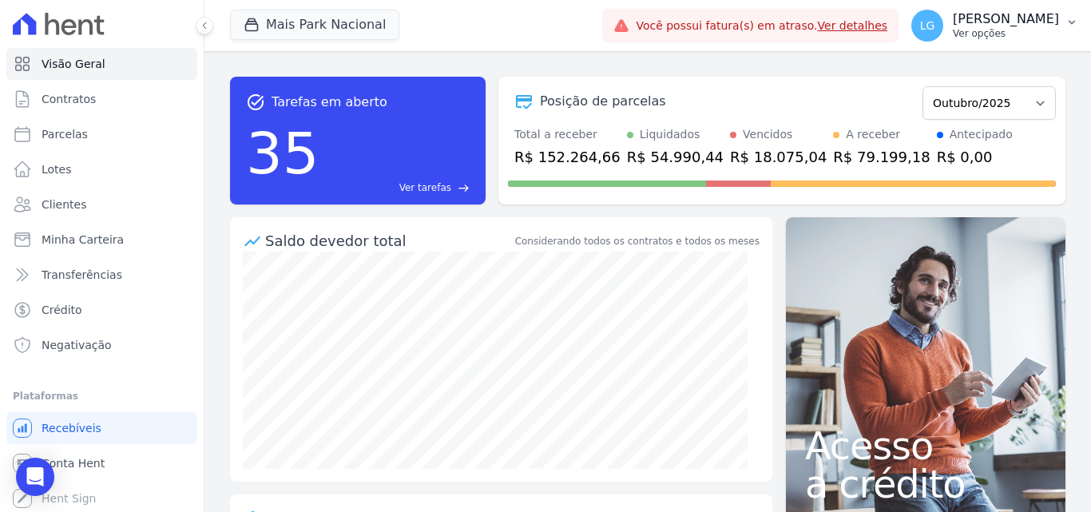
click at [953, 26] on p "[PERSON_NAME]" at bounding box center [1006, 19] width 106 height 16
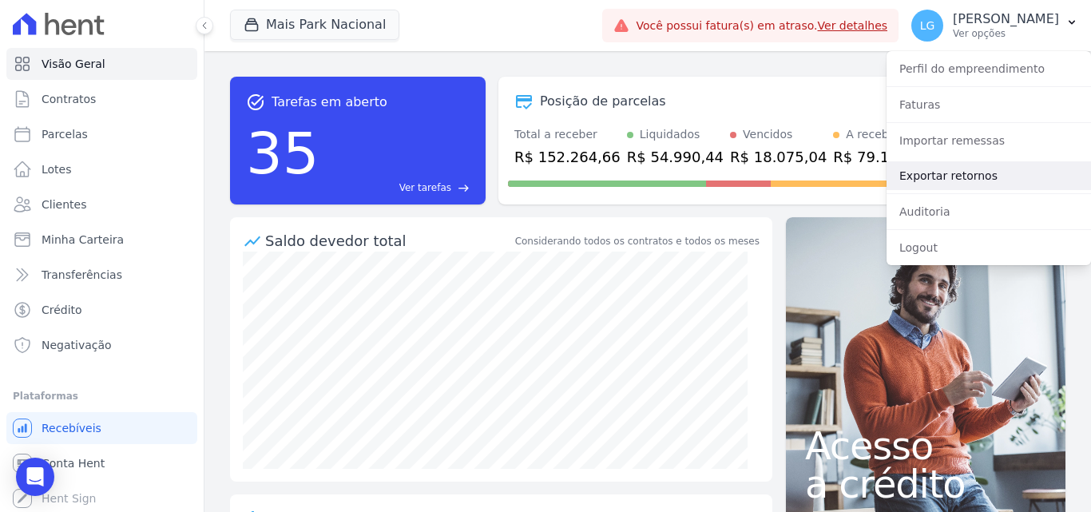
click at [936, 171] on link "Exportar retornos" at bounding box center [989, 175] width 205 height 29
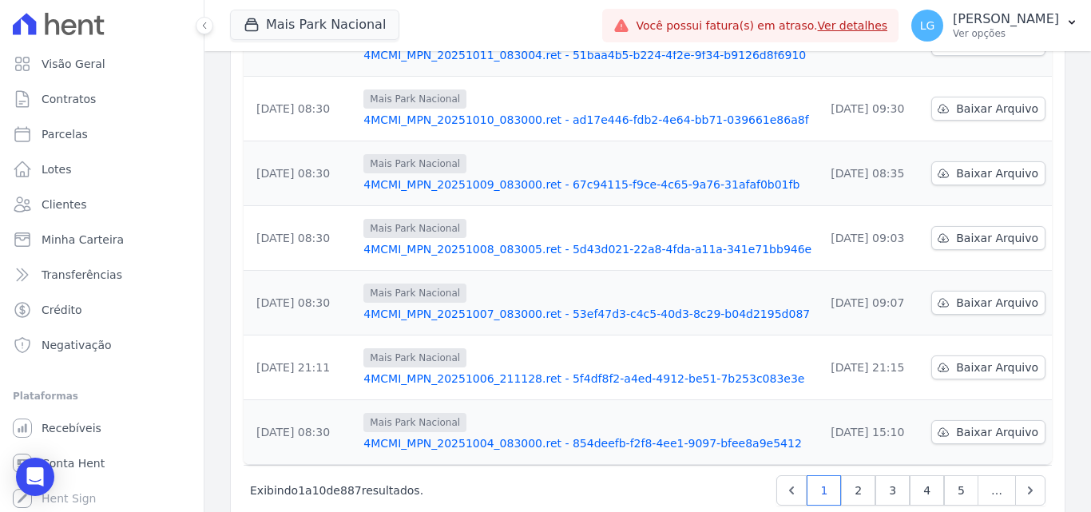
scroll to position [498, 0]
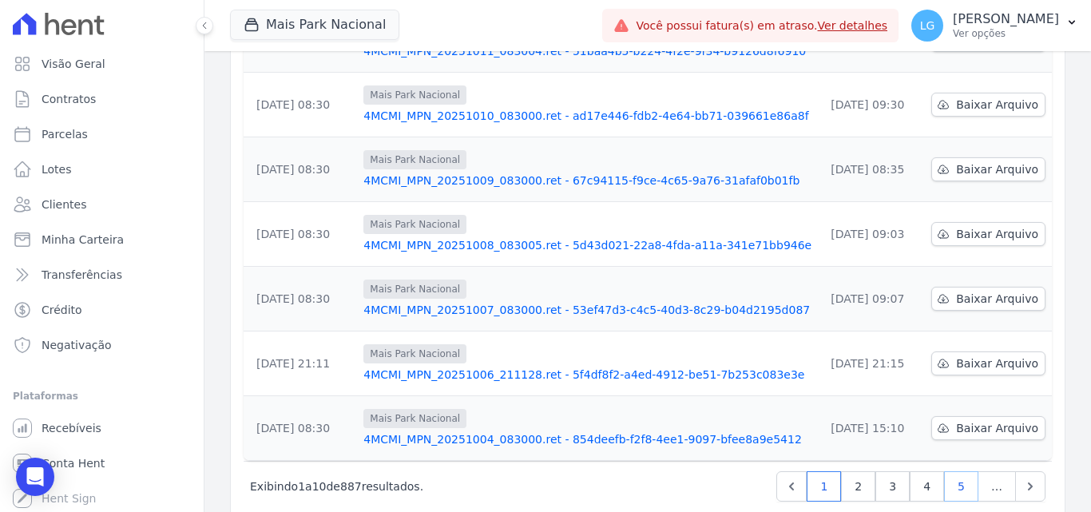
click at [944, 471] on link "5" at bounding box center [961, 486] width 34 height 30
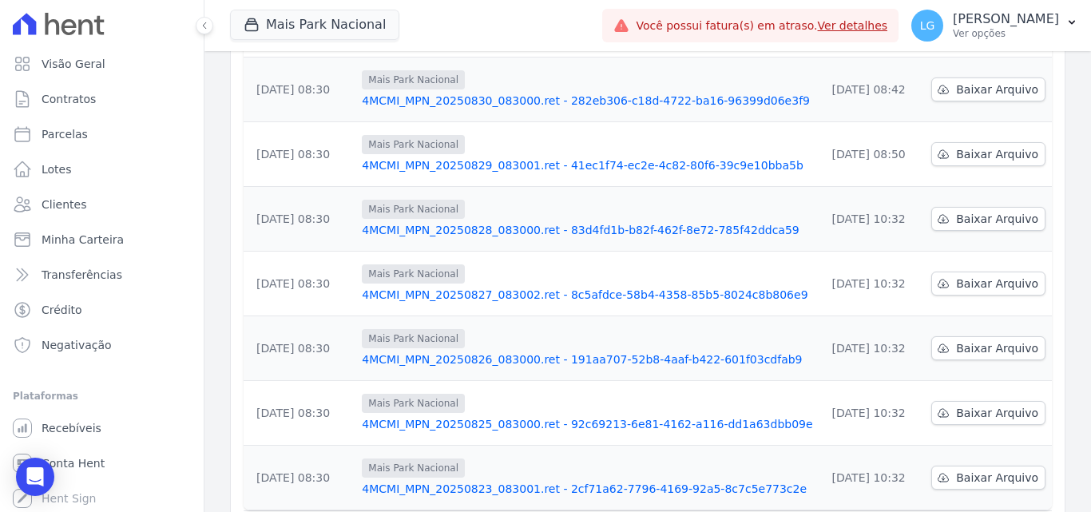
scroll to position [498, 0]
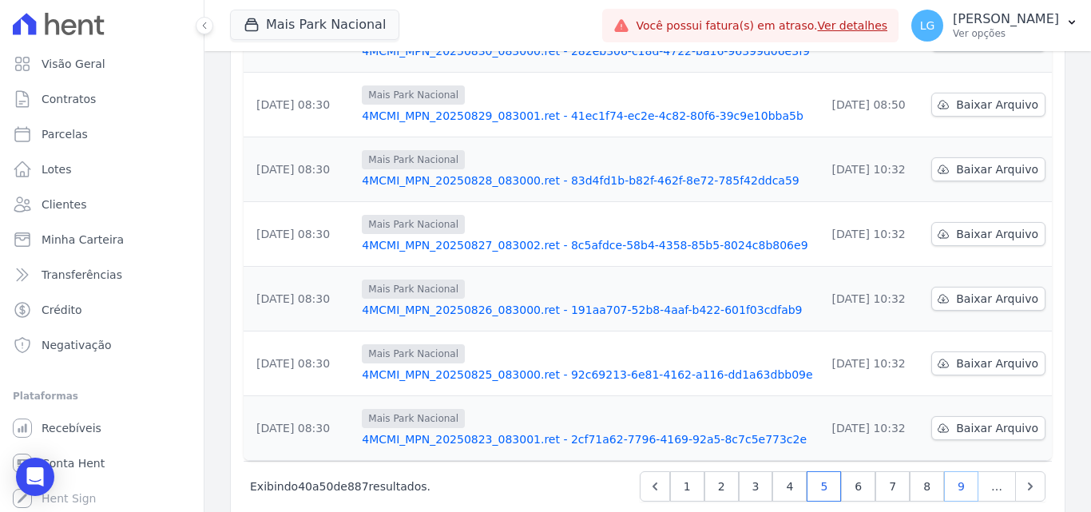
click at [945, 471] on link "9" at bounding box center [961, 486] width 34 height 30
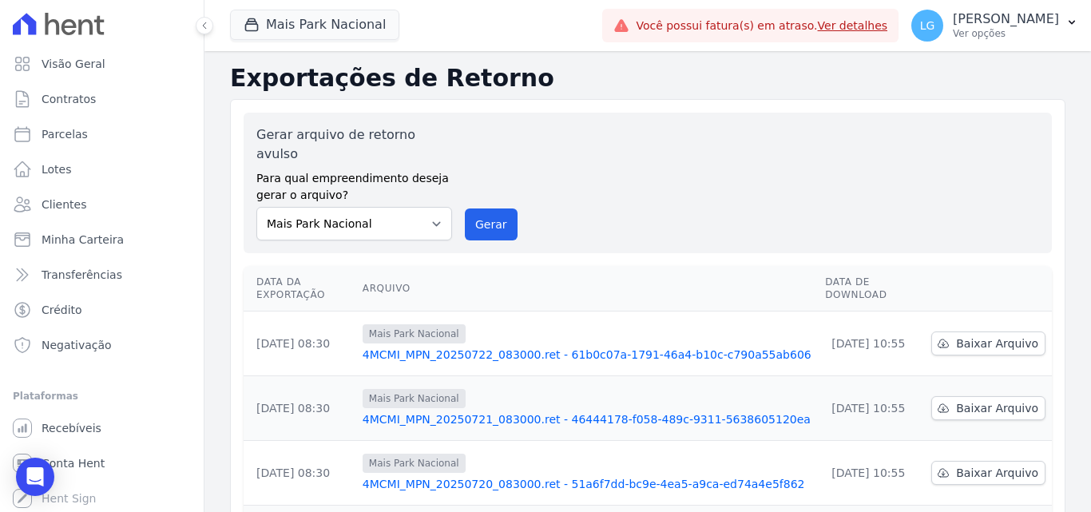
scroll to position [498, 0]
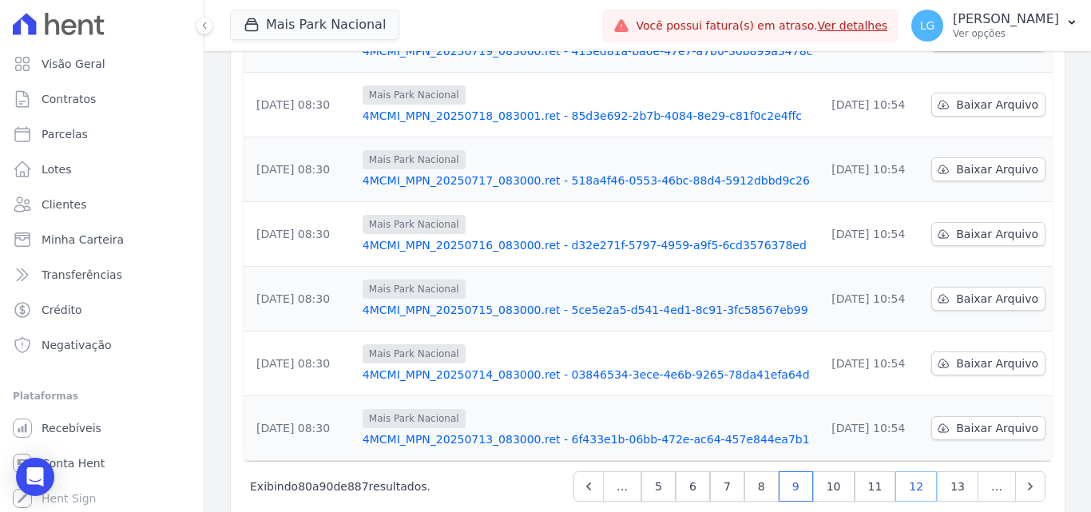
click at [907, 471] on link "12" at bounding box center [917, 486] width 42 height 30
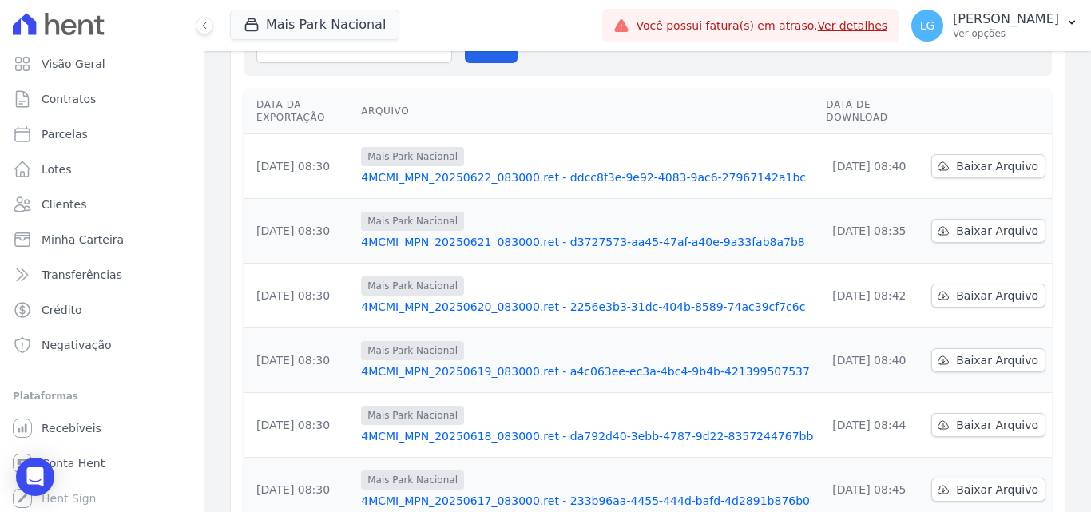
scroll to position [479, 0]
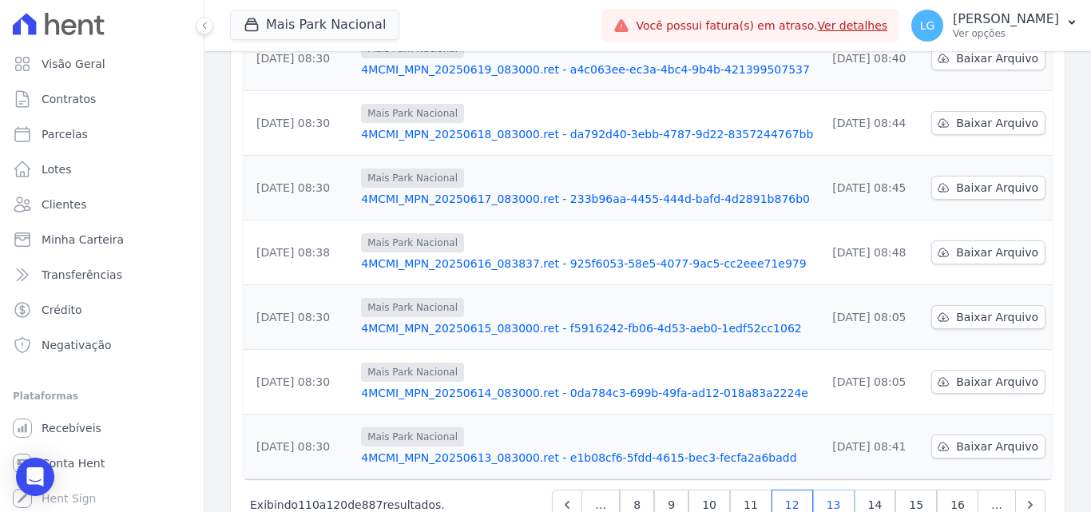
drag, startPoint x: 825, startPoint y: 464, endPoint x: 843, endPoint y: 468, distance: 18.8
click at [825, 490] on link "13" at bounding box center [834, 505] width 42 height 30
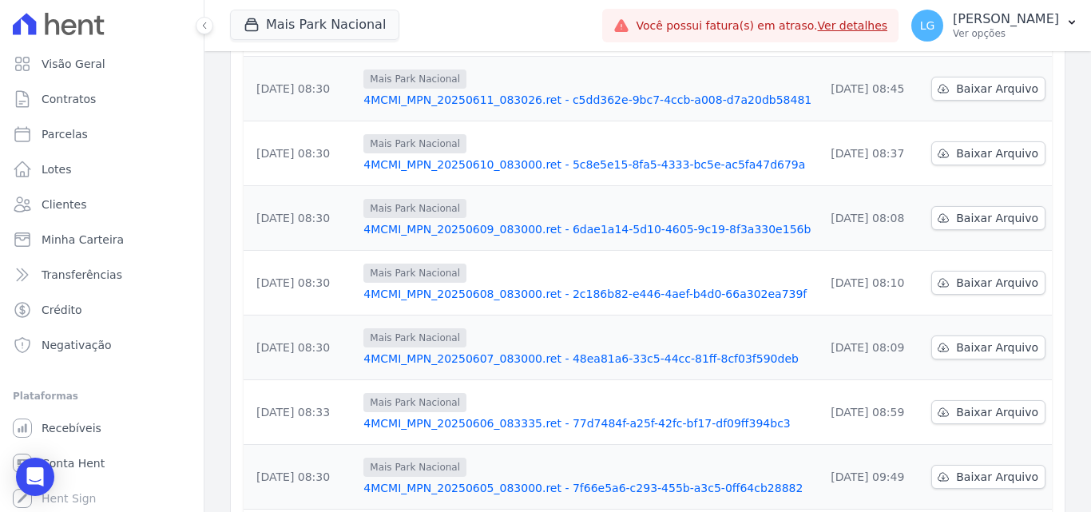
scroll to position [160, 0]
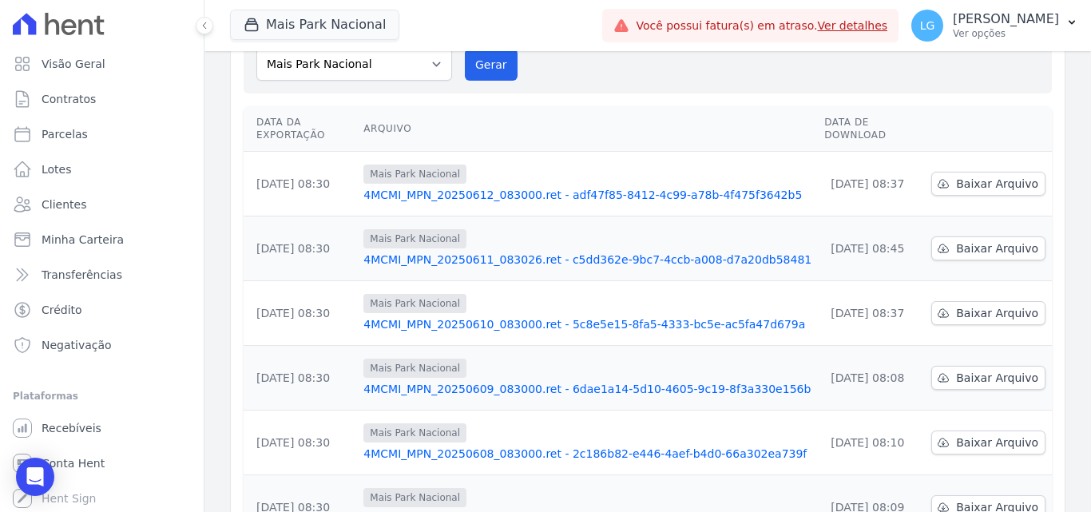
click at [533, 316] on link "4MCMI_MPN_20250610_083000.ret - 5c8e5e15-8fa5-4333-bc5e-ac5fa47d679a" at bounding box center [588, 324] width 448 height 16
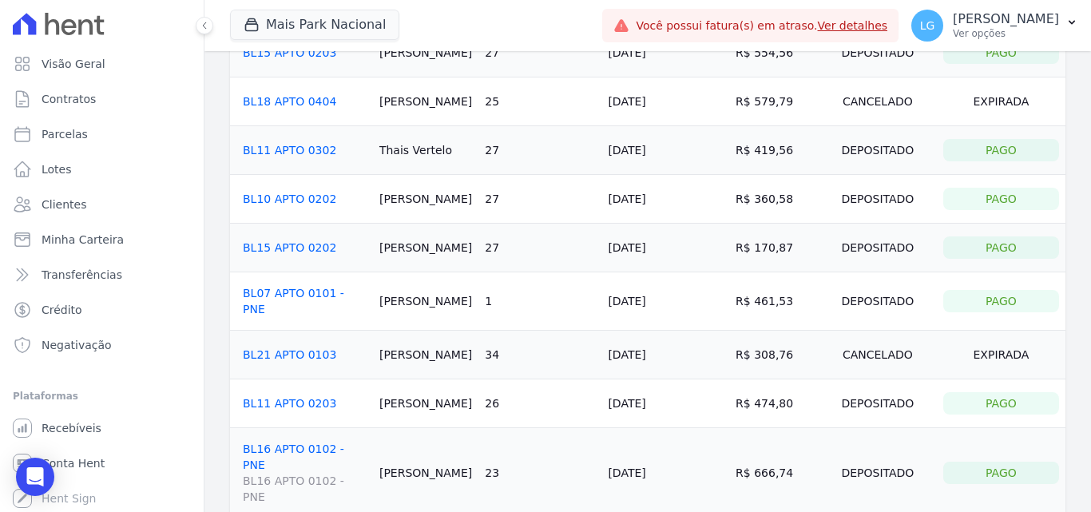
scroll to position [1358, 0]
click at [327, 442] on link "BL16 APTO 0102 - PNE BL16 APTO 0102 - PNE" at bounding box center [305, 473] width 124 height 62
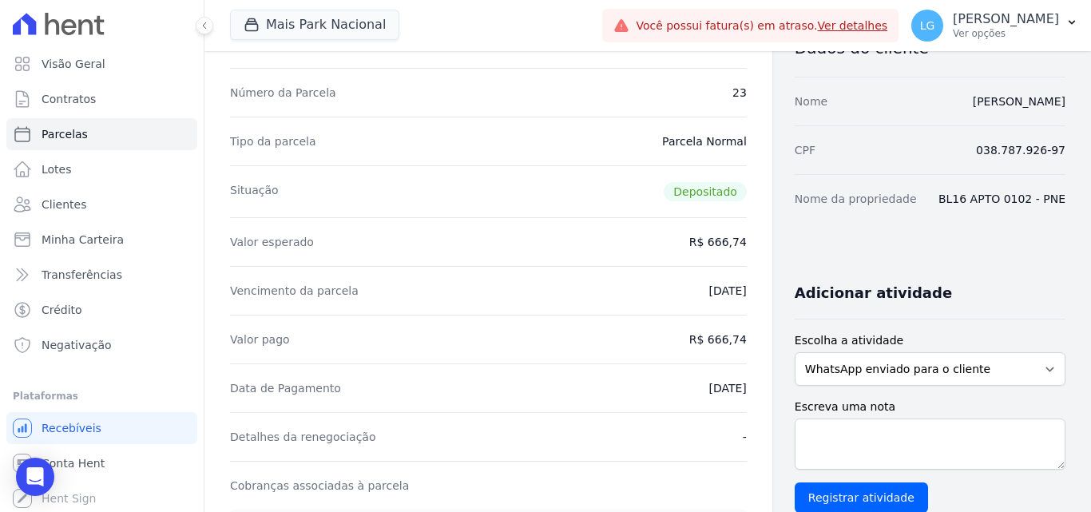
scroll to position [160, 0]
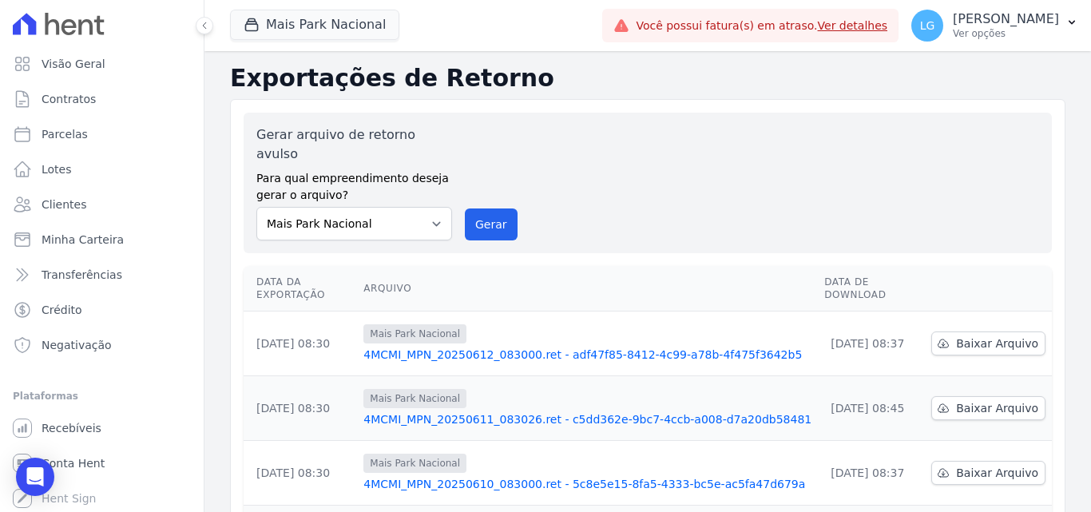
click at [495, 411] on link "4MCMI_MPN_20250611_083026.ret - c5dd362e-9bc7-4ccb-a008-d7a20db58481" at bounding box center [588, 419] width 448 height 16
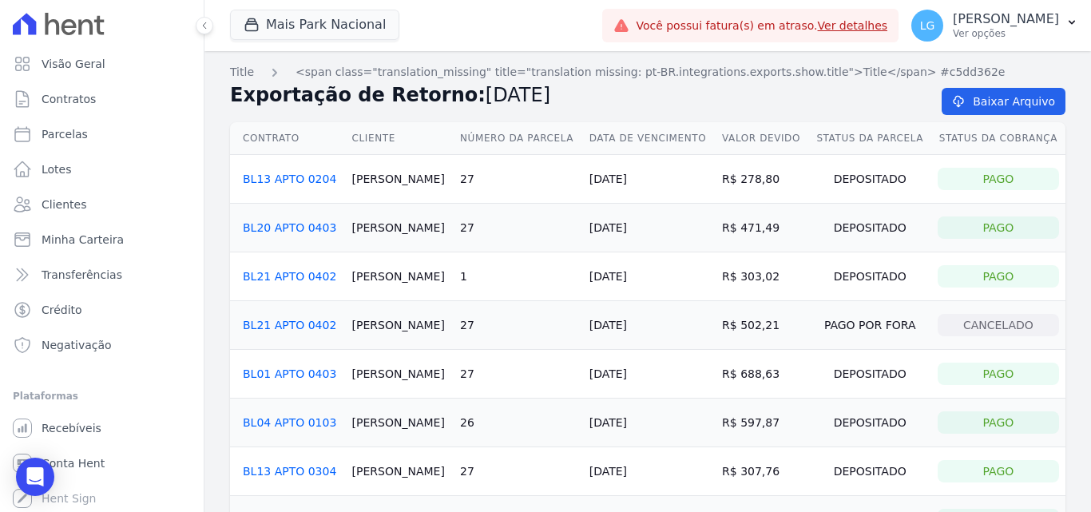
click at [306, 371] on link "BL01 APTO 0403" at bounding box center [289, 374] width 93 height 13
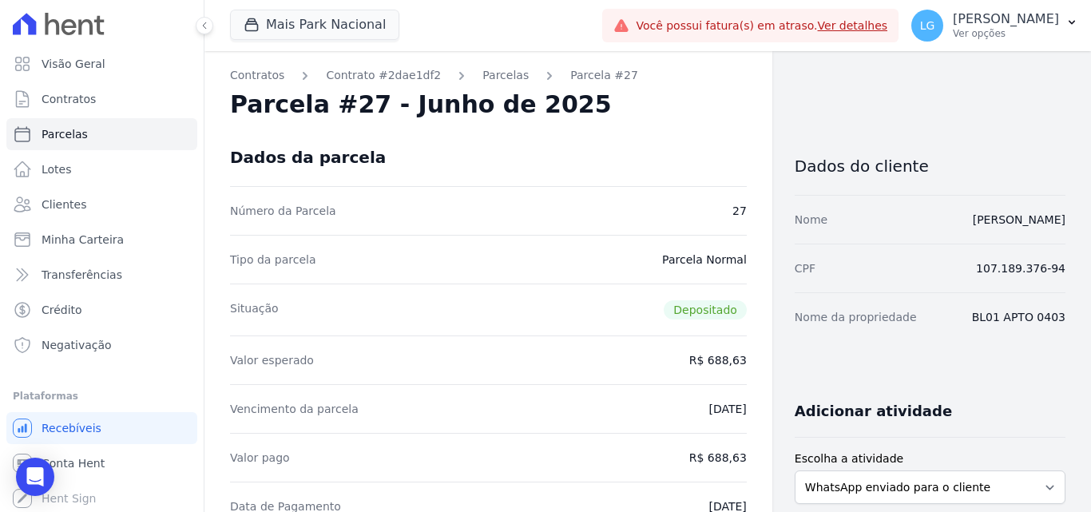
drag, startPoint x: 925, startPoint y: 218, endPoint x: 1058, endPoint y: 217, distance: 132.6
copy link "[PERSON_NAME]"
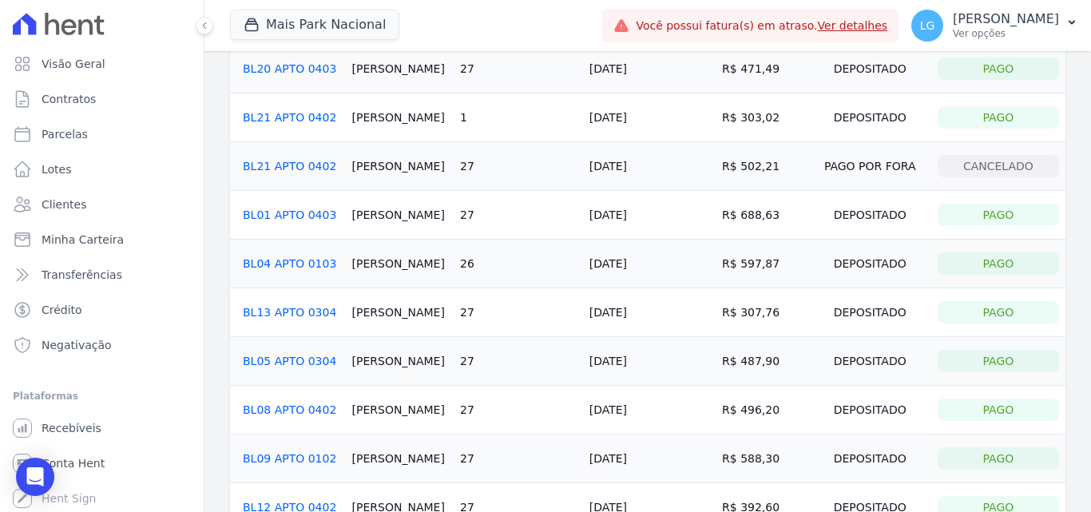
scroll to position [160, 0]
click at [311, 362] on link "BL05 APTO 0304" at bounding box center [289, 360] width 93 height 13
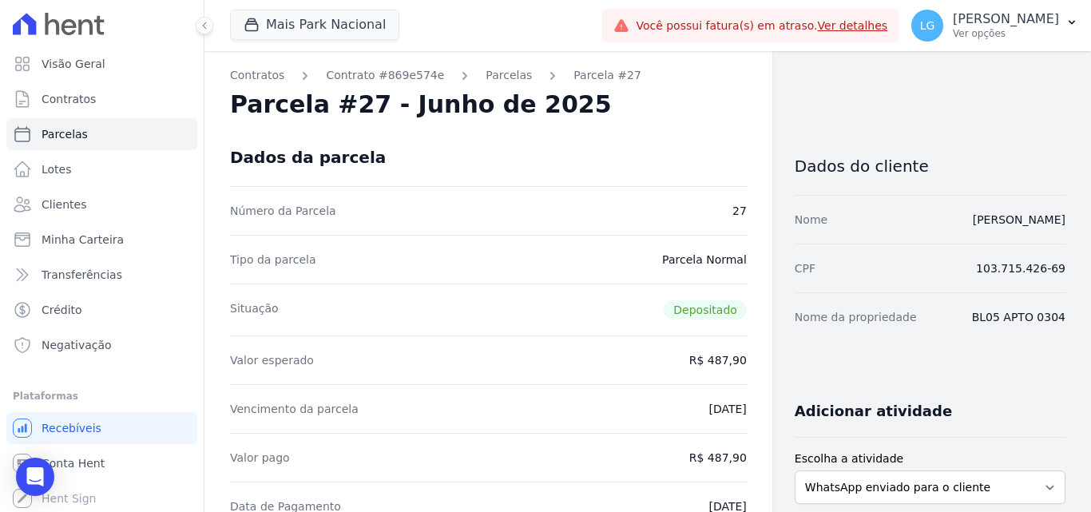
drag, startPoint x: 900, startPoint y: 224, endPoint x: 1058, endPoint y: 224, distance: 158.2
copy link "[PERSON_NAME]"
click at [1023, 29] on p "Ver opções" at bounding box center [1006, 33] width 106 height 13
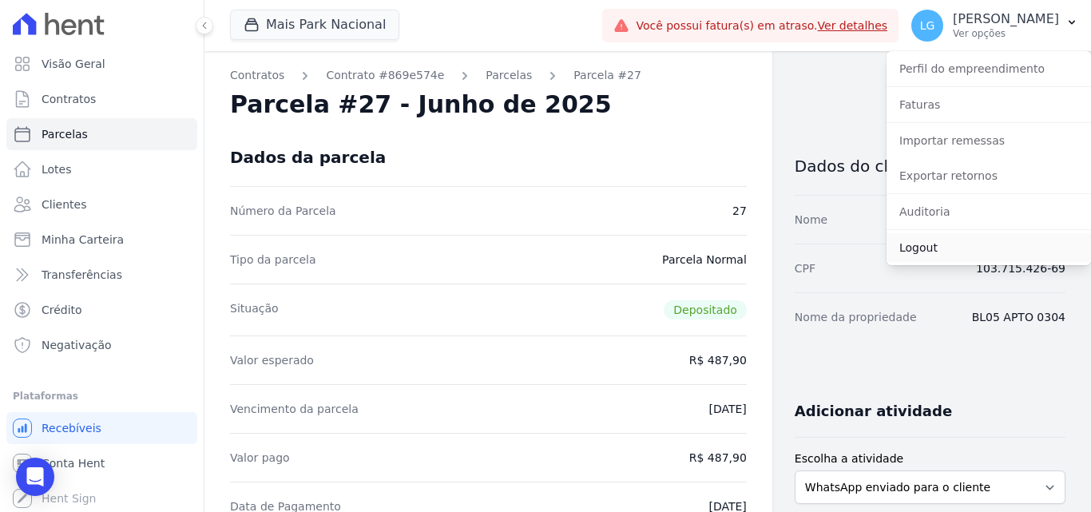
click at [982, 248] on link "Logout" at bounding box center [989, 247] width 205 height 29
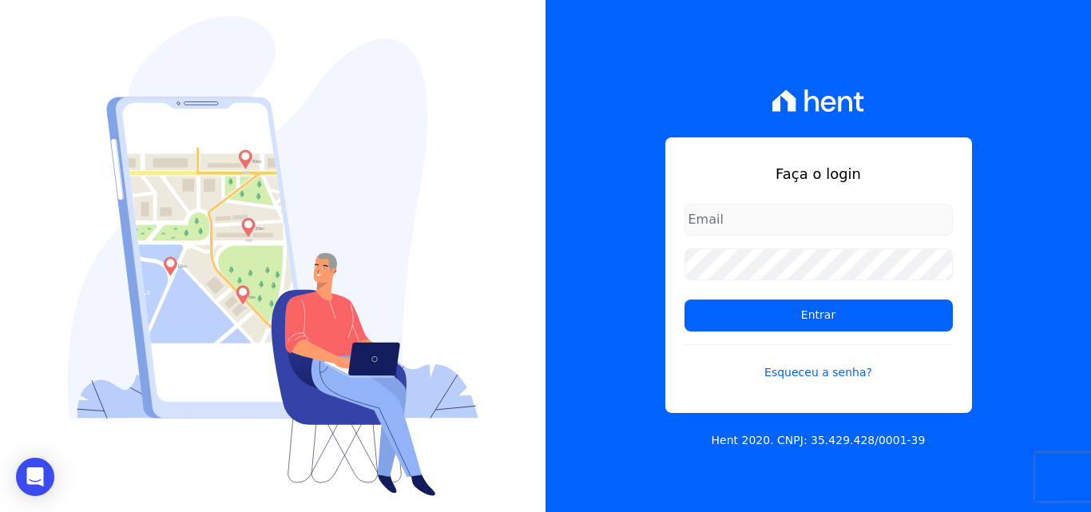
type input "[PERSON_NAME][EMAIL_ADDRESS][DOMAIN_NAME]"
